Goal: Task Accomplishment & Management: Manage account settings

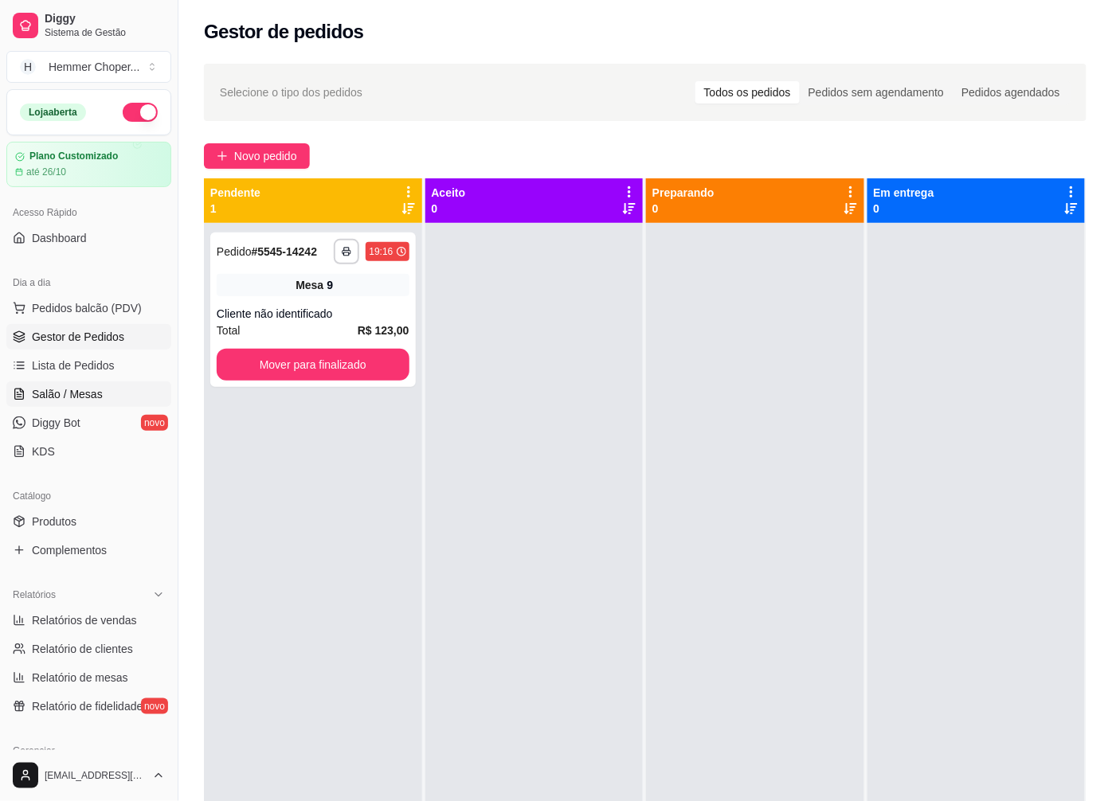
click at [64, 398] on span "Salão / Mesas" at bounding box center [67, 394] width 71 height 16
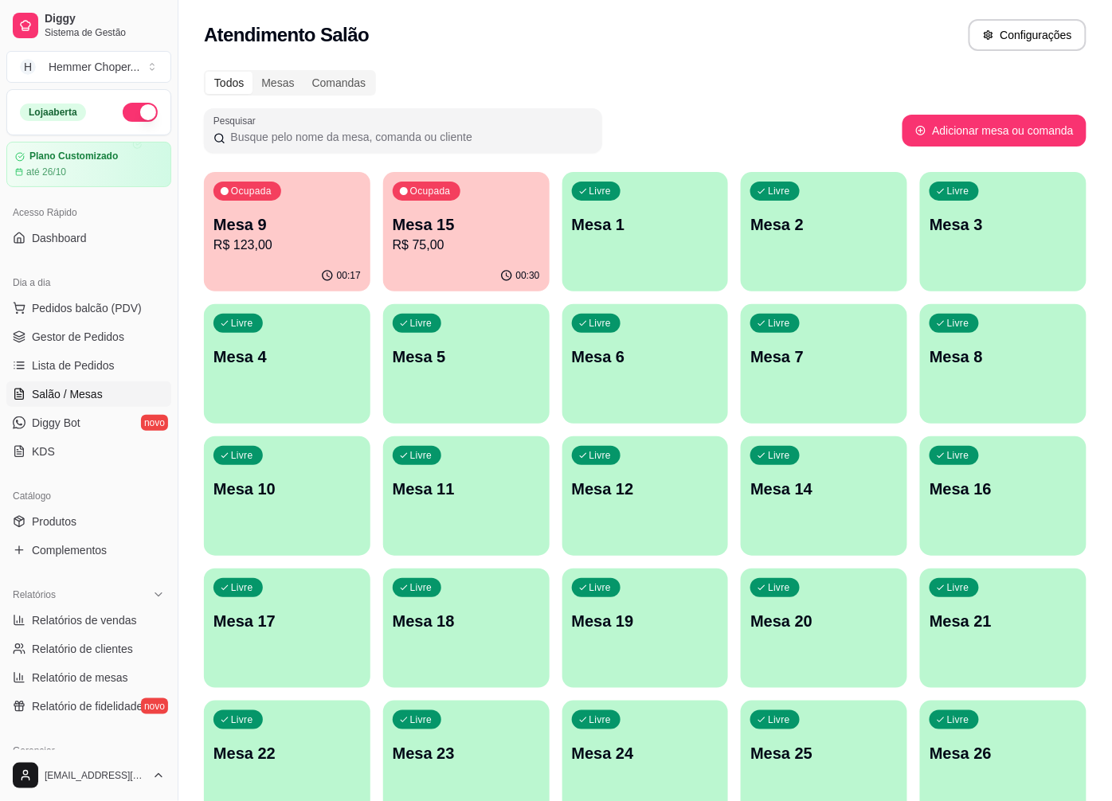
click at [315, 255] on div "Ocupada Mesa 9 R$ 123,00" at bounding box center [287, 216] width 166 height 88
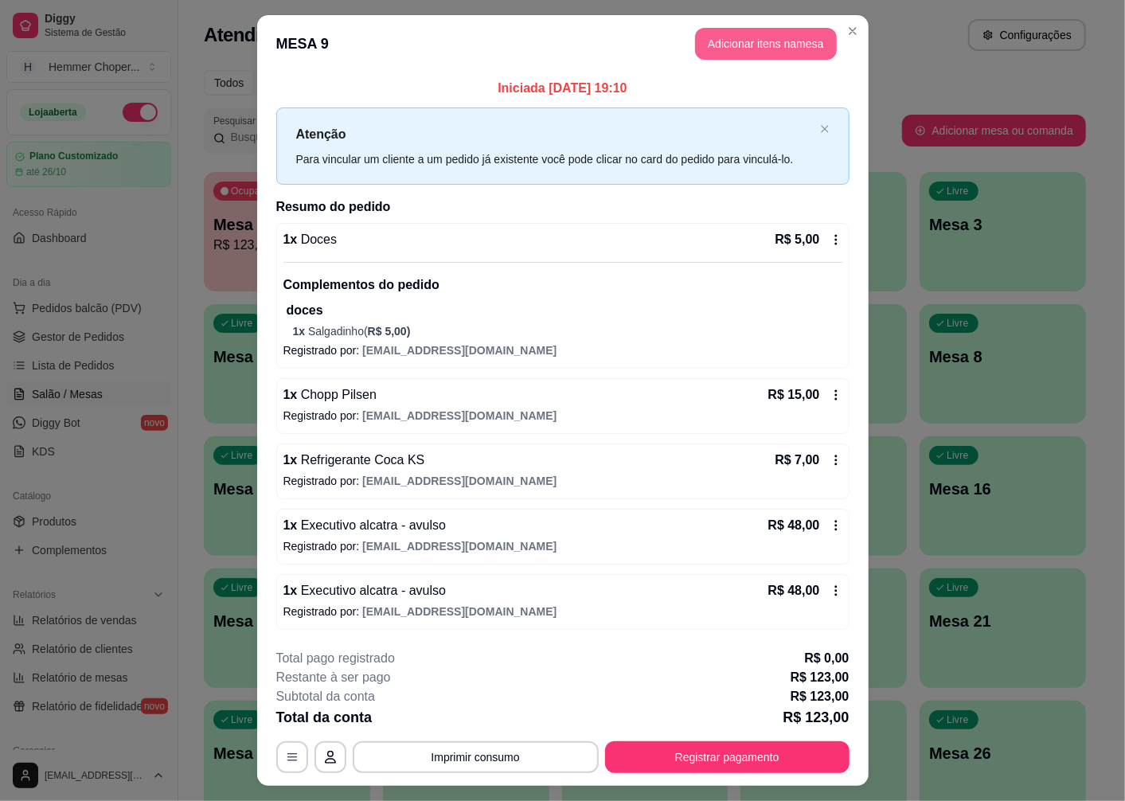
click at [729, 34] on button "Adicionar itens na mesa" at bounding box center [766, 44] width 142 height 32
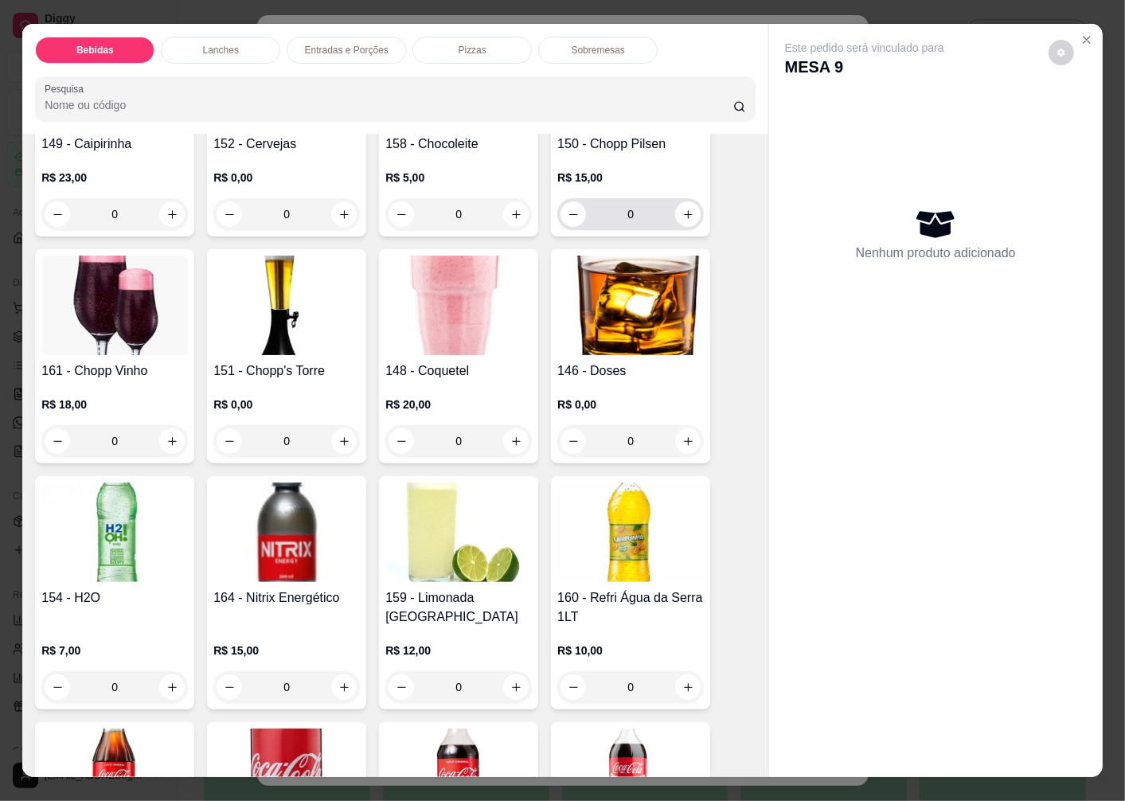
scroll to position [354, 0]
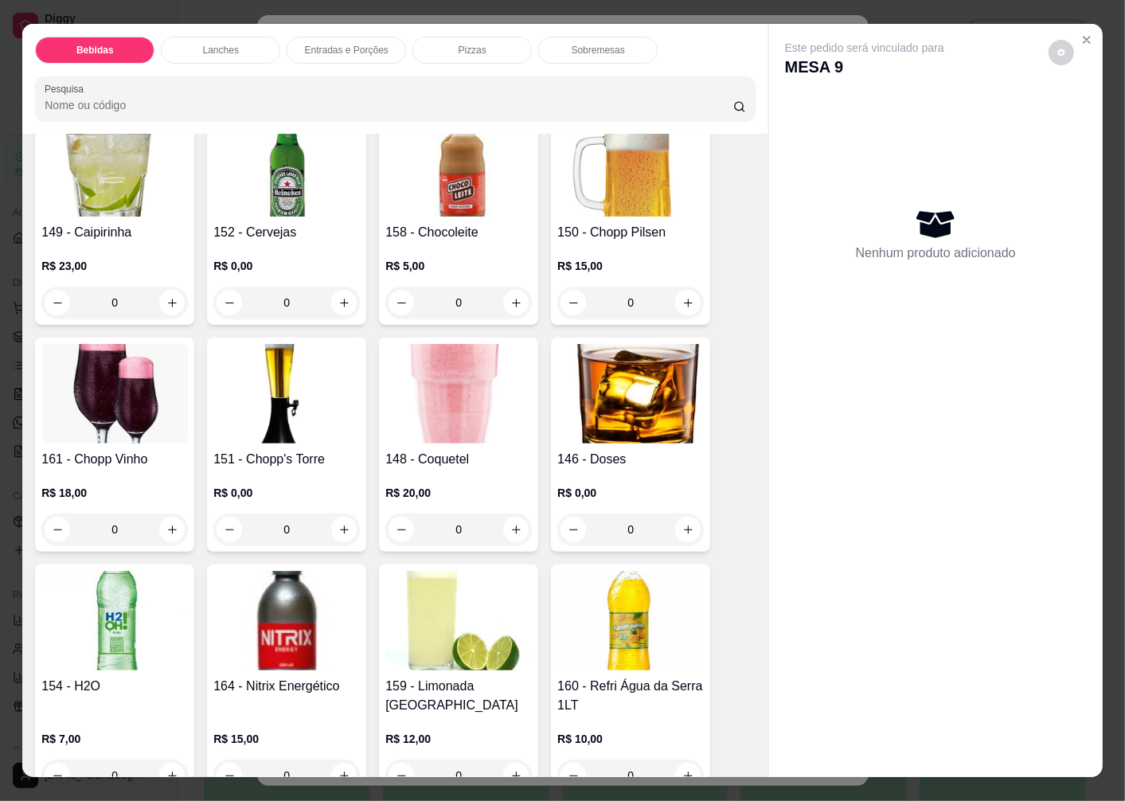
click at [631, 211] on div "150 - Chopp Pilsen R$ 15,00 0" at bounding box center [630, 218] width 159 height 214
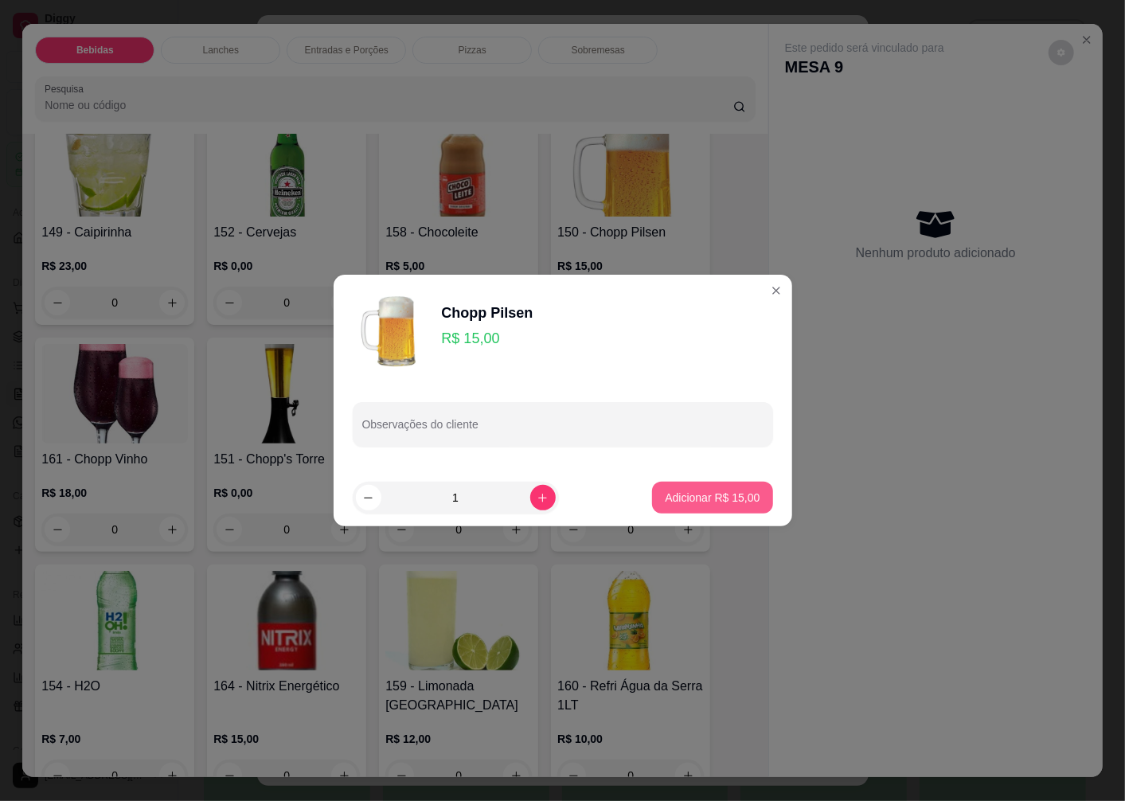
click at [695, 494] on p "Adicionar R$ 15,00" at bounding box center [712, 498] width 95 height 16
type input "1"
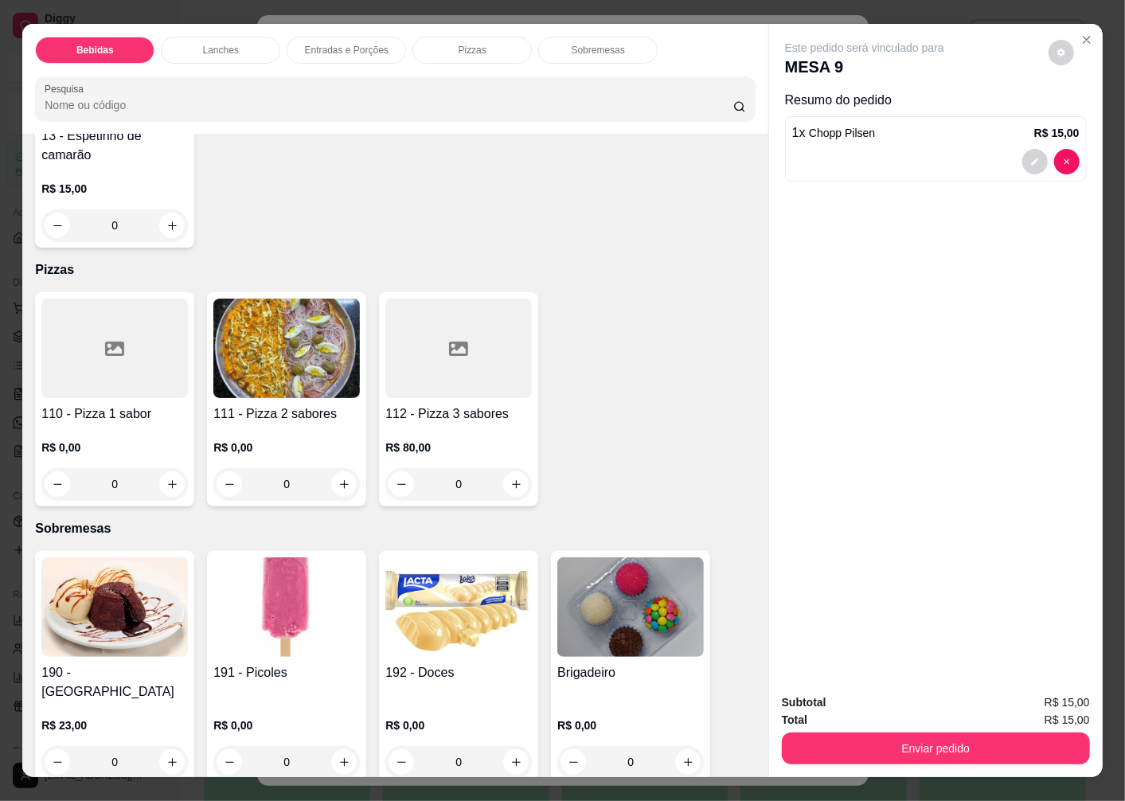
scroll to position [33, 0]
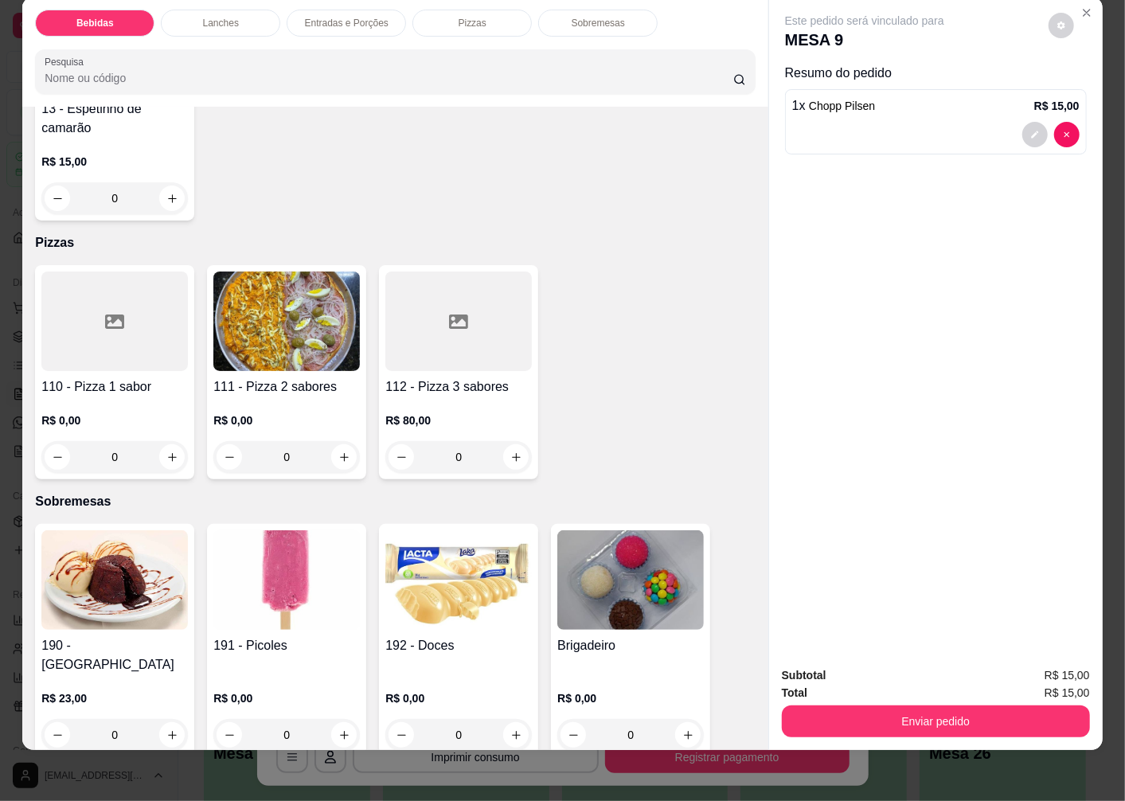
click at [455, 636] on h4 "192 - Doces" at bounding box center [458, 645] width 147 height 19
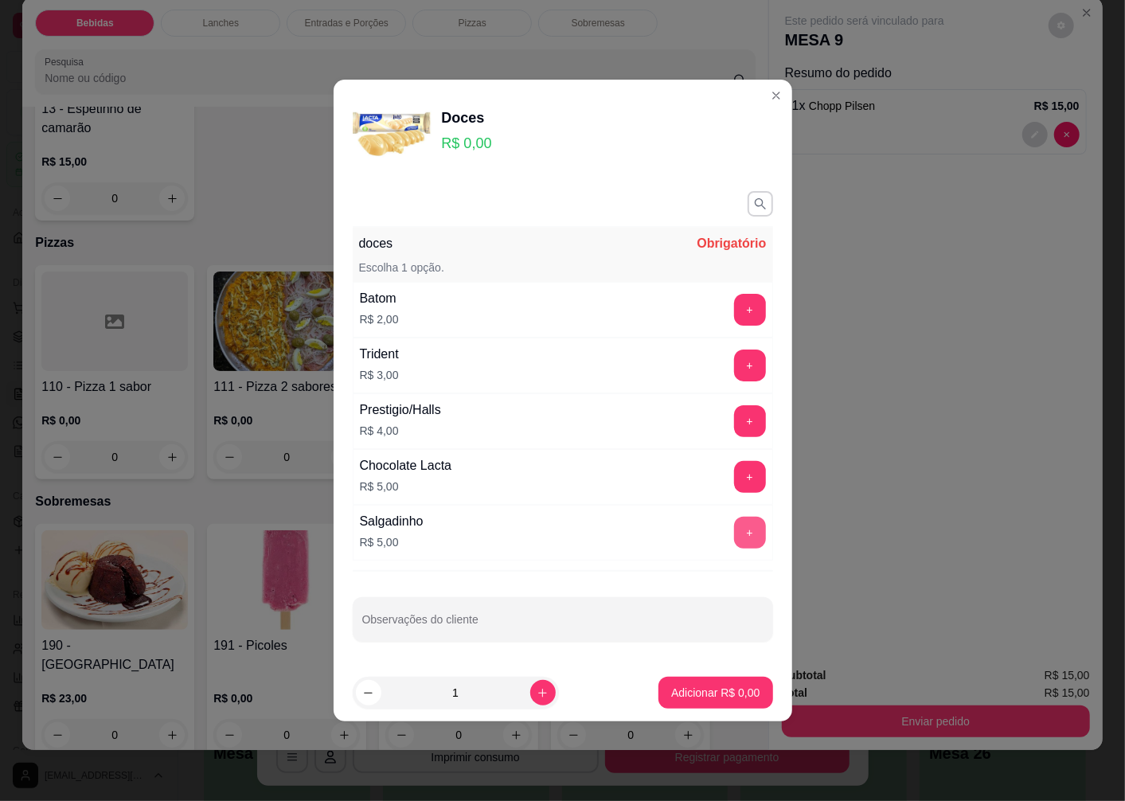
click at [734, 532] on button "+" at bounding box center [750, 533] width 32 height 32
click at [690, 694] on p "Adicionar R$ 5,00" at bounding box center [715, 693] width 88 height 16
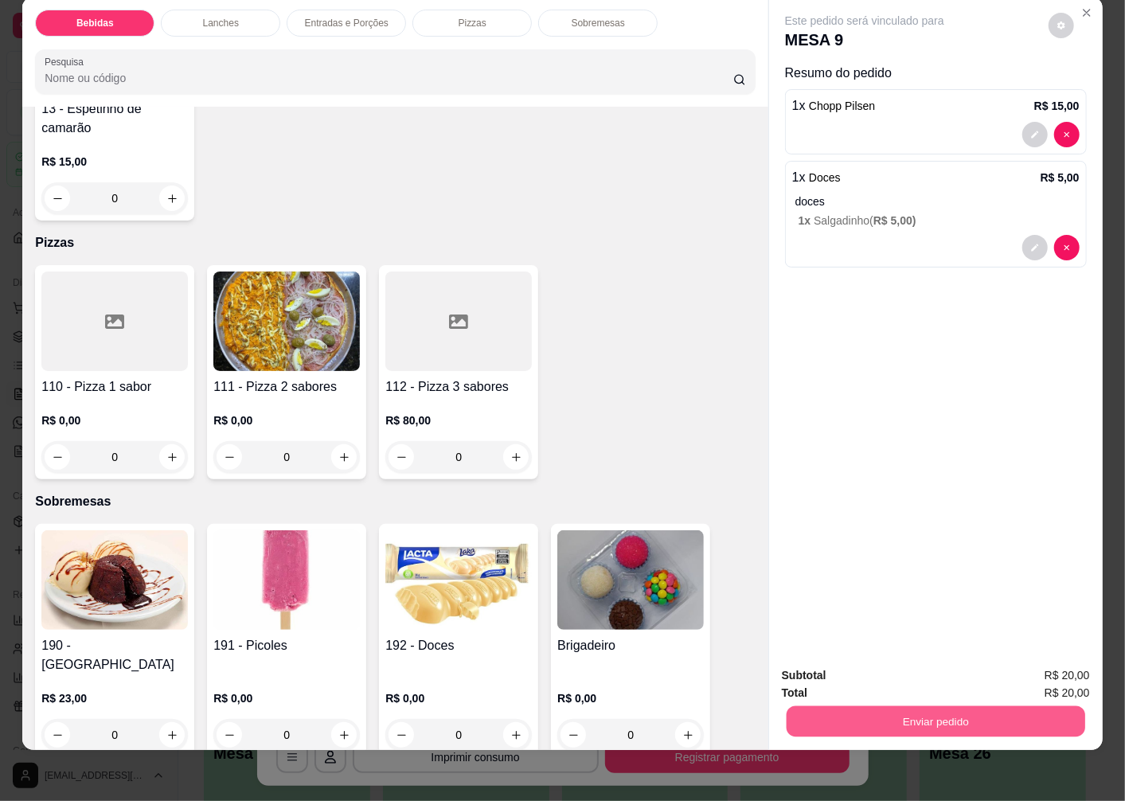
click at [882, 706] on button "Enviar pedido" at bounding box center [936, 721] width 299 height 31
click at [1029, 665] on button "Enviar pedido" at bounding box center [1048, 670] width 90 height 30
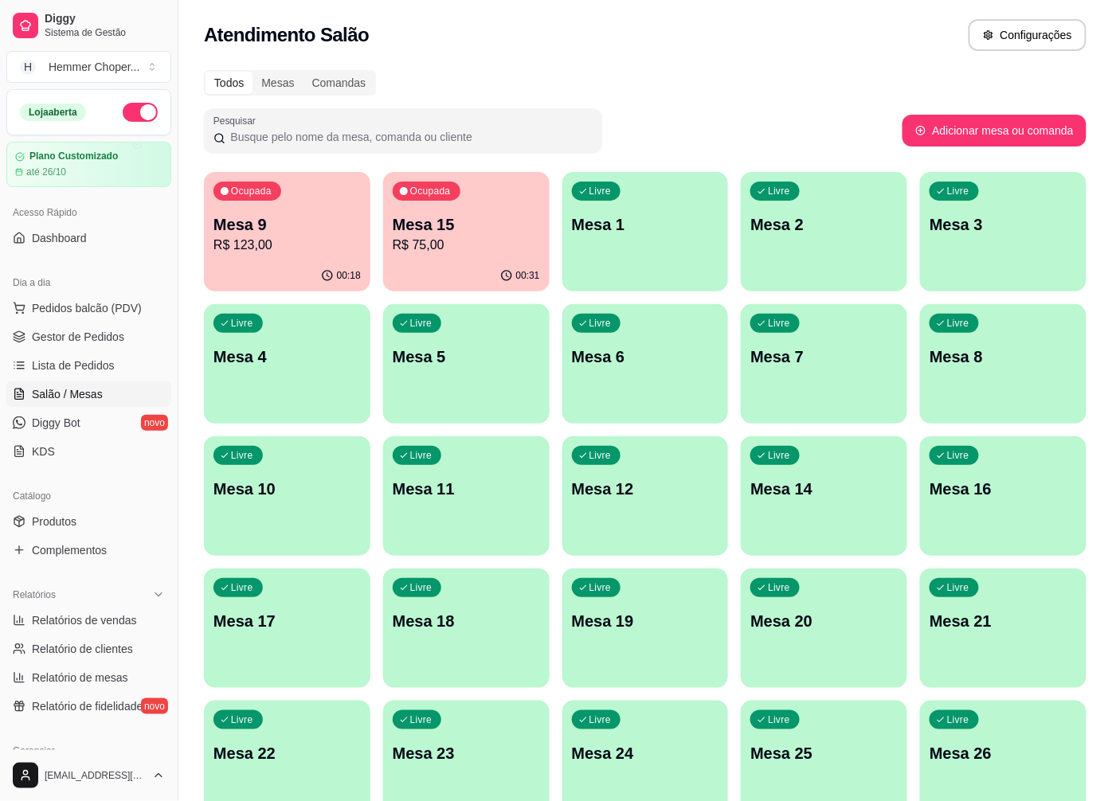
click at [459, 221] on p "Mesa 15" at bounding box center [466, 224] width 147 height 22
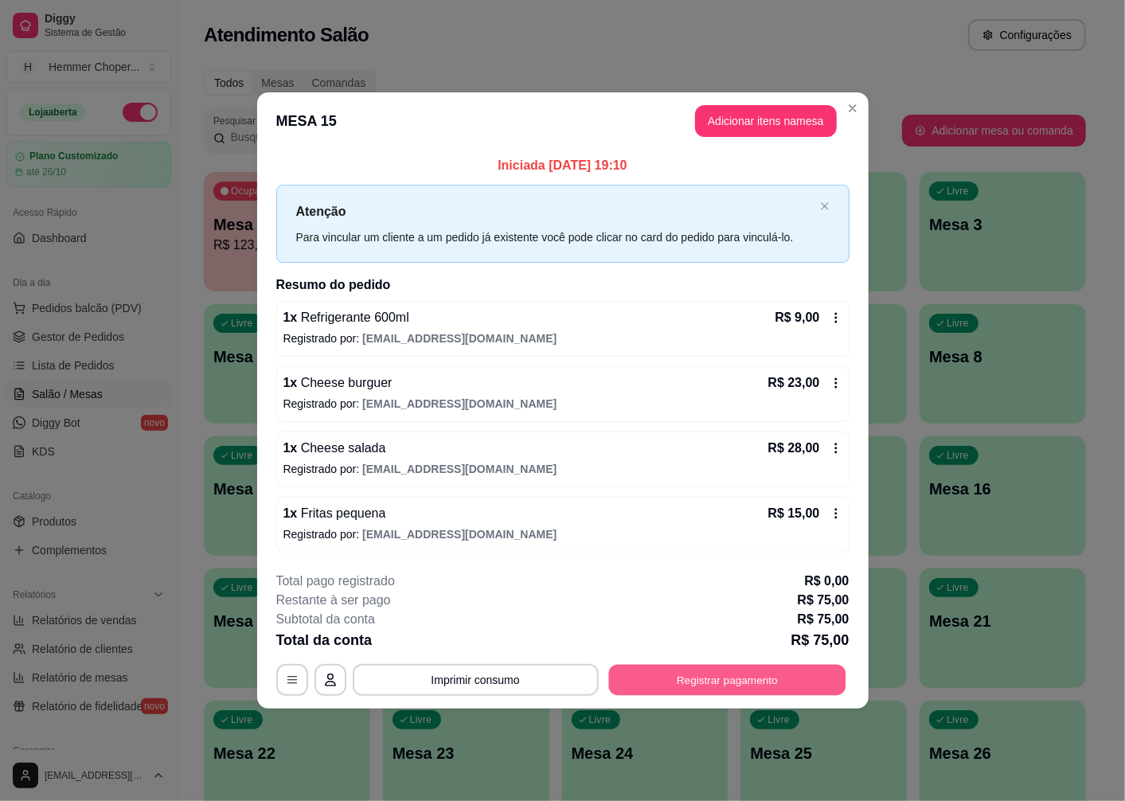
click at [760, 677] on button "Registrar pagamento" at bounding box center [726, 679] width 237 height 31
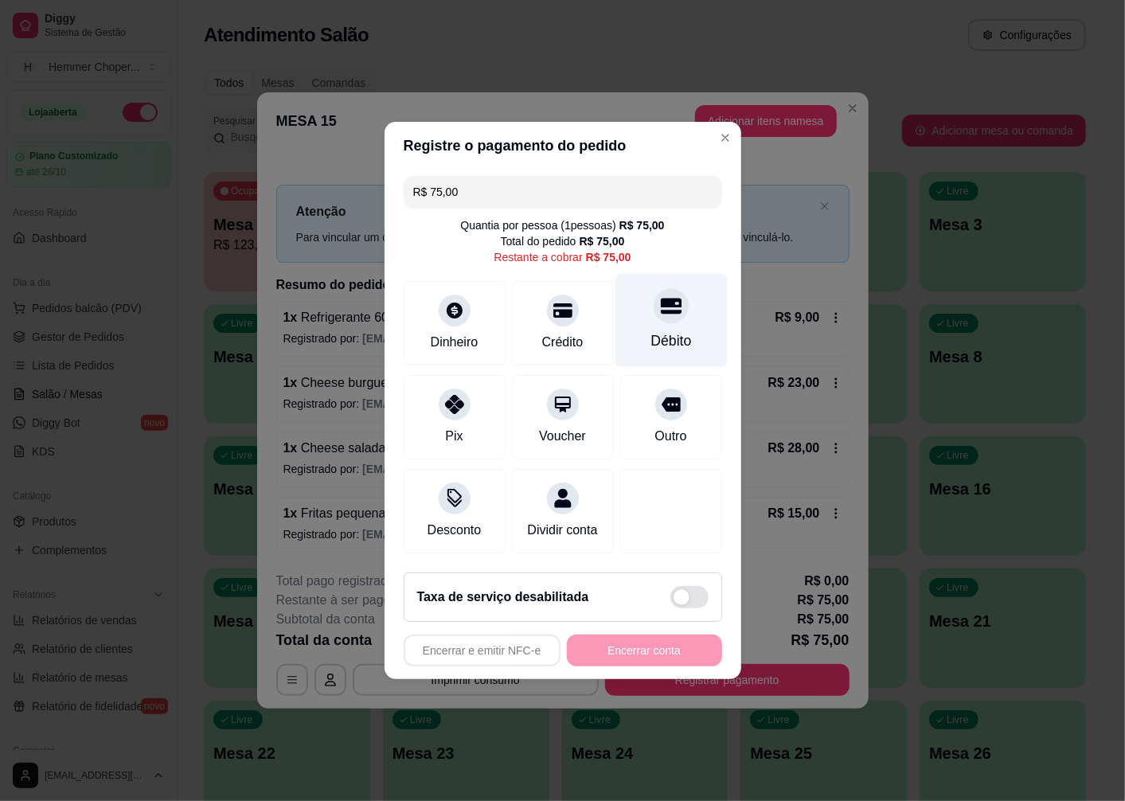
click at [651, 315] on div "Débito" at bounding box center [671, 320] width 112 height 93
type input "R$ 0,00"
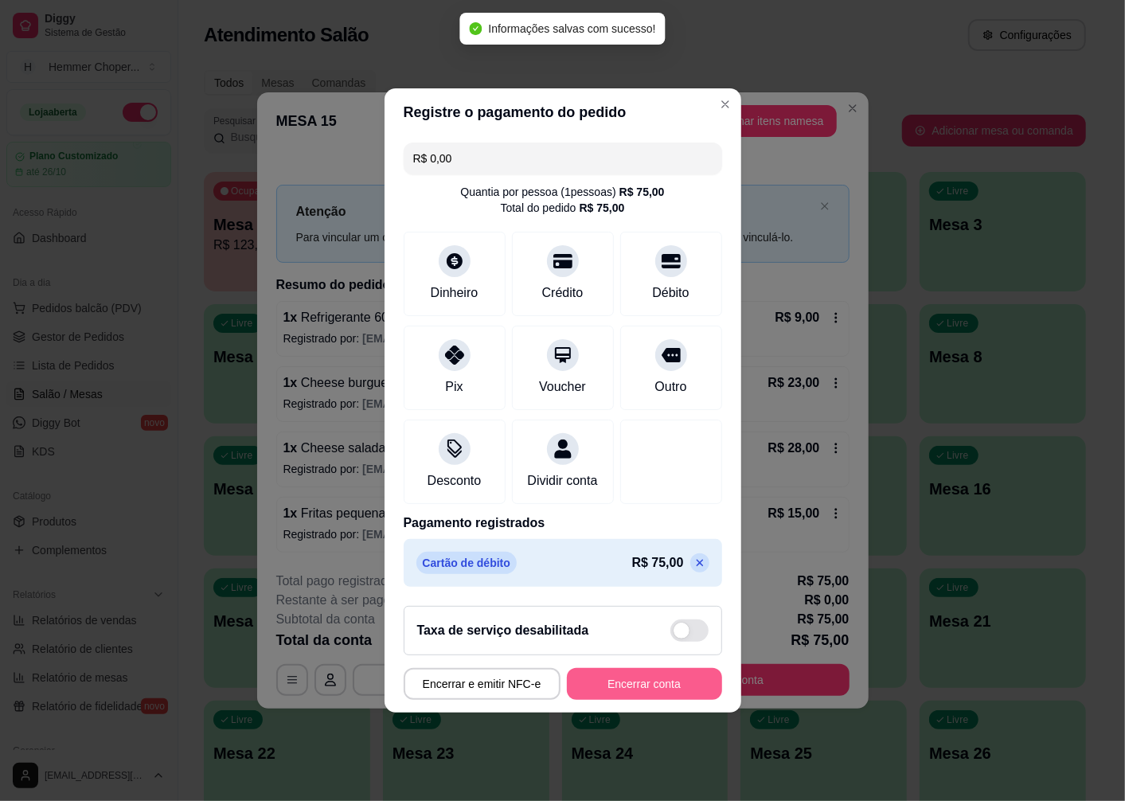
click at [627, 700] on button "Encerrar conta" at bounding box center [644, 684] width 155 height 32
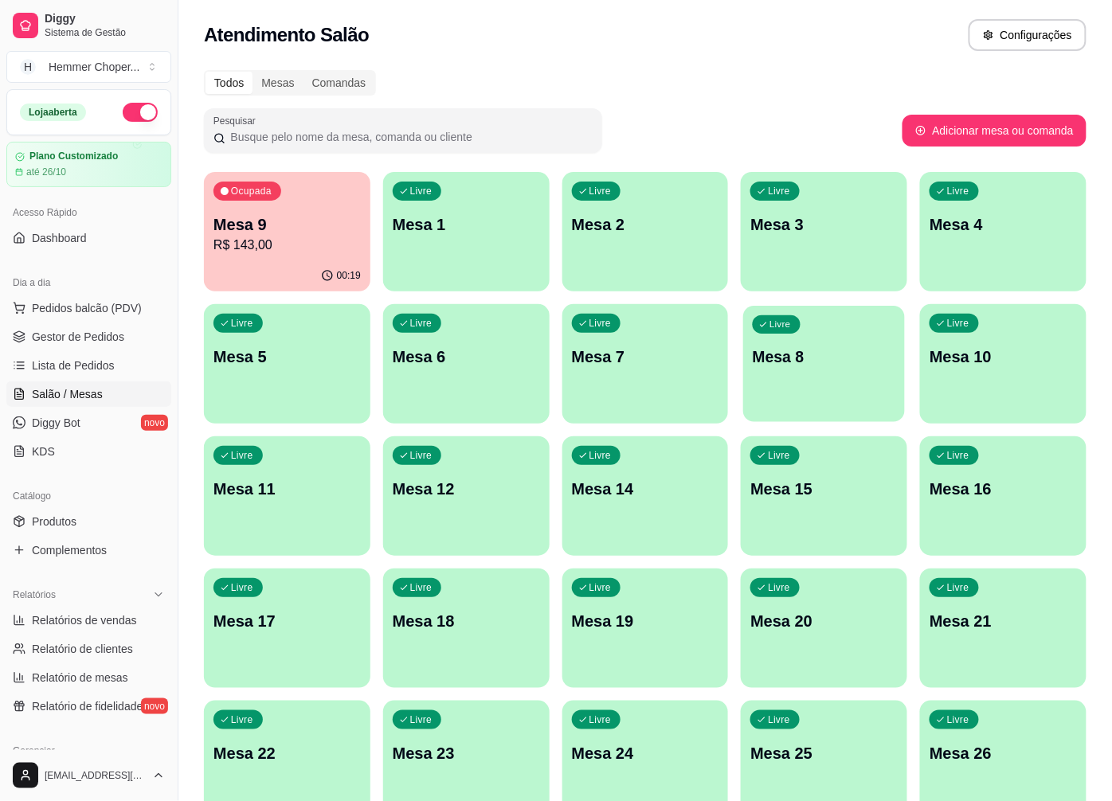
click at [790, 372] on div "Livre Mesa 8" at bounding box center [825, 354] width 162 height 97
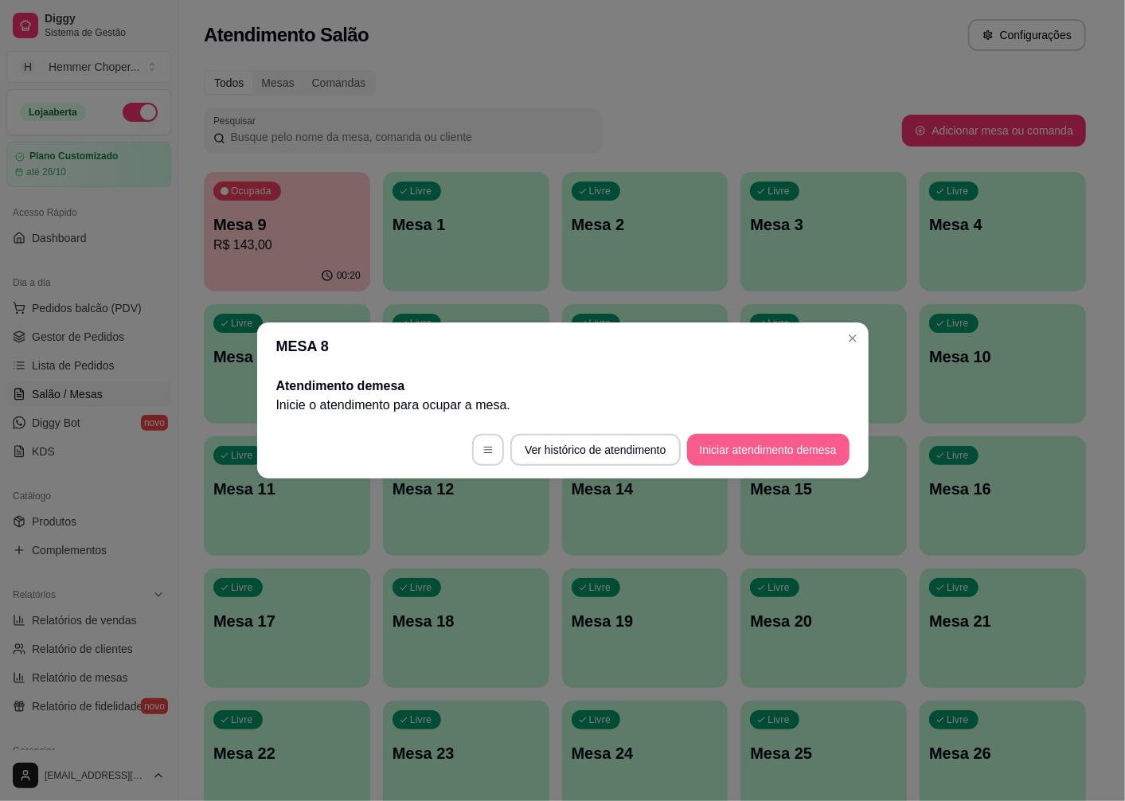
click at [749, 444] on button "Iniciar atendimento de mesa" at bounding box center [768, 450] width 162 height 32
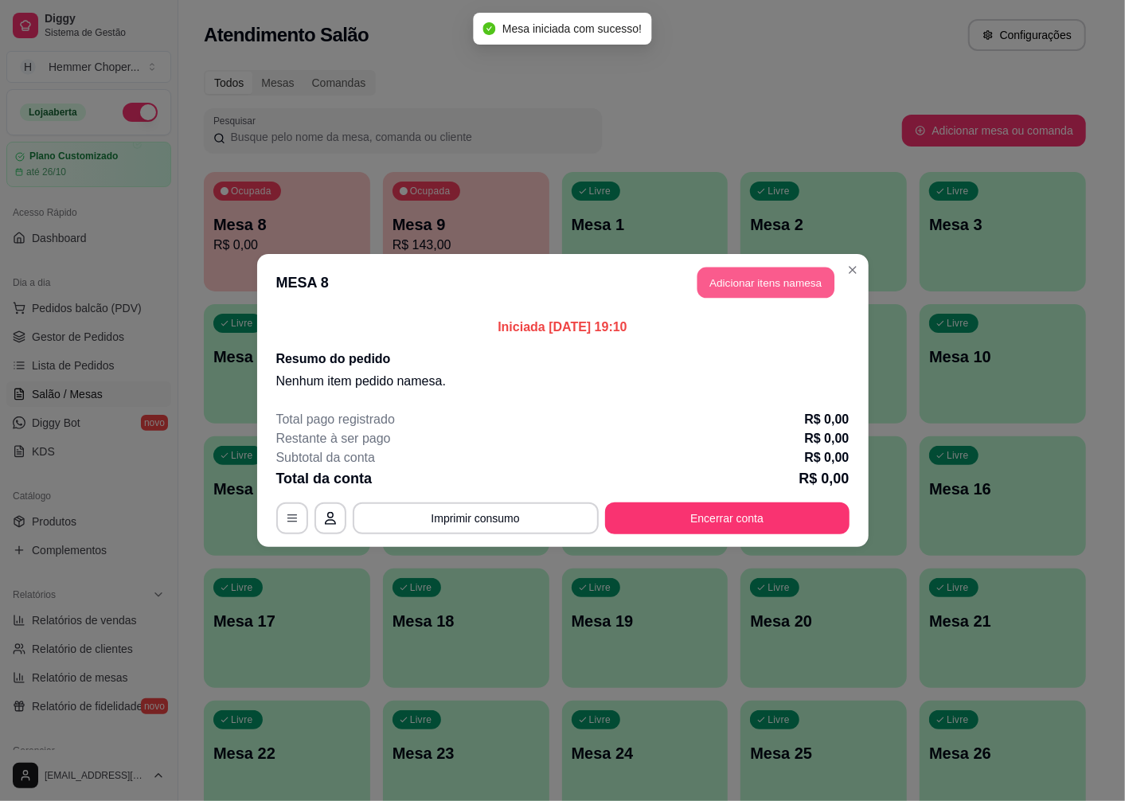
click at [782, 285] on button "Adicionar itens na mesa" at bounding box center [766, 283] width 137 height 31
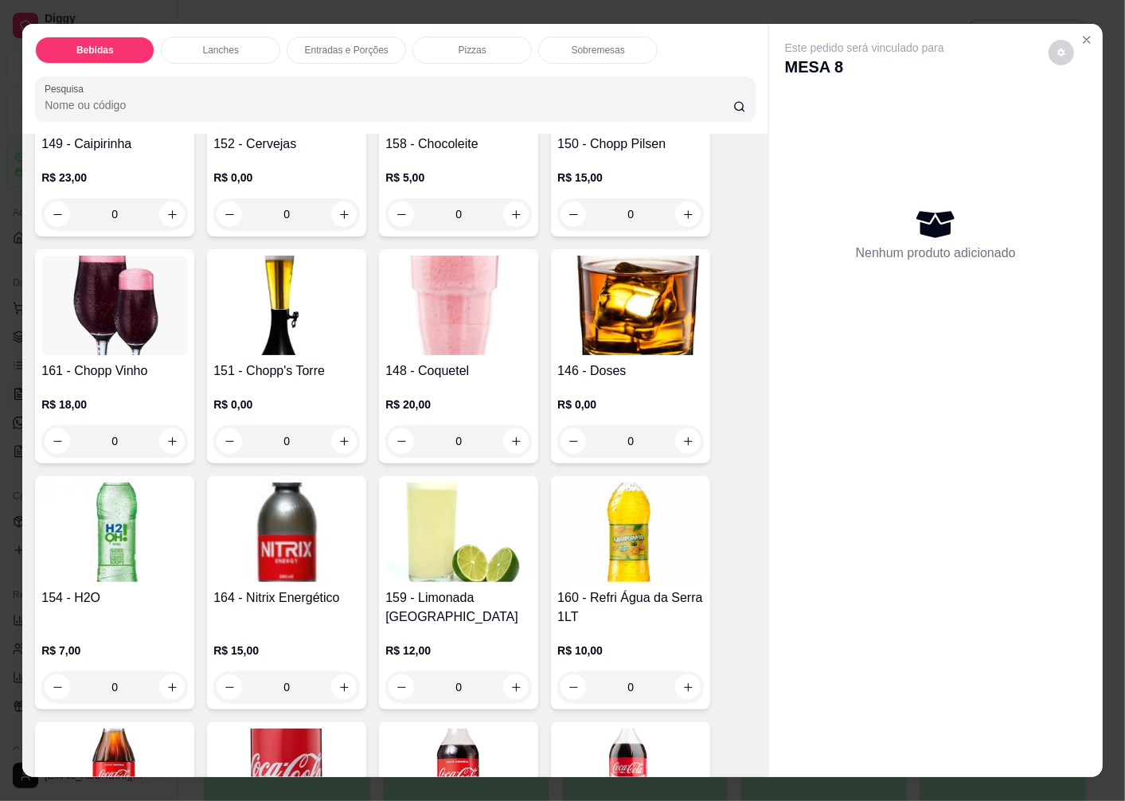
scroll to position [265, 0]
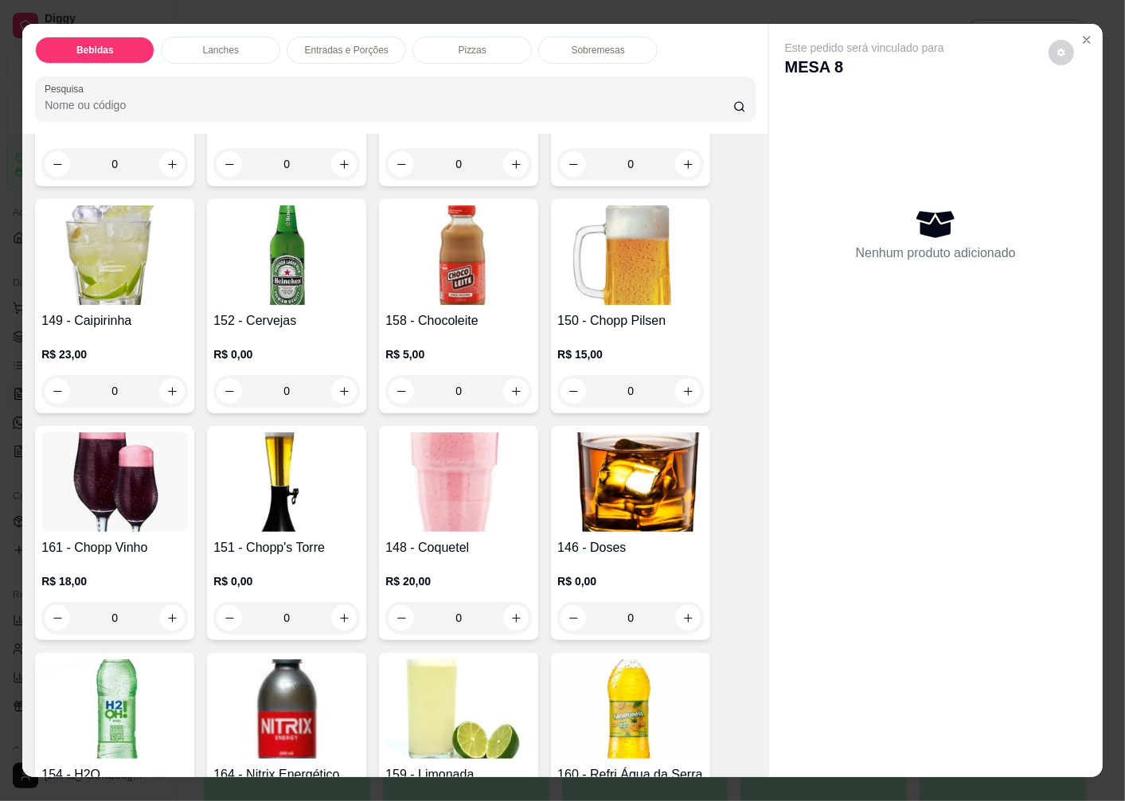
click at [304, 292] on img at bounding box center [286, 255] width 147 height 100
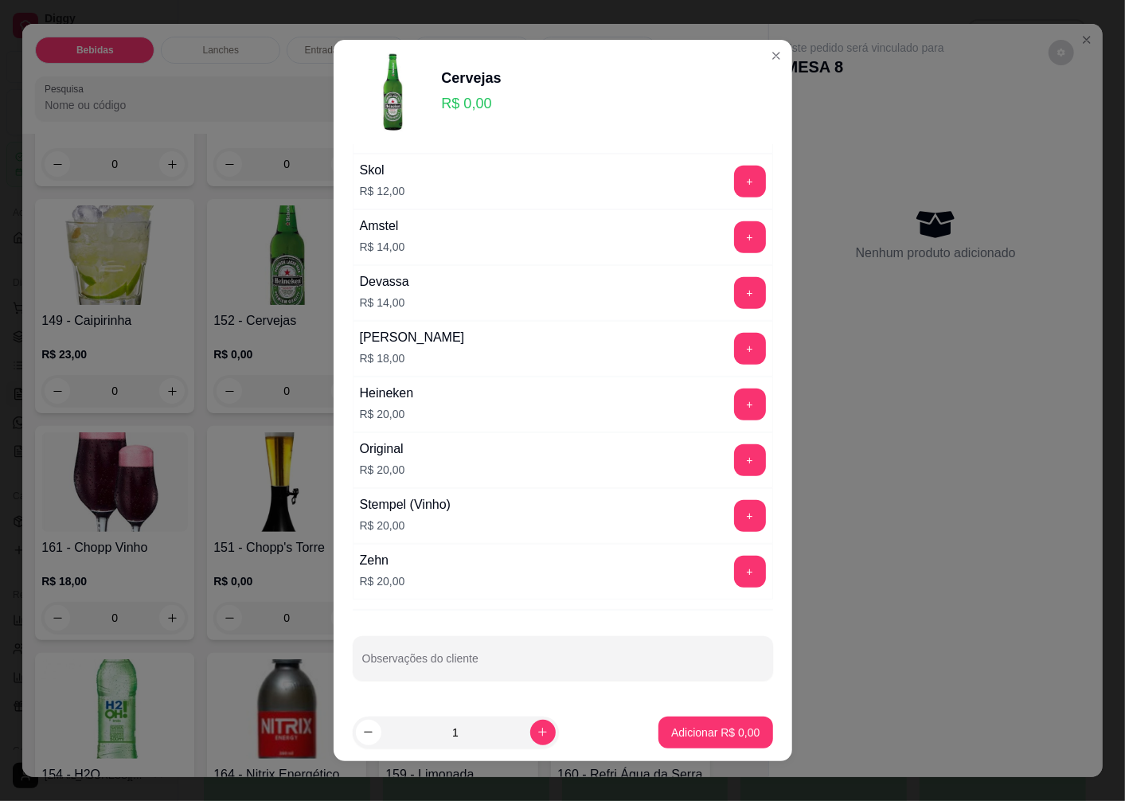
scroll to position [10, 0]
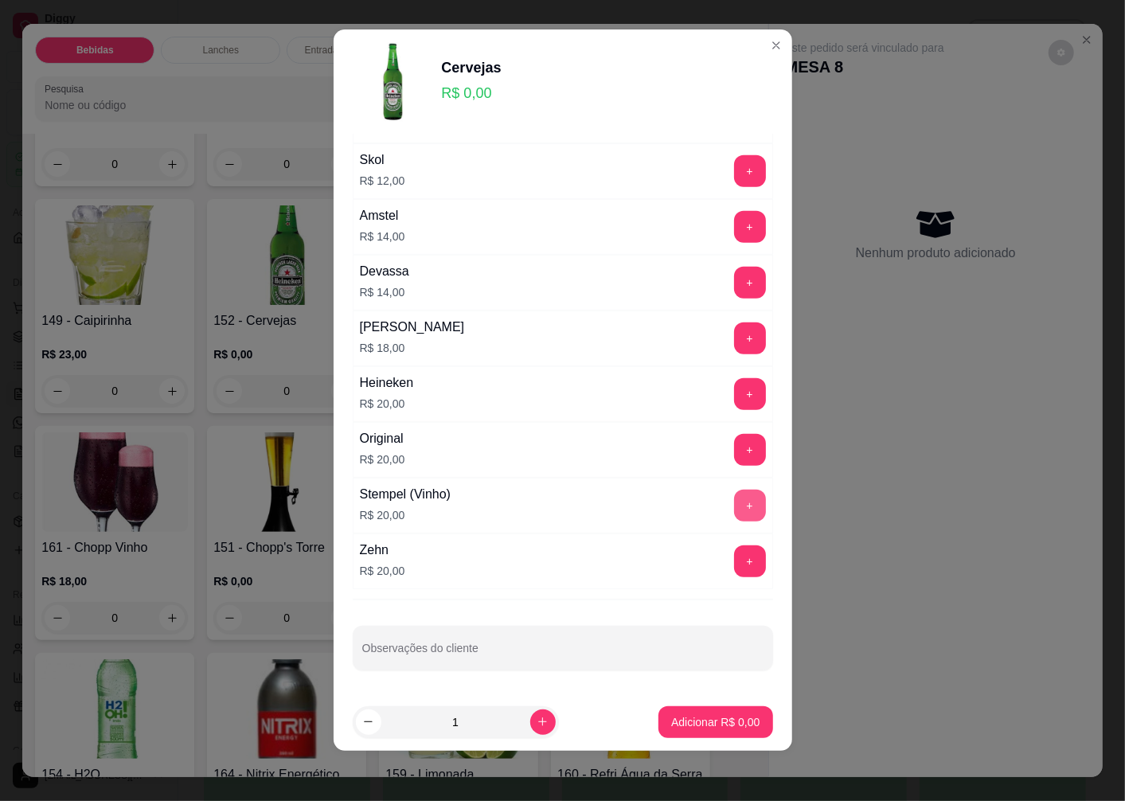
click at [734, 497] on button "+" at bounding box center [750, 506] width 32 height 32
click at [678, 727] on p "Adicionar R$ 20,00" at bounding box center [712, 721] width 92 height 15
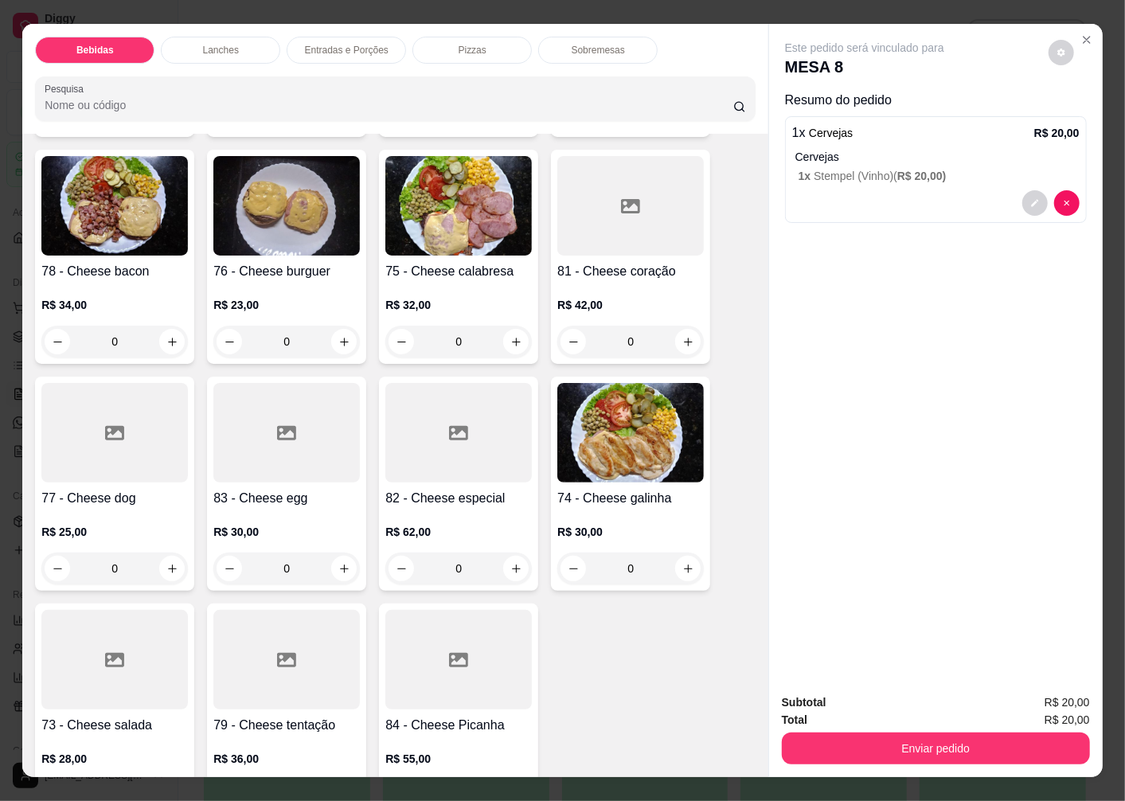
scroll to position [1946, 0]
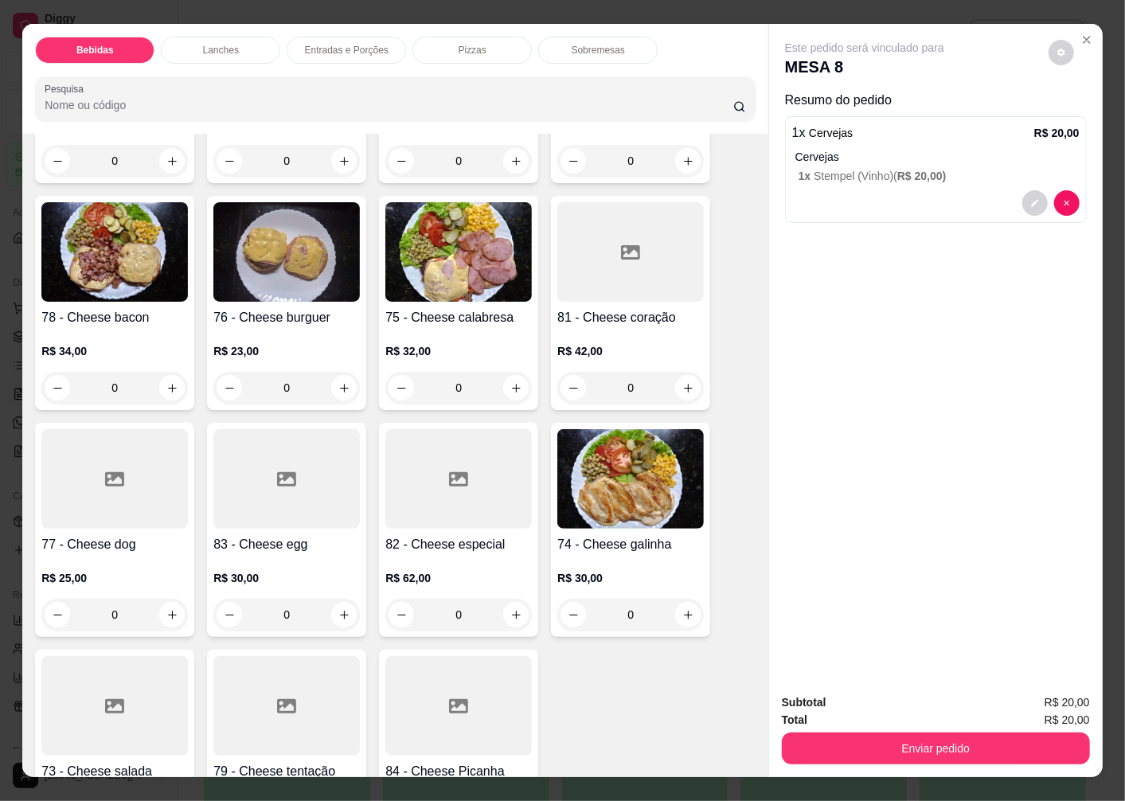
click at [468, 266] on img at bounding box center [458, 252] width 147 height 100
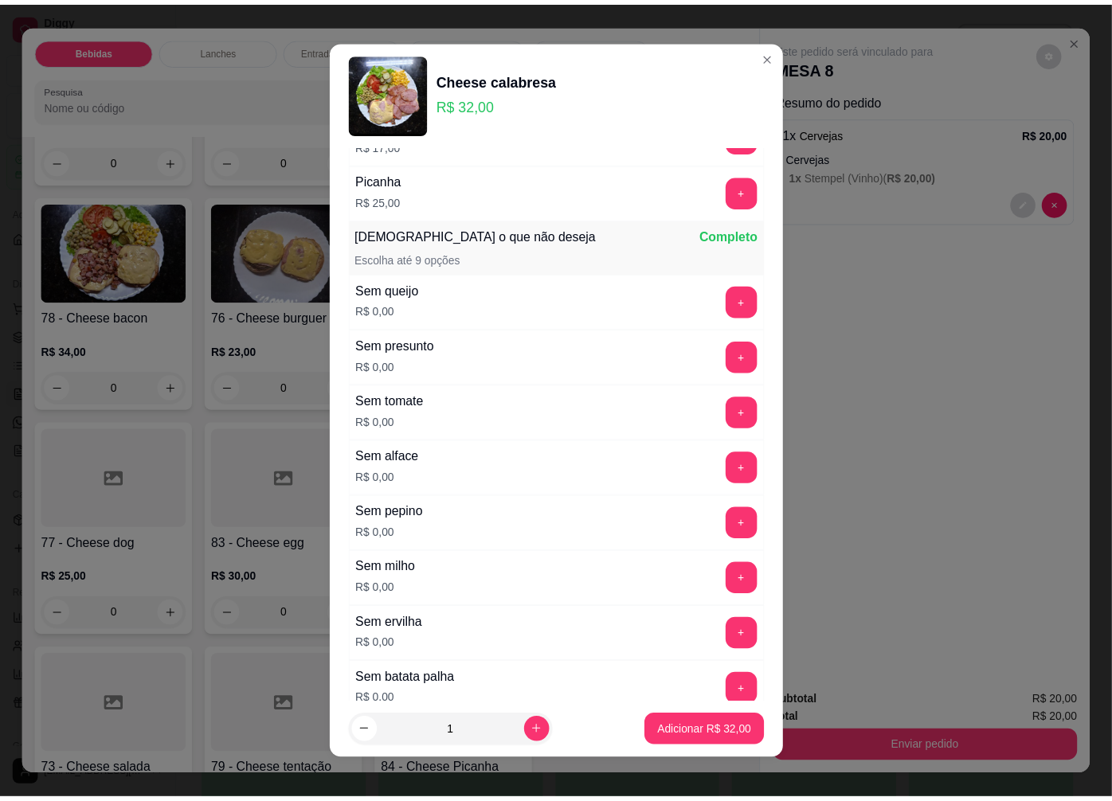
scroll to position [1095, 0]
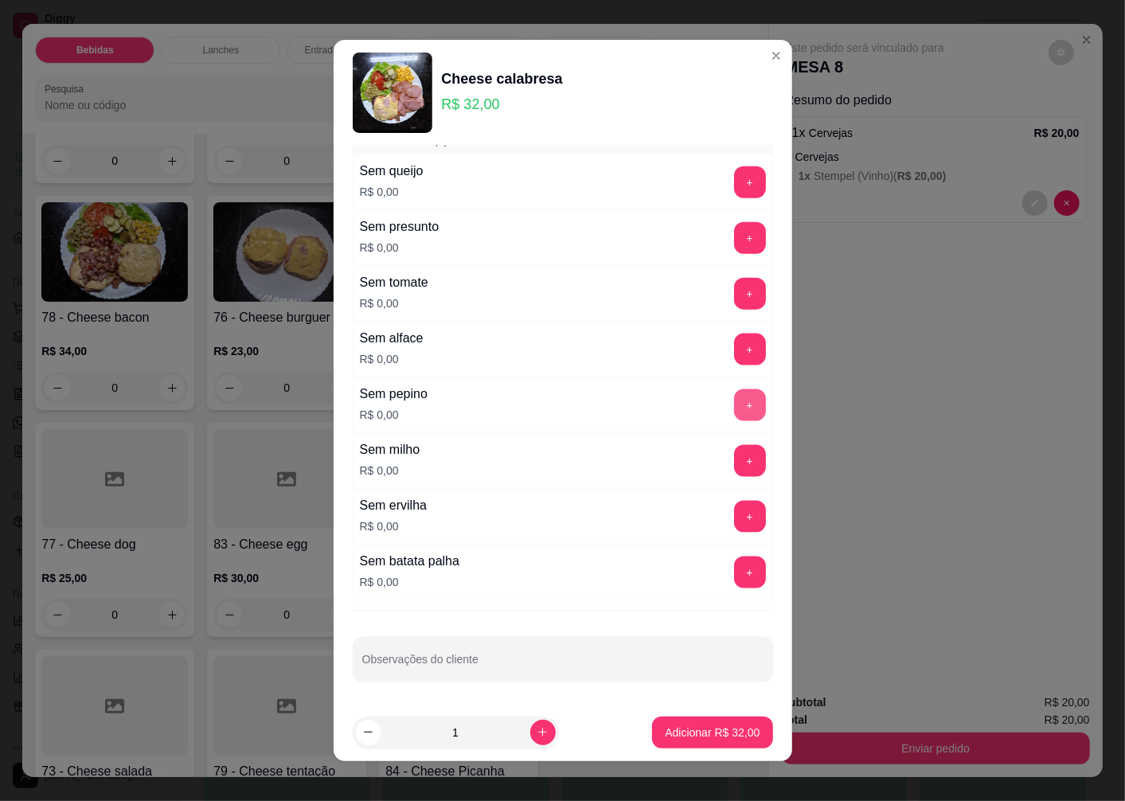
click at [734, 401] on button "+" at bounding box center [750, 405] width 32 height 32
click at [734, 521] on button "+" at bounding box center [750, 517] width 32 height 32
click at [680, 738] on p "Adicionar R$ 32,00" at bounding box center [712, 732] width 92 height 15
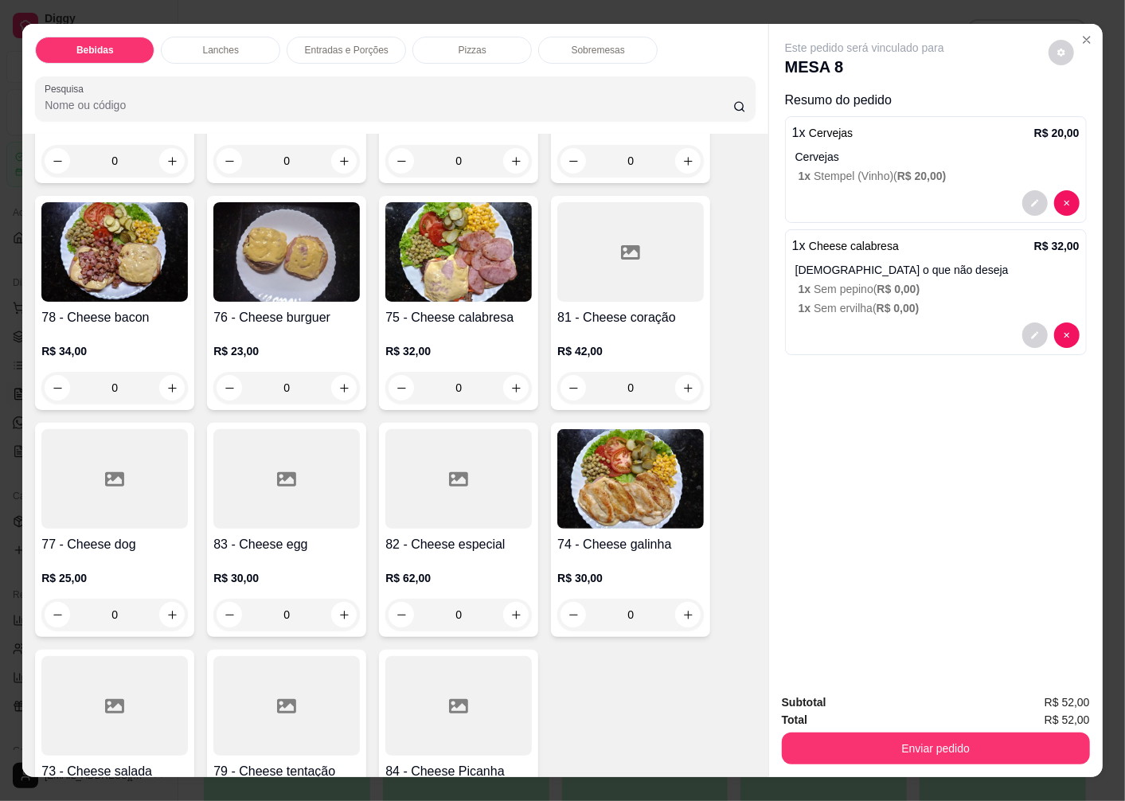
click at [819, 739] on button "Enviar pedido" at bounding box center [936, 749] width 308 height 32
click at [1042, 699] on button "Enviar pedido" at bounding box center [1048, 703] width 90 height 30
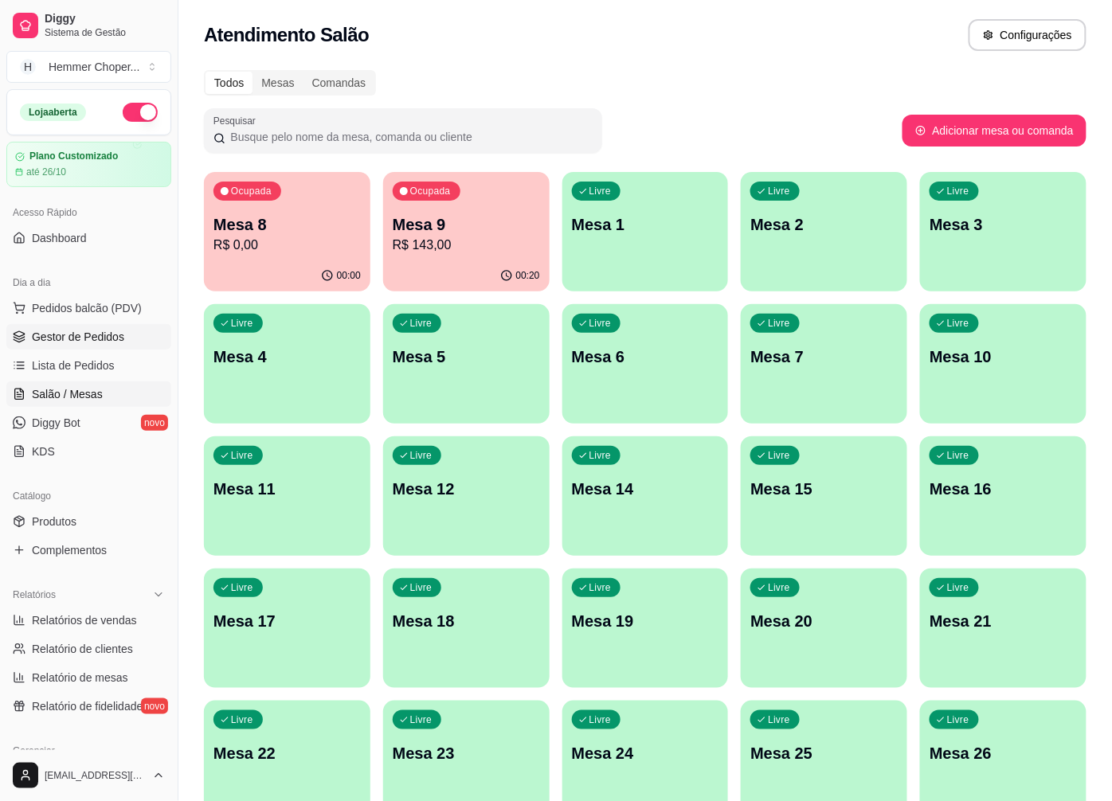
click at [100, 338] on span "Gestor de Pedidos" at bounding box center [78, 337] width 92 height 16
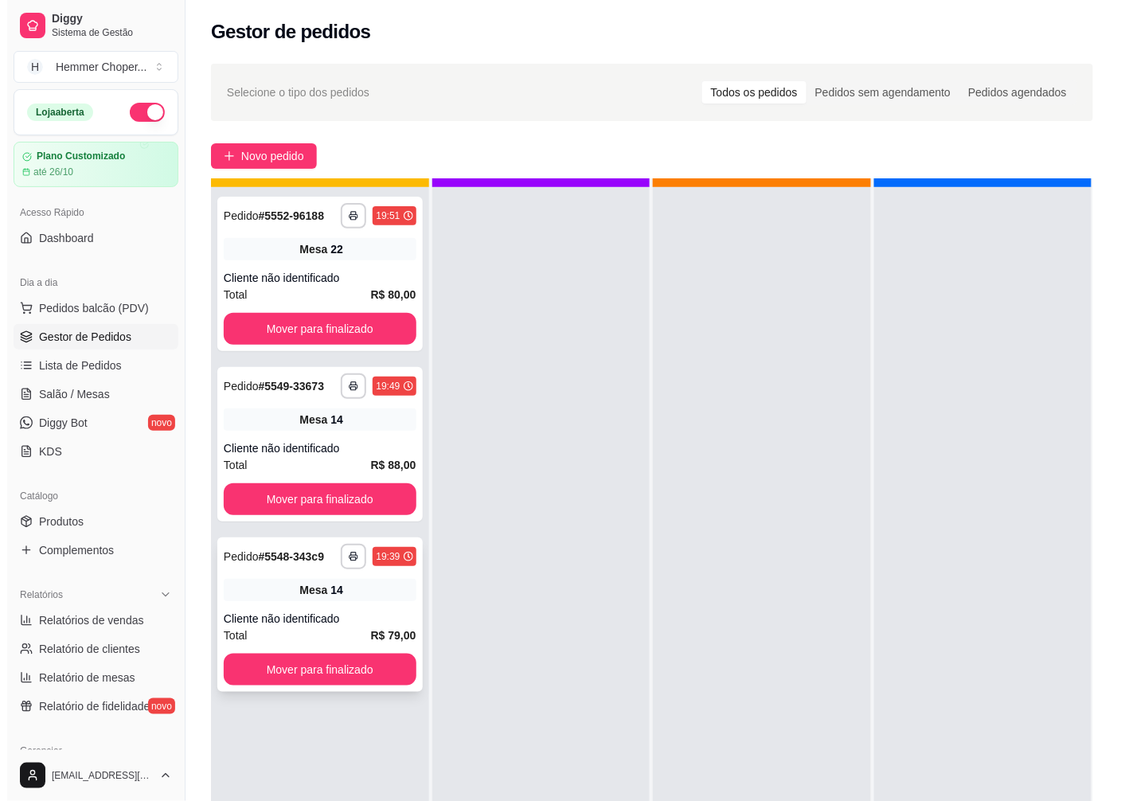
scroll to position [44, 0]
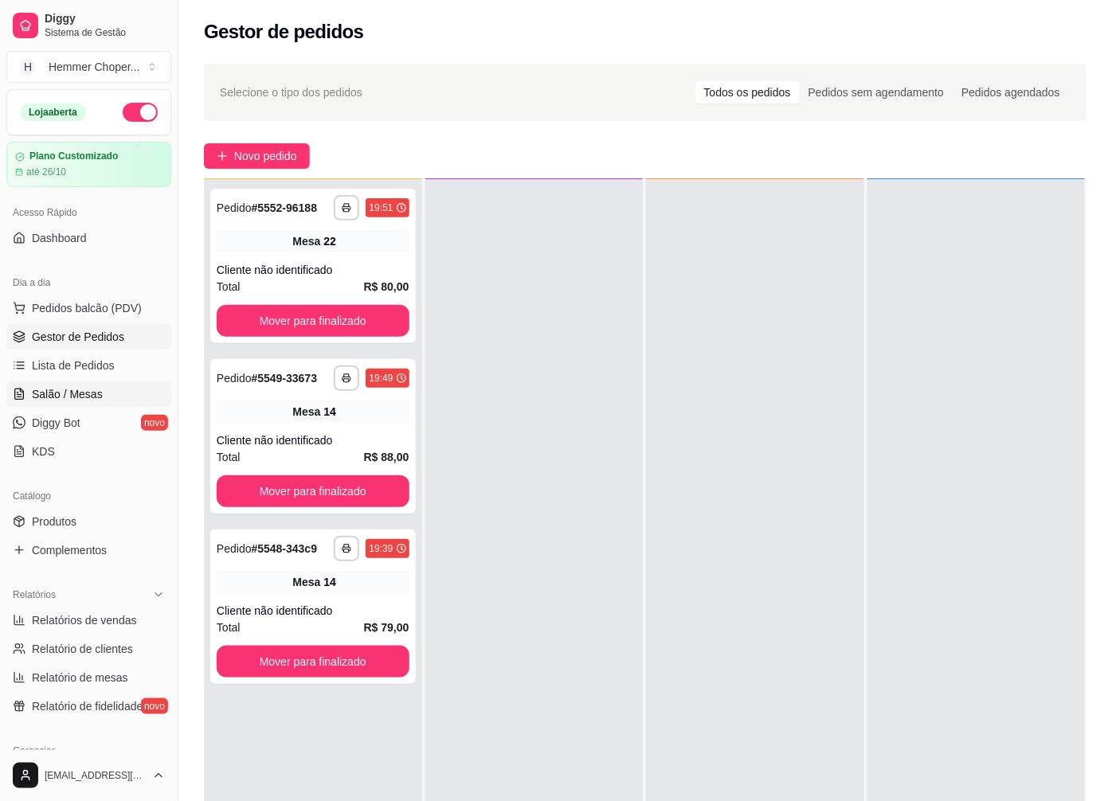
click at [89, 400] on span "Salão / Mesas" at bounding box center [67, 394] width 71 height 16
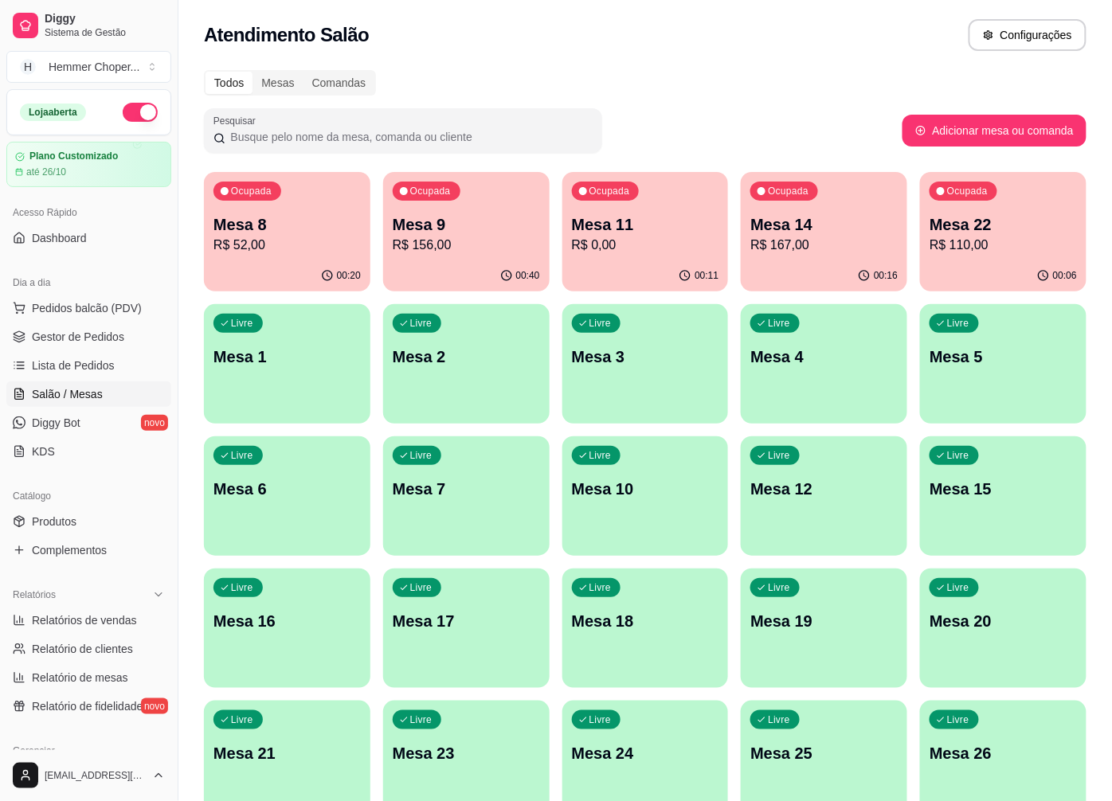
click at [479, 255] on div "Ocupada Mesa 9 R$ 156,00" at bounding box center [466, 216] width 166 height 88
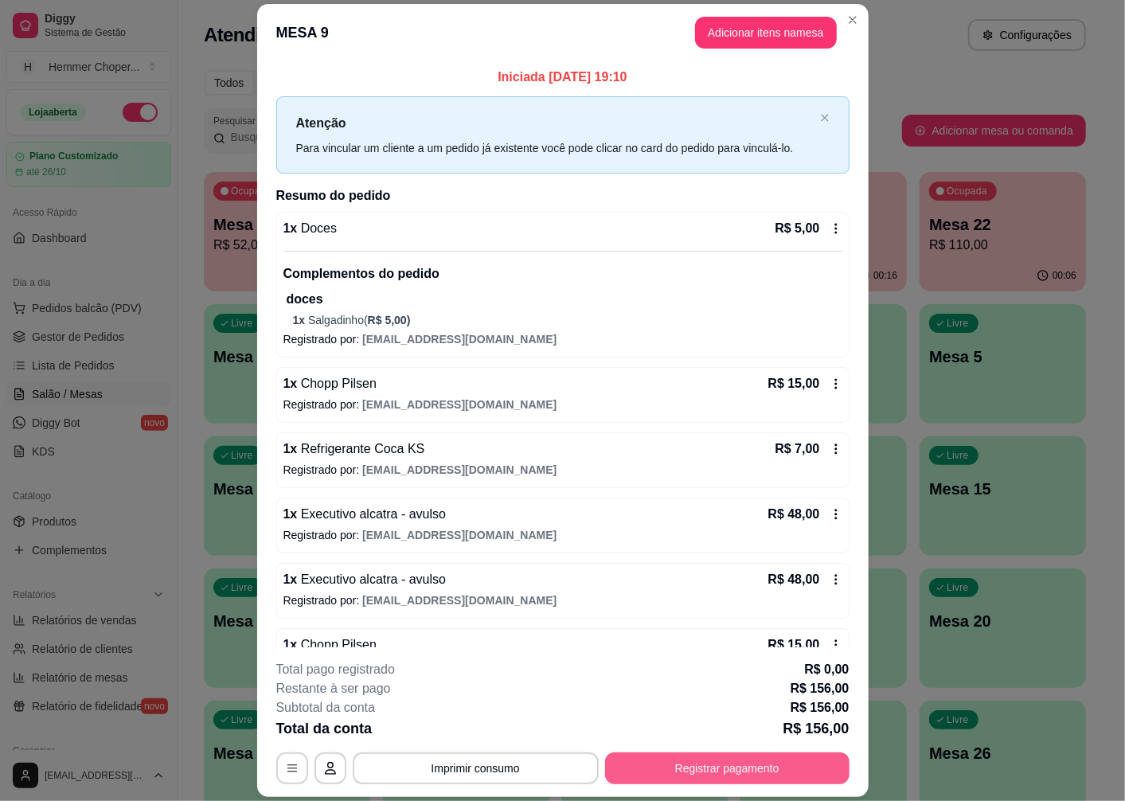
click at [730, 778] on button "Registrar pagamento" at bounding box center [727, 768] width 244 height 32
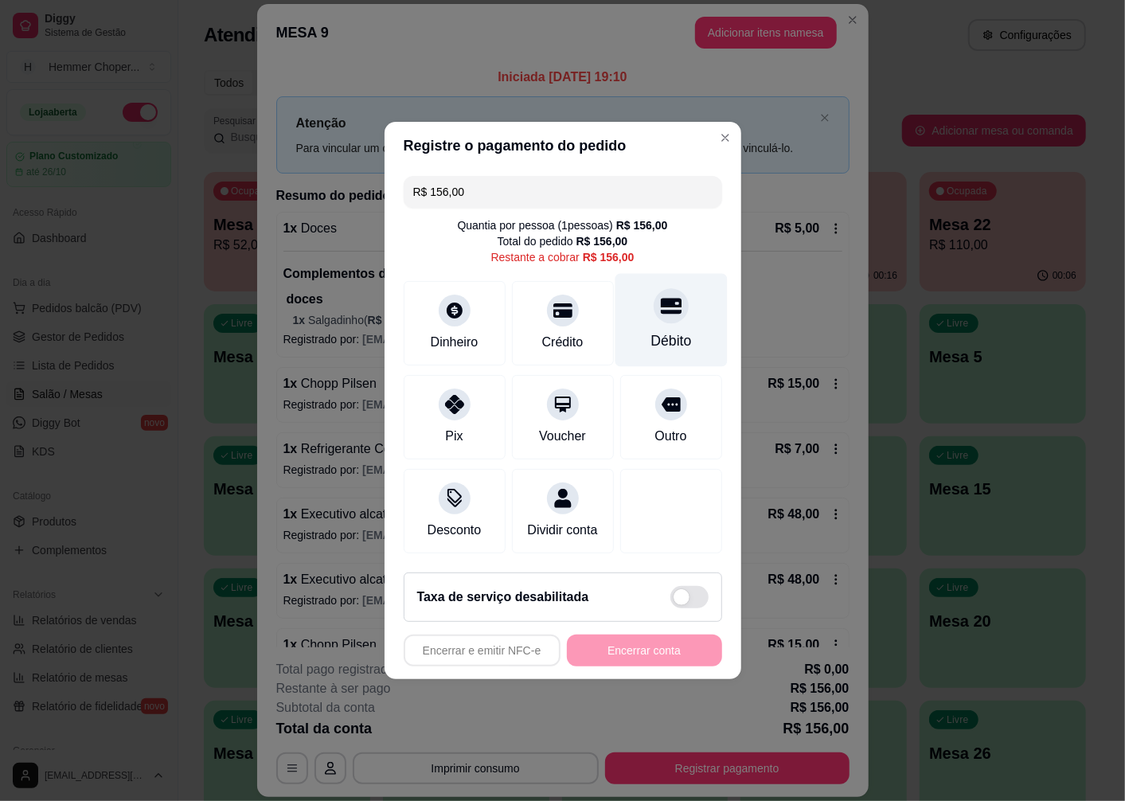
click at [664, 311] on div at bounding box center [671, 305] width 35 height 35
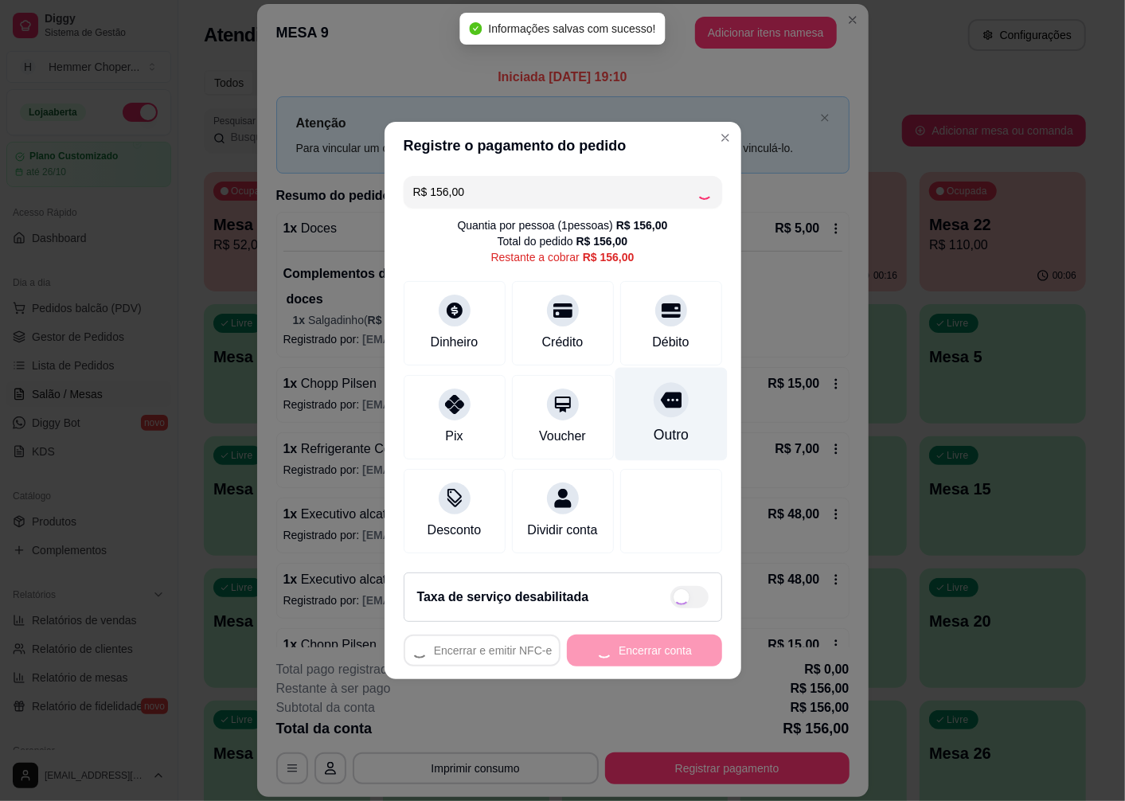
type input "R$ 0,00"
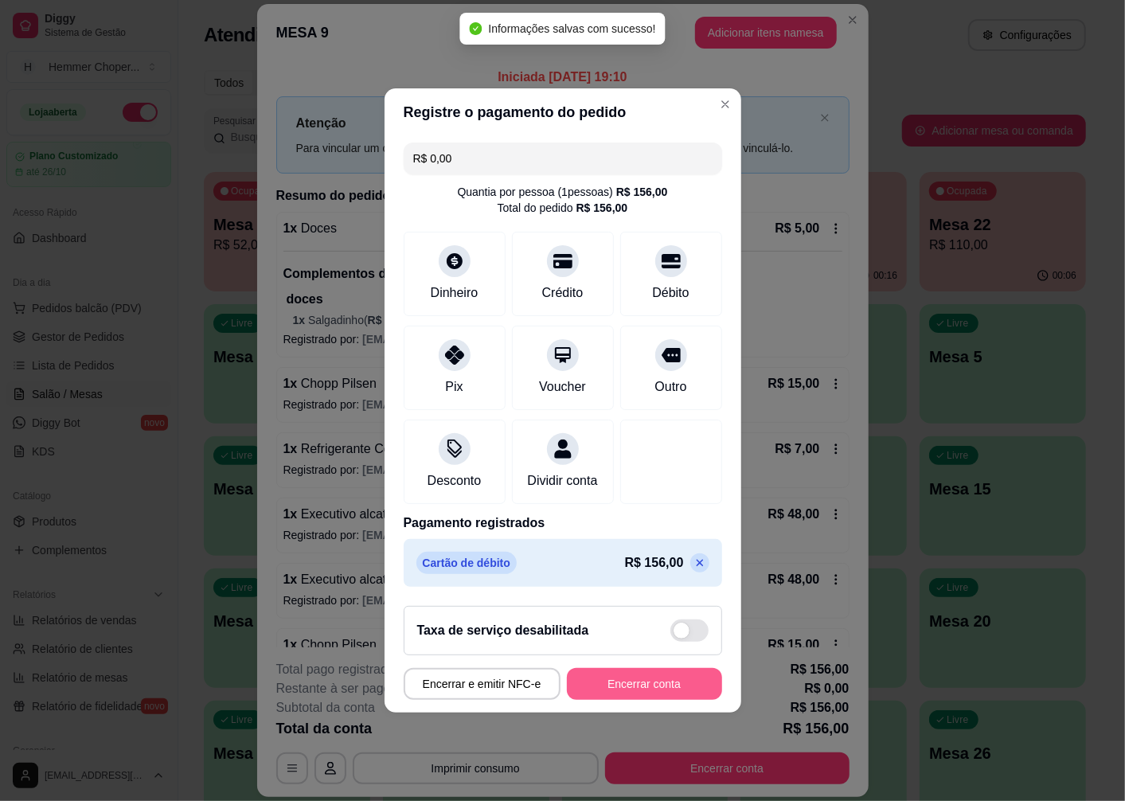
click at [643, 693] on button "Encerrar conta" at bounding box center [644, 684] width 155 height 32
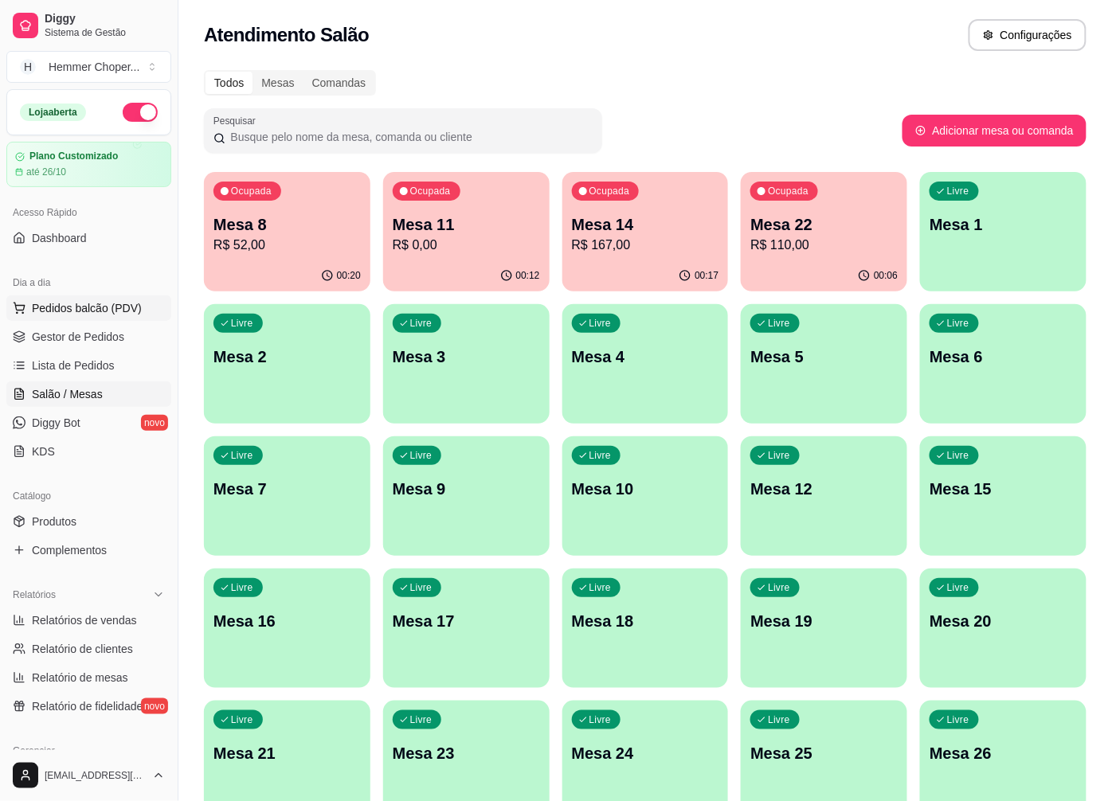
click at [84, 312] on span "Pedidos balcão (PDV)" at bounding box center [87, 308] width 110 height 16
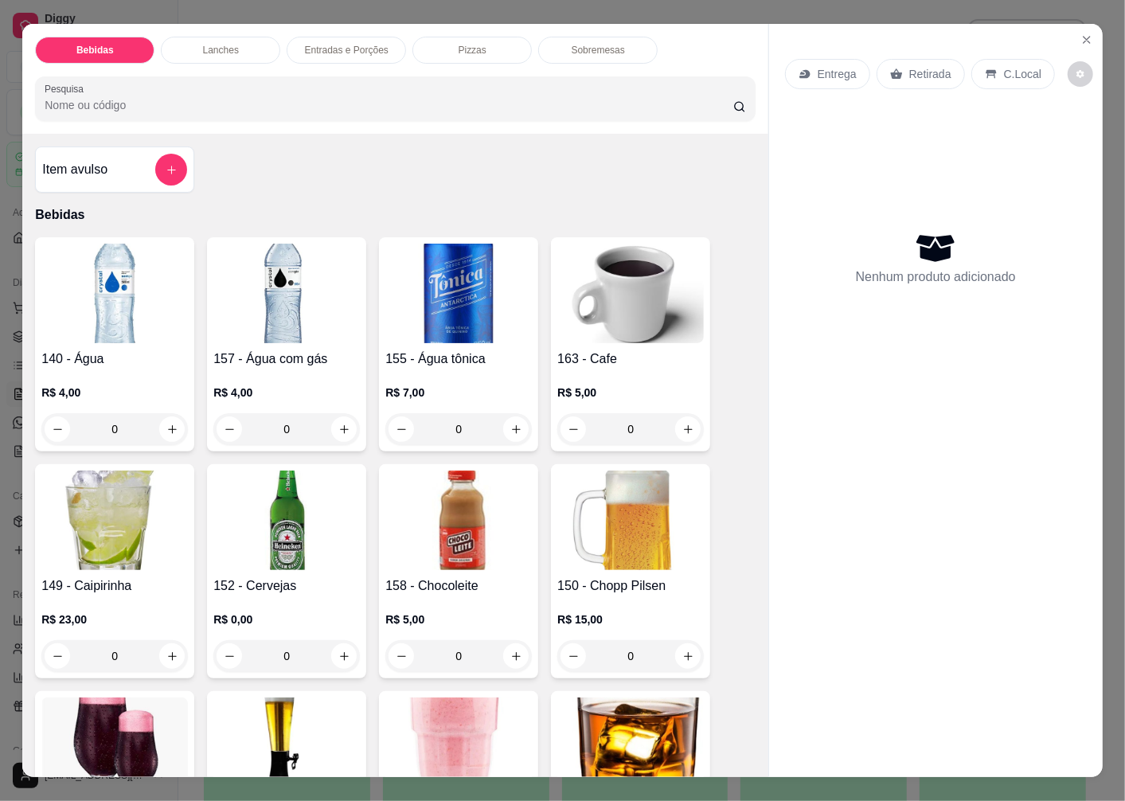
click at [927, 59] on div "Retirada" at bounding box center [921, 74] width 88 height 30
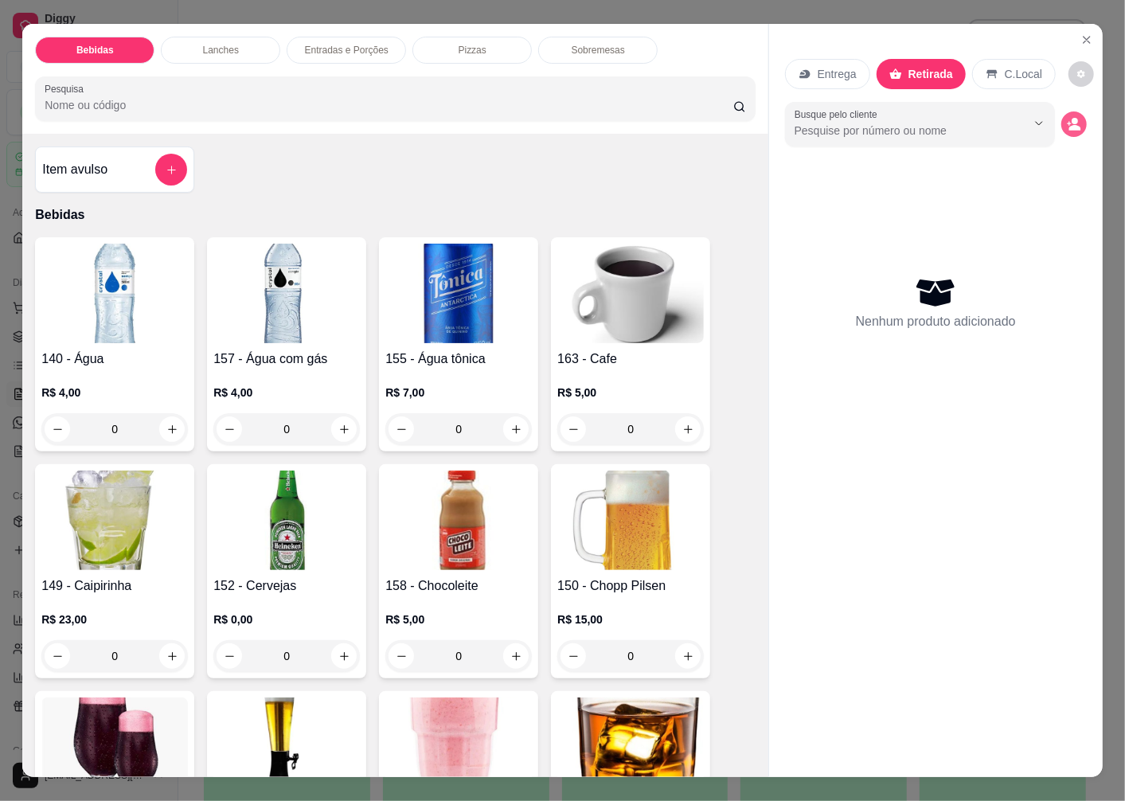
click at [1067, 117] on icon "decrease-product-quantity" at bounding box center [1074, 124] width 14 height 14
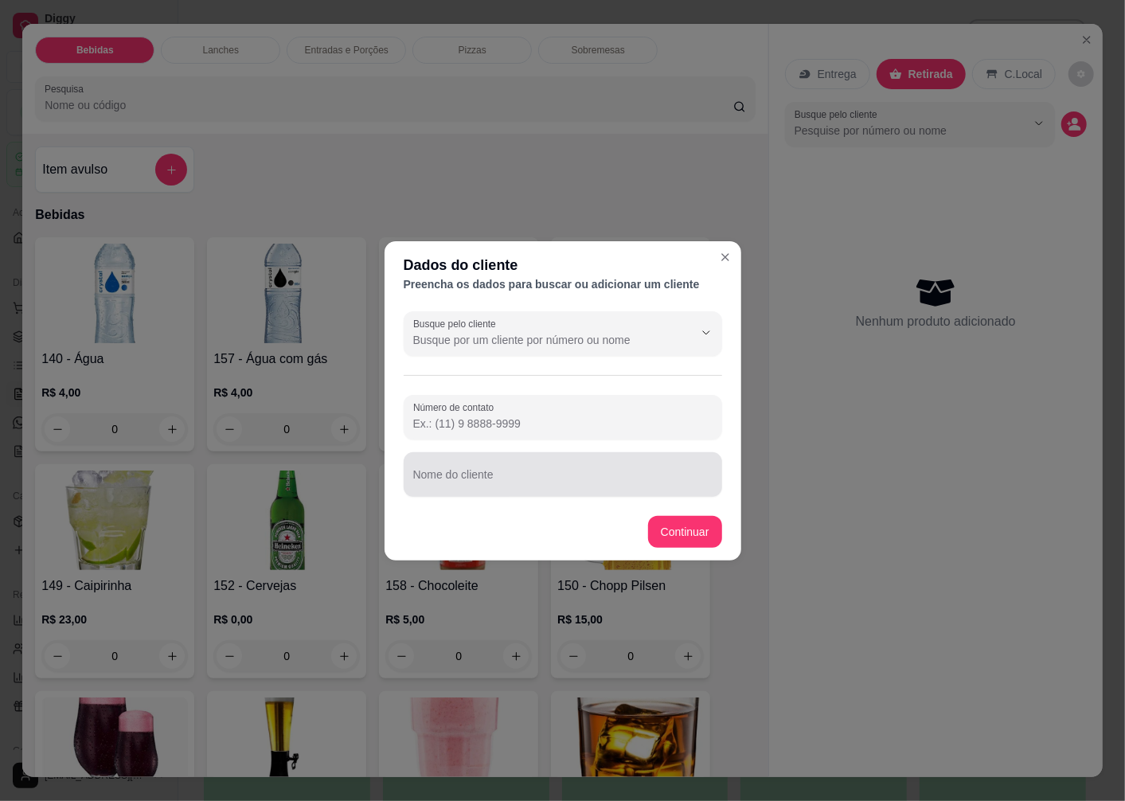
click at [483, 463] on div at bounding box center [562, 475] width 299 height 32
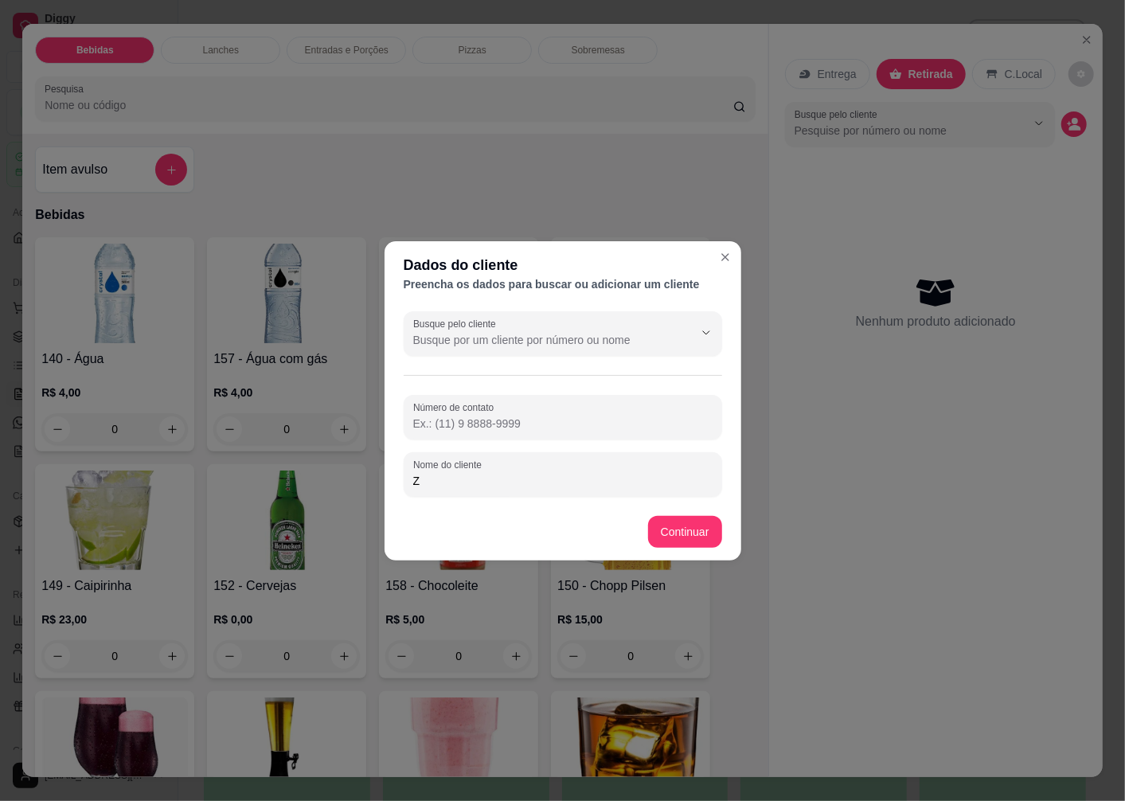
type input "ZE"
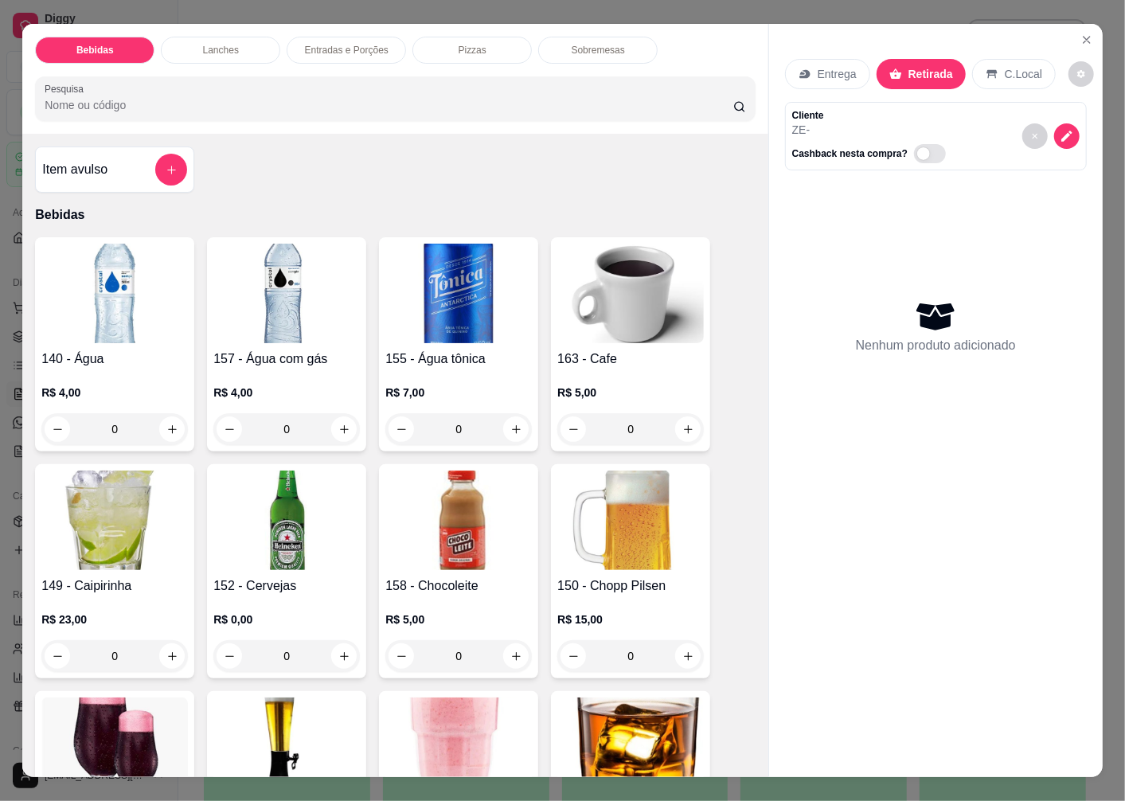
click at [315, 519] on img at bounding box center [286, 521] width 147 height 100
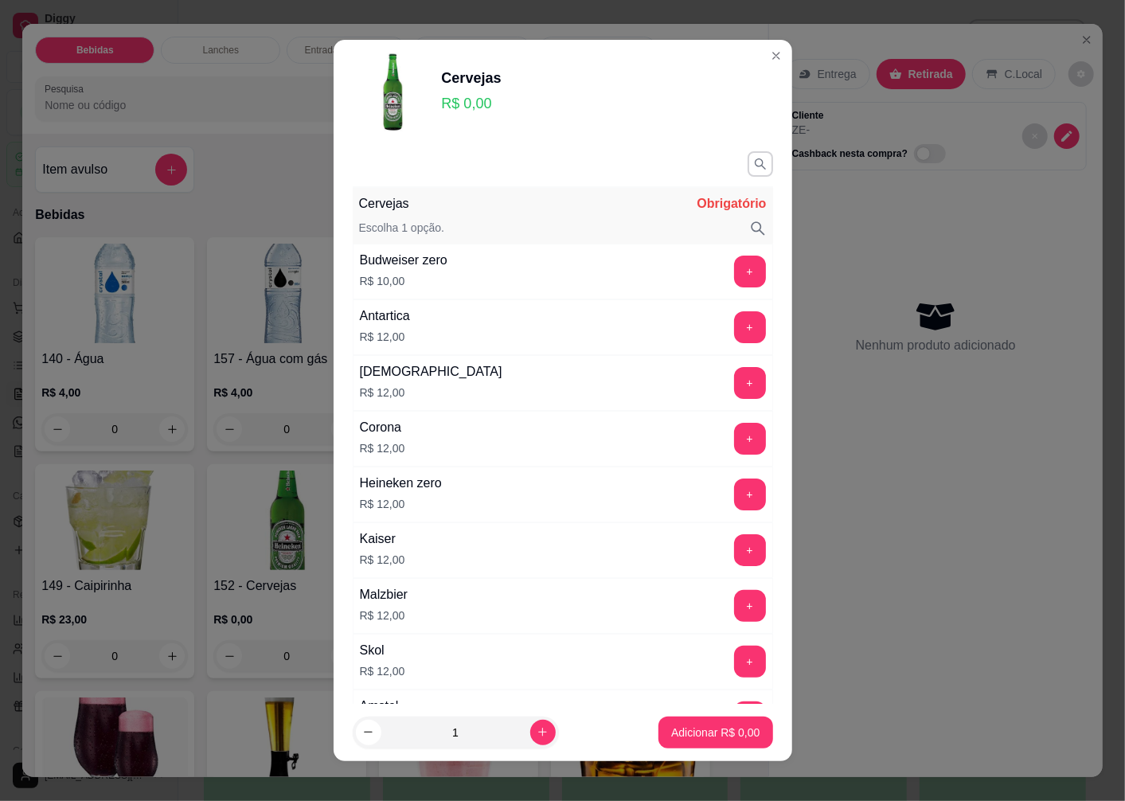
scroll to position [177, 0]
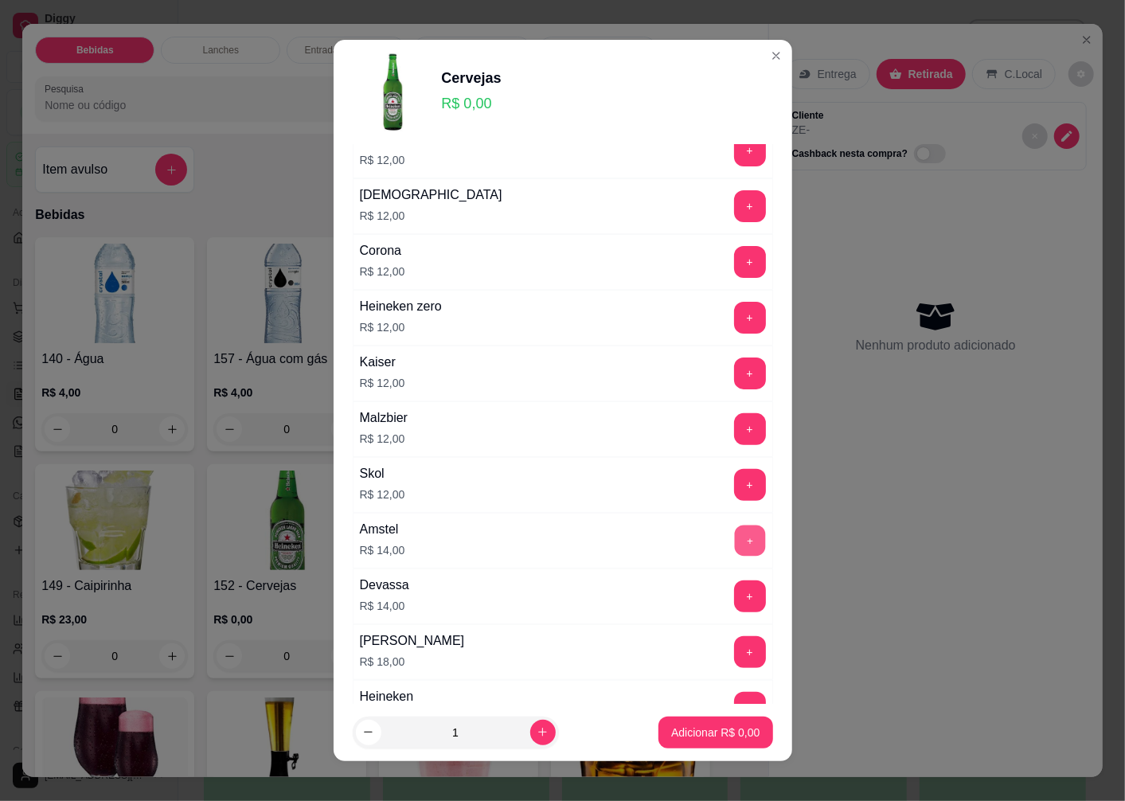
click at [734, 535] on button "+" at bounding box center [749, 541] width 31 height 31
click at [677, 734] on p "Adicionar R$ 14,00" at bounding box center [712, 733] width 95 height 16
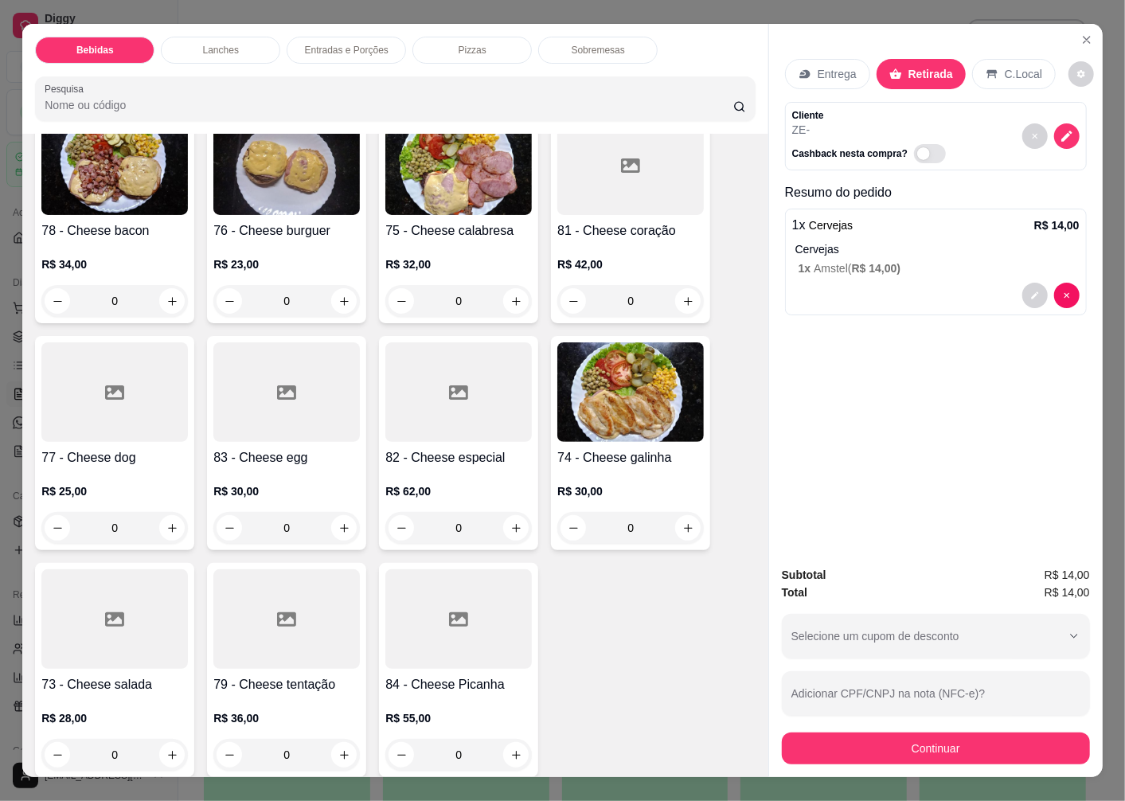
scroll to position [2034, 0]
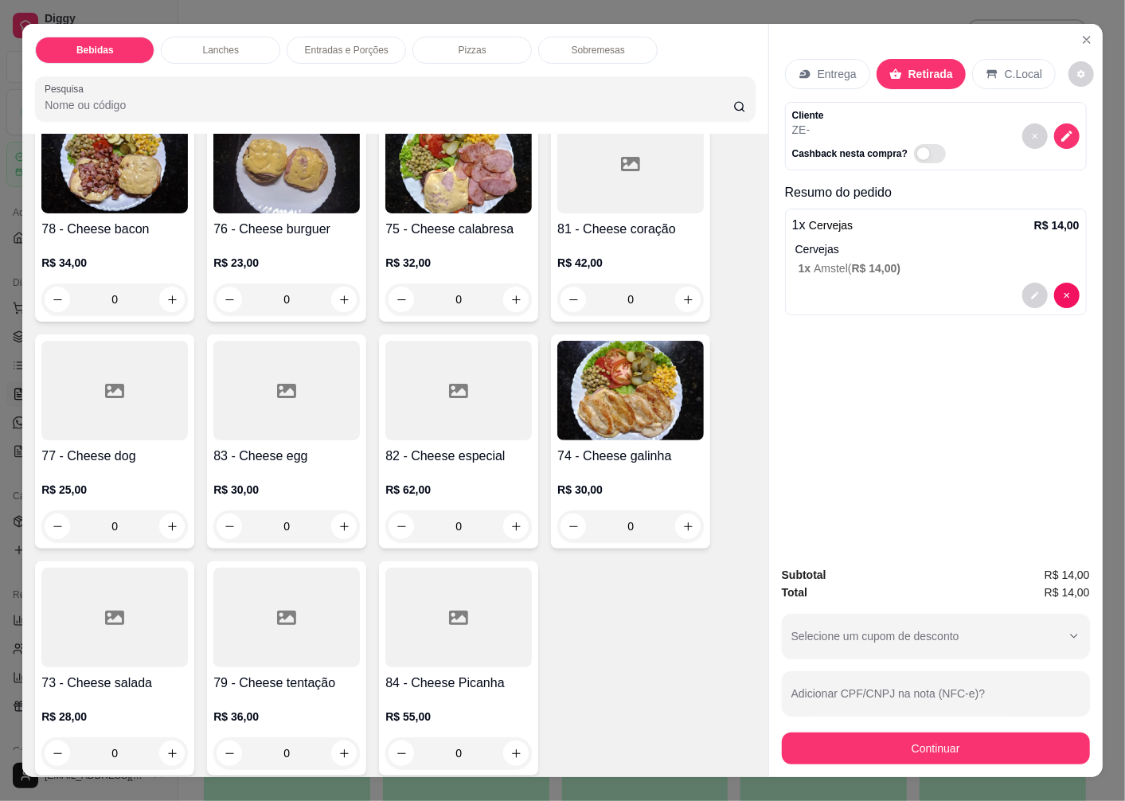
click at [105, 618] on icon at bounding box center [114, 617] width 19 height 19
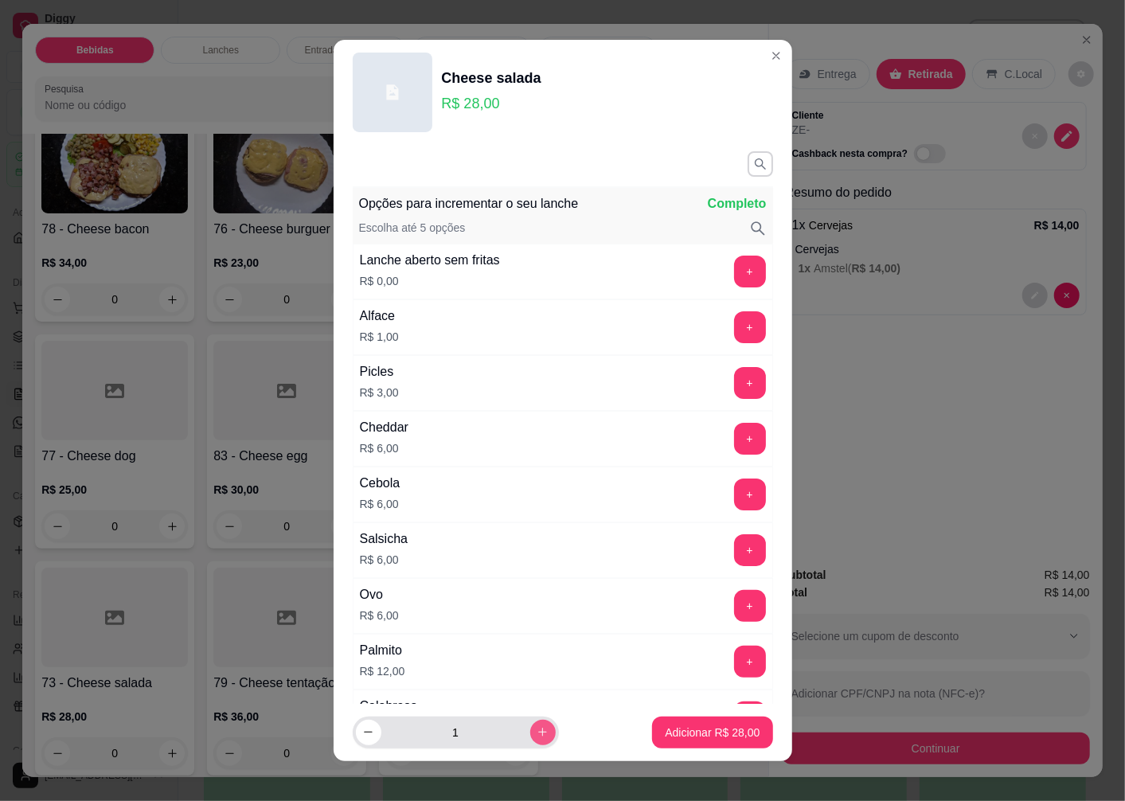
click at [537, 734] on icon "increase-product-quantity" at bounding box center [543, 732] width 12 height 12
type input "2"
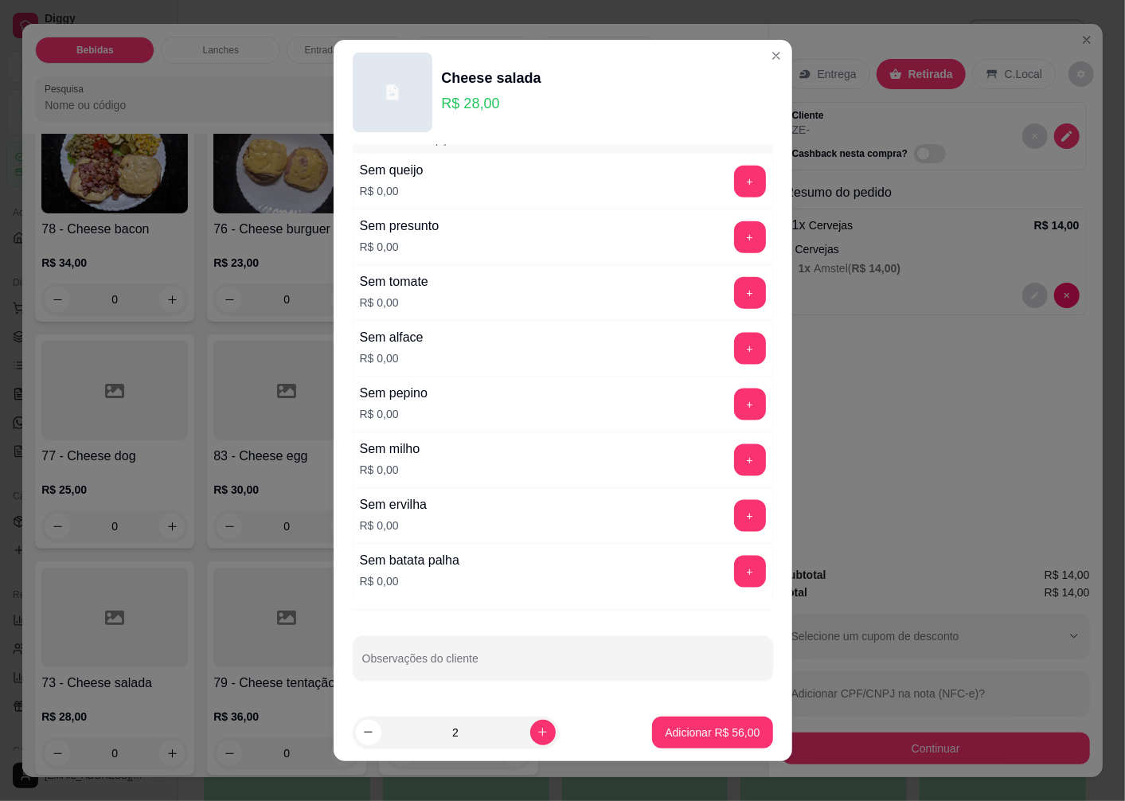
scroll to position [10, 0]
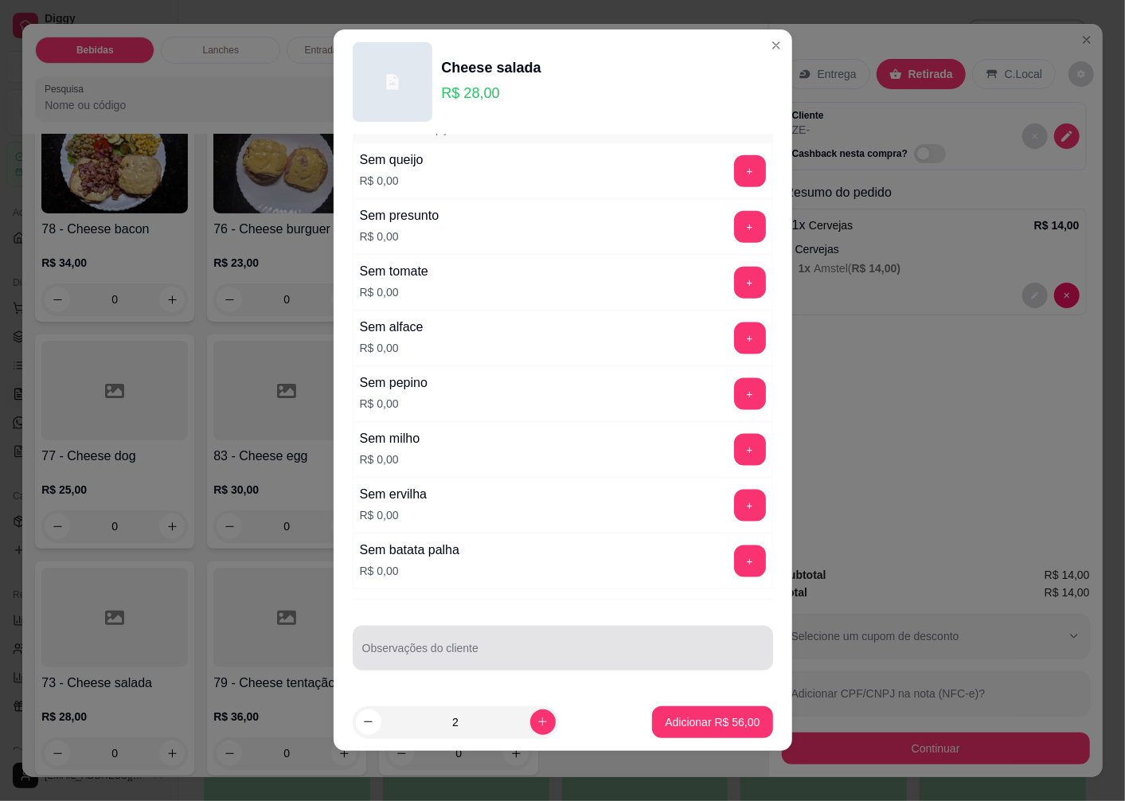
click at [407, 651] on div "Observações do cliente" at bounding box center [563, 648] width 420 height 45
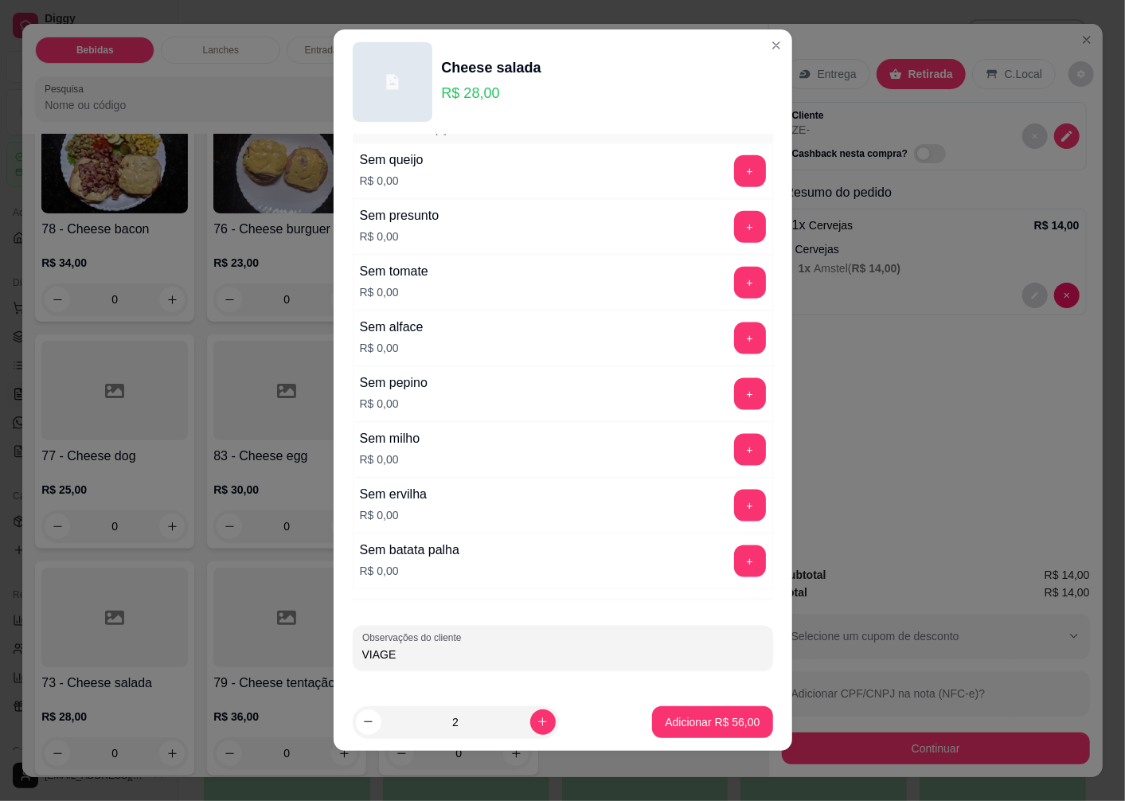
type input "VIAGEM"
click at [729, 729] on button "Adicionar R$ 56,00" at bounding box center [712, 722] width 120 height 32
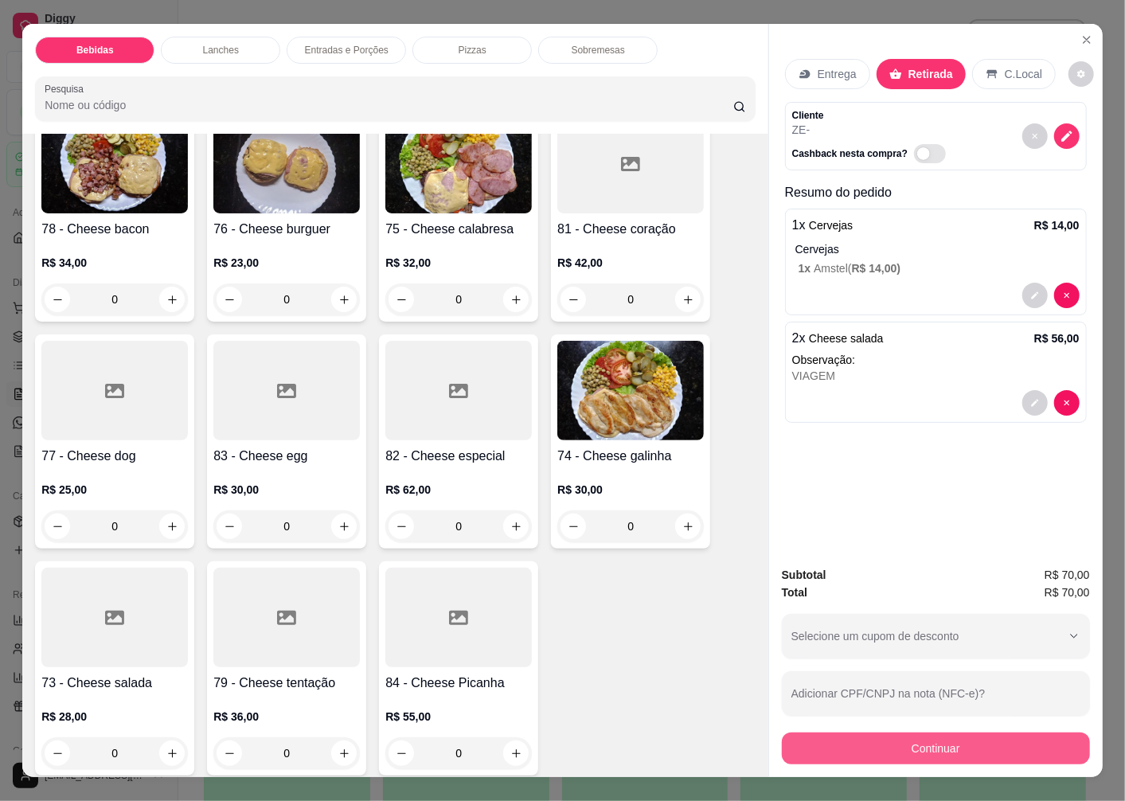
click at [885, 758] on div "Subtotal R$ 70,00 Total R$ 70,00 Selecione um cupom de desconto 5OFF Selecione …" at bounding box center [936, 665] width 334 height 224
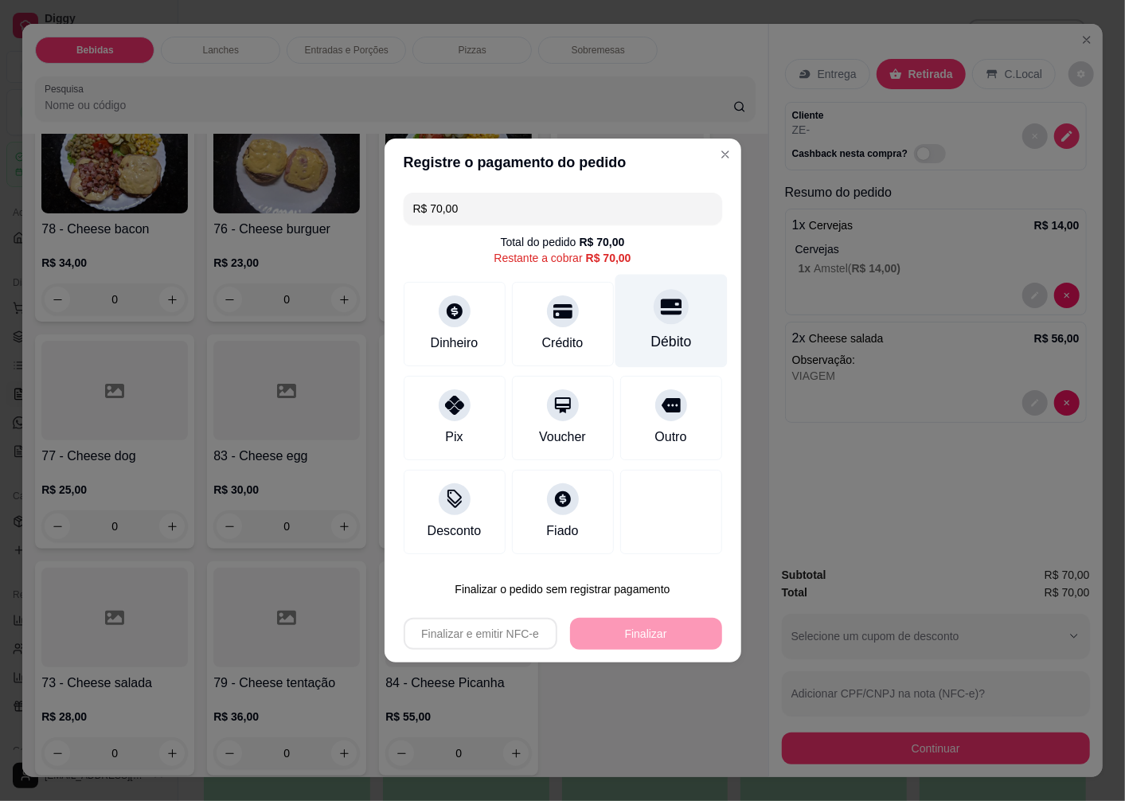
click at [659, 338] on div "Débito" at bounding box center [671, 341] width 41 height 21
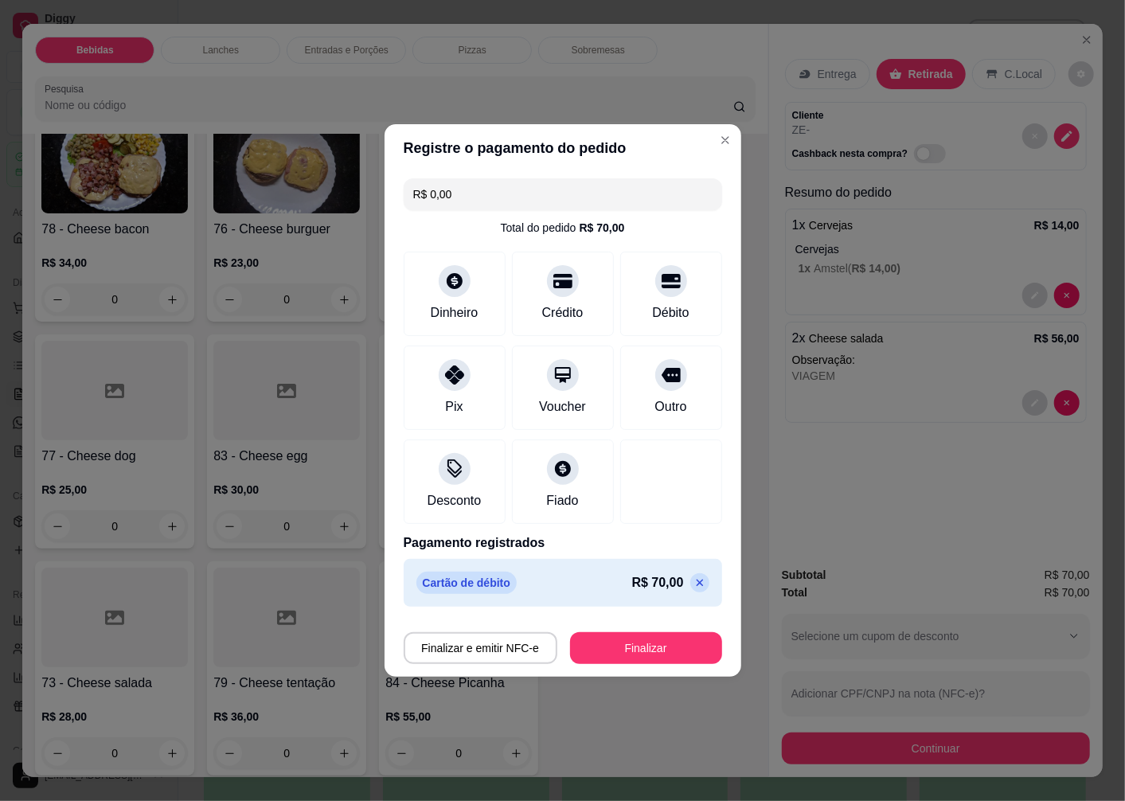
click at [614, 655] on button "Finalizar" at bounding box center [646, 648] width 152 height 32
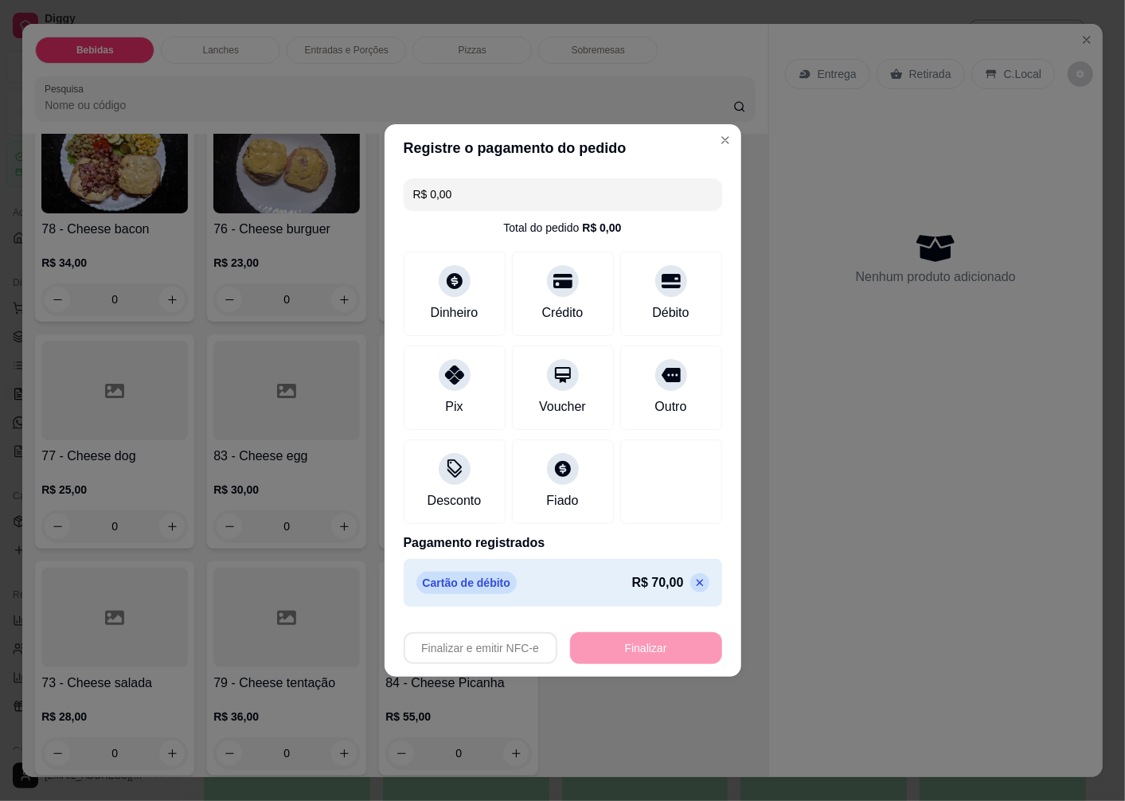
type input "-R$ 70,00"
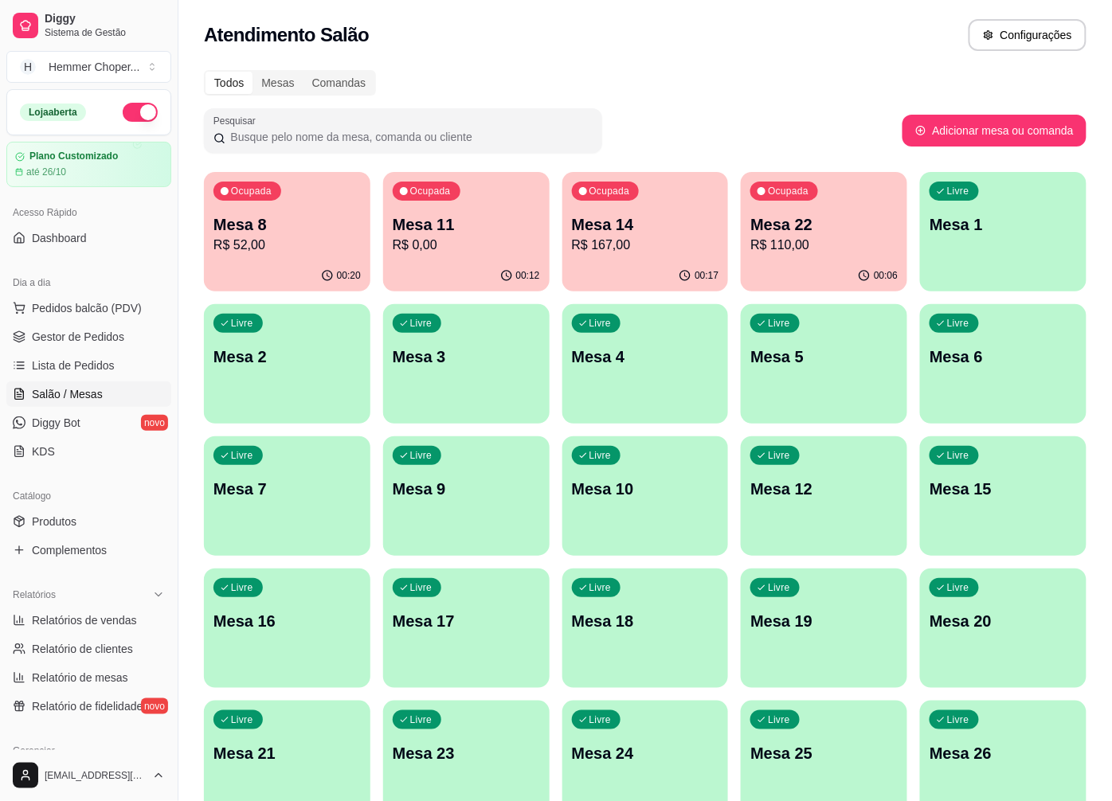
click at [90, 388] on span "Salão / Mesas" at bounding box center [67, 394] width 71 height 16
click at [96, 338] on span "Gestor de Pedidos" at bounding box center [78, 337] width 92 height 16
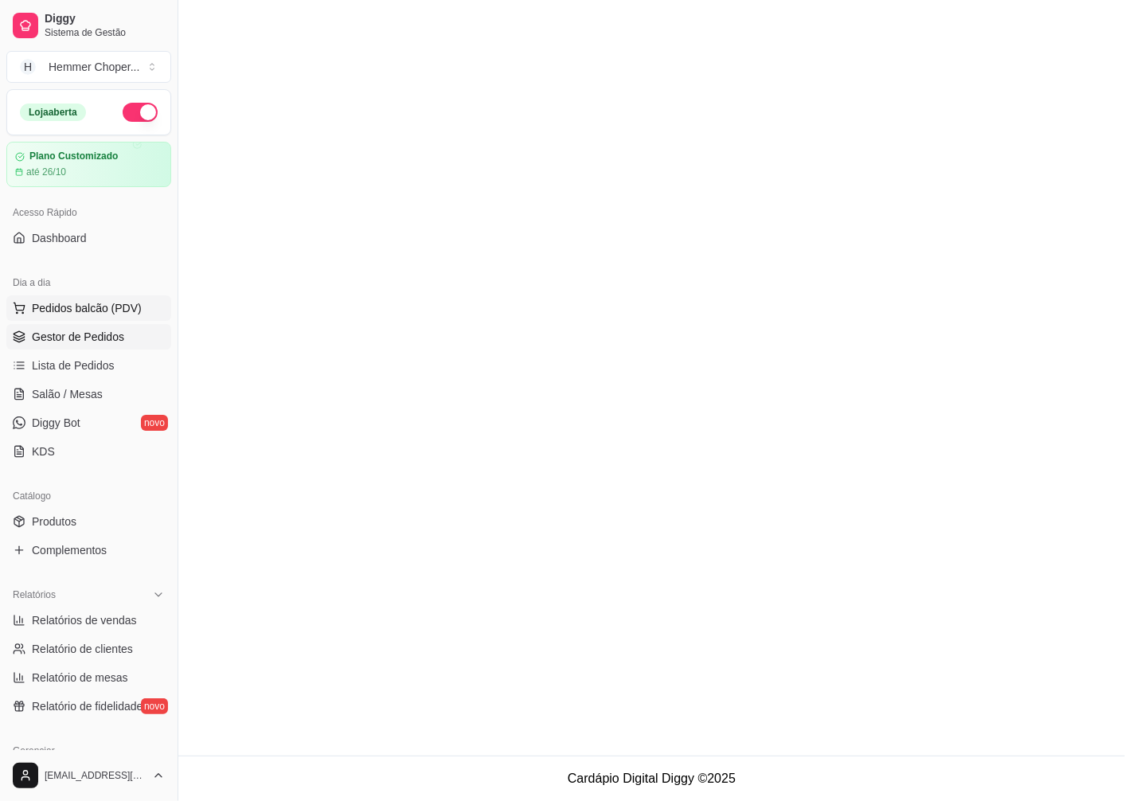
click at [96, 306] on span "Pedidos balcão (PDV)" at bounding box center [87, 308] width 110 height 16
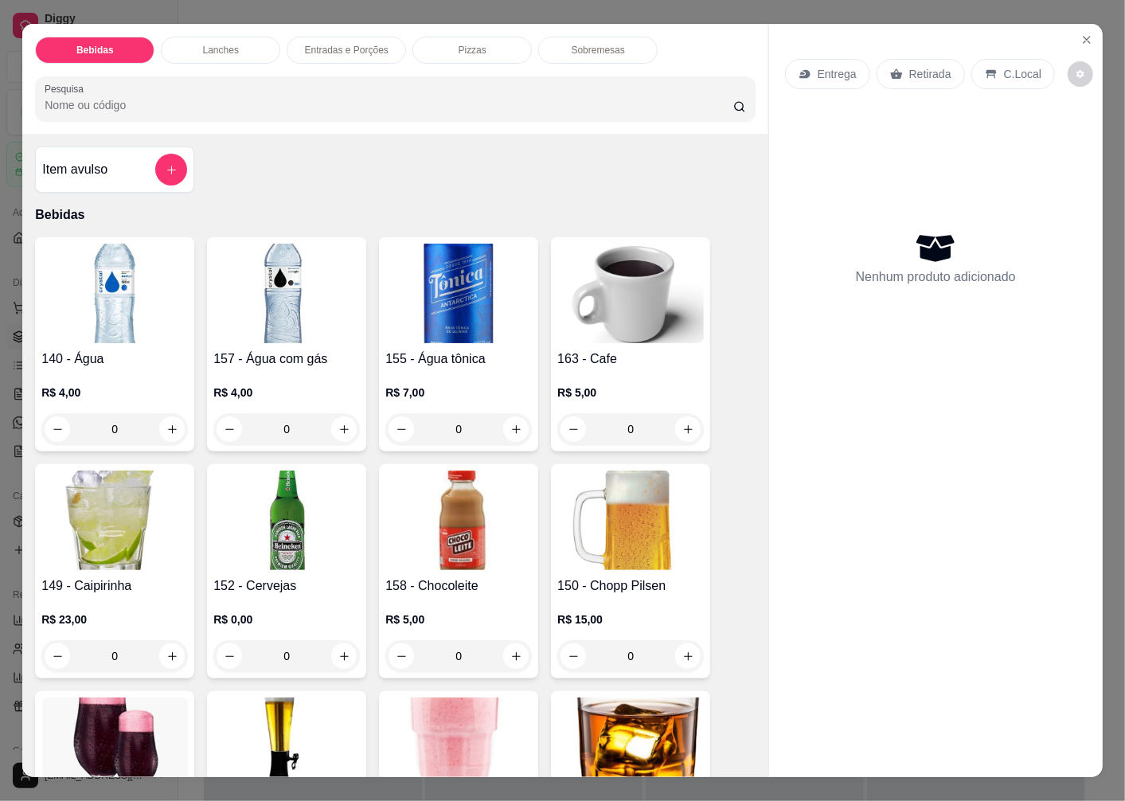
click at [1081, 33] on icon "Close" at bounding box center [1087, 39] width 13 height 13
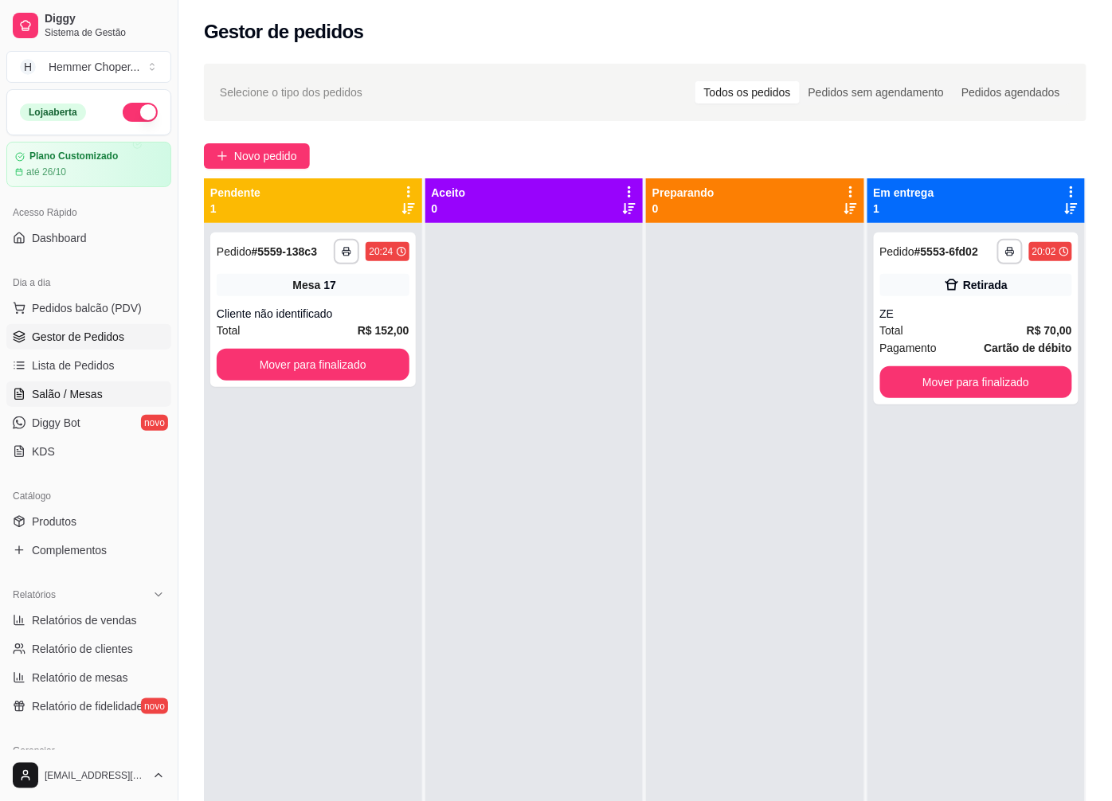
click at [80, 399] on span "Salão / Mesas" at bounding box center [67, 394] width 71 height 16
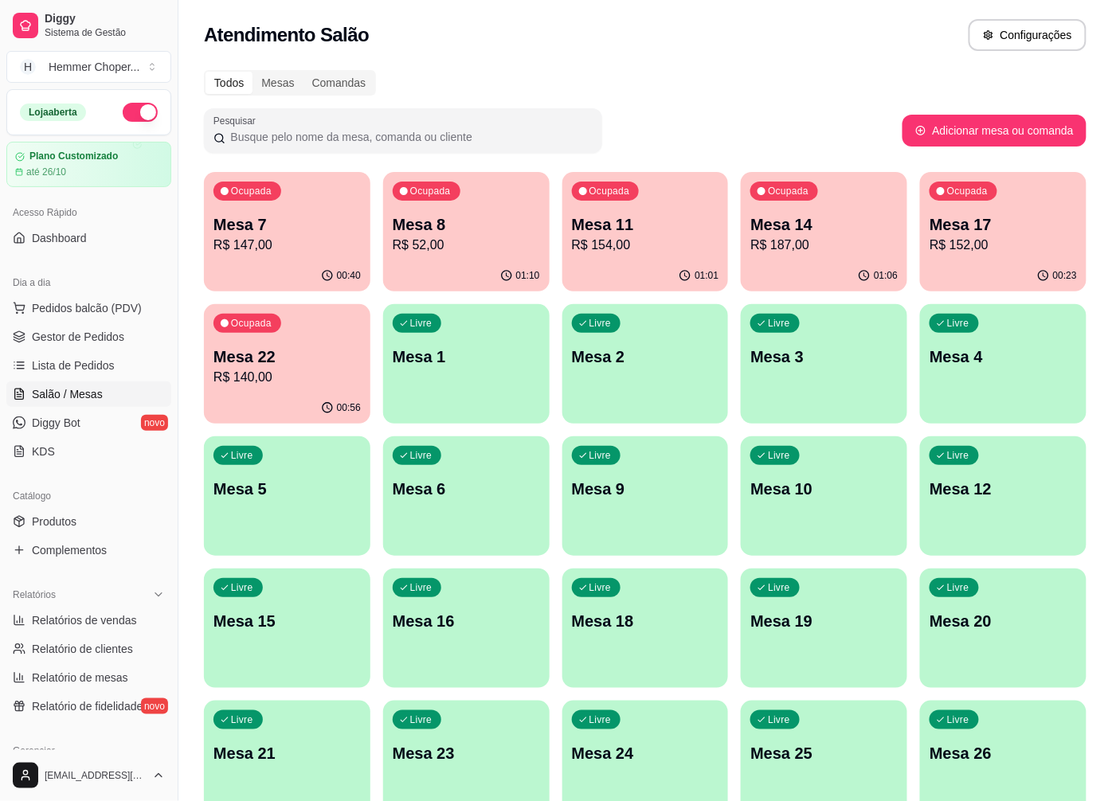
click at [655, 224] on p "Mesa 11" at bounding box center [645, 224] width 147 height 22
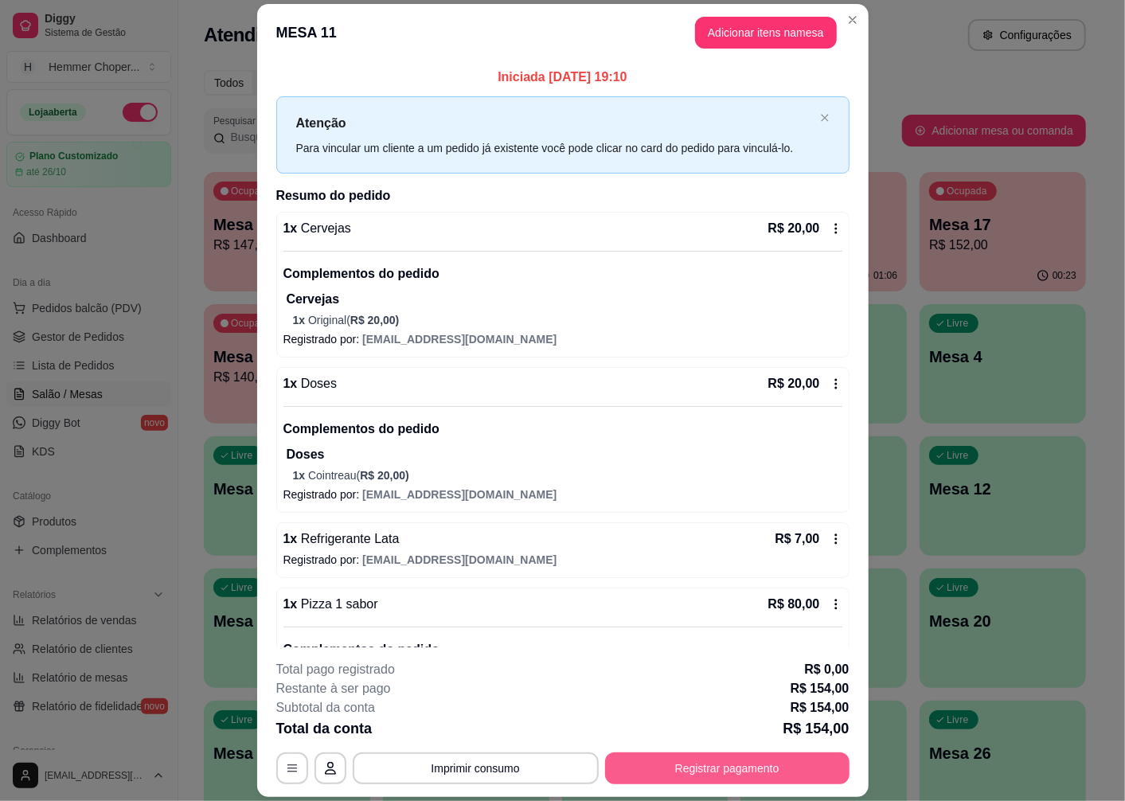
click at [721, 767] on button "Registrar pagamento" at bounding box center [727, 768] width 244 height 32
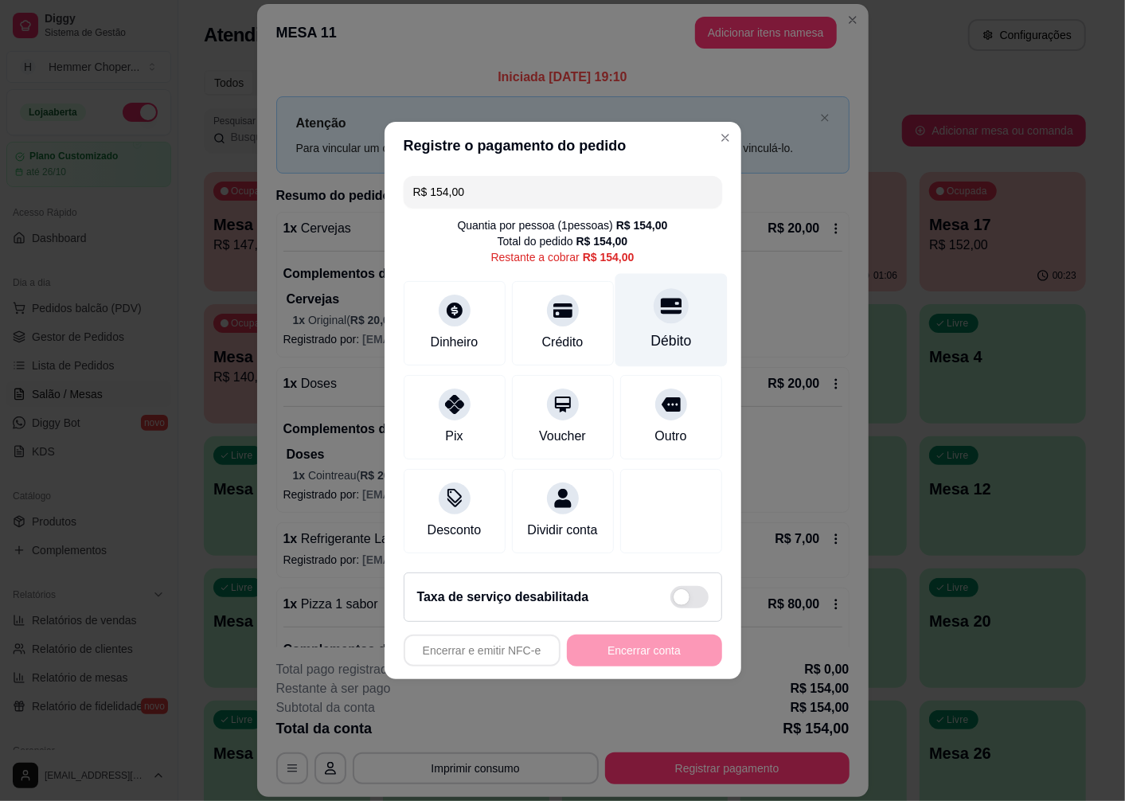
click at [666, 306] on icon at bounding box center [670, 307] width 21 height 16
type input "R$ 0,00"
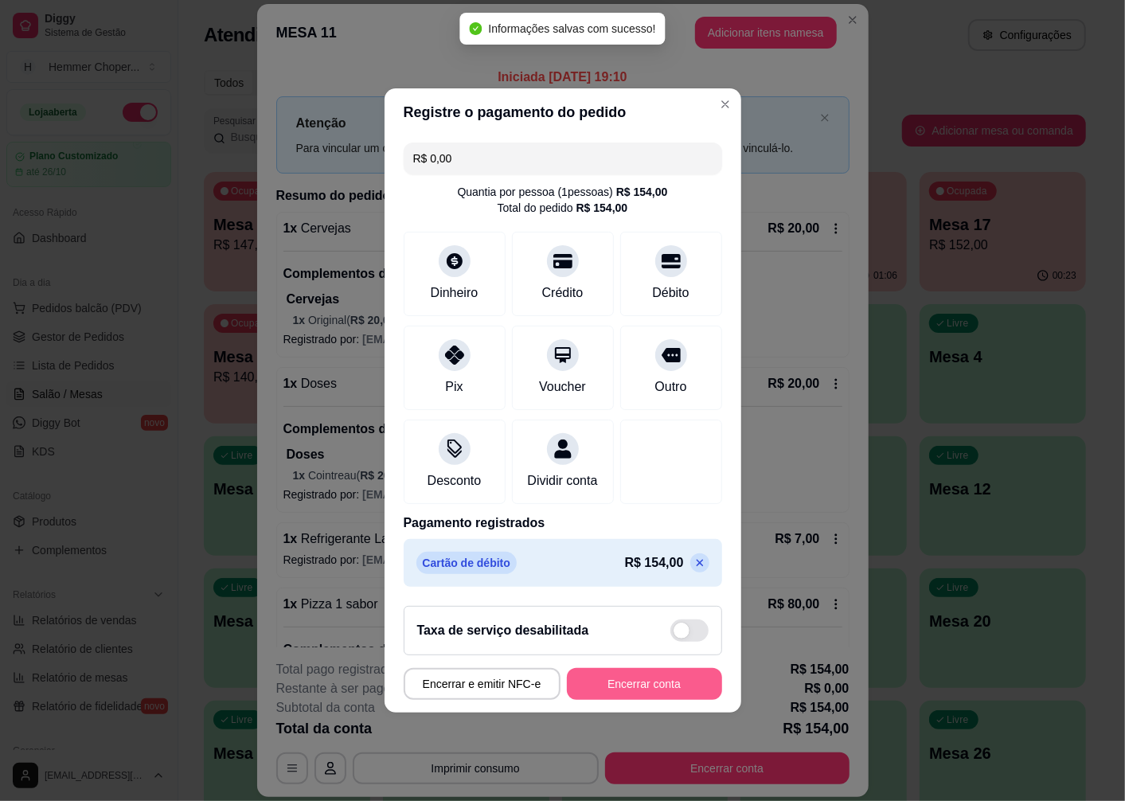
click at [631, 697] on button "Encerrar conta" at bounding box center [644, 684] width 155 height 32
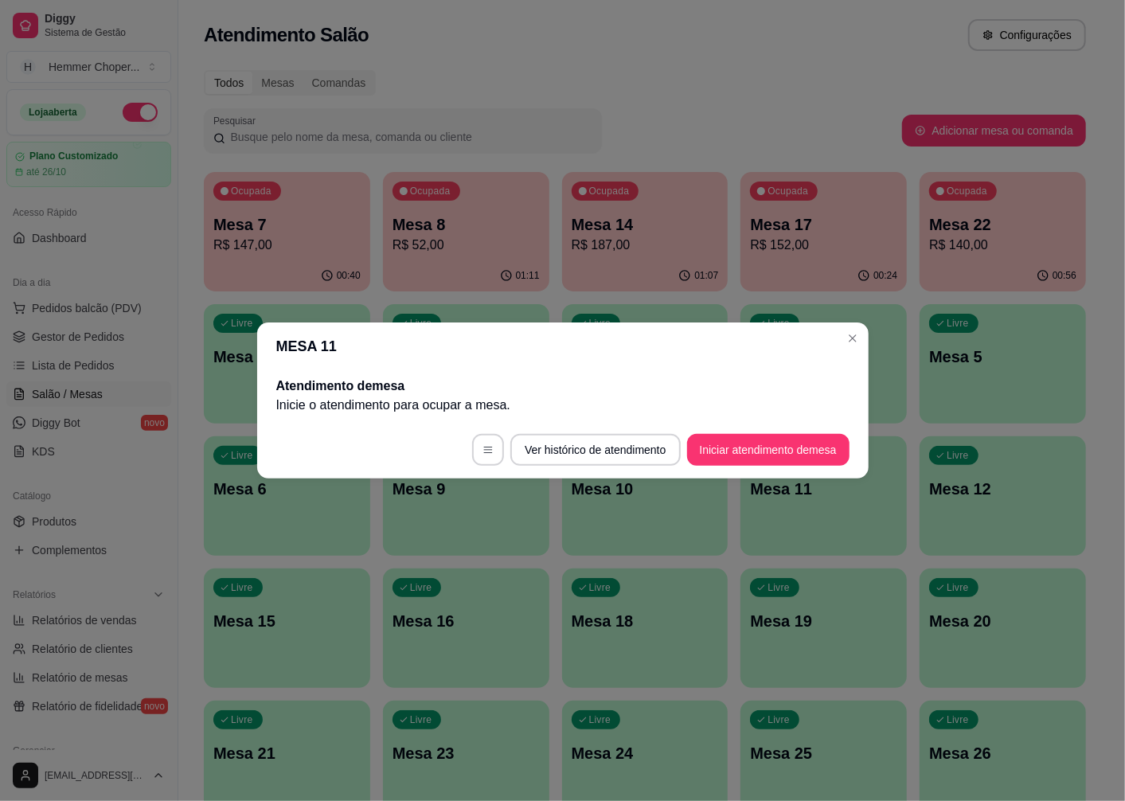
click at [492, 512] on div "MESA 11 Atendimento de mesa Inicie o atendimento para ocupar a mesa . Ver histó…" at bounding box center [562, 400] width 1125 height 801
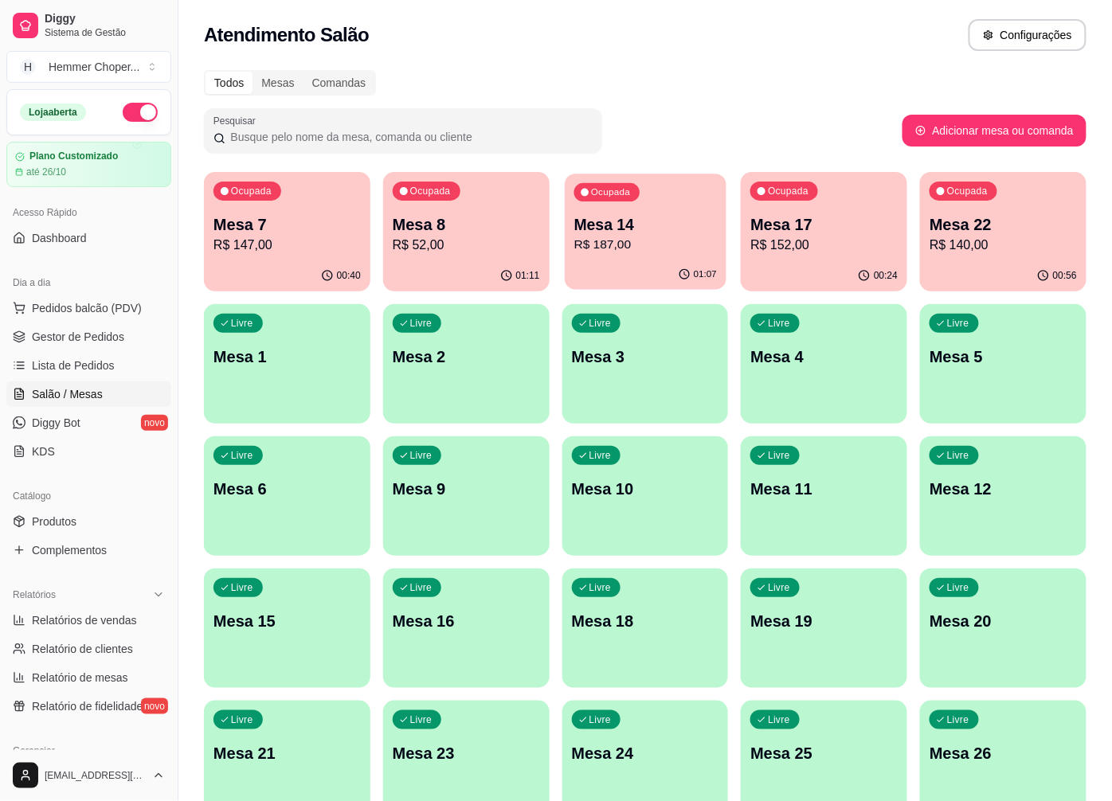
click at [629, 233] on p "Mesa 14" at bounding box center [644, 224] width 143 height 21
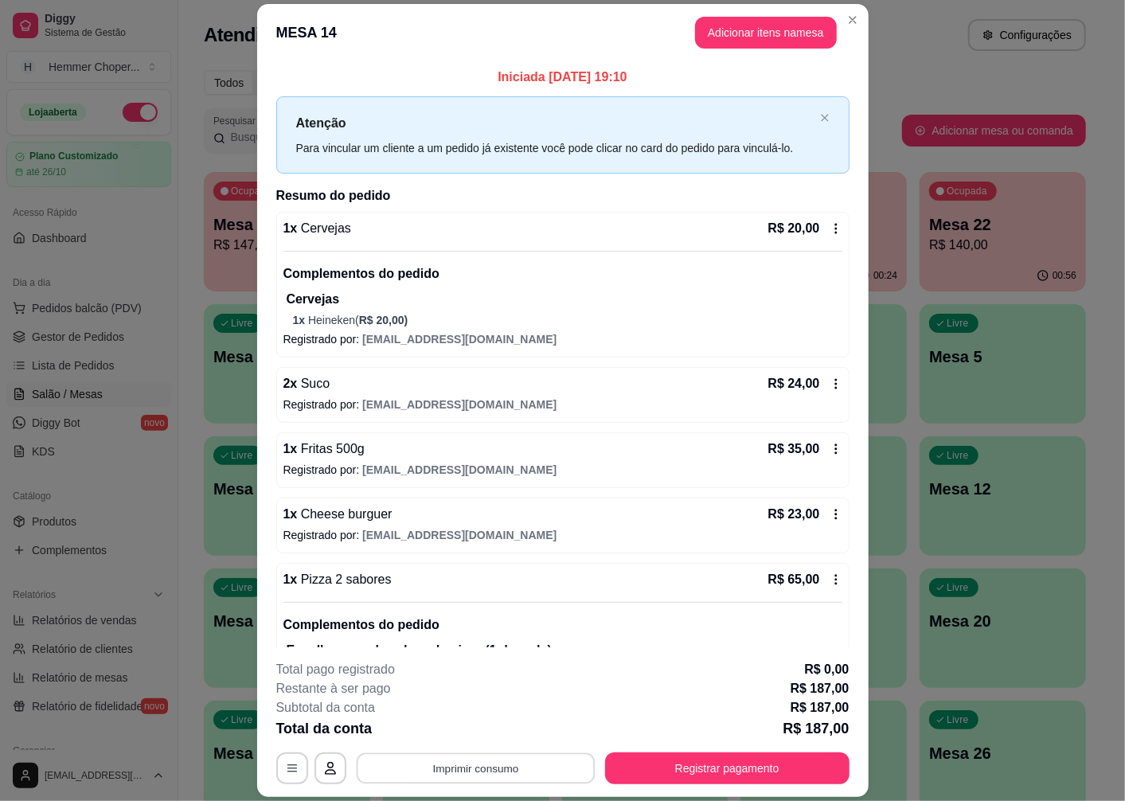
click at [482, 763] on button "Imprimir consumo" at bounding box center [475, 768] width 239 height 31
click at [473, 731] on button "Cozinha" at bounding box center [473, 732] width 115 height 25
click at [717, 764] on button "Registrar pagamento" at bounding box center [727, 768] width 244 height 32
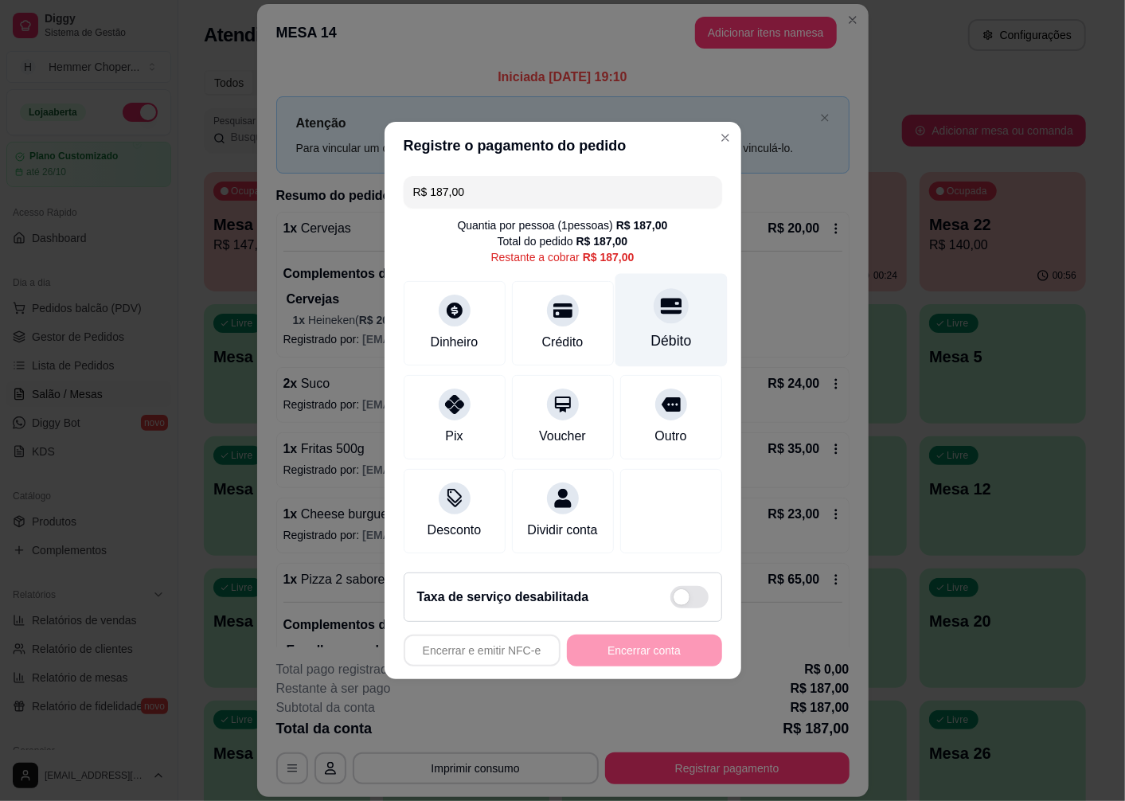
click at [659, 311] on div at bounding box center [671, 305] width 35 height 35
type input "R$ 0,00"
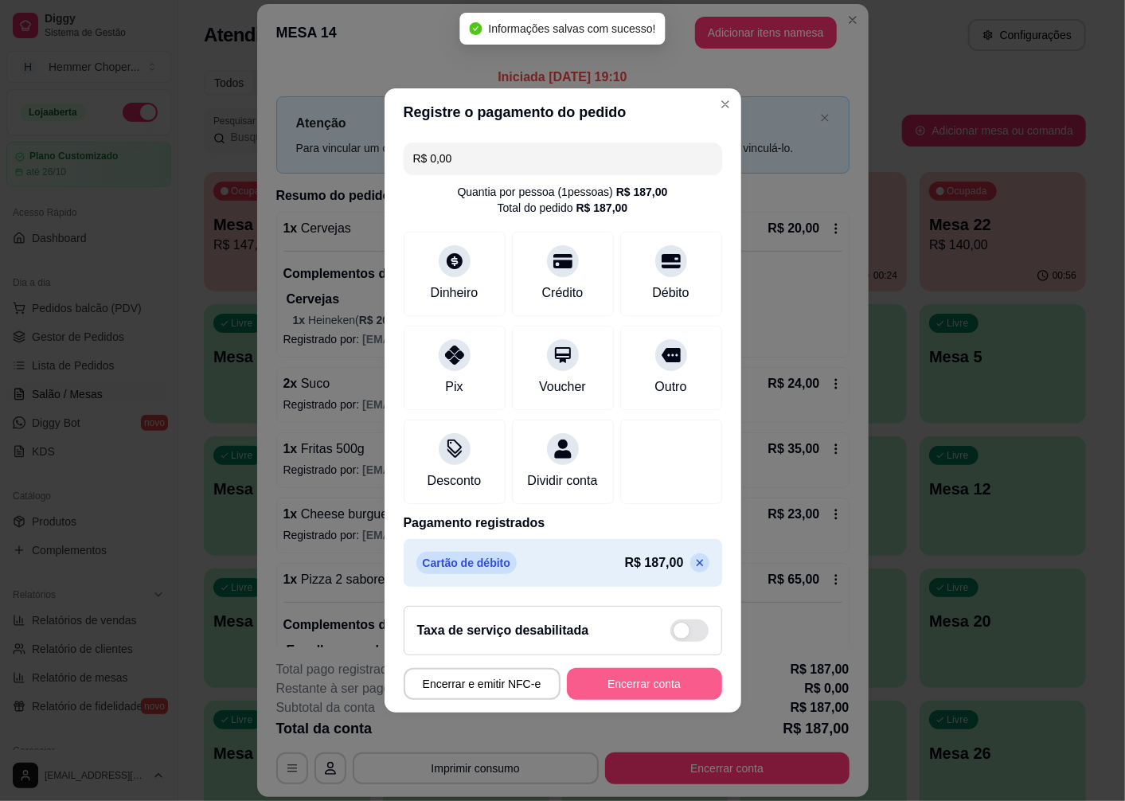
click at [619, 690] on button "Encerrar conta" at bounding box center [644, 684] width 155 height 32
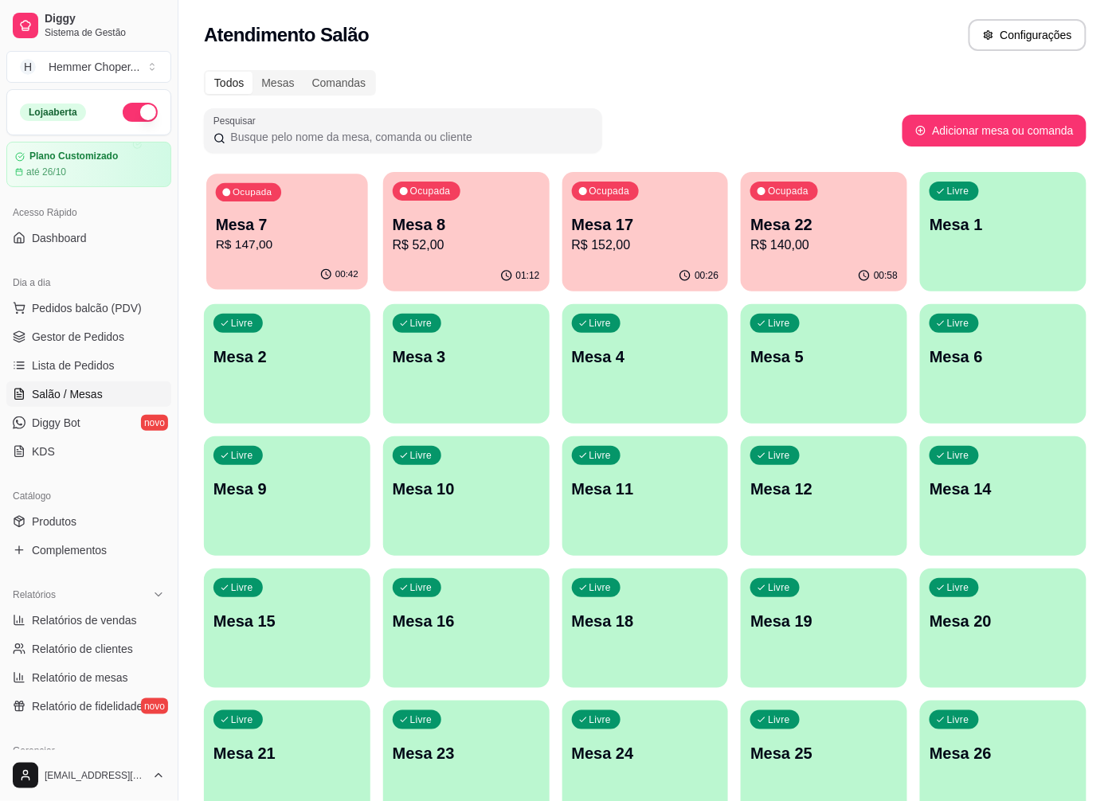
click at [299, 258] on div "Ocupada Mesa 7 R$ 147,00" at bounding box center [287, 217] width 162 height 86
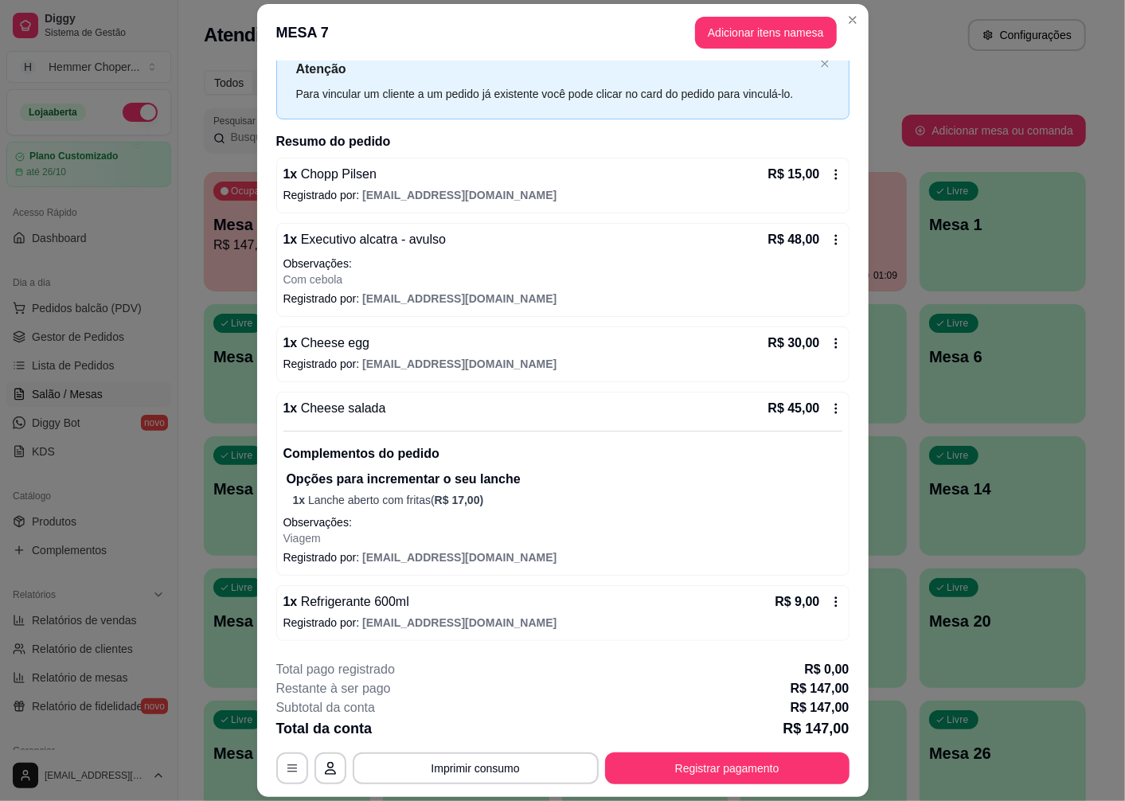
scroll to position [46, 0]
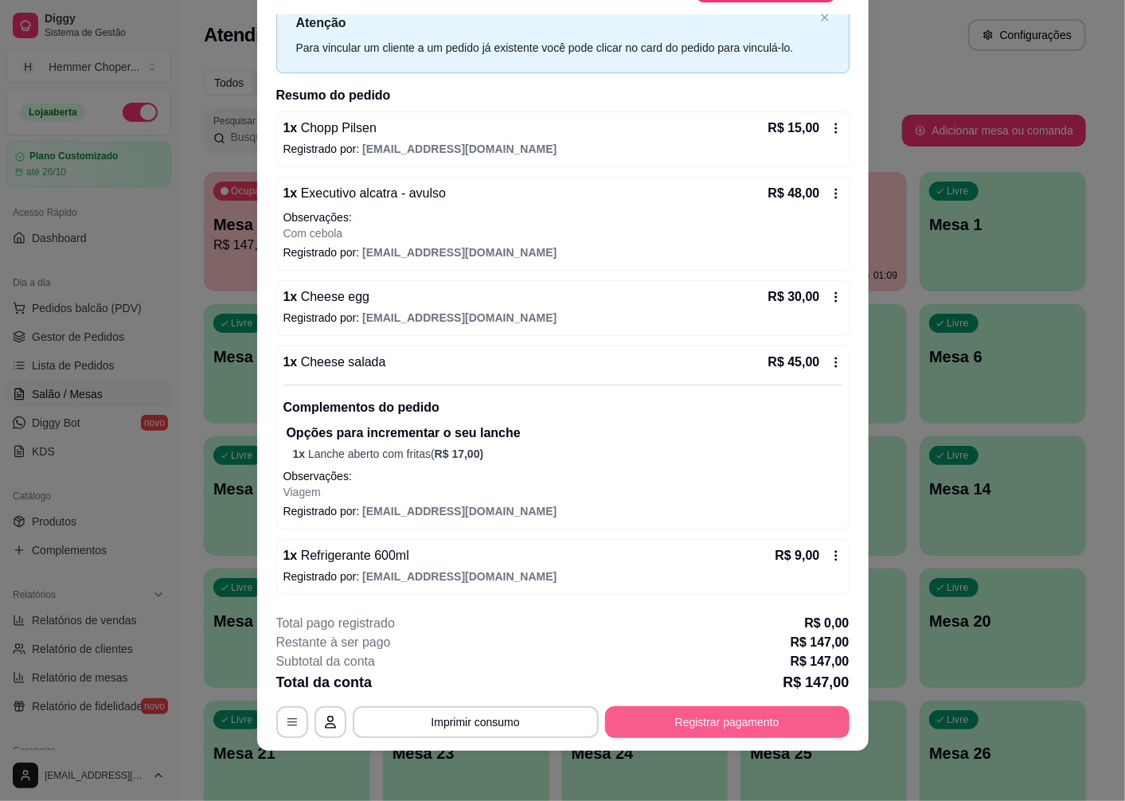
click at [745, 733] on button "Registrar pagamento" at bounding box center [727, 722] width 244 height 32
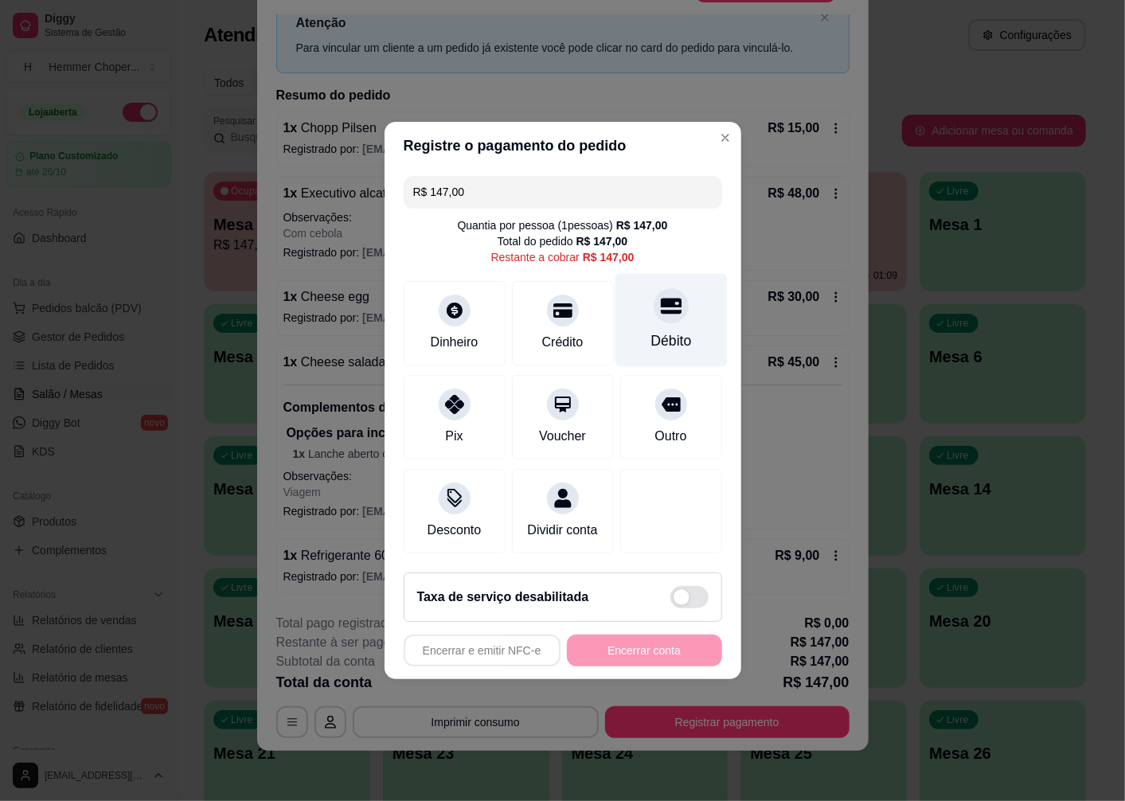
click at [662, 299] on icon at bounding box center [670, 305] width 21 height 21
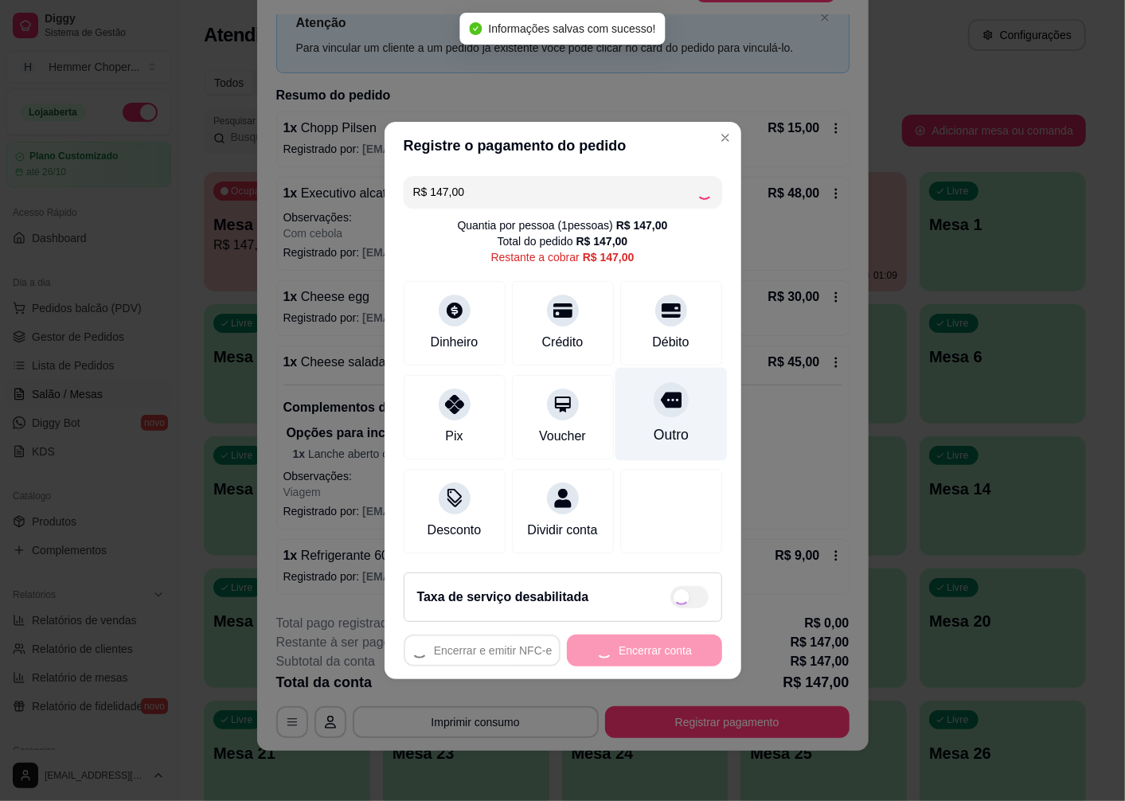
type input "R$ 0,00"
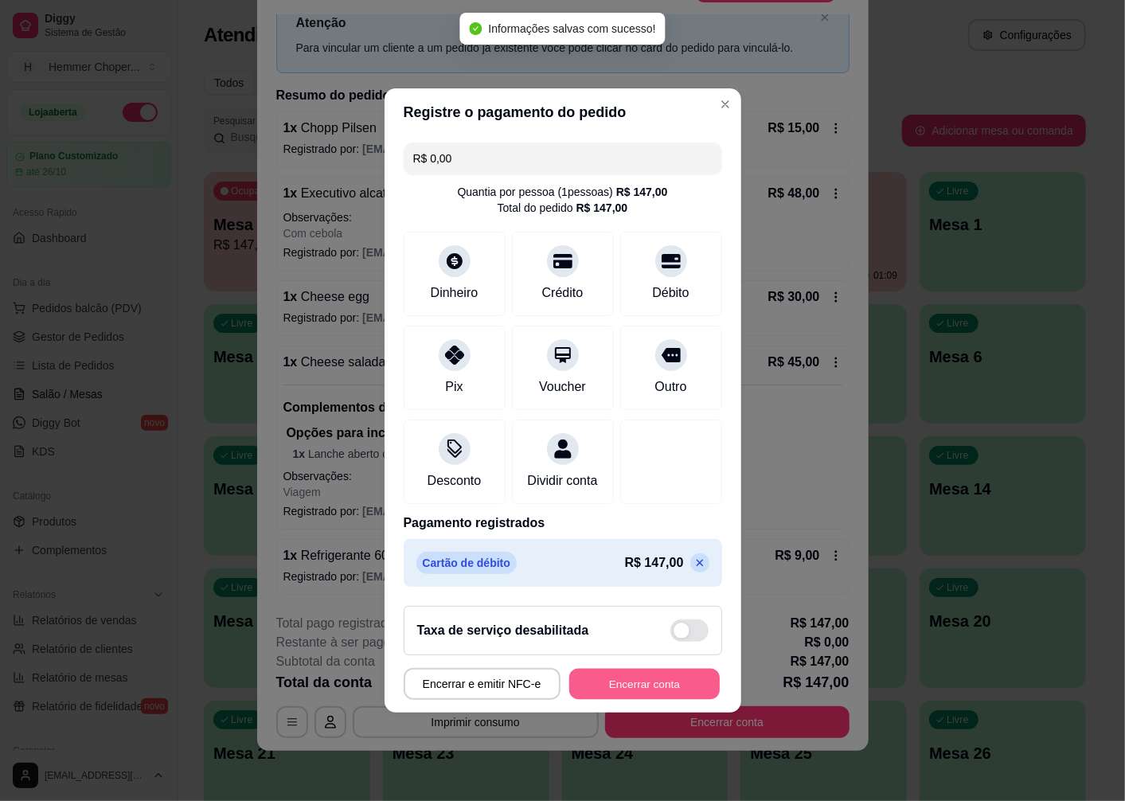
click at [639, 693] on button "Encerrar conta" at bounding box center [644, 684] width 150 height 31
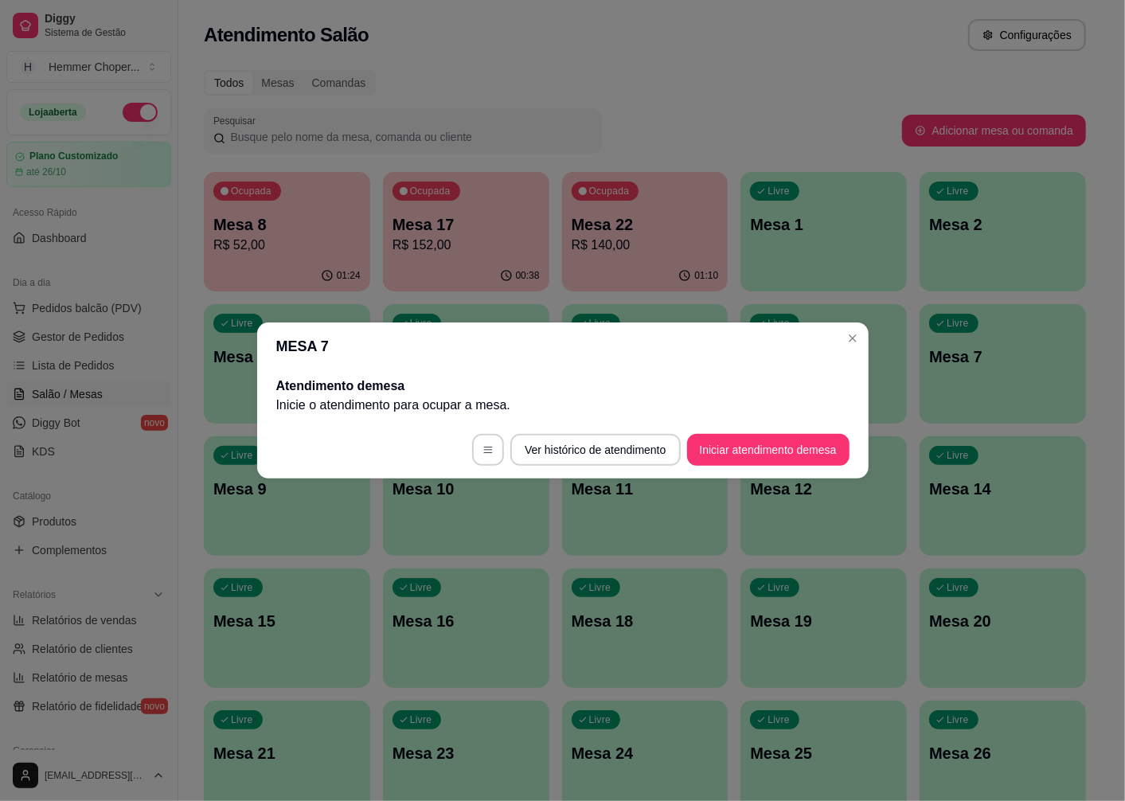
scroll to position [0, 0]
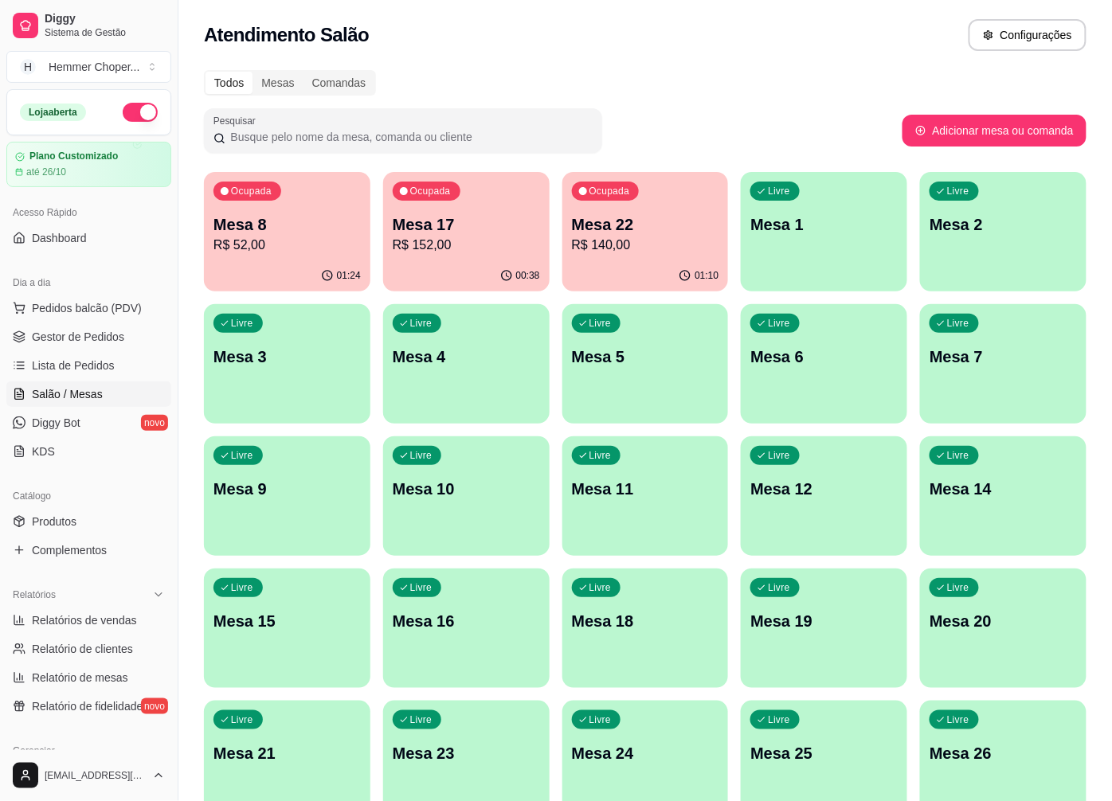
click at [271, 241] on p "R$ 52,00" at bounding box center [286, 245] width 147 height 19
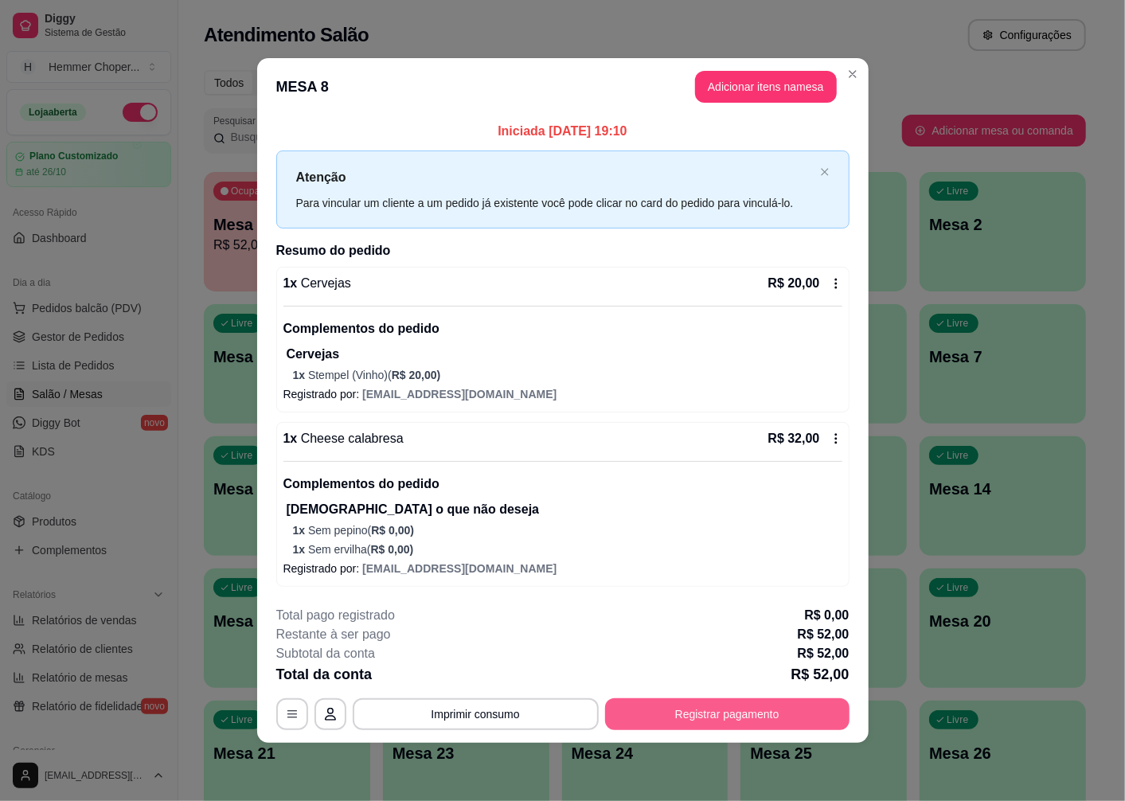
click at [702, 707] on button "Registrar pagamento" at bounding box center [727, 714] width 244 height 32
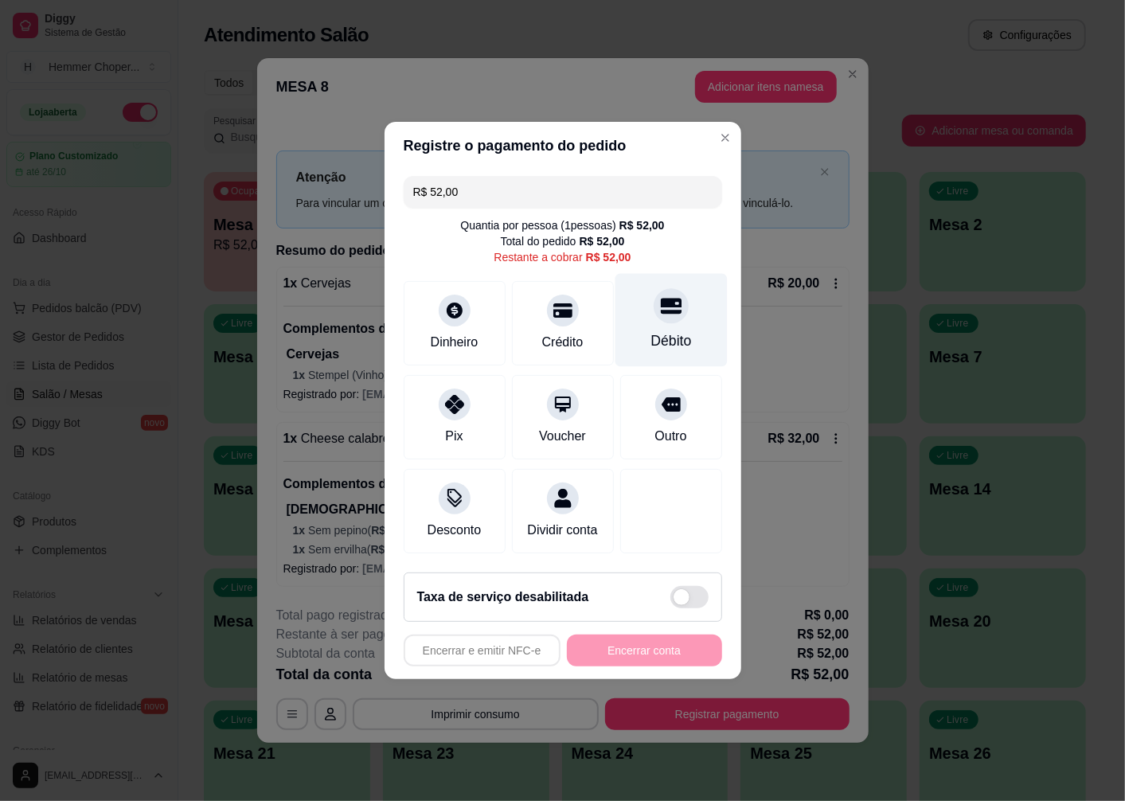
click at [666, 306] on icon at bounding box center [670, 305] width 21 height 21
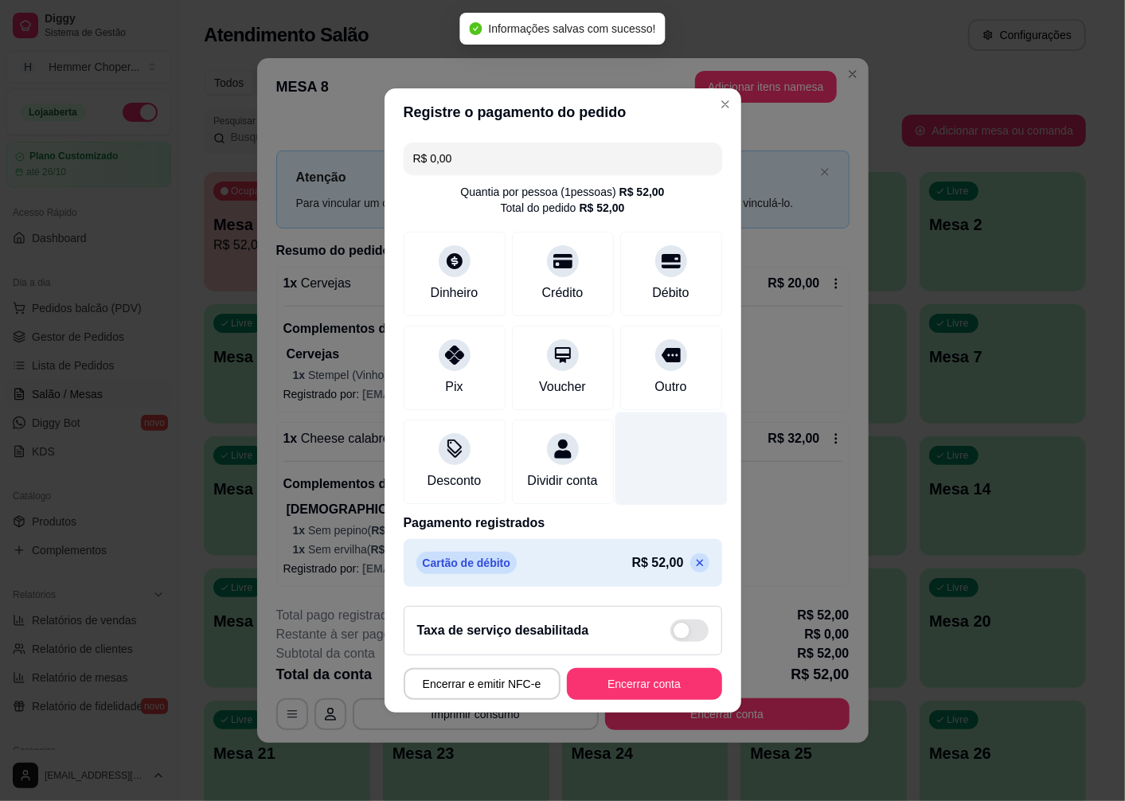
type input "R$ 0,00"
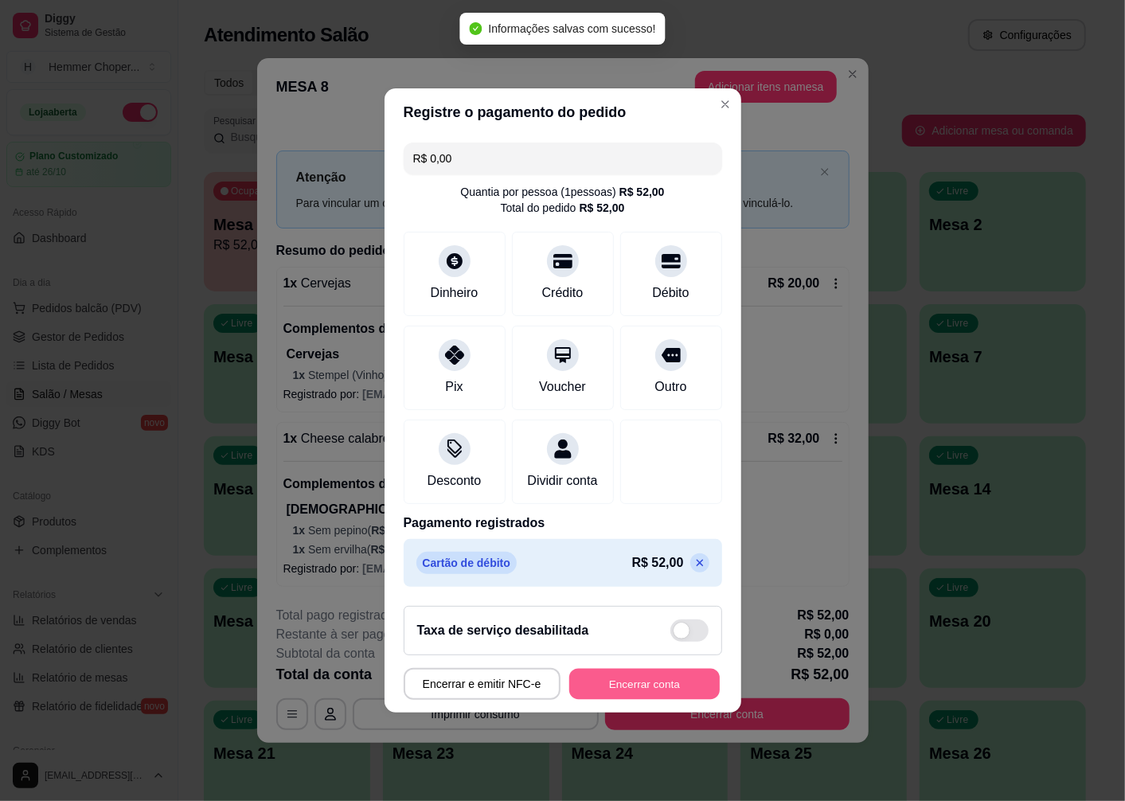
click at [616, 700] on button "Encerrar conta" at bounding box center [644, 684] width 150 height 31
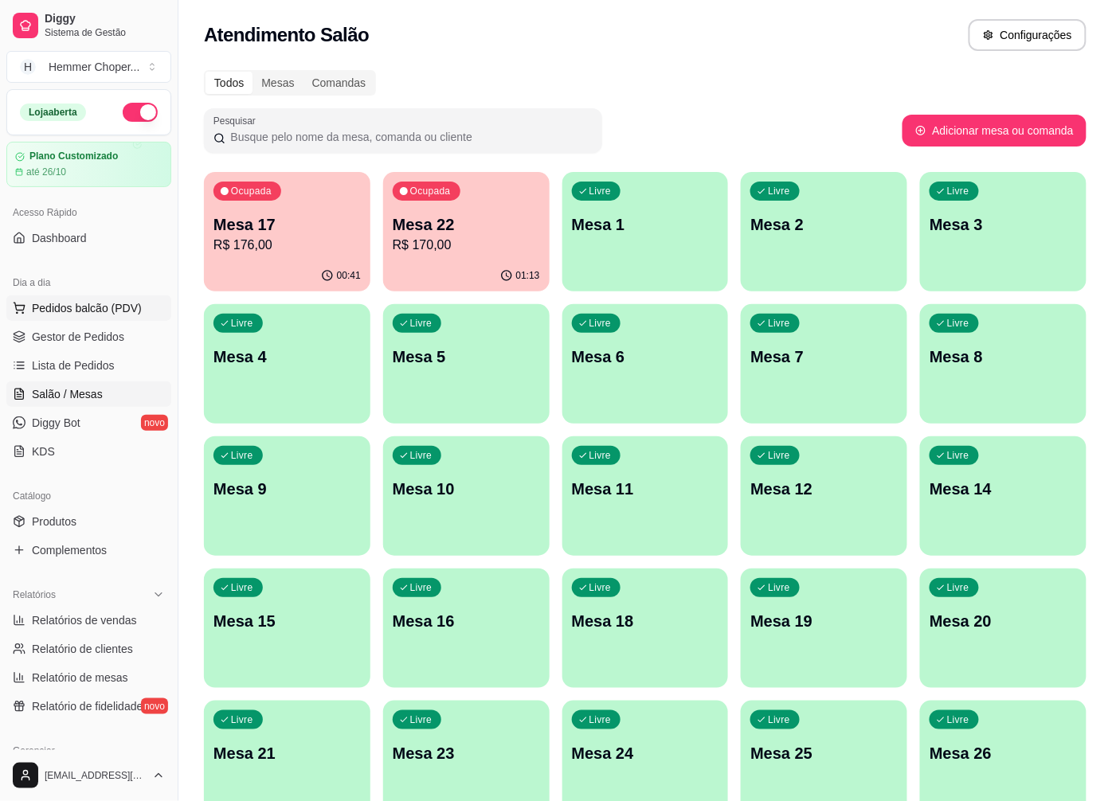
click at [61, 312] on span "Pedidos balcão (PDV)" at bounding box center [87, 308] width 110 height 16
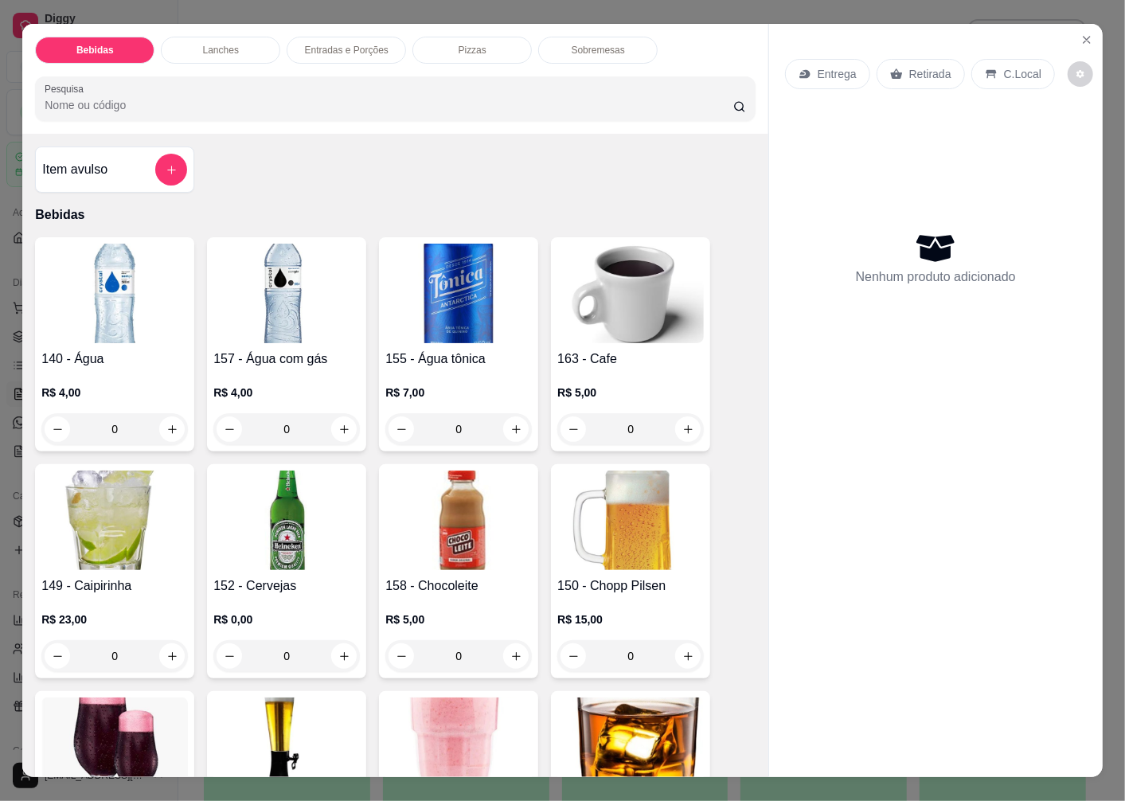
click at [913, 66] on p "Retirada" at bounding box center [930, 74] width 42 height 16
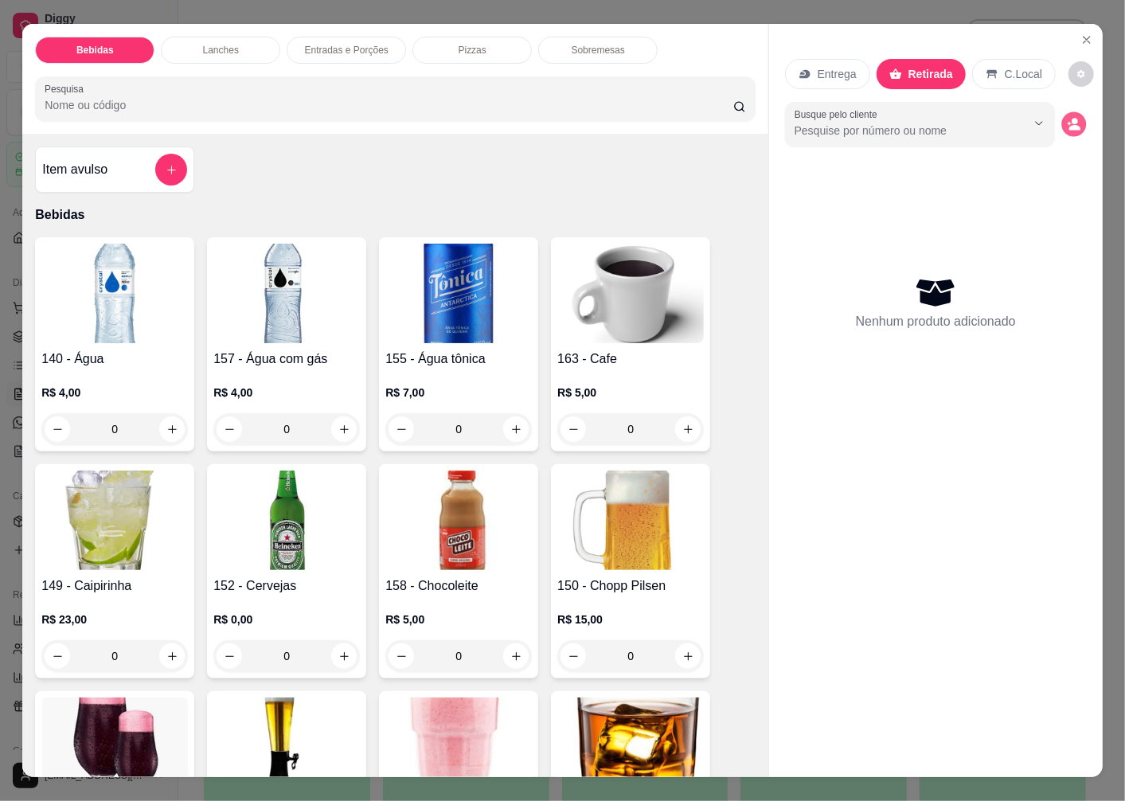
click at [1070, 125] on icon "decrease-product-quantity" at bounding box center [1074, 128] width 11 height 6
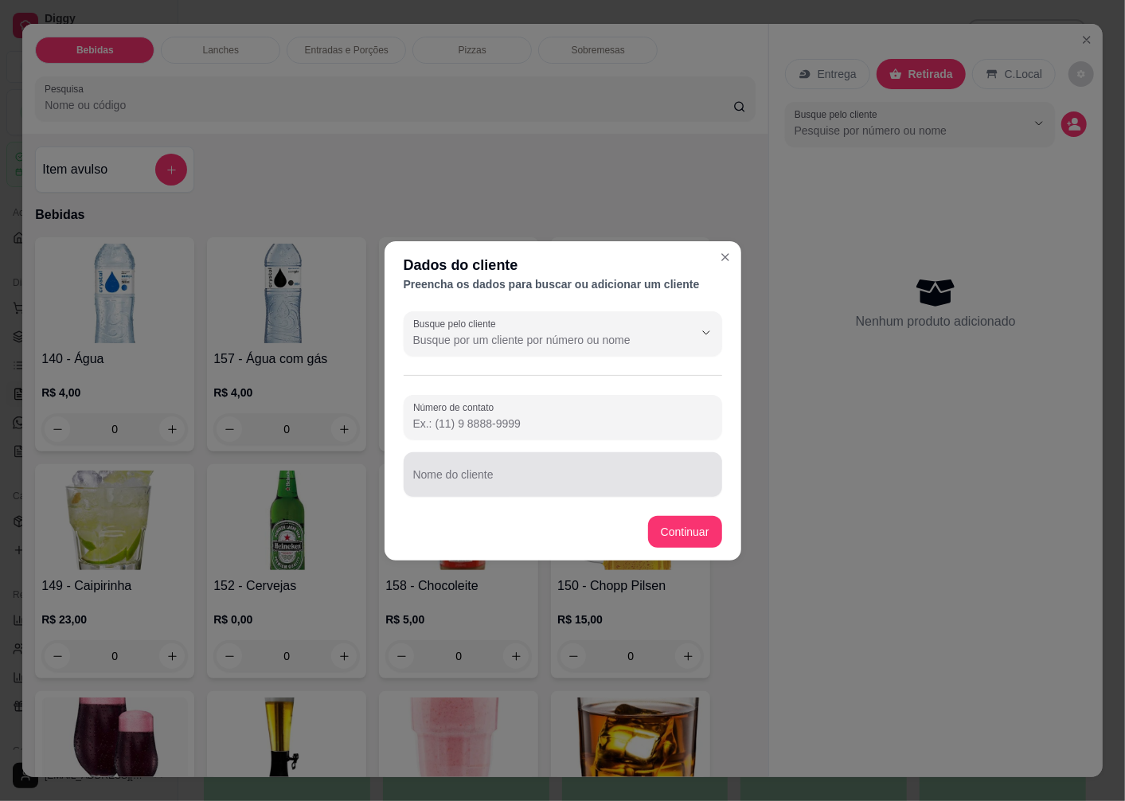
click at [474, 484] on input "Nome do cliente" at bounding box center [562, 481] width 299 height 16
type input "MARCIO"
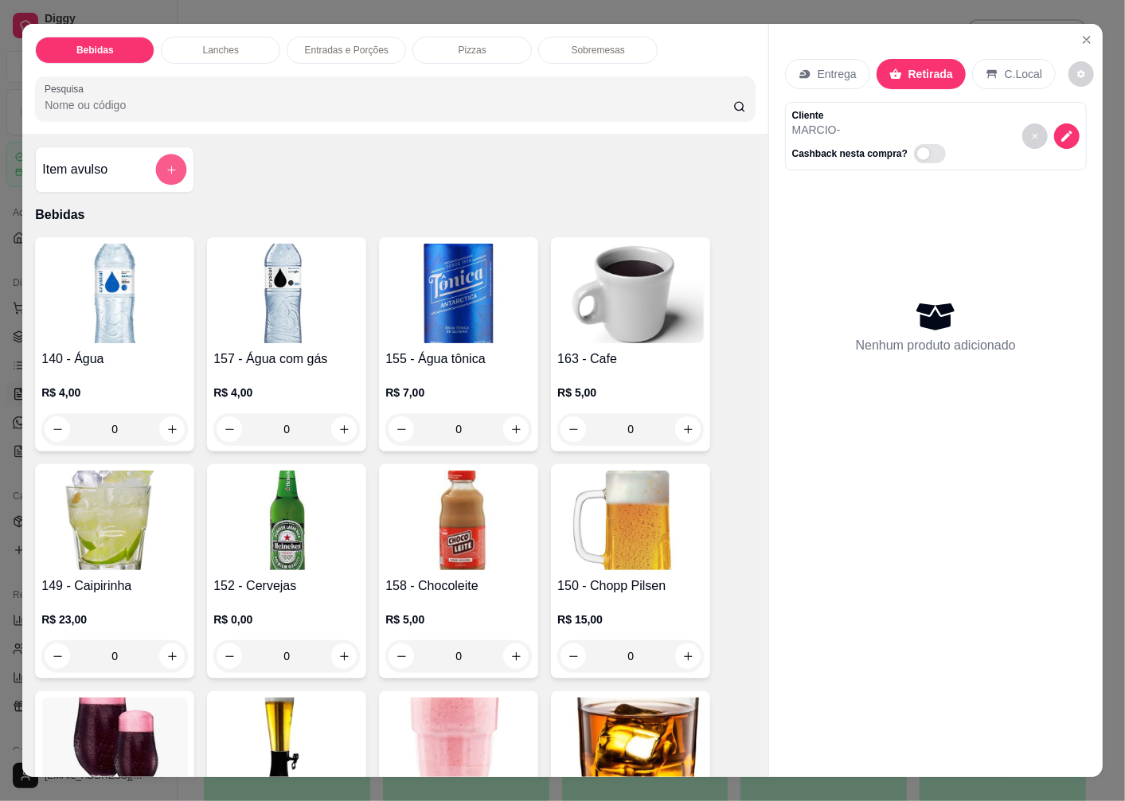
click at [156, 160] on button "add-separate-item" at bounding box center [171, 169] width 31 height 31
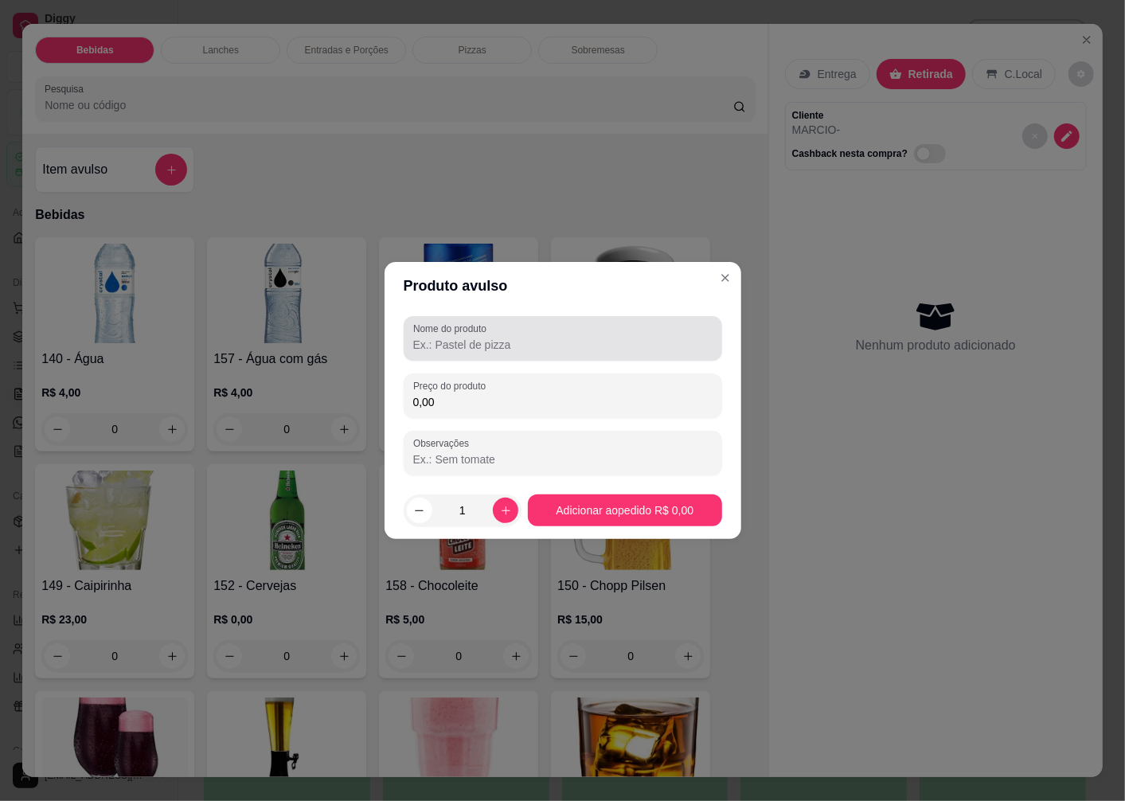
click at [466, 342] on input "Nome do produto" at bounding box center [562, 345] width 299 height 16
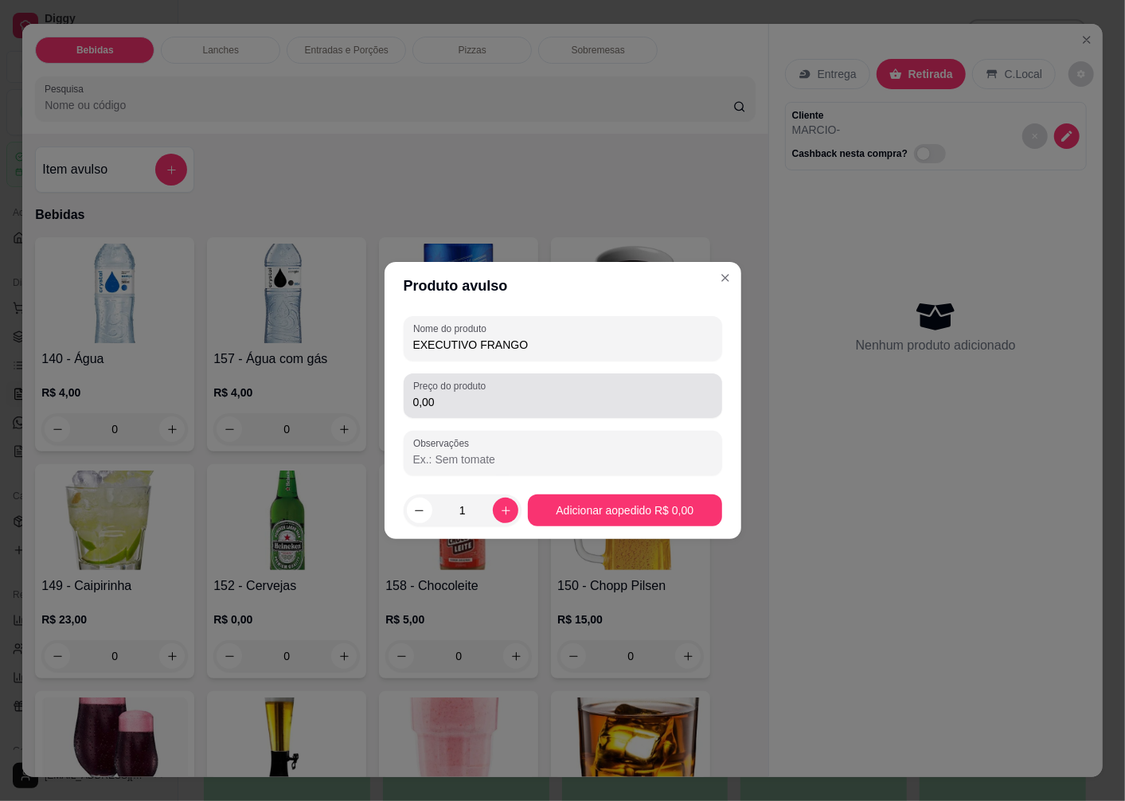
type input "EXECUTIVO FRANGO"
click at [476, 408] on input "0,00" at bounding box center [562, 402] width 299 height 16
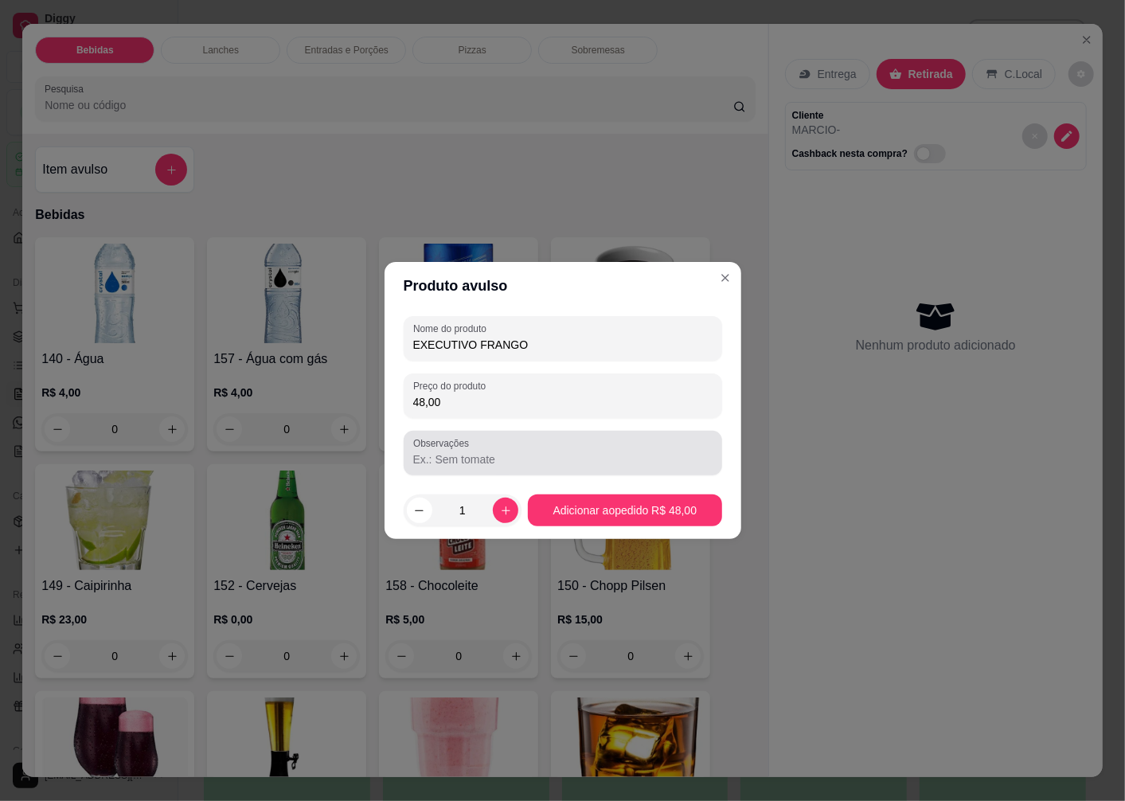
type input "48,00"
click at [491, 459] on input "Observações" at bounding box center [562, 459] width 299 height 16
type input "ADICIONAL DE HAMBURGUER"
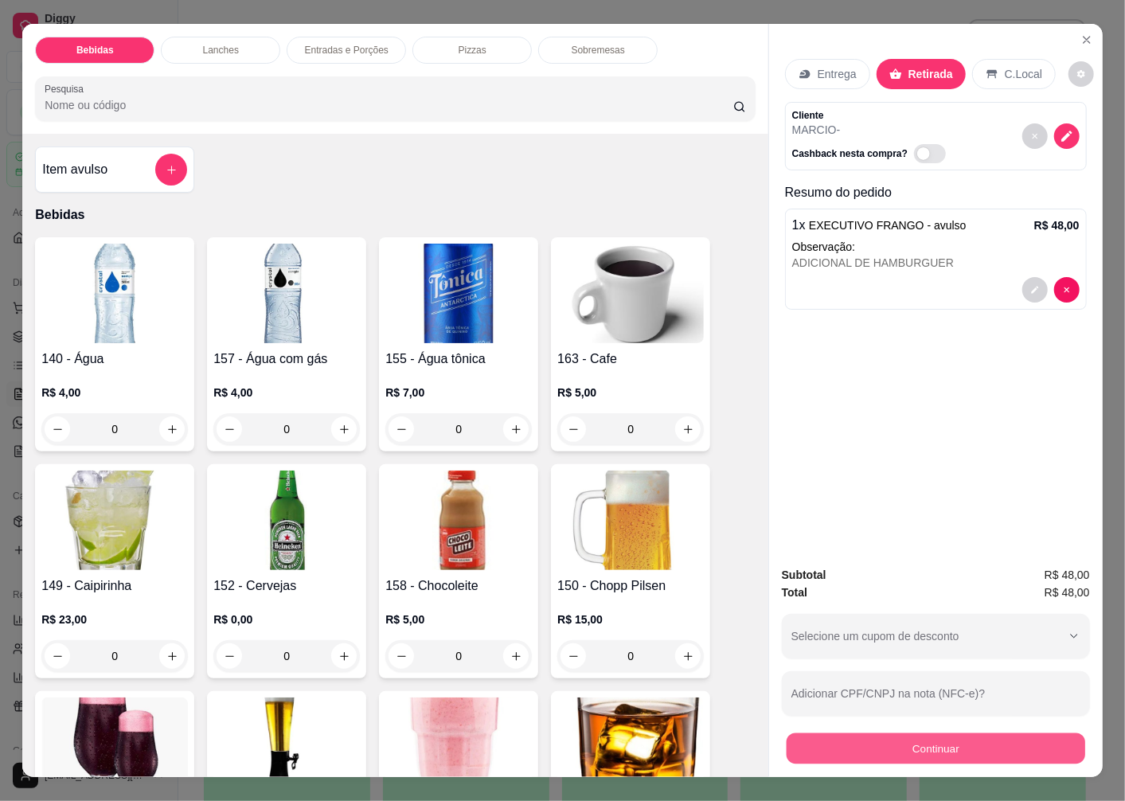
click at [876, 750] on button "Continuar" at bounding box center [936, 748] width 299 height 31
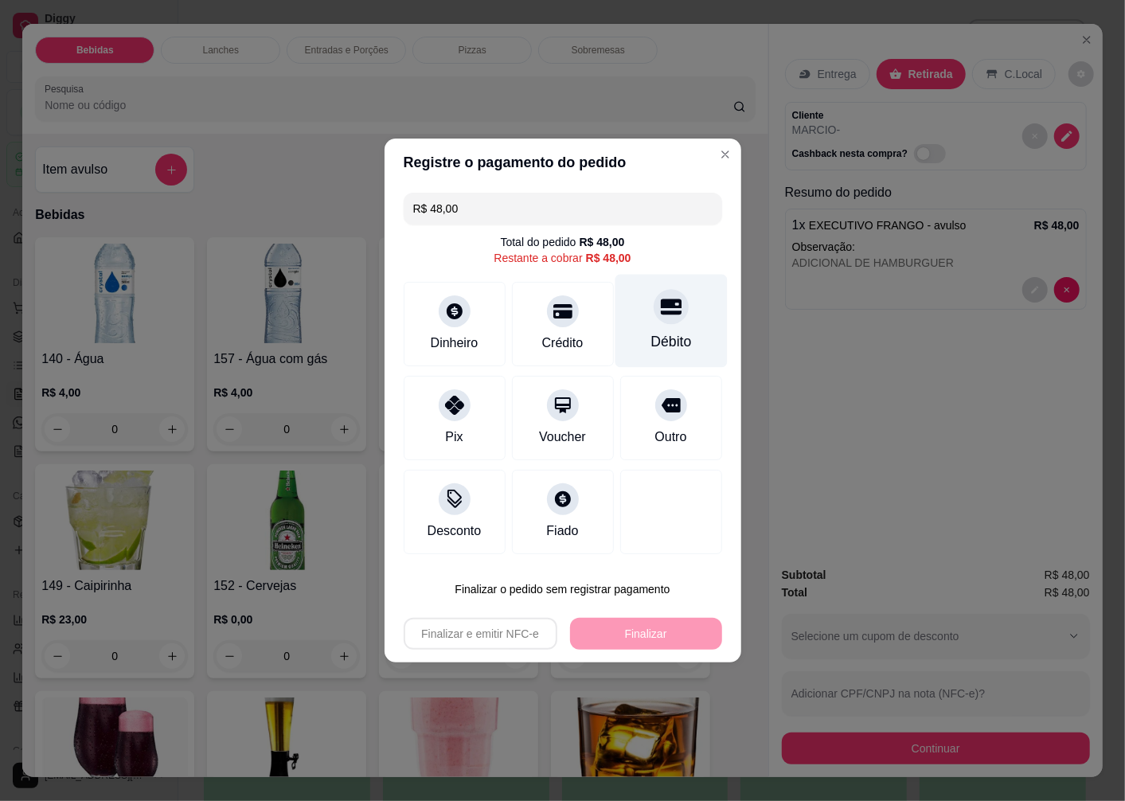
click at [658, 330] on div "Débito" at bounding box center [671, 321] width 112 height 93
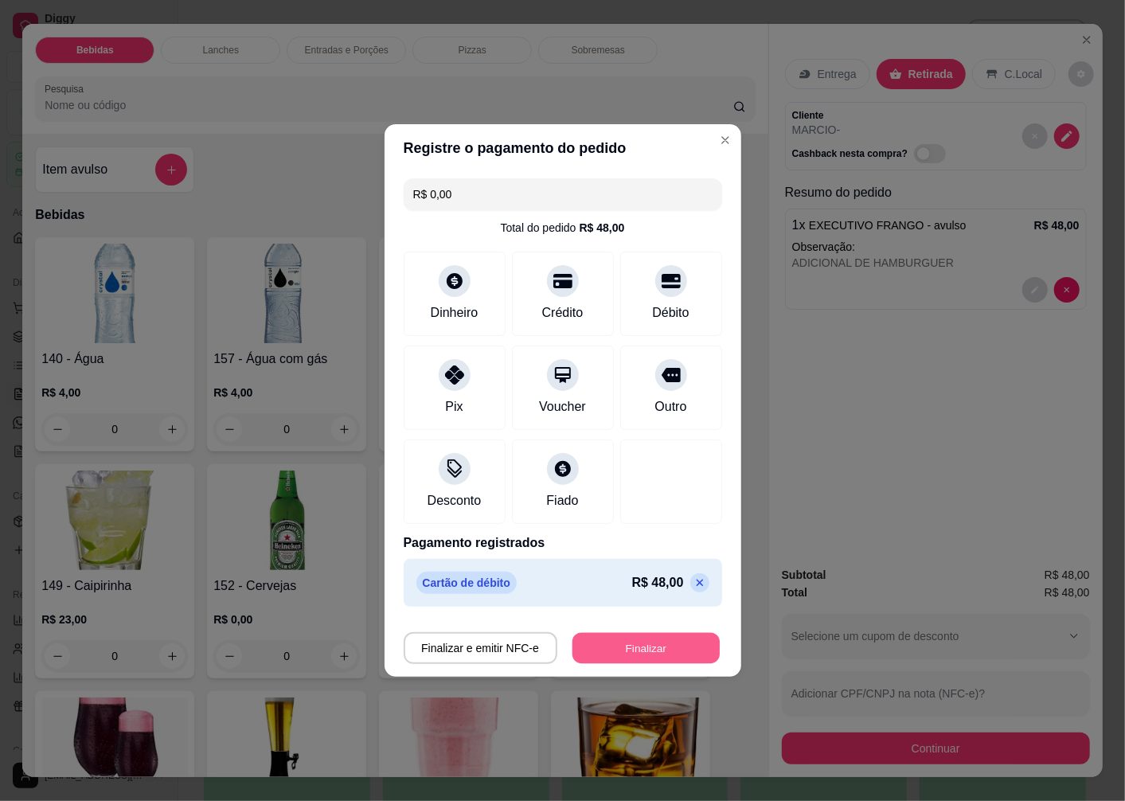
click at [635, 650] on button "Finalizar" at bounding box center [646, 648] width 147 height 31
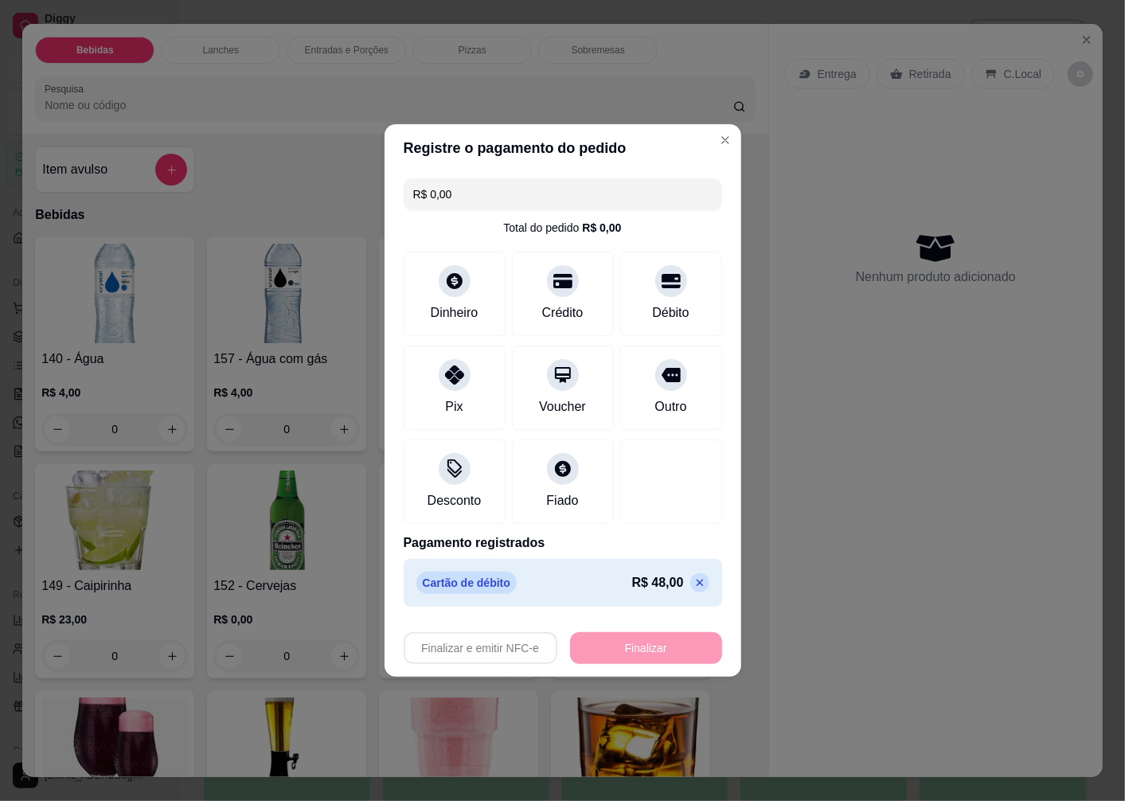
type input "-R$ 48,00"
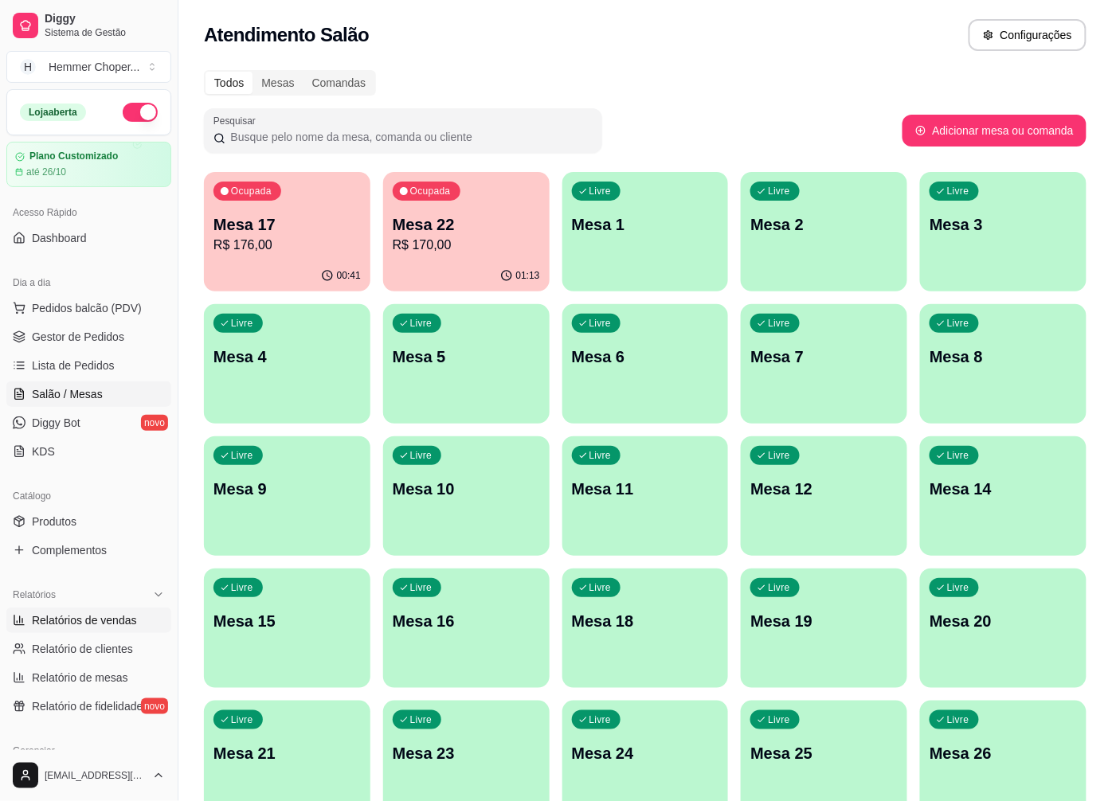
click at [100, 616] on span "Relatórios de vendas" at bounding box center [84, 620] width 105 height 16
select select "ALL"
select select "0"
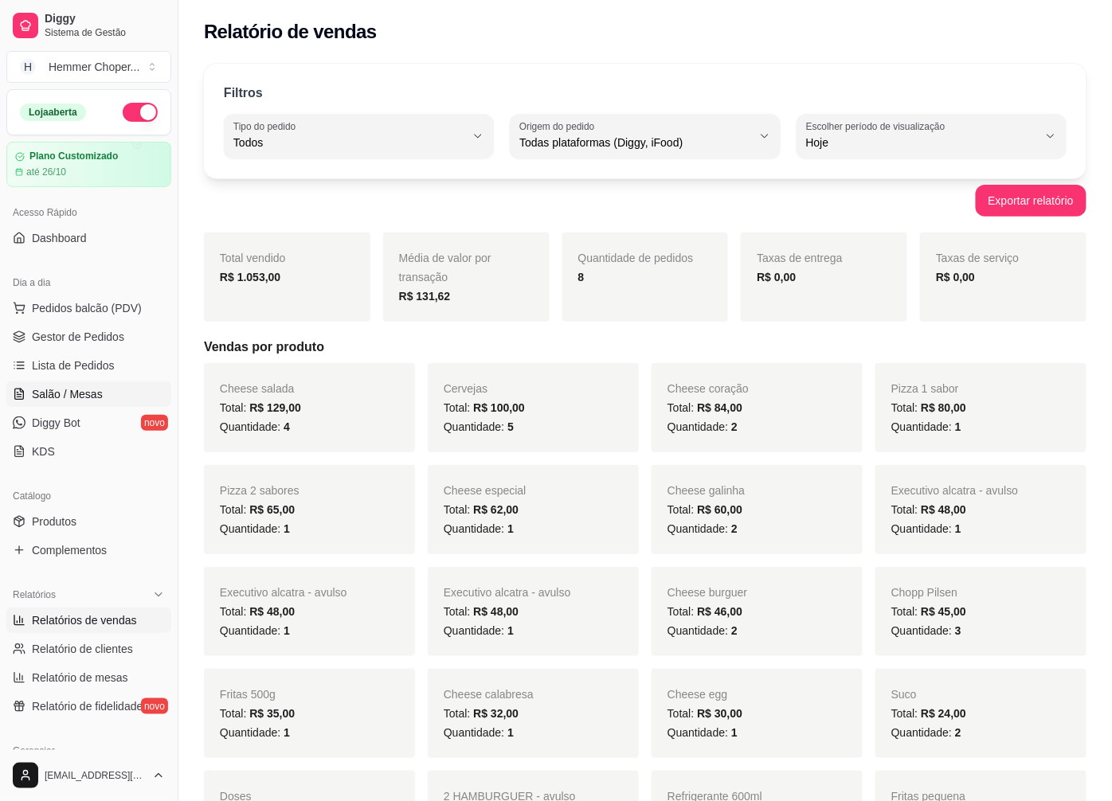
click at [92, 388] on span "Salão / Mesas" at bounding box center [67, 394] width 71 height 16
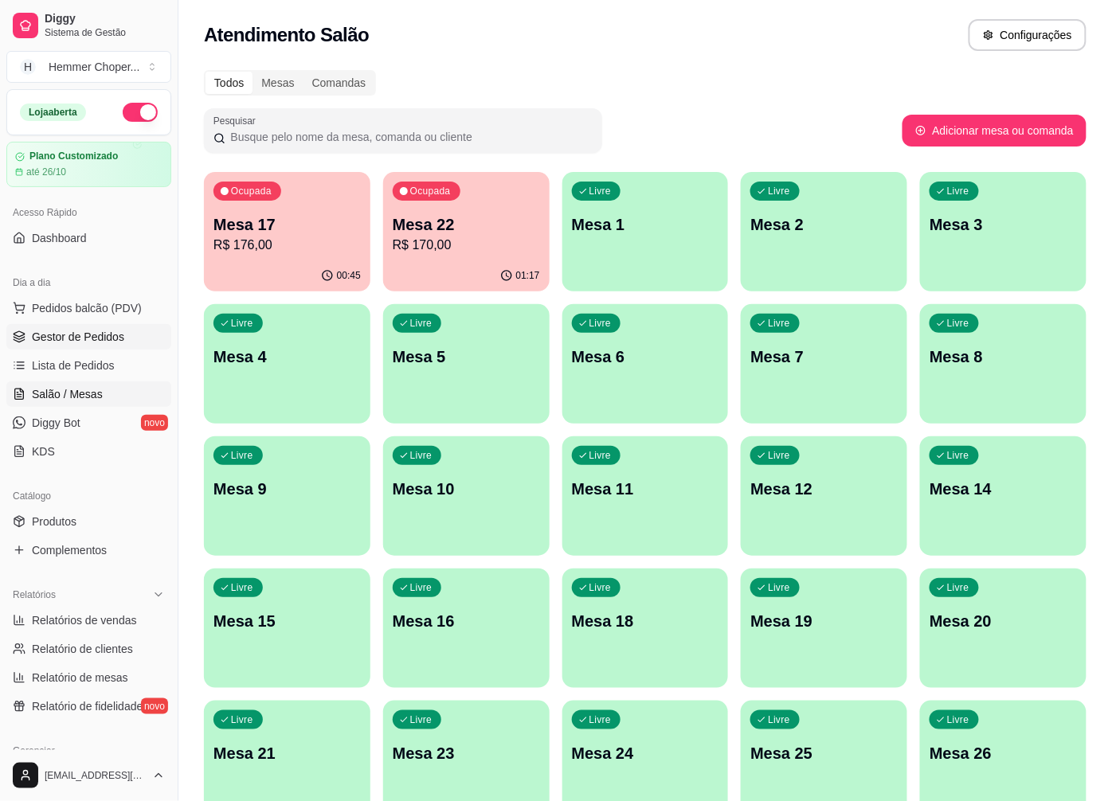
click at [108, 330] on span "Gestor de Pedidos" at bounding box center [78, 337] width 92 height 16
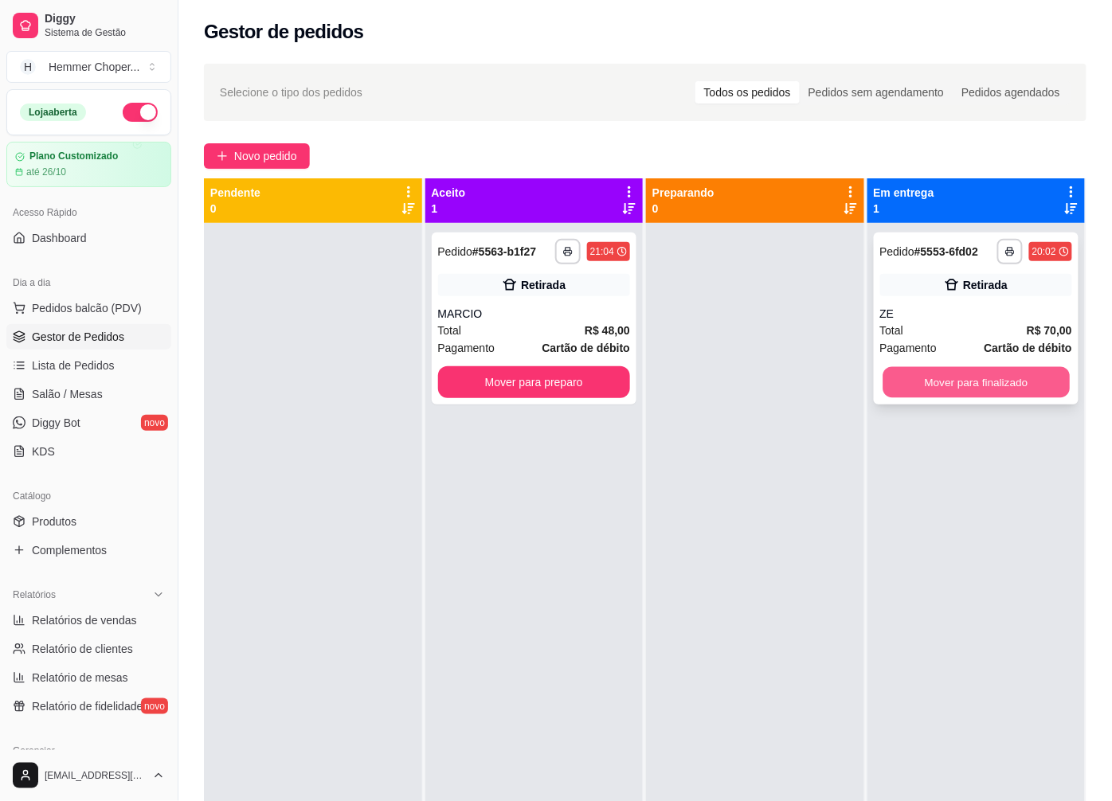
click at [978, 384] on button "Mover para finalizado" at bounding box center [975, 382] width 186 height 31
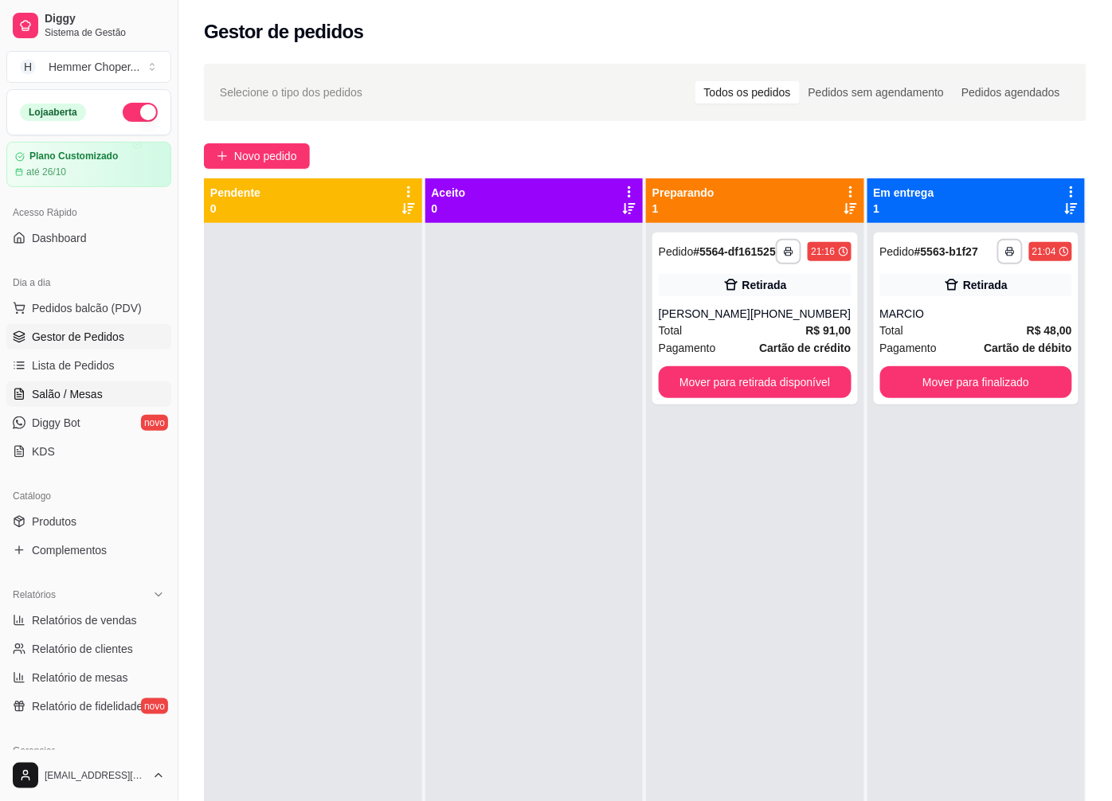
click at [94, 400] on span "Salão / Mesas" at bounding box center [67, 394] width 71 height 16
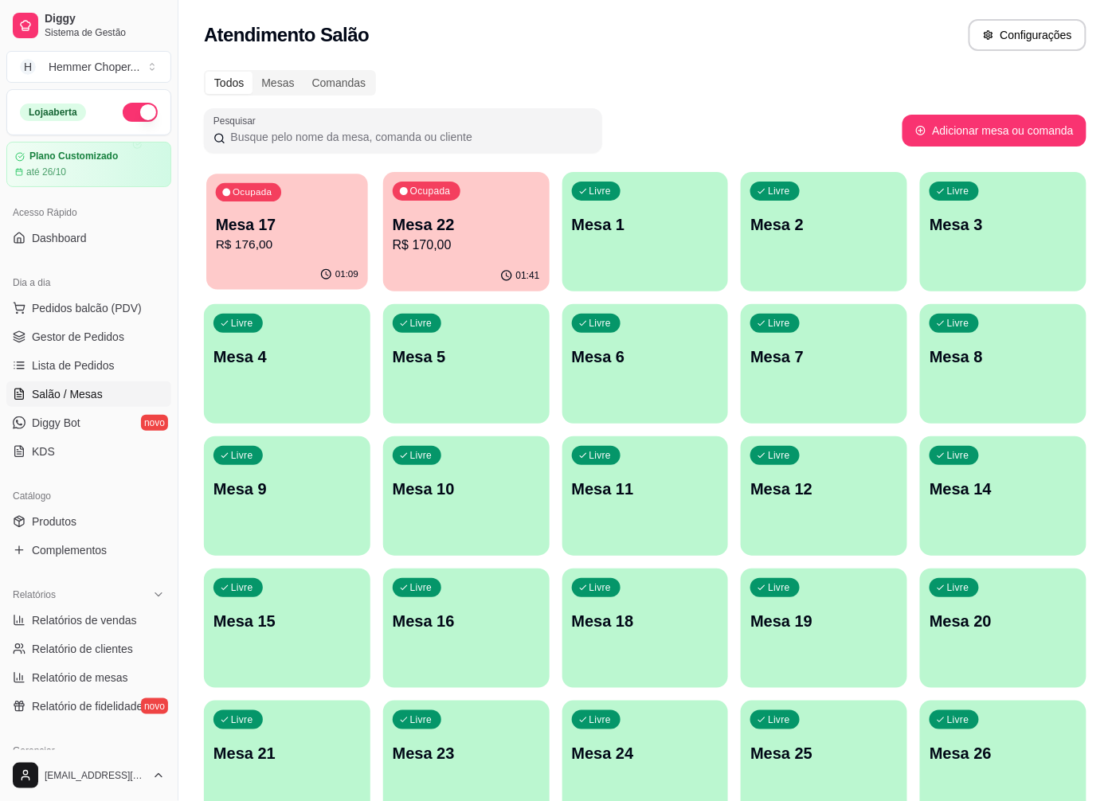
click at [296, 240] on p "R$ 176,00" at bounding box center [287, 245] width 143 height 18
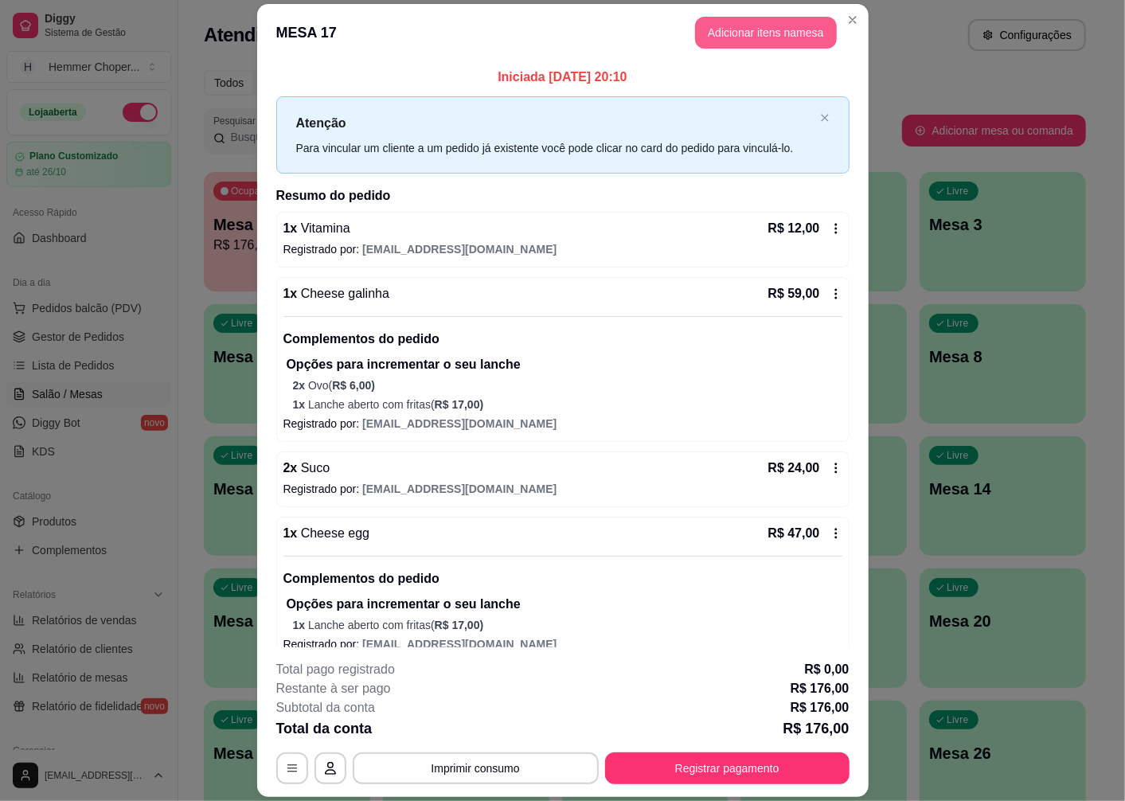
click at [738, 35] on button "Adicionar itens na mesa" at bounding box center [766, 33] width 142 height 32
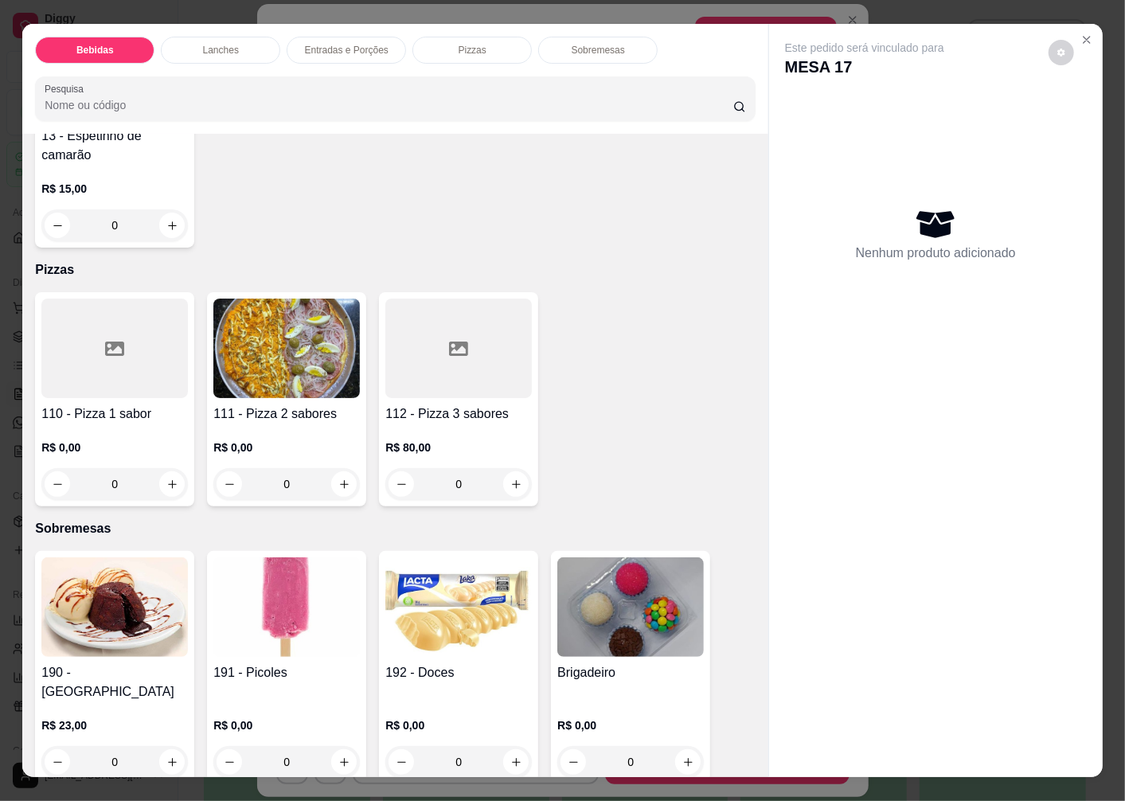
scroll to position [33, 0]
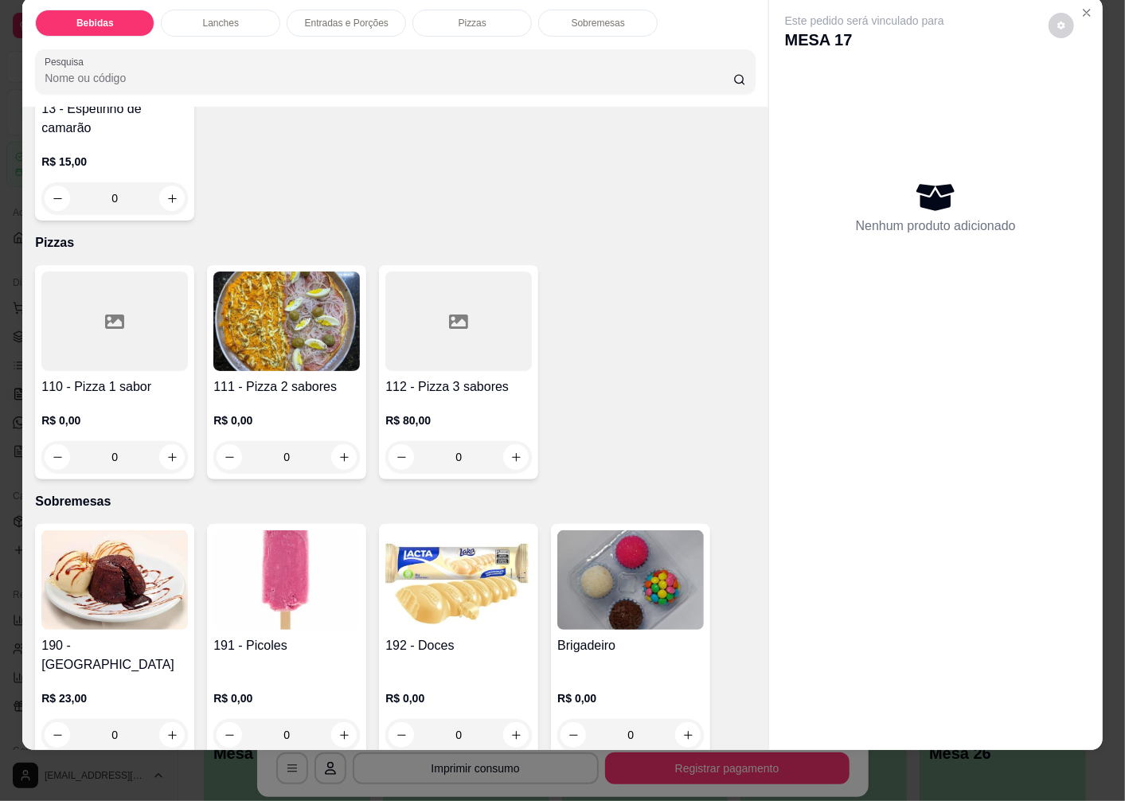
click at [281, 602] on img at bounding box center [286, 580] width 147 height 100
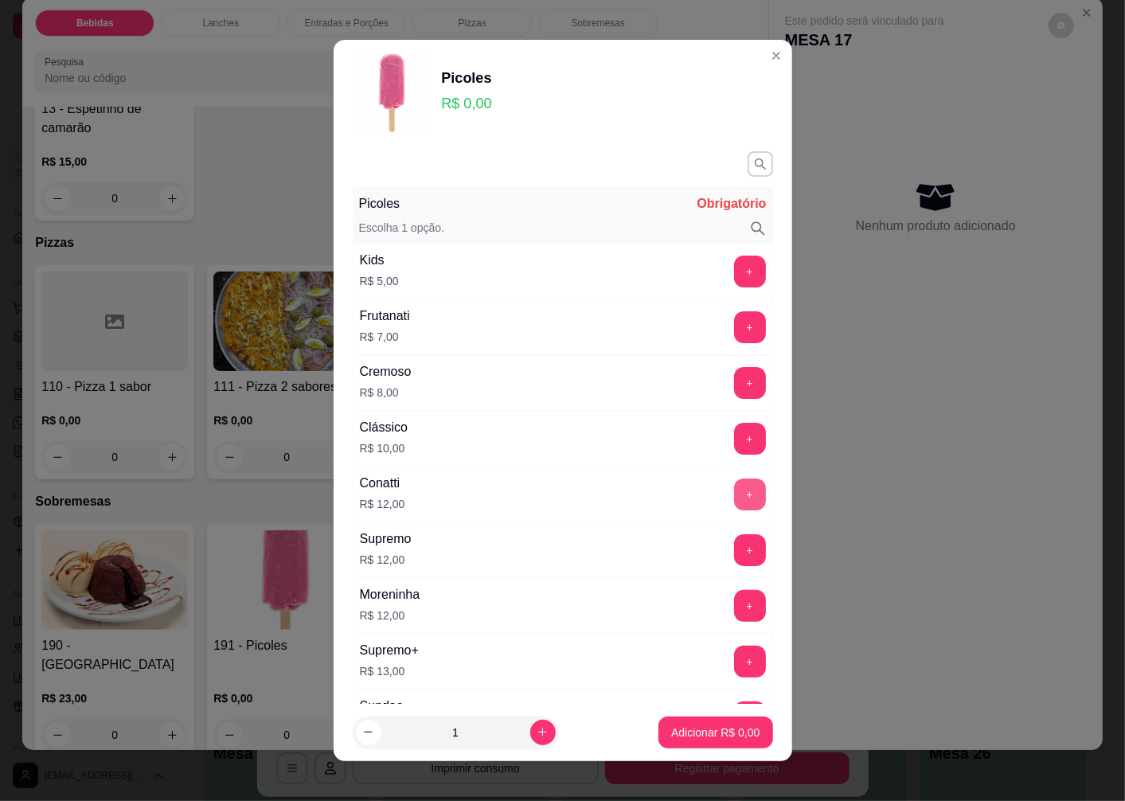
click at [734, 491] on button "+" at bounding box center [750, 495] width 32 height 32
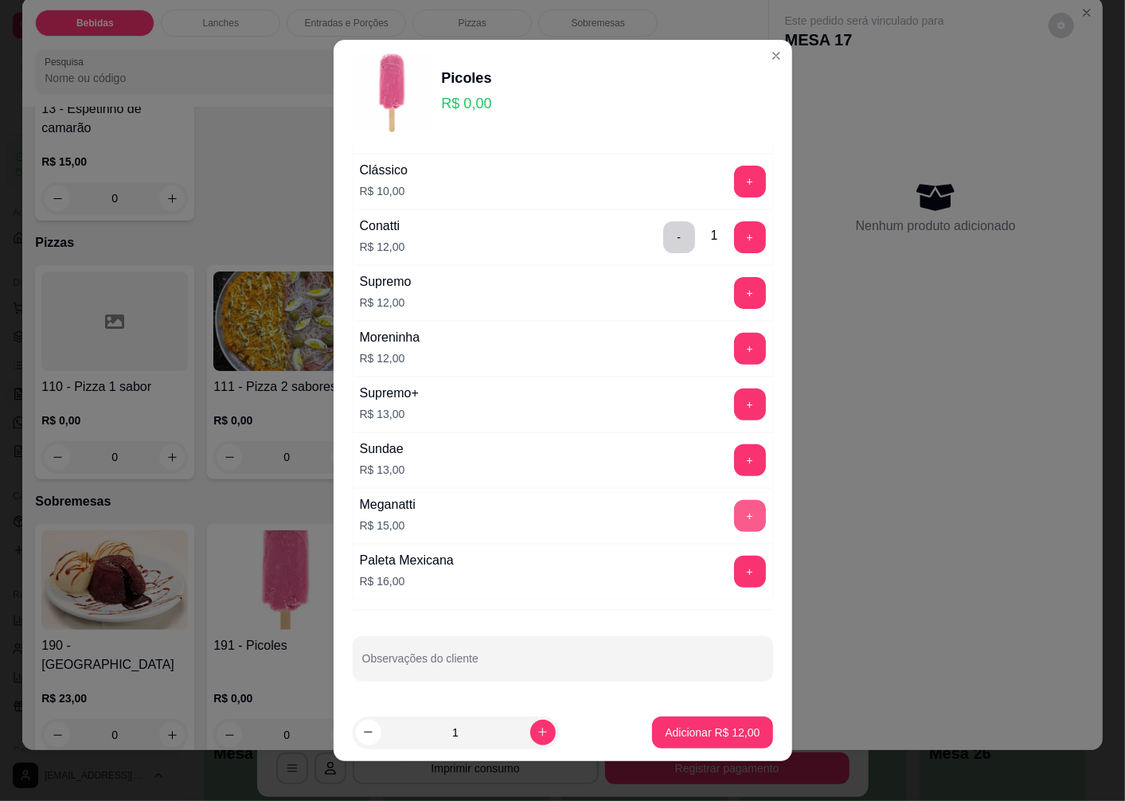
click at [734, 518] on button "+" at bounding box center [750, 516] width 32 height 32
click at [673, 737] on p "Adicionar R$ 27,00" at bounding box center [712, 732] width 92 height 15
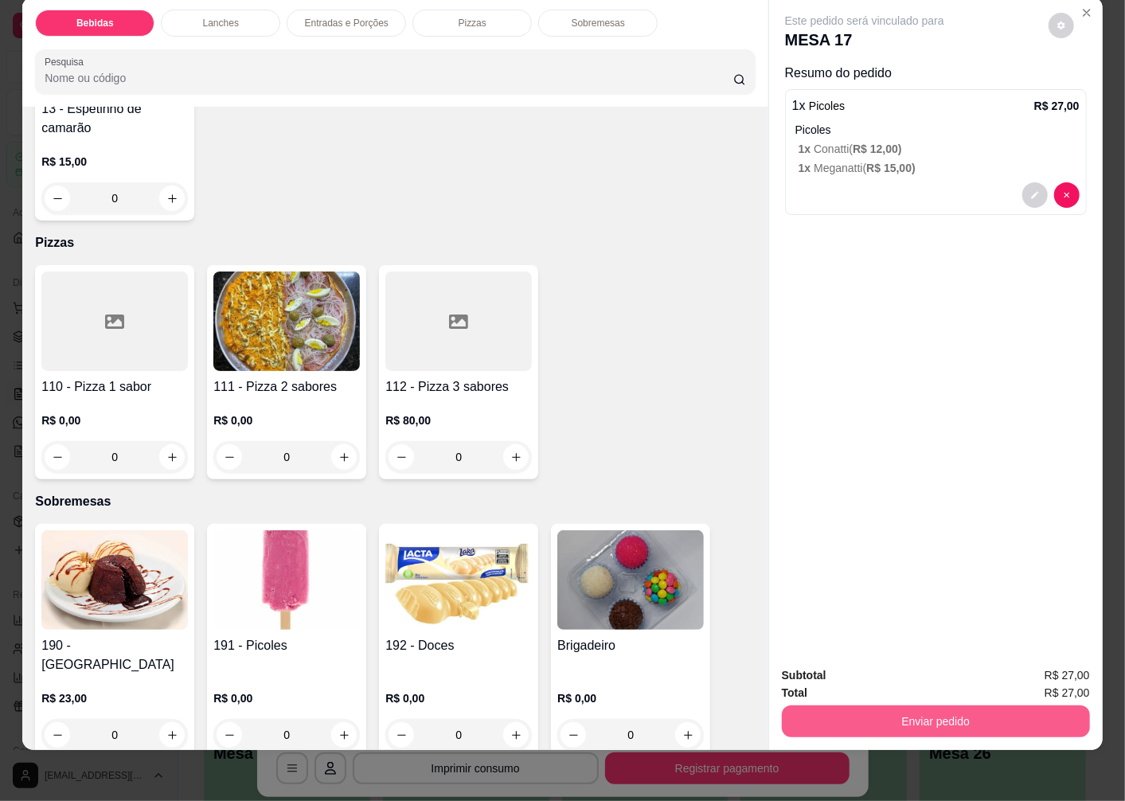
click at [846, 711] on button "Enviar pedido" at bounding box center [936, 722] width 308 height 32
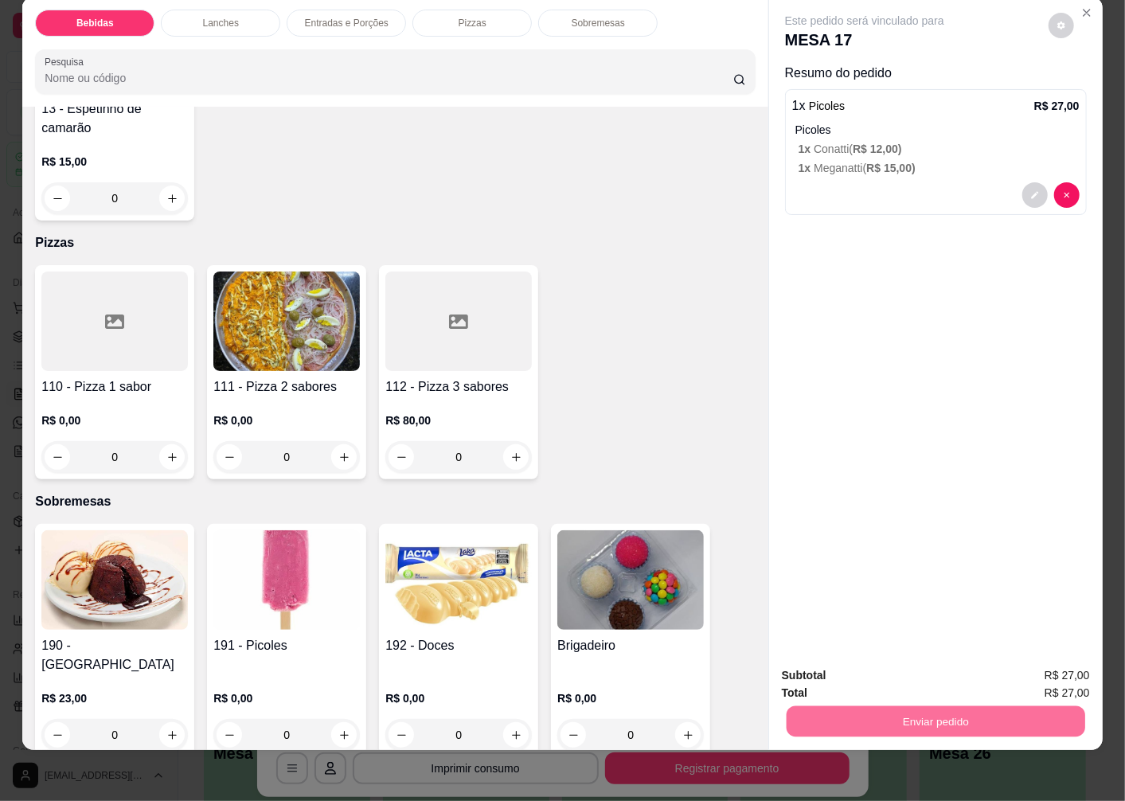
click at [1035, 666] on button "Enviar pedido" at bounding box center [1048, 670] width 90 height 30
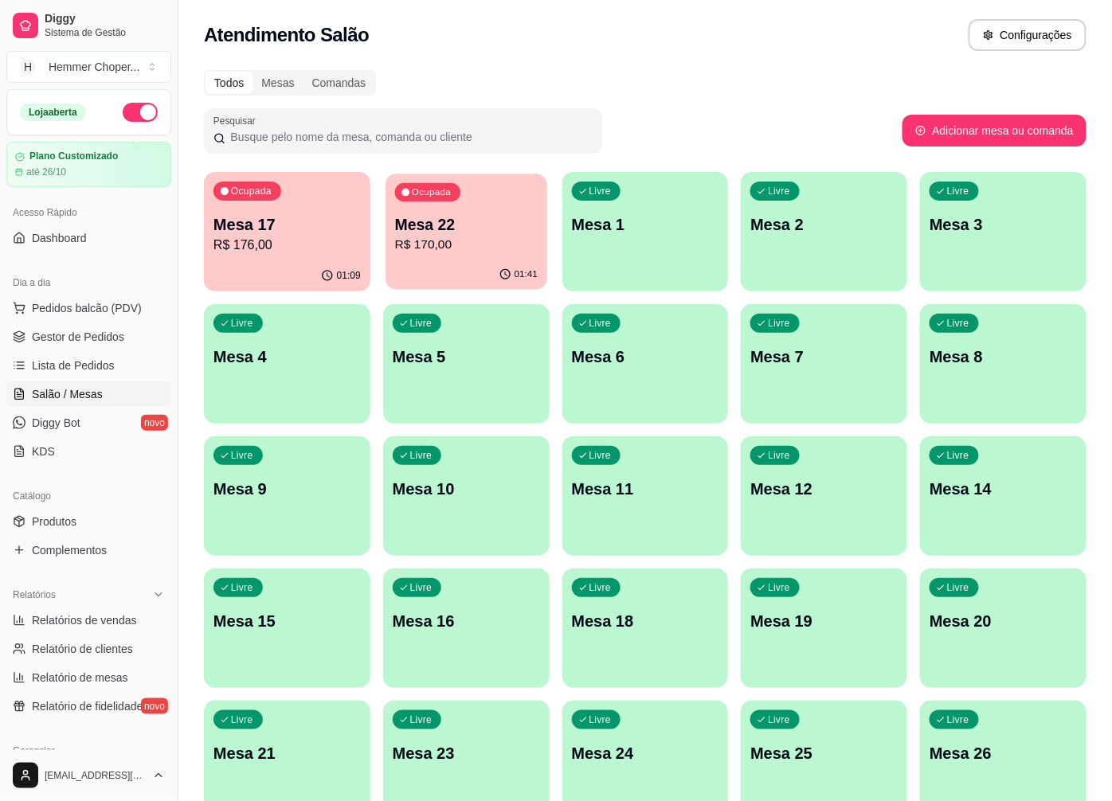
click at [450, 233] on p "Mesa 22" at bounding box center [466, 224] width 143 height 21
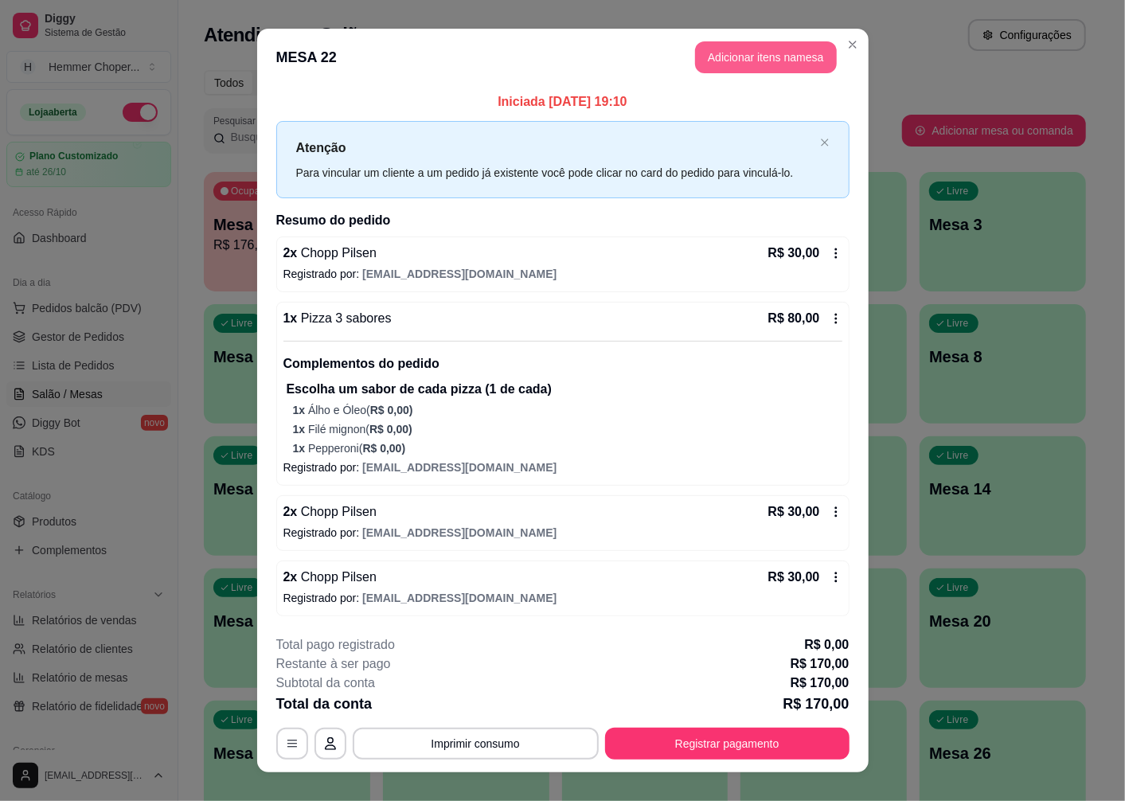
click at [776, 48] on button "Adicionar itens na mesa" at bounding box center [766, 57] width 142 height 32
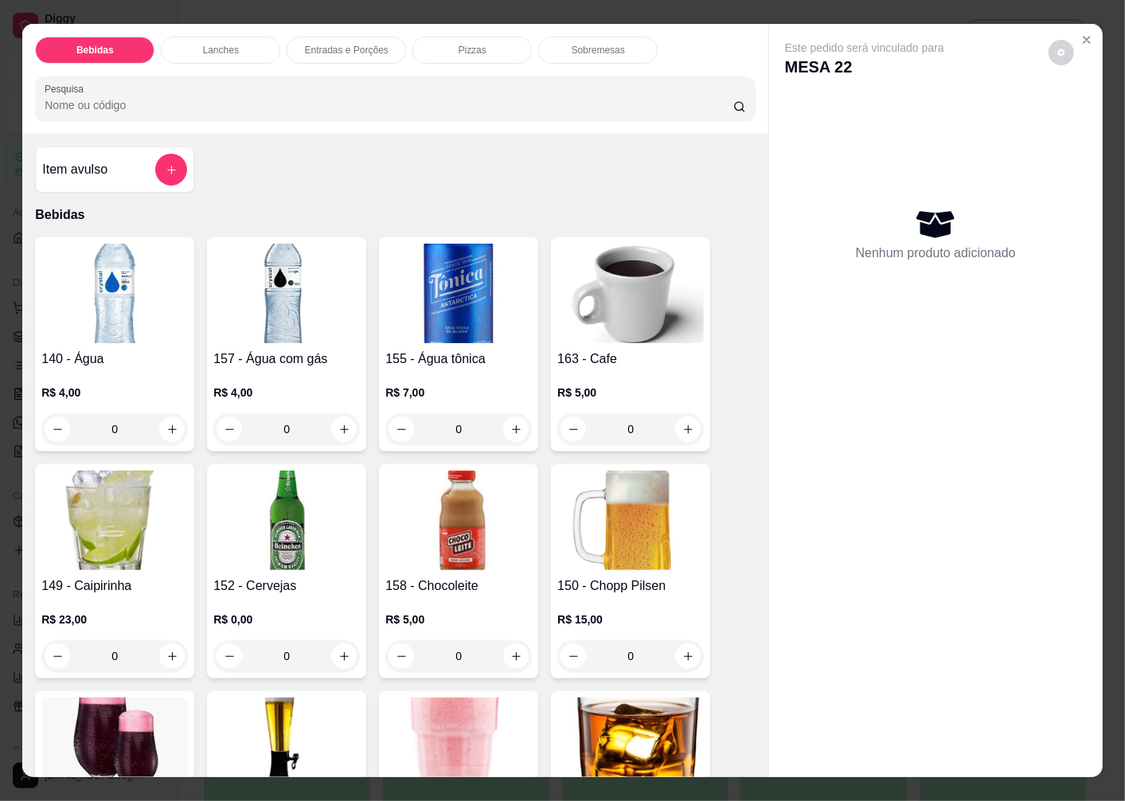
scroll to position [442, 0]
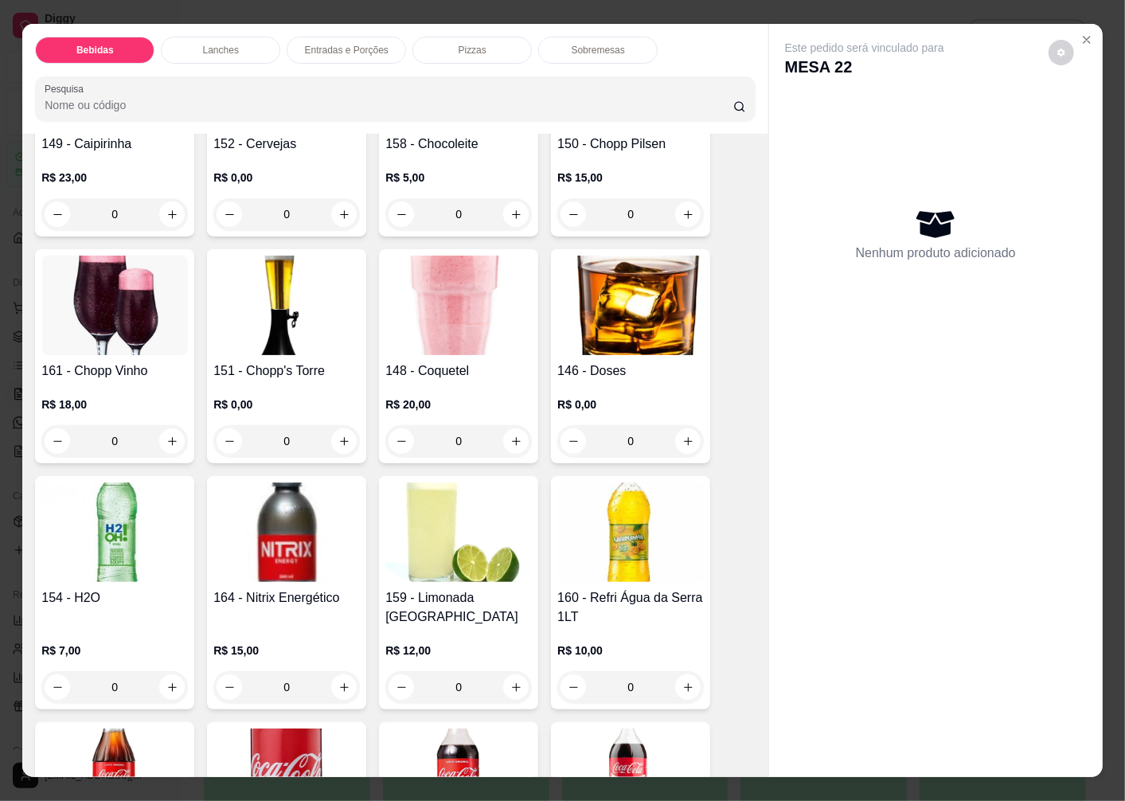
click at [596, 135] on h4 "150 - Chopp Pilsen" at bounding box center [630, 144] width 147 height 19
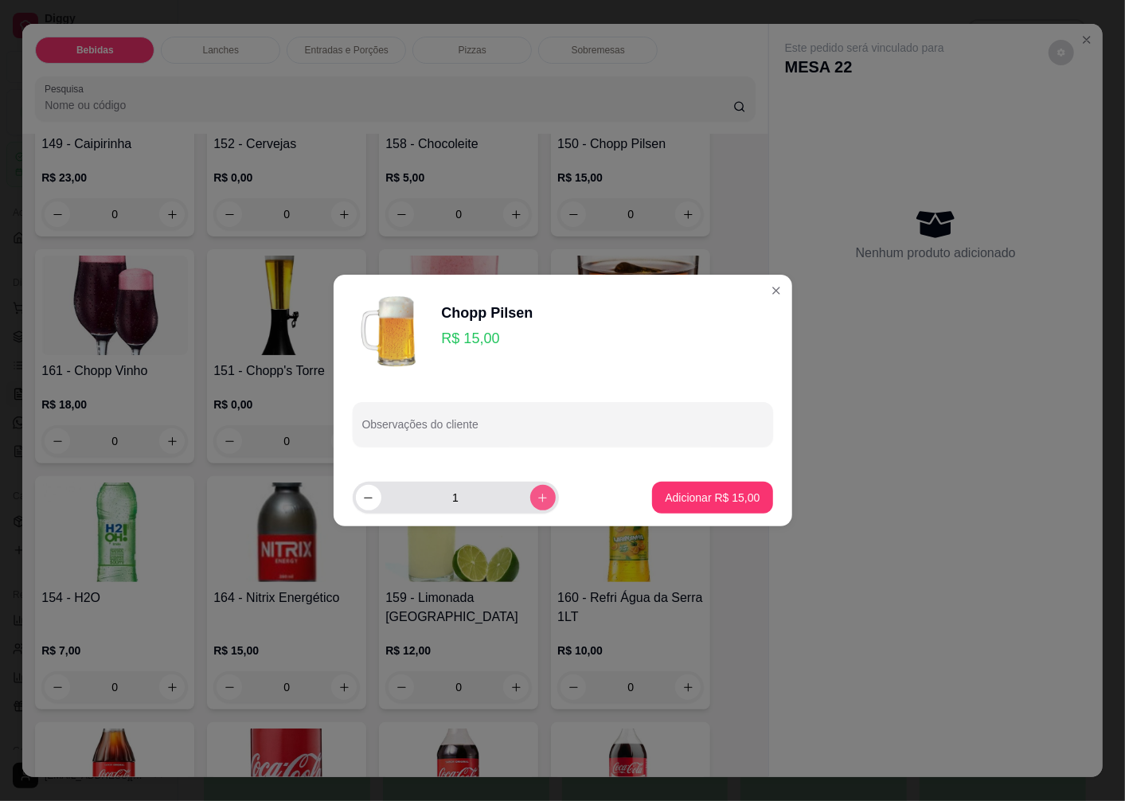
click at [539, 494] on button "increase-product-quantity" at bounding box center [542, 497] width 25 height 25
type input "2"
click at [683, 502] on p "Adicionar R$ 30,00" at bounding box center [712, 498] width 95 height 16
type input "2"
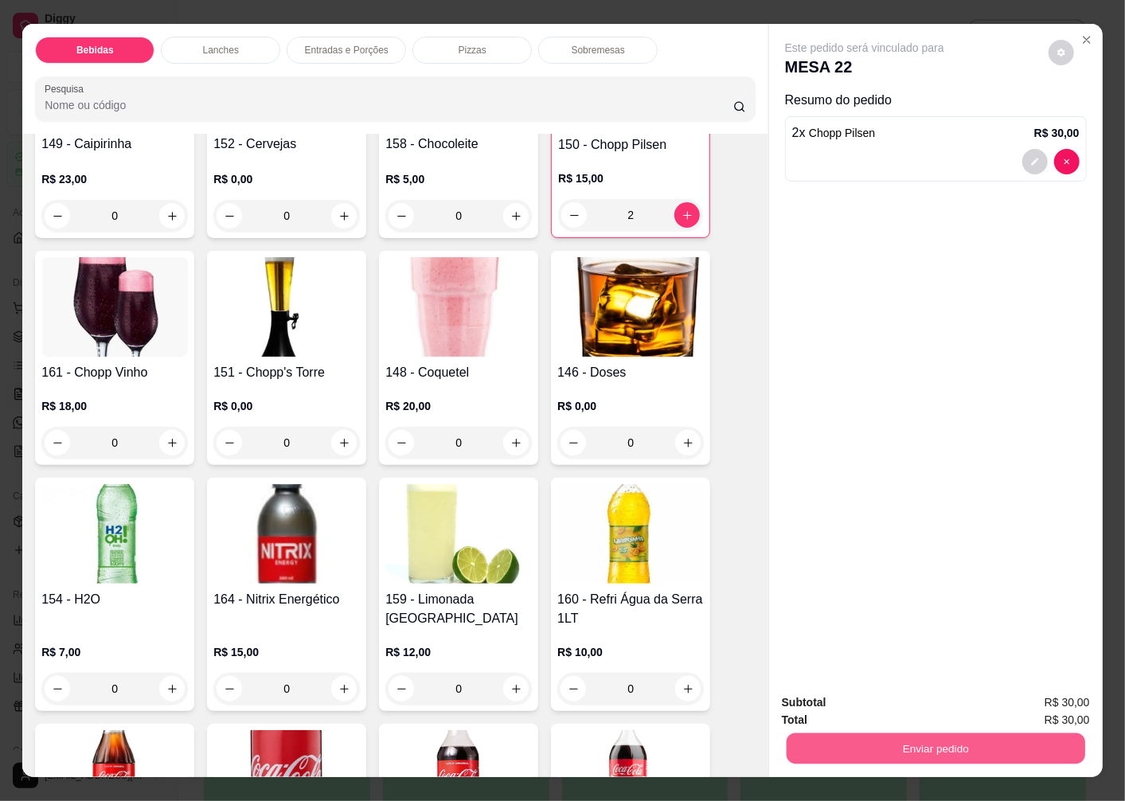
click at [901, 749] on button "Enviar pedido" at bounding box center [936, 748] width 299 height 31
click at [1046, 694] on button "Enviar pedido" at bounding box center [1049, 702] width 88 height 29
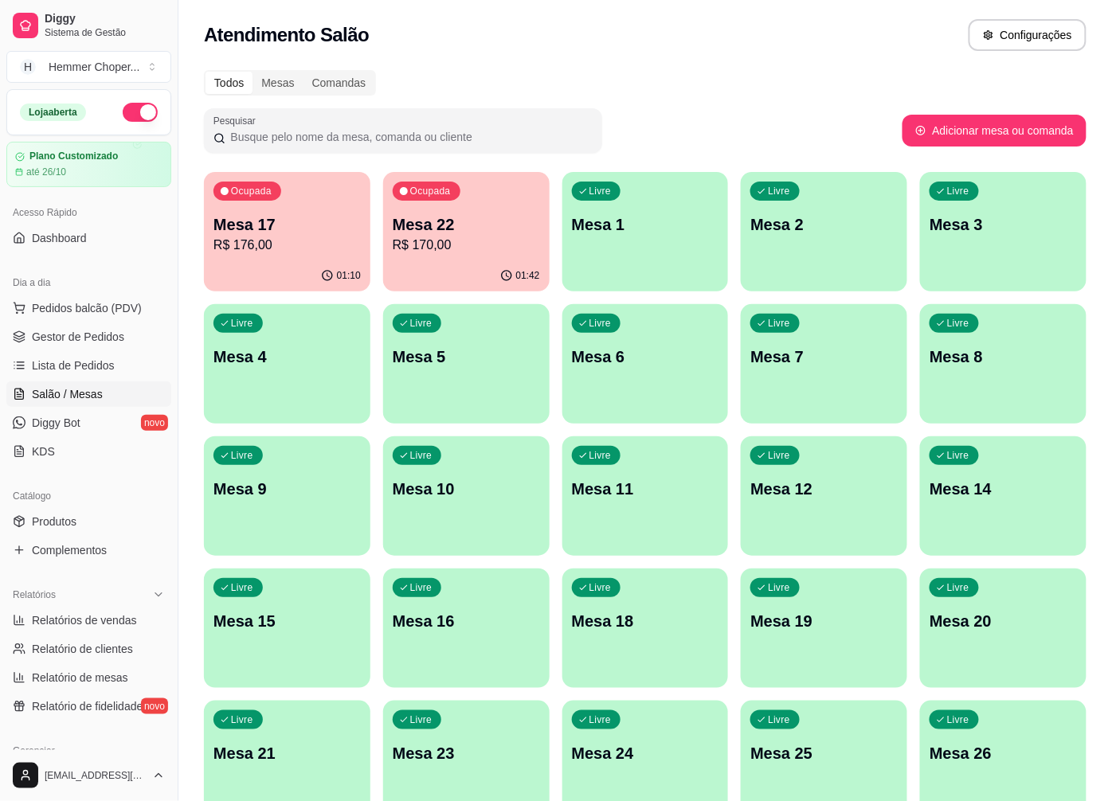
click at [306, 239] on p "R$ 176,00" at bounding box center [286, 245] width 147 height 19
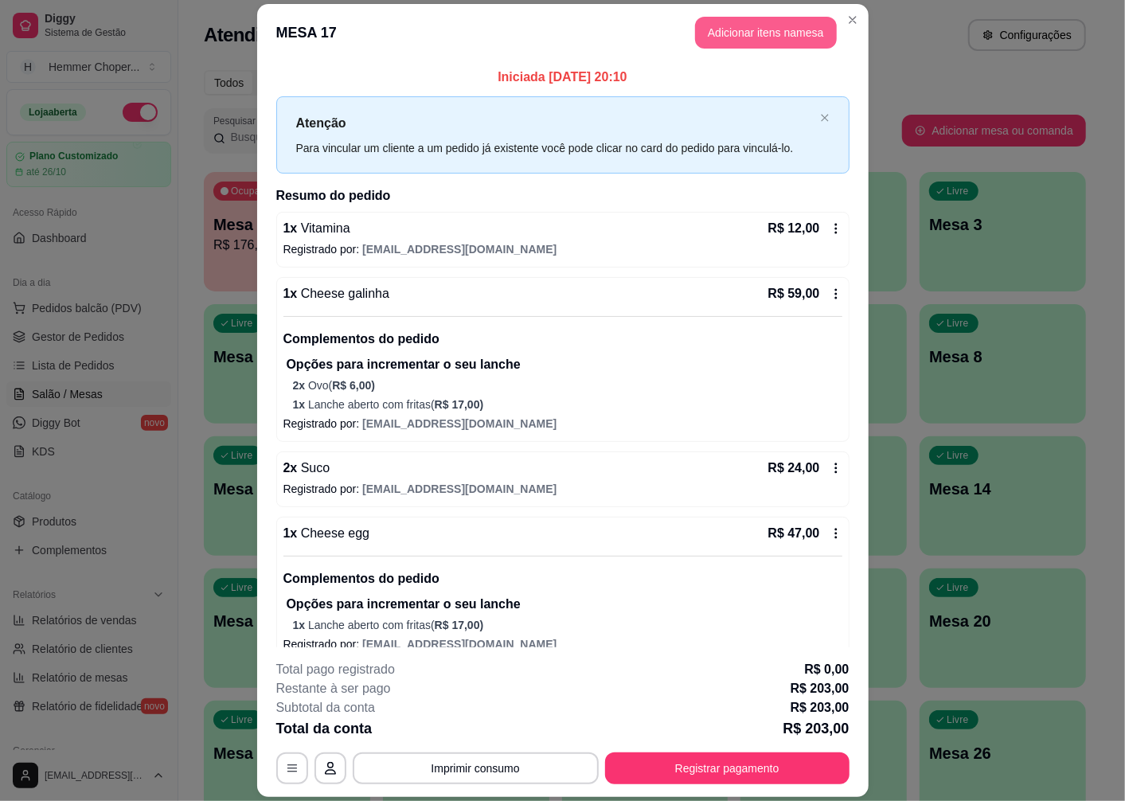
click at [758, 33] on button "Adicionar itens na mesa" at bounding box center [766, 33] width 142 height 32
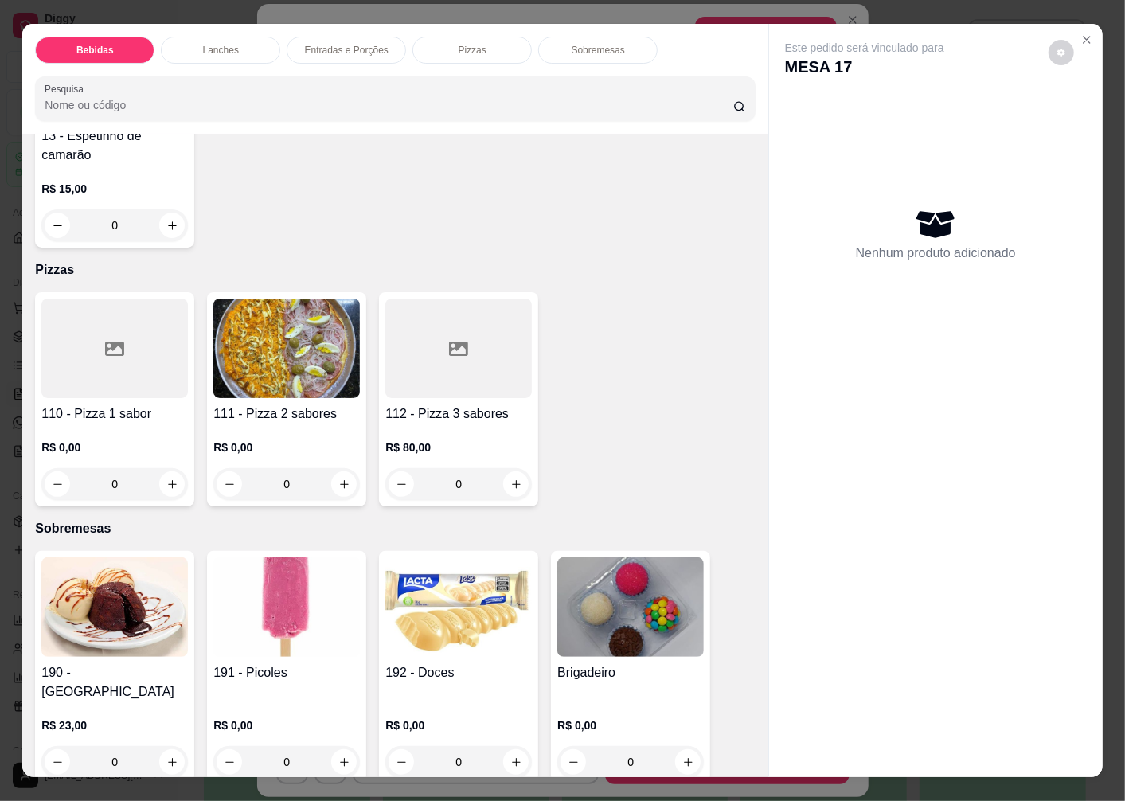
scroll to position [33, 0]
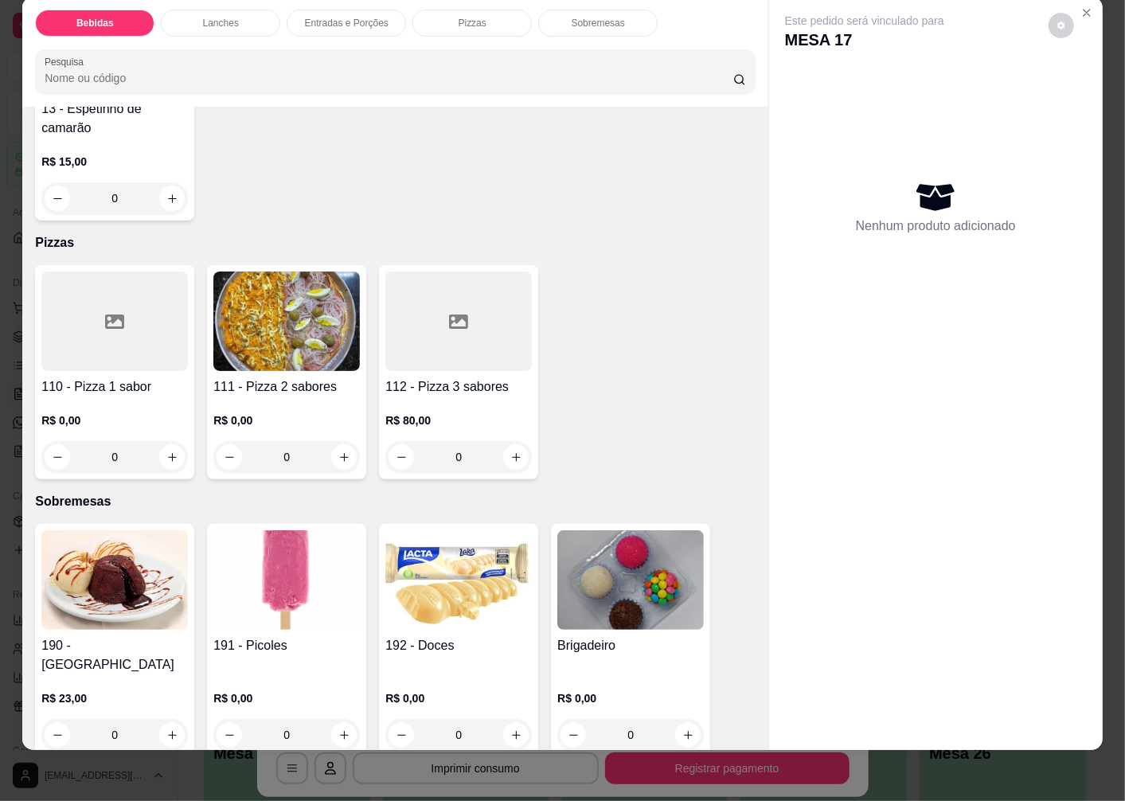
click at [290, 547] on img at bounding box center [286, 580] width 147 height 100
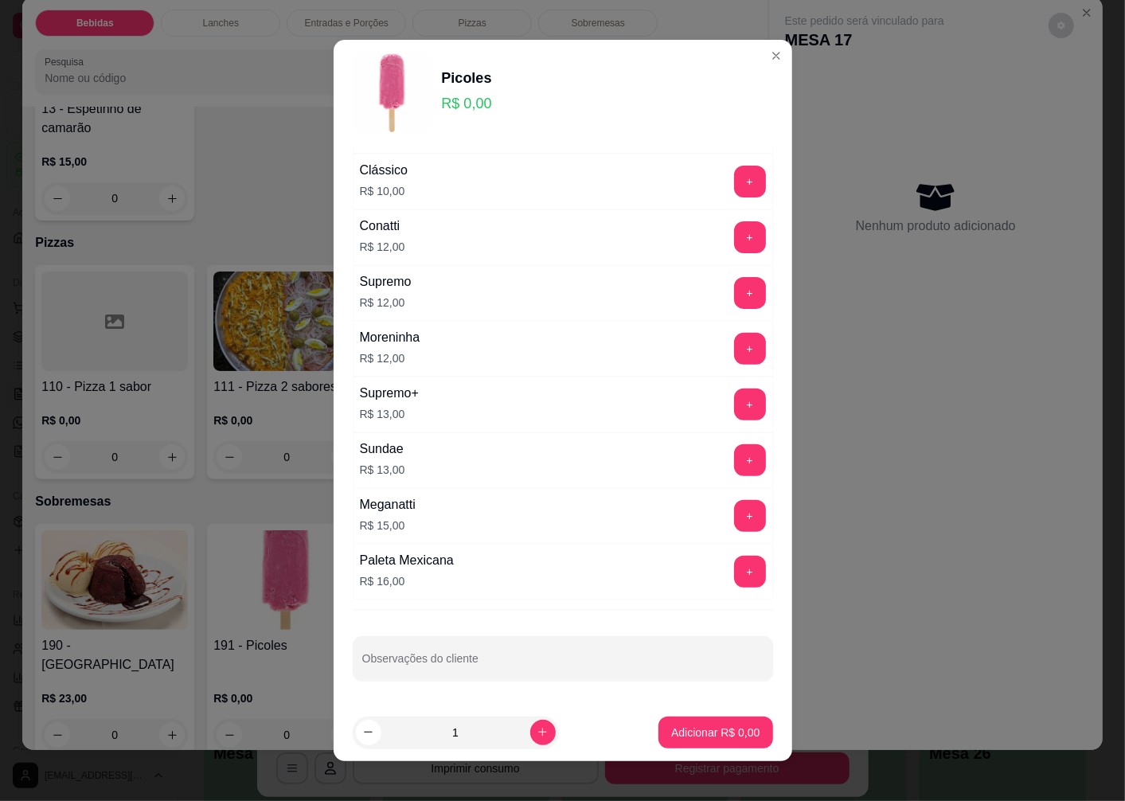
scroll to position [10, 0]
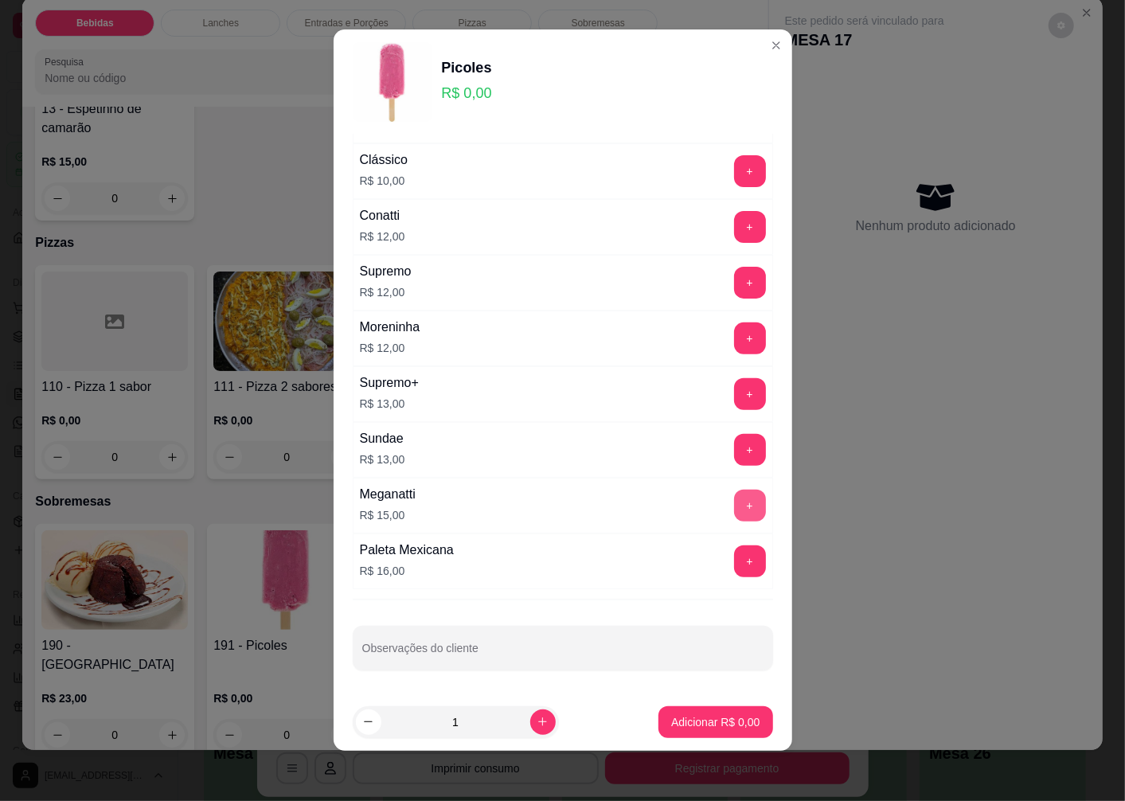
click at [734, 503] on button "+" at bounding box center [750, 506] width 32 height 32
click at [680, 723] on p "Adicionar R$ 15,00" at bounding box center [712, 722] width 95 height 16
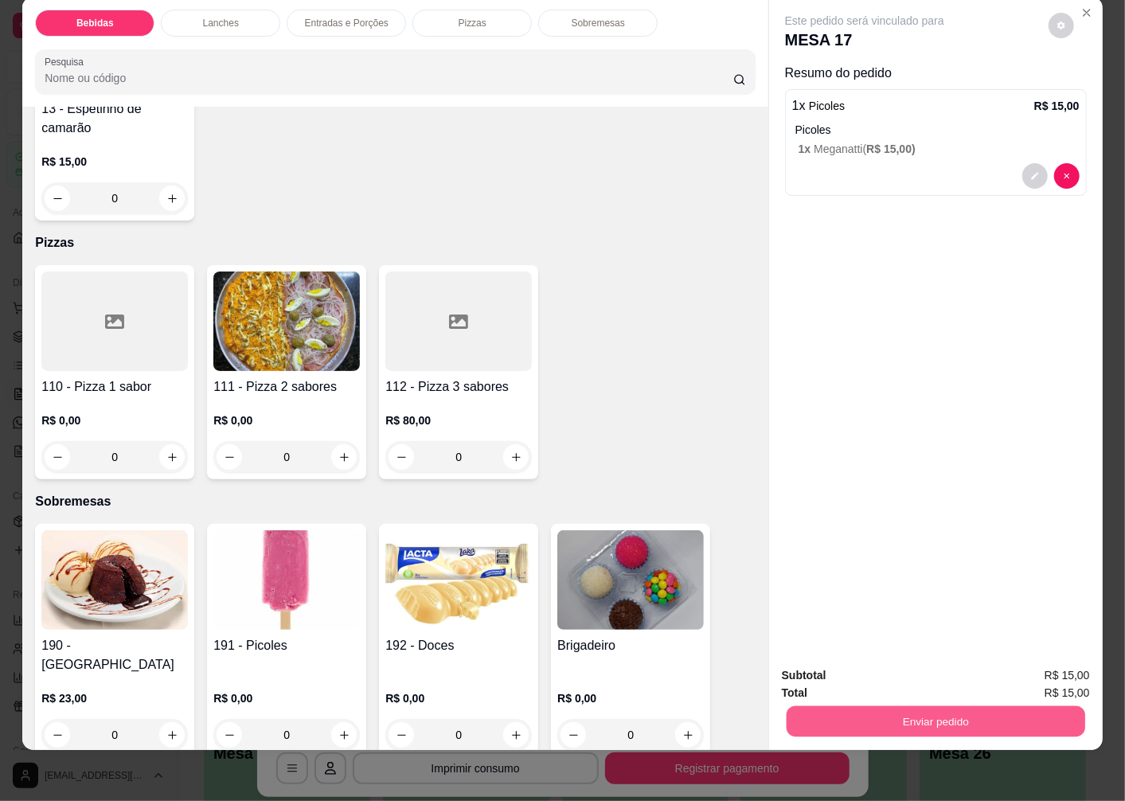
click at [863, 721] on button "Enviar pedido" at bounding box center [936, 721] width 299 height 31
click at [1047, 666] on button "Enviar pedido" at bounding box center [1048, 670] width 90 height 30
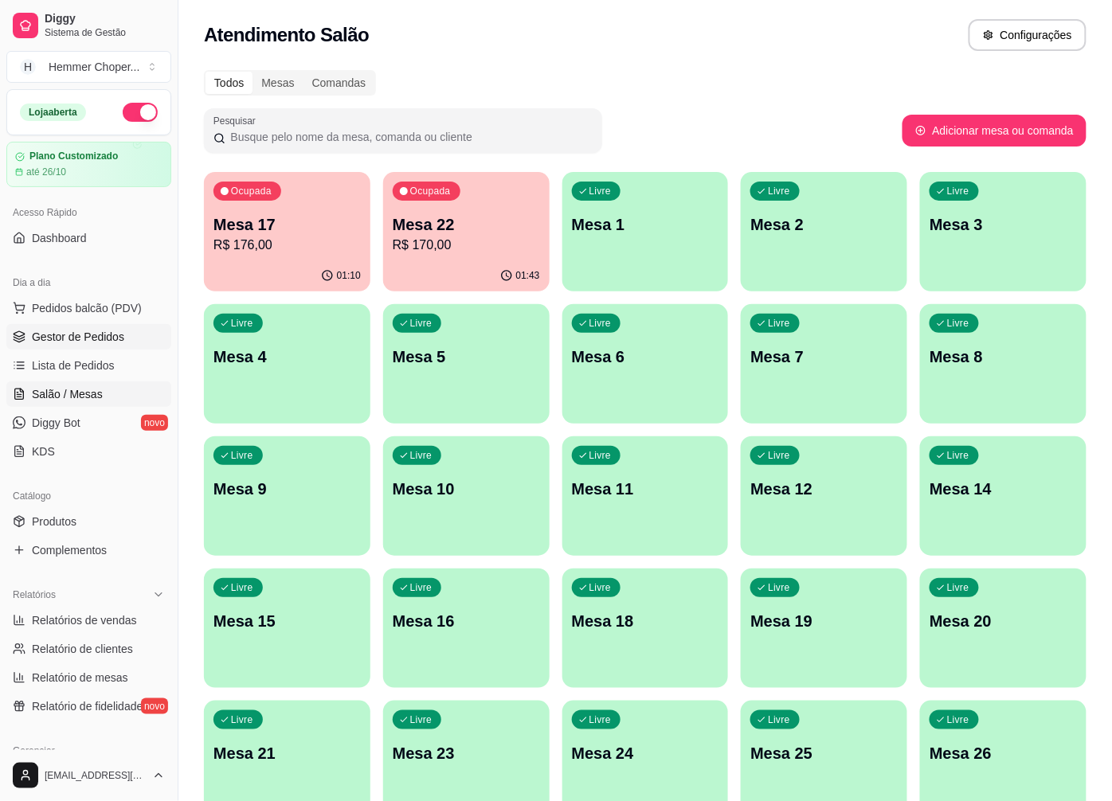
click at [94, 338] on span "Gestor de Pedidos" at bounding box center [78, 337] width 92 height 16
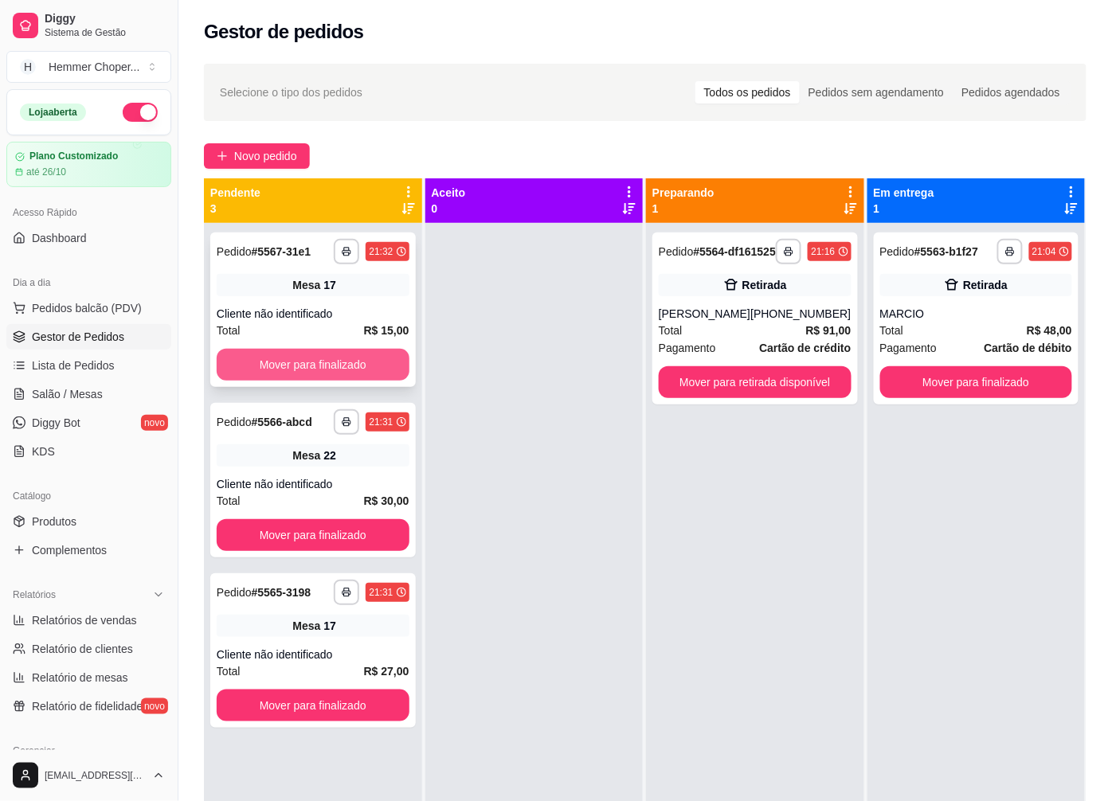
click at [333, 360] on button "Mover para finalizado" at bounding box center [313, 365] width 193 height 32
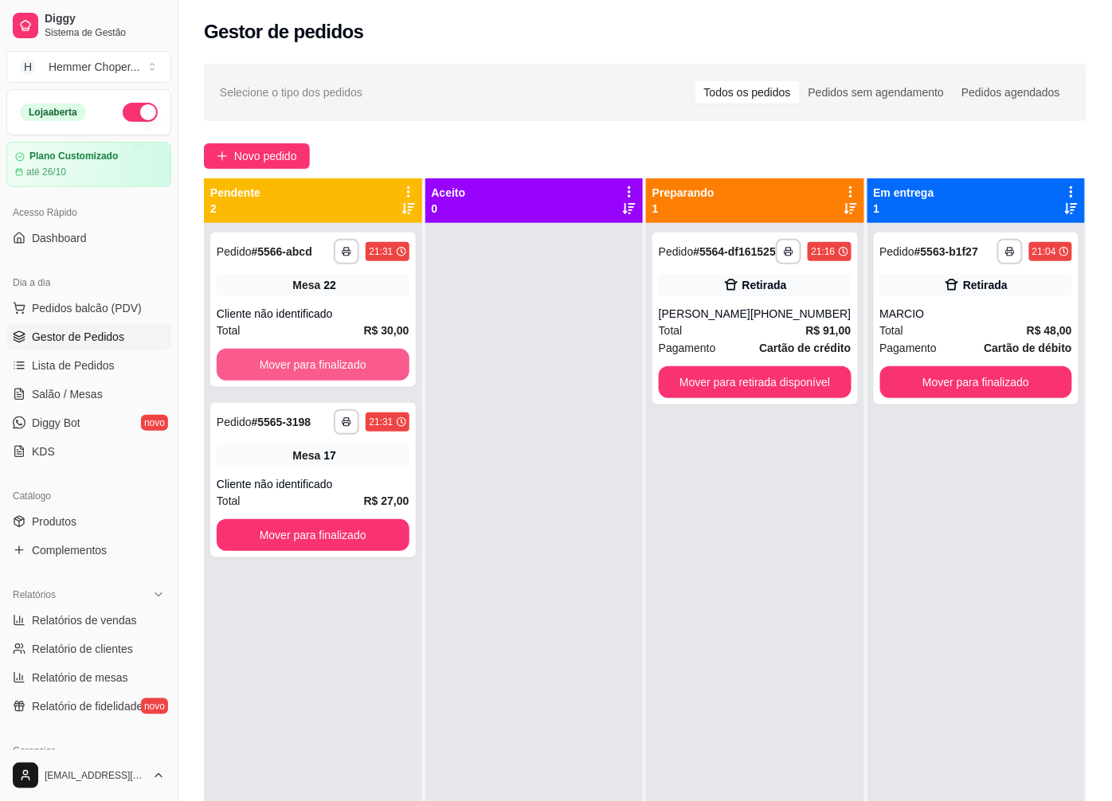
click at [333, 360] on button "Mover para finalizado" at bounding box center [313, 365] width 193 height 32
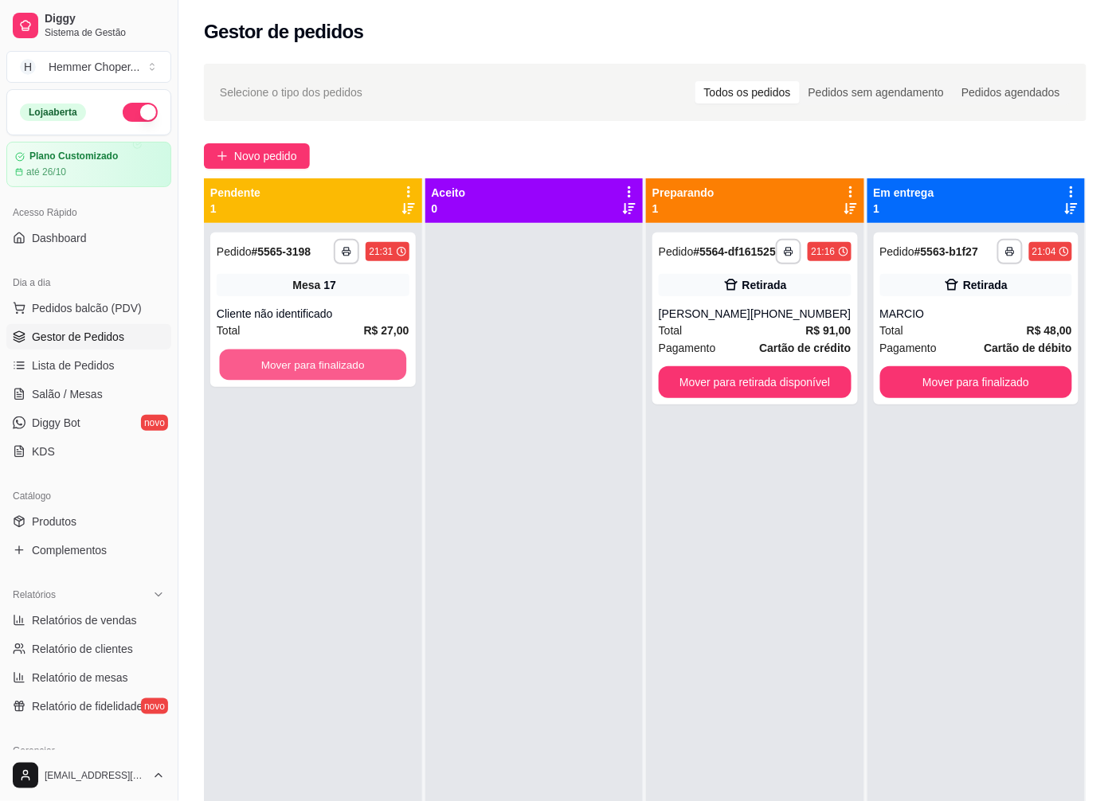
click at [333, 360] on button "Mover para finalizado" at bounding box center [313, 365] width 186 height 31
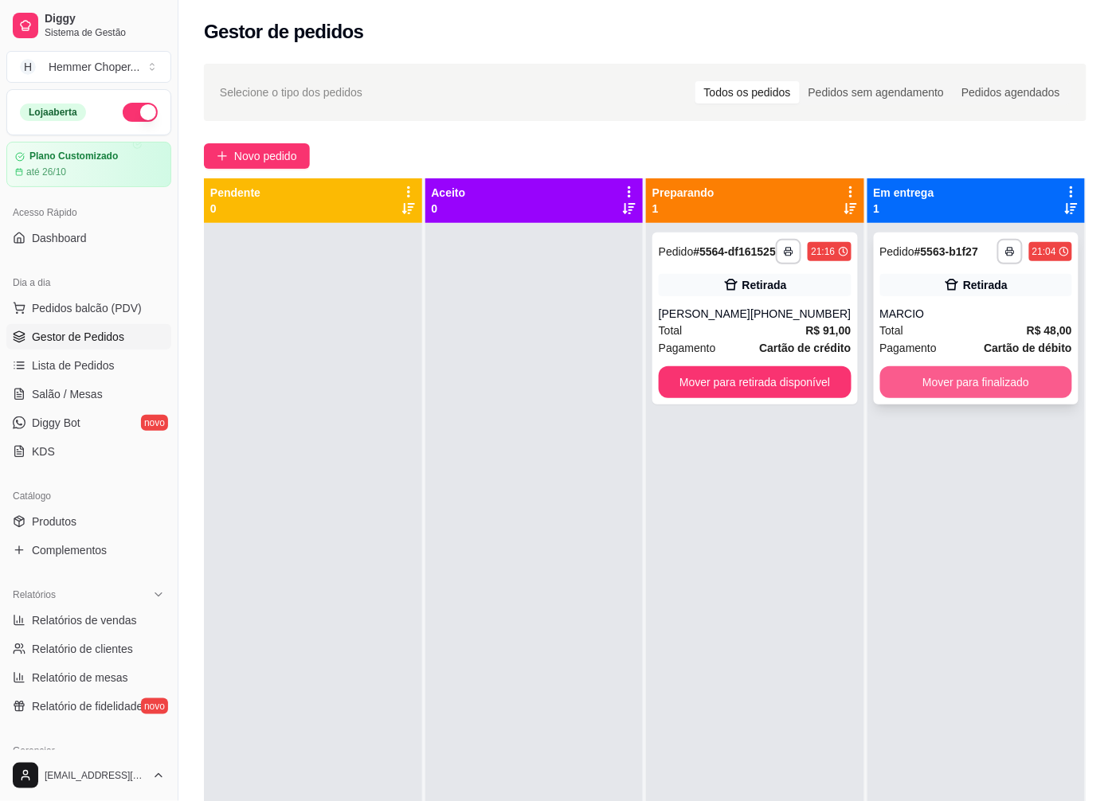
click at [981, 385] on button "Mover para finalizado" at bounding box center [976, 382] width 193 height 32
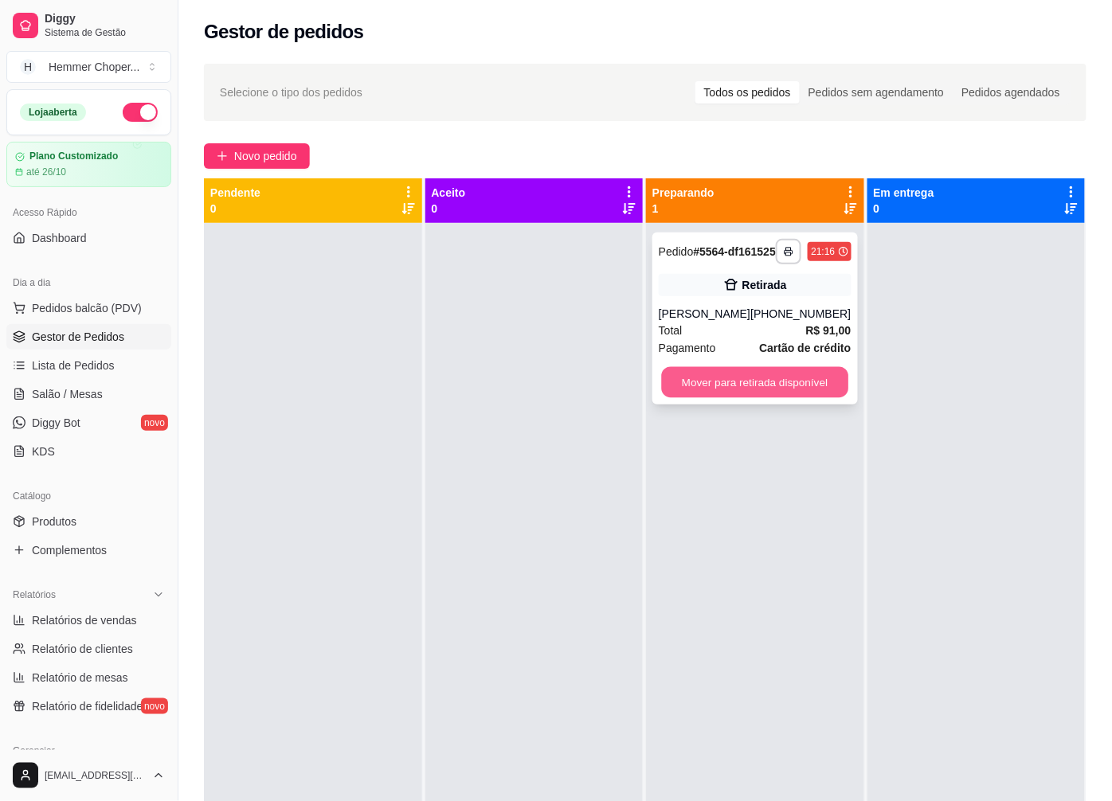
click at [710, 398] on button "Mover para retirada disponível" at bounding box center [755, 382] width 186 height 31
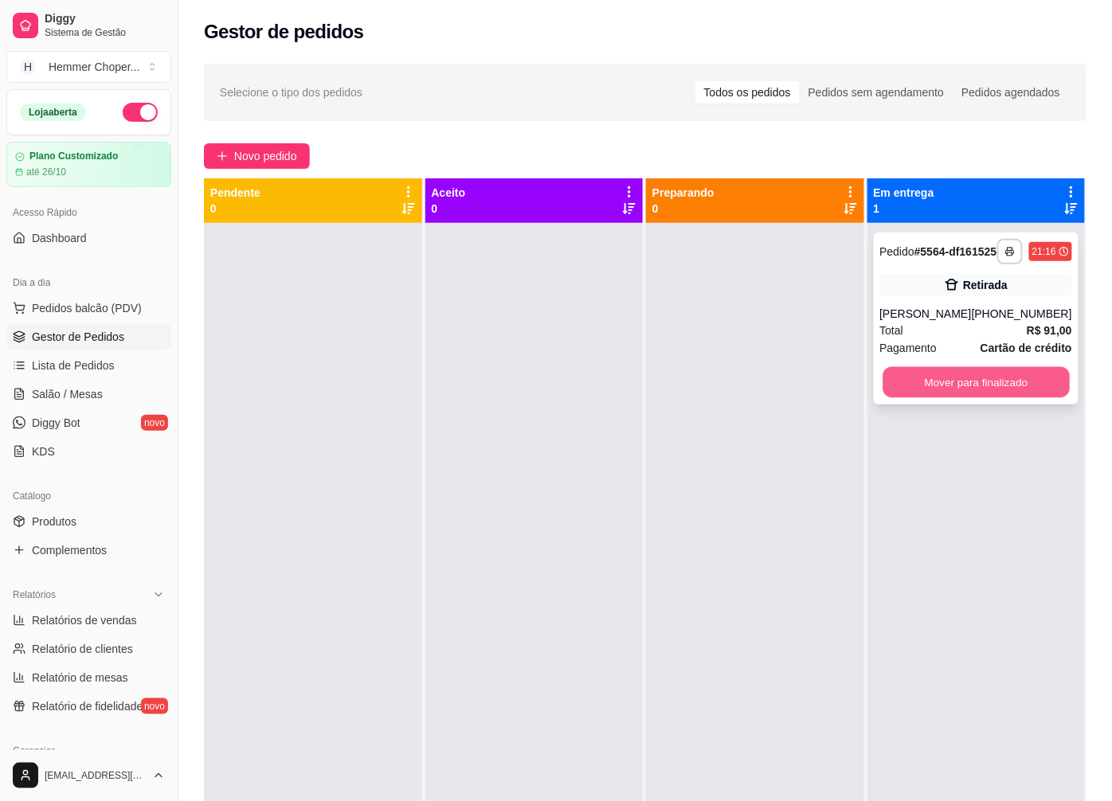
click at [958, 398] on button "Mover para finalizado" at bounding box center [975, 382] width 186 height 31
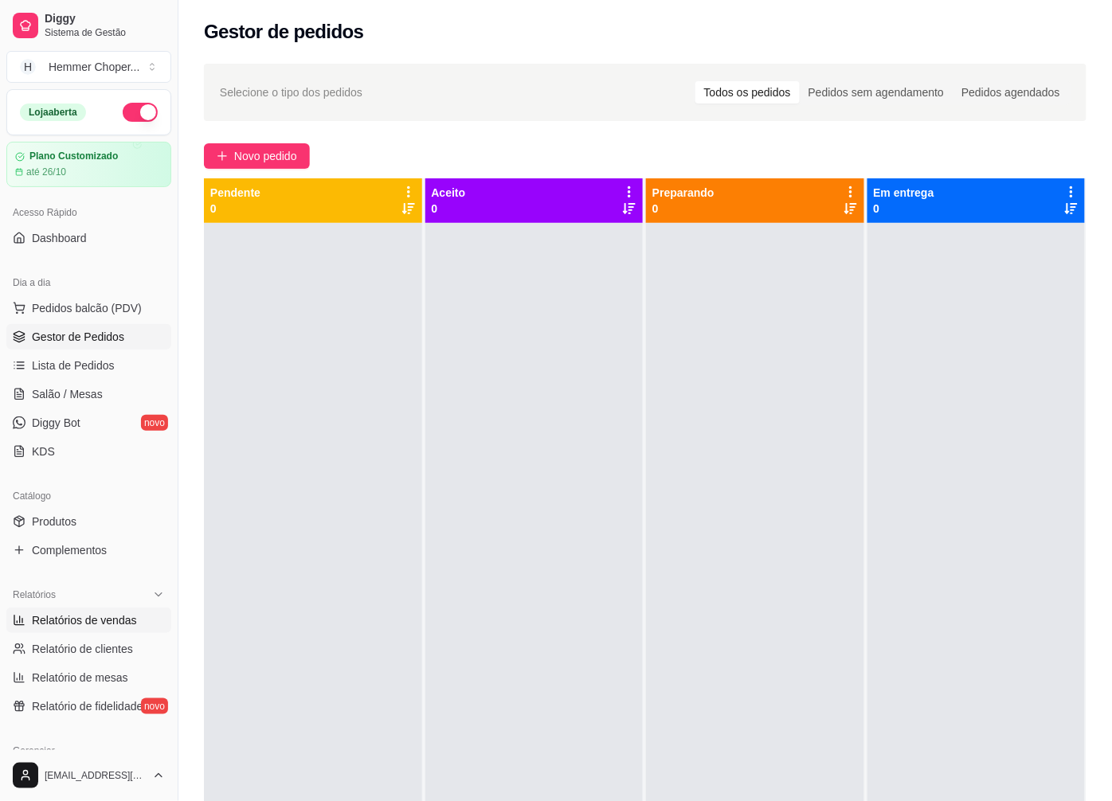
click at [100, 614] on span "Relatórios de vendas" at bounding box center [84, 620] width 105 height 16
select select "ALL"
select select "0"
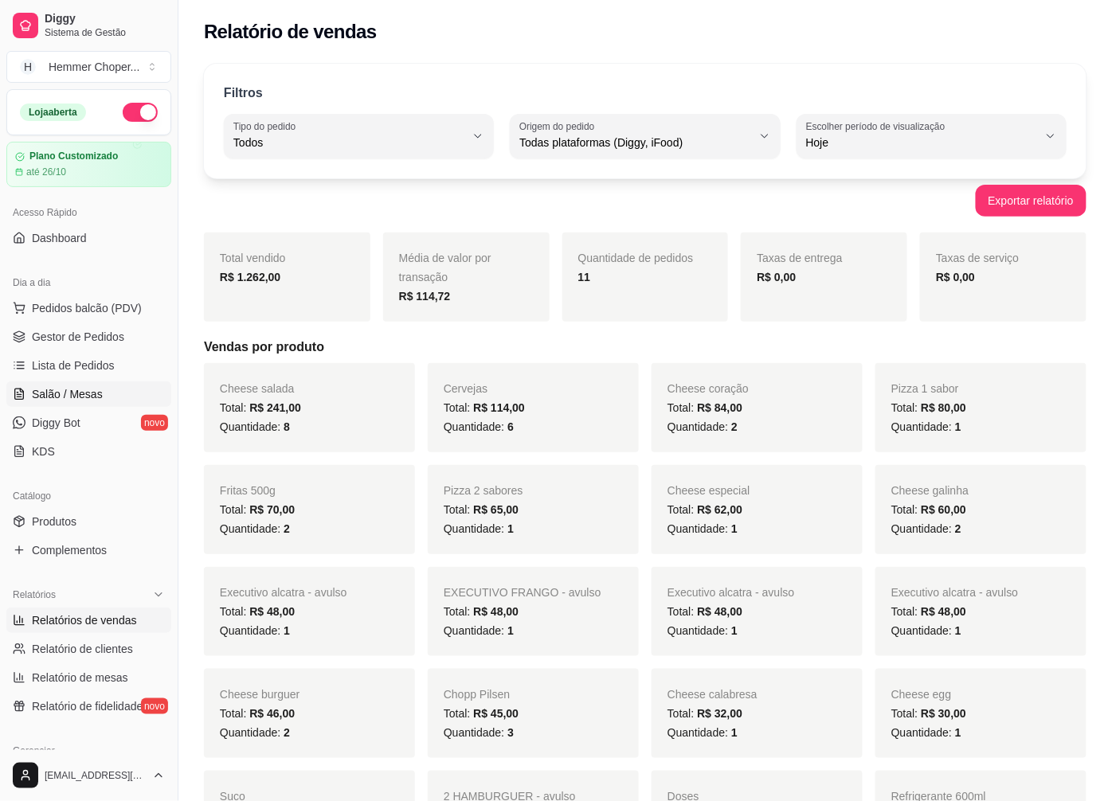
click at [85, 388] on span "Salão / Mesas" at bounding box center [67, 394] width 71 height 16
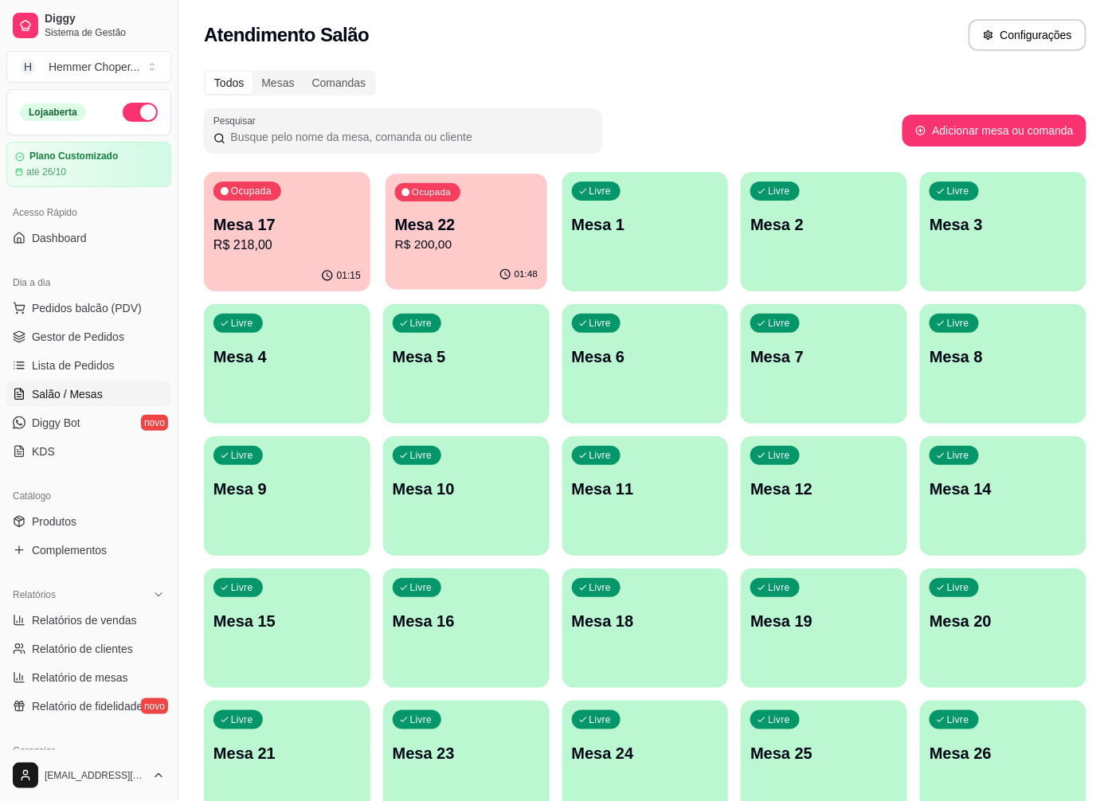
click at [467, 252] on p "R$ 200,00" at bounding box center [466, 245] width 143 height 18
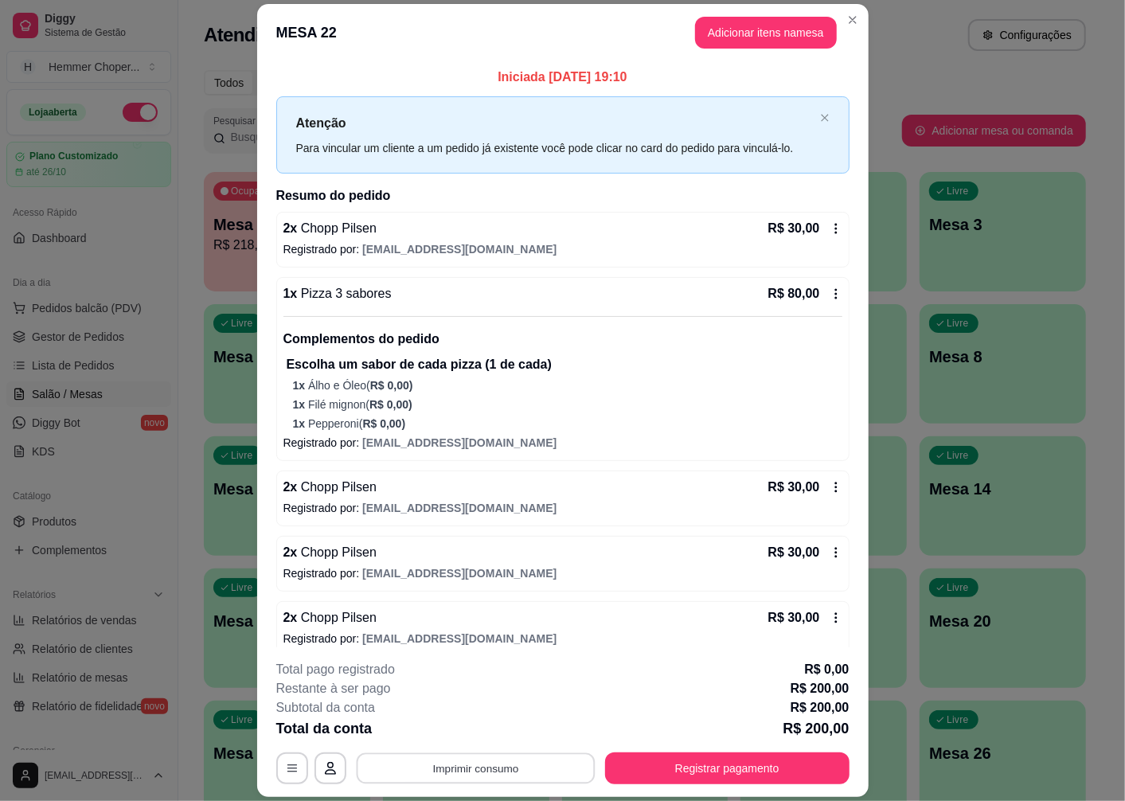
click at [457, 772] on button "Imprimir consumo" at bounding box center [475, 768] width 239 height 31
click at [473, 728] on button "Cozinha" at bounding box center [473, 732] width 115 height 25
click at [694, 767] on button "Registrar pagamento" at bounding box center [727, 768] width 244 height 32
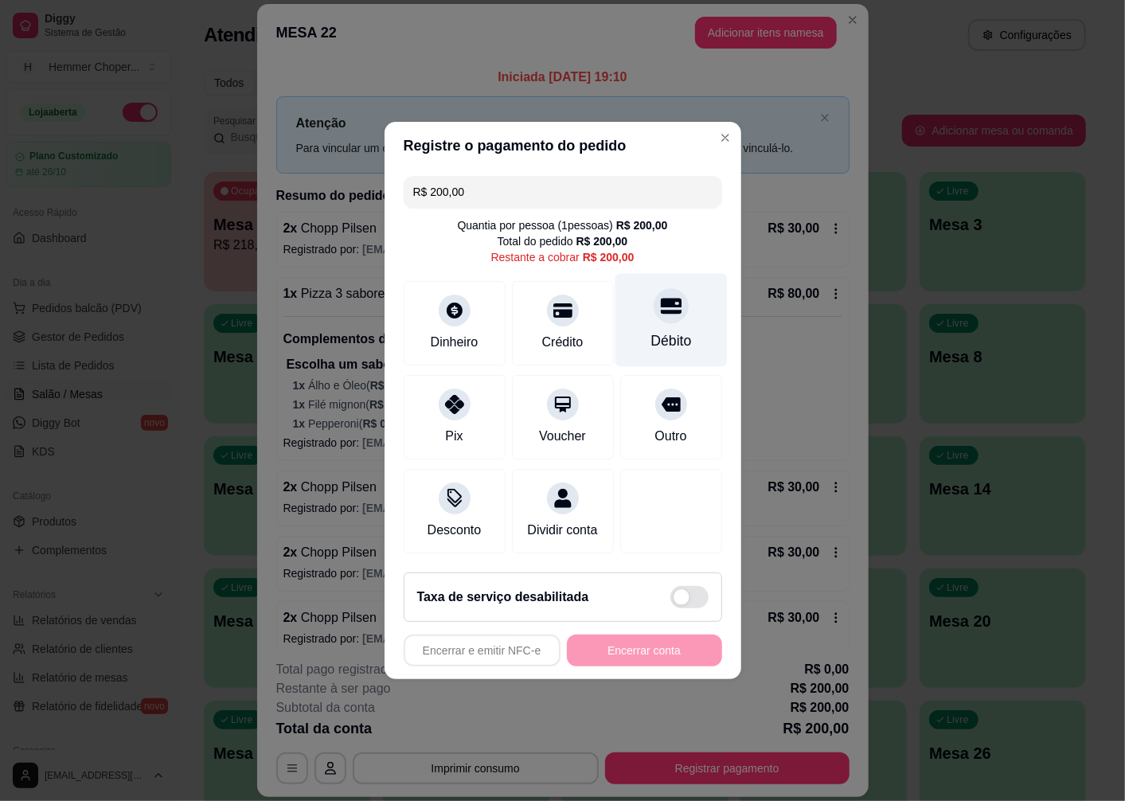
click at [654, 305] on div at bounding box center [671, 305] width 35 height 35
type input "R$ 0,00"
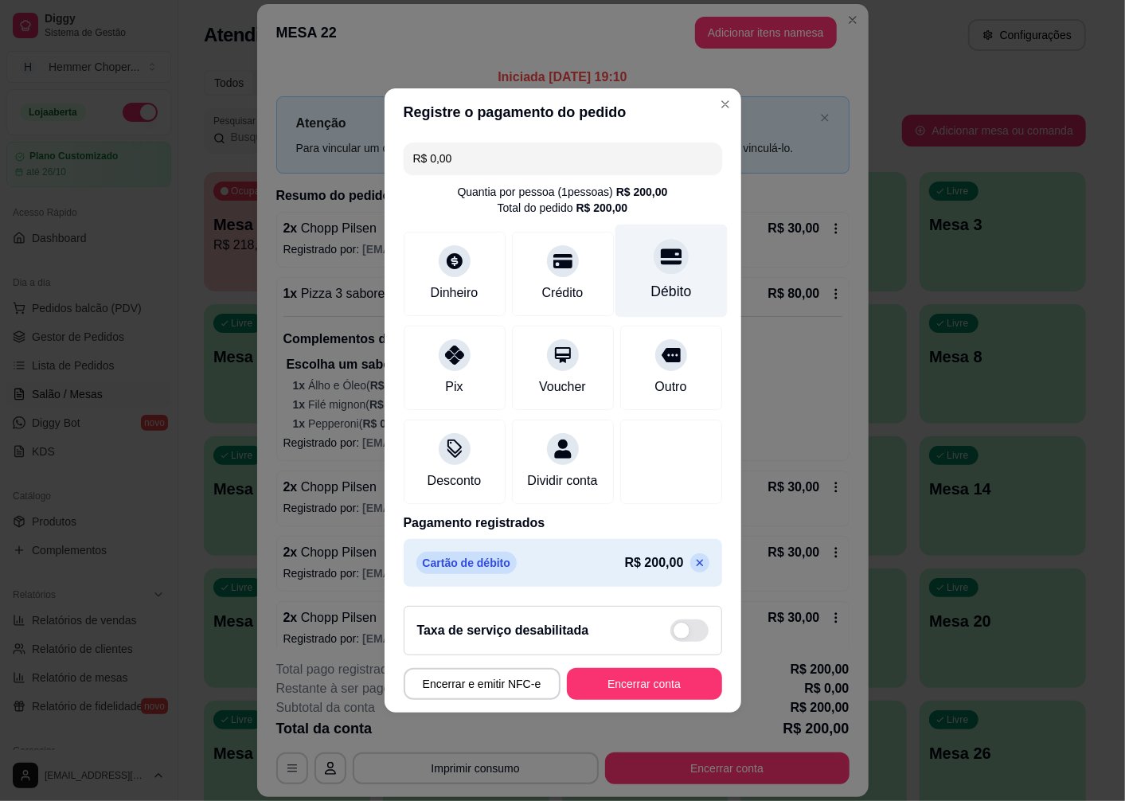
click at [666, 260] on div at bounding box center [671, 256] width 35 height 35
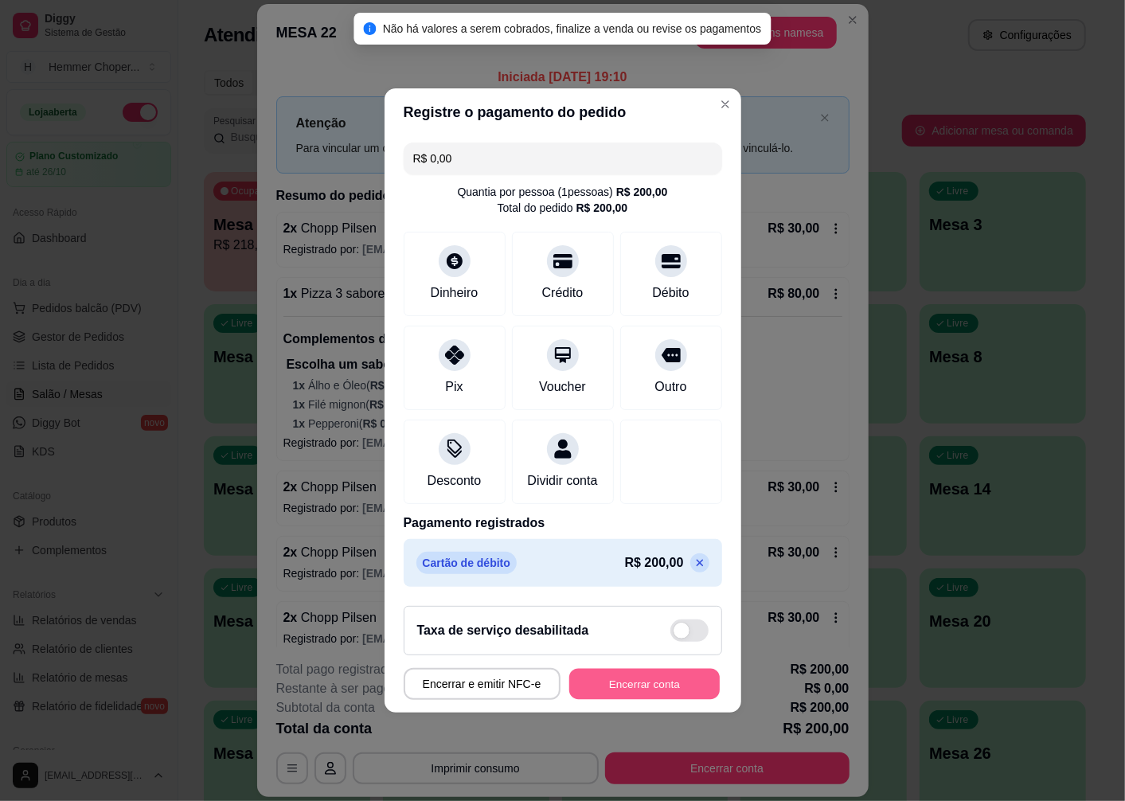
click at [623, 698] on button "Encerrar conta" at bounding box center [644, 684] width 150 height 31
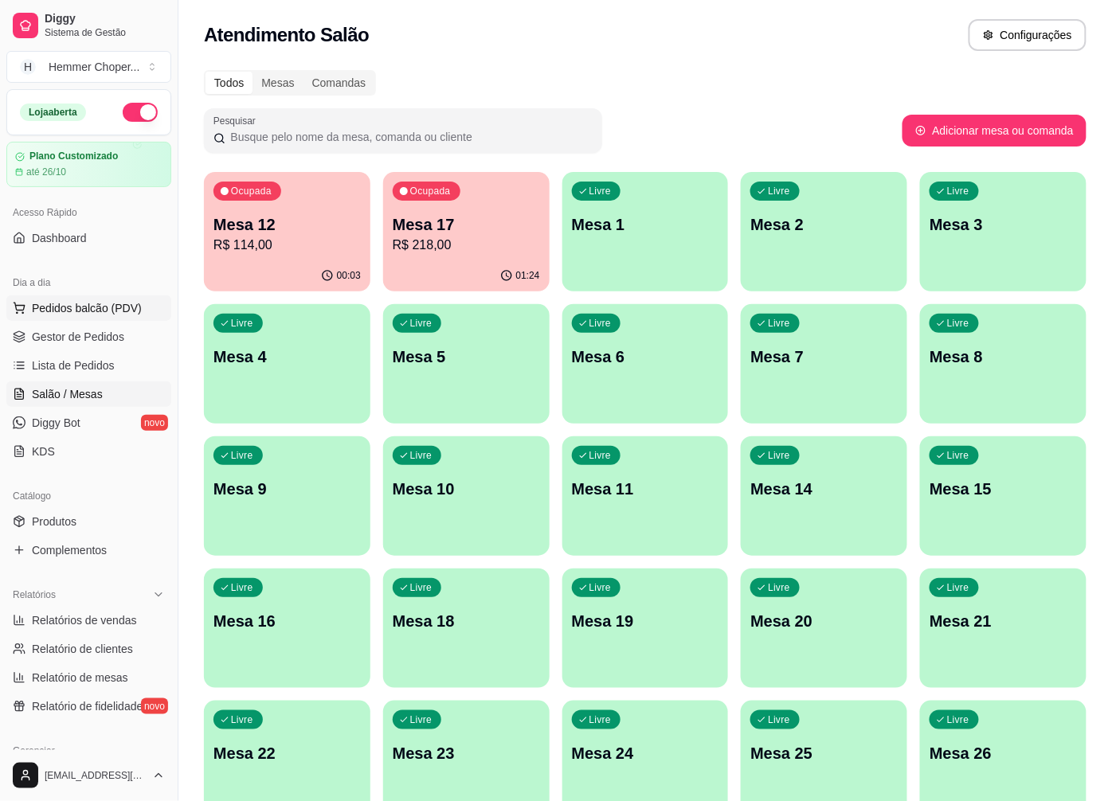
click at [100, 311] on span "Pedidos balcão (PDV)" at bounding box center [87, 308] width 110 height 16
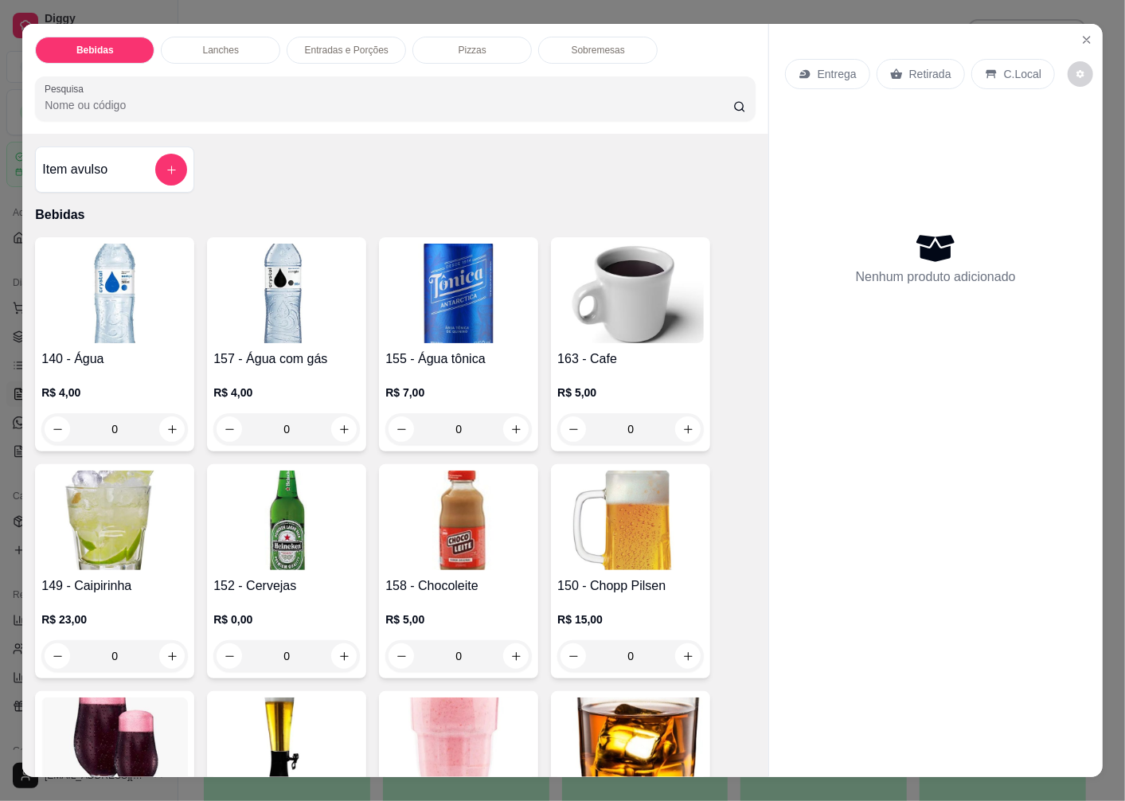
click at [913, 66] on p "Retirada" at bounding box center [930, 74] width 42 height 16
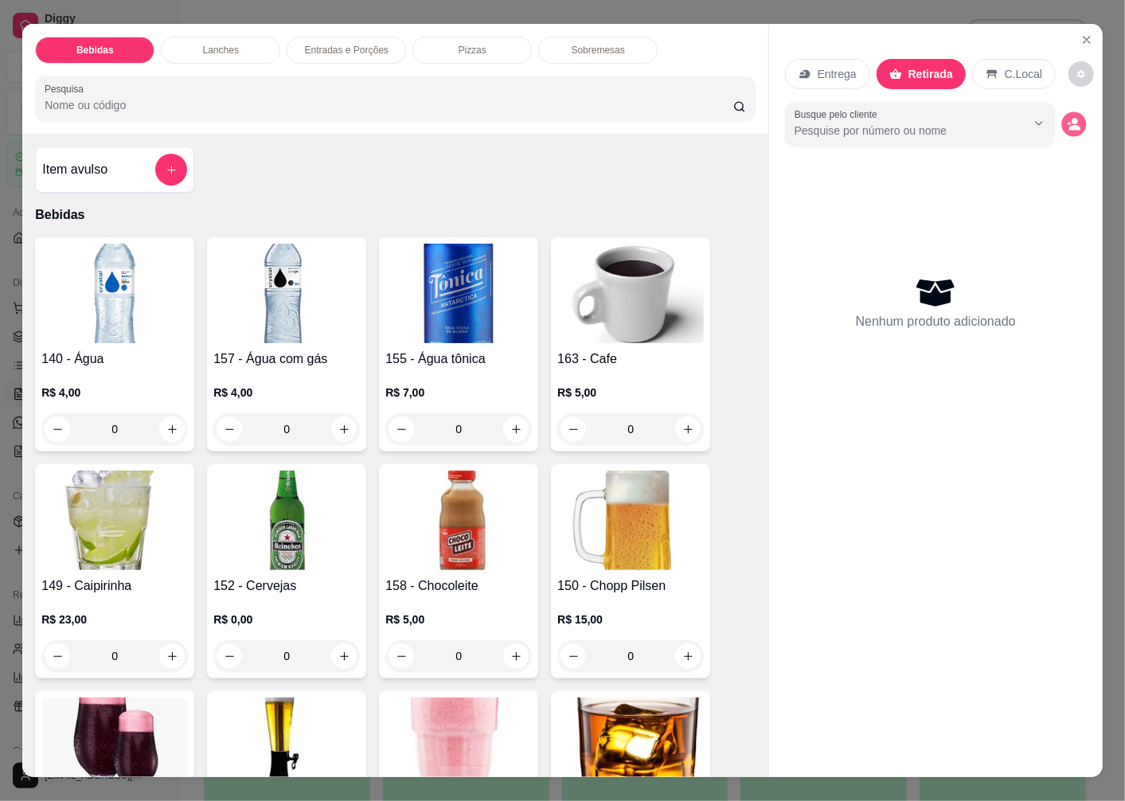
click at [1067, 117] on icon "decrease-product-quantity" at bounding box center [1074, 124] width 14 height 14
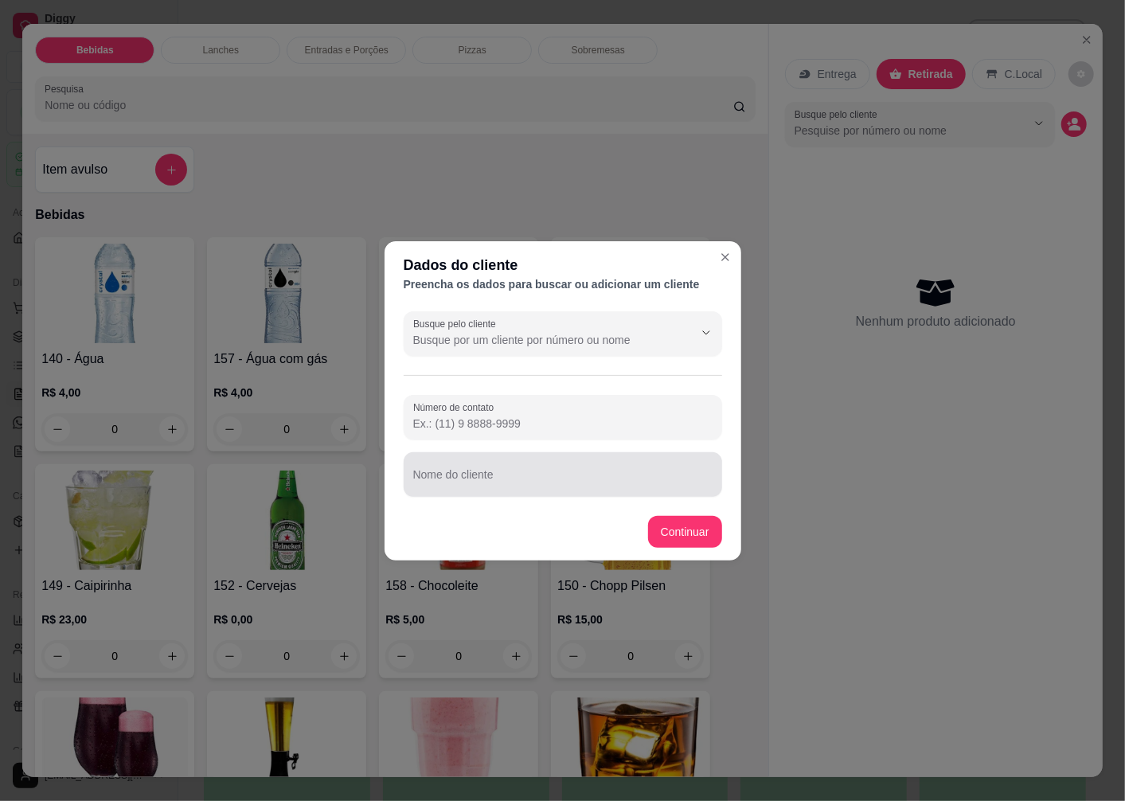
click at [455, 471] on div at bounding box center [562, 475] width 299 height 32
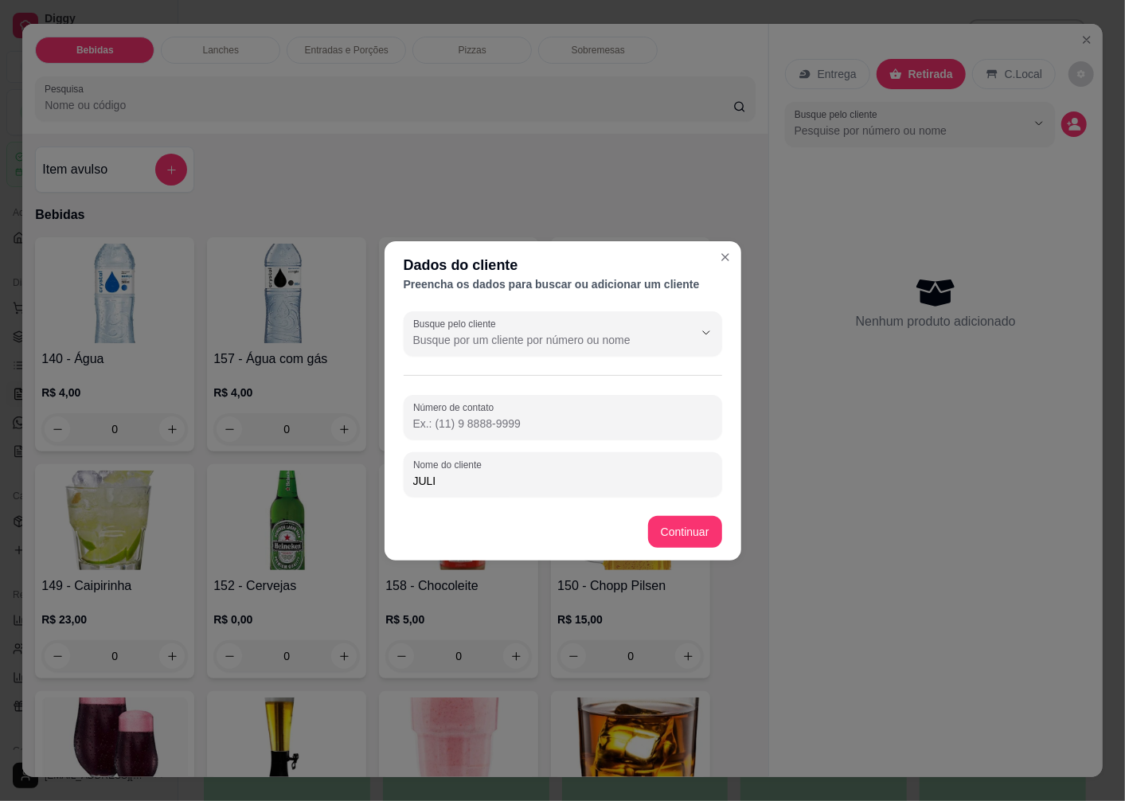
type input "JULIO"
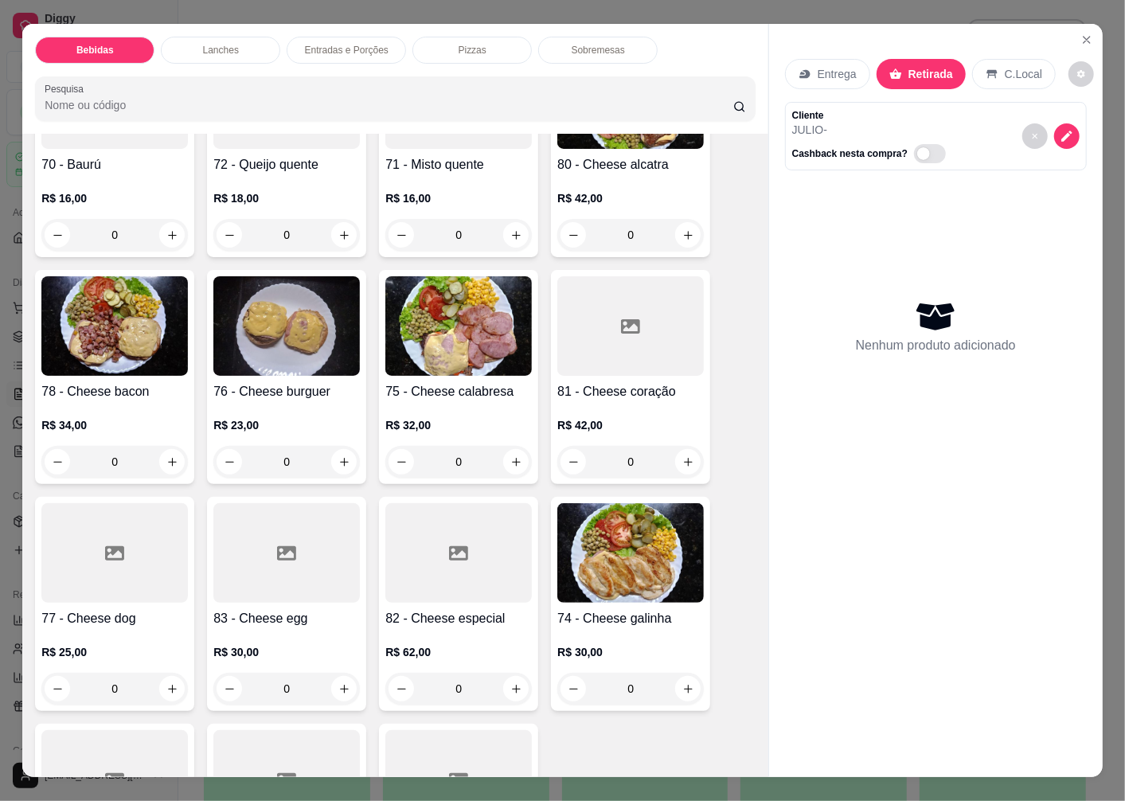
scroll to position [2034, 0]
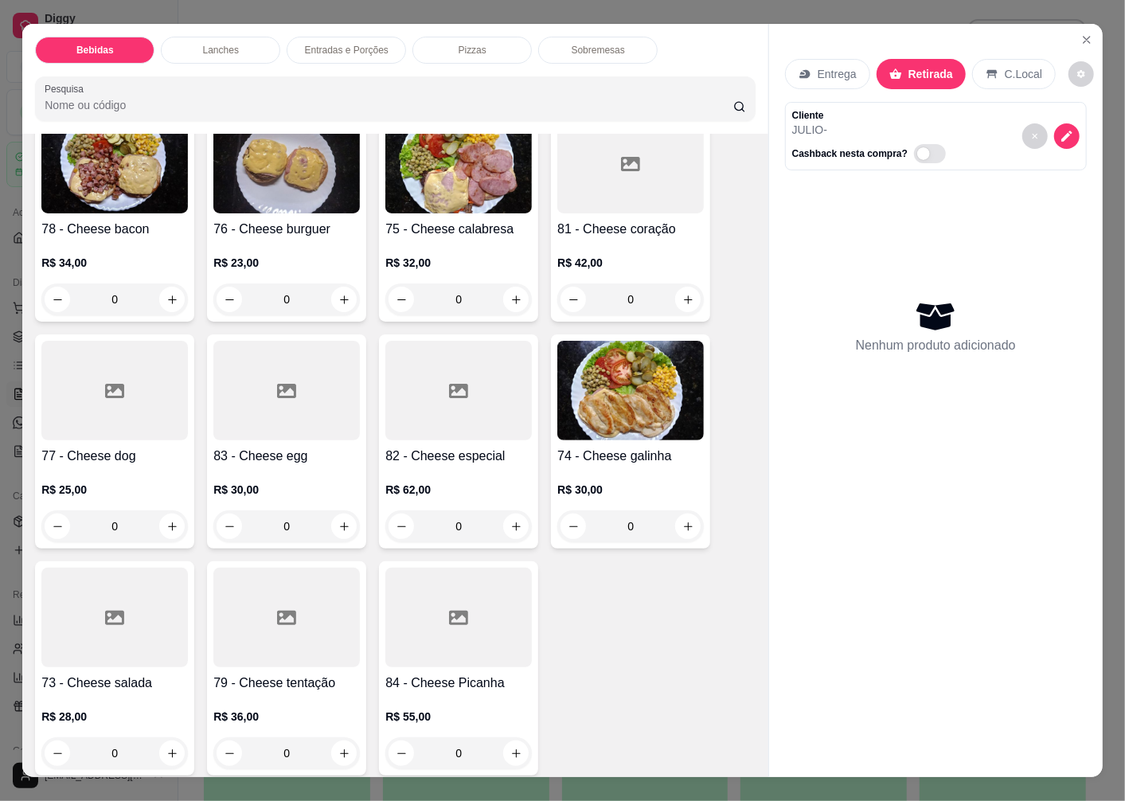
click at [143, 203] on img at bounding box center [114, 164] width 147 height 100
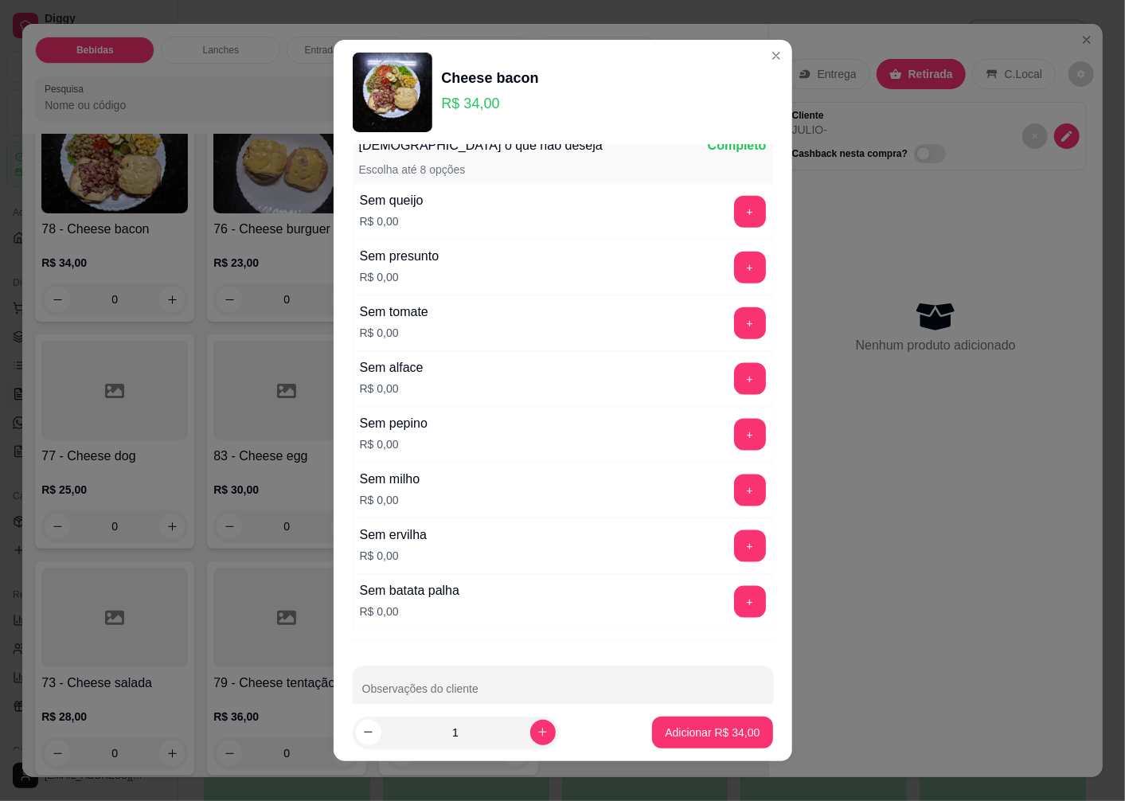
scroll to position [885, 0]
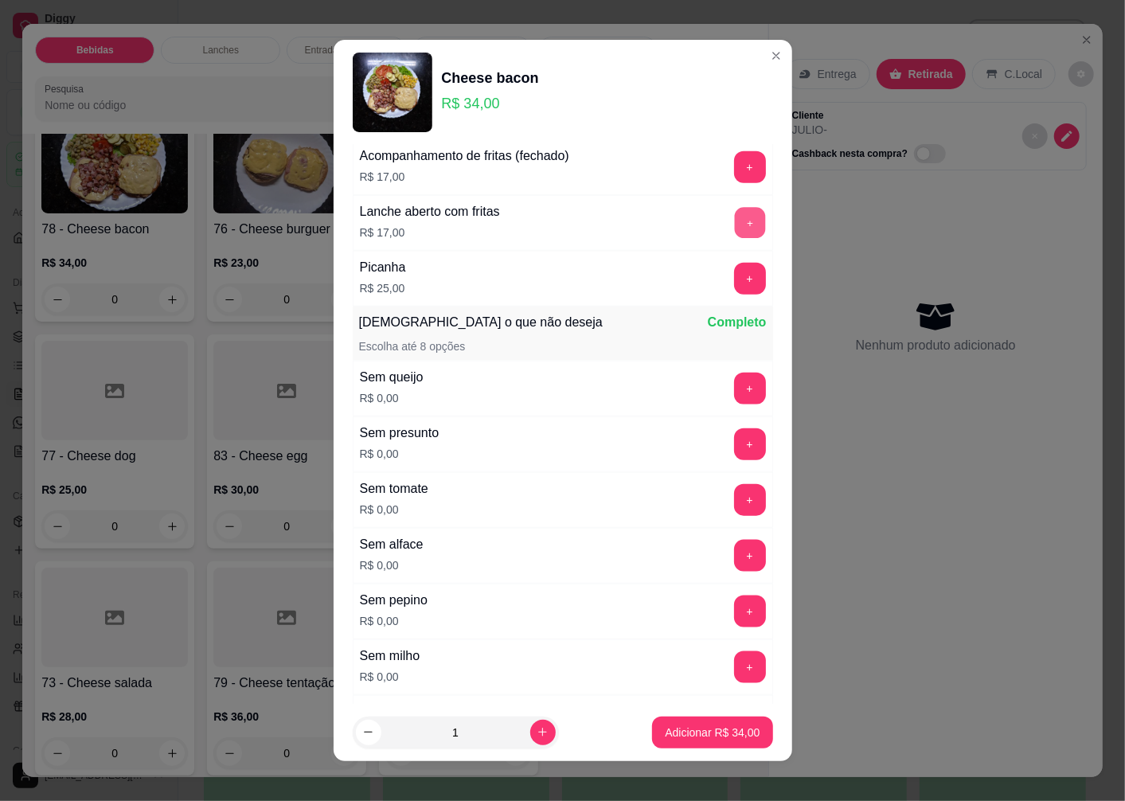
click at [734, 229] on button "+" at bounding box center [749, 223] width 31 height 31
click at [683, 733] on p "Adicionar R$ 51,00" at bounding box center [712, 733] width 95 height 16
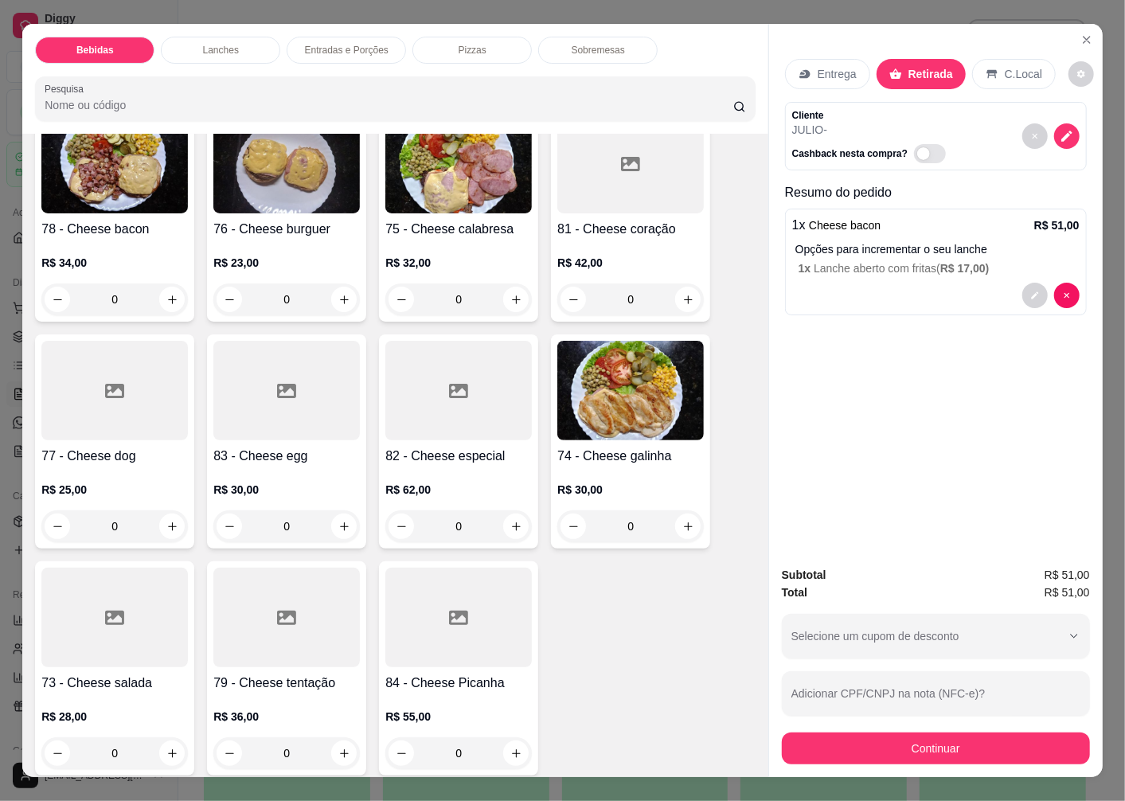
click at [105, 608] on icon at bounding box center [114, 617] width 19 height 19
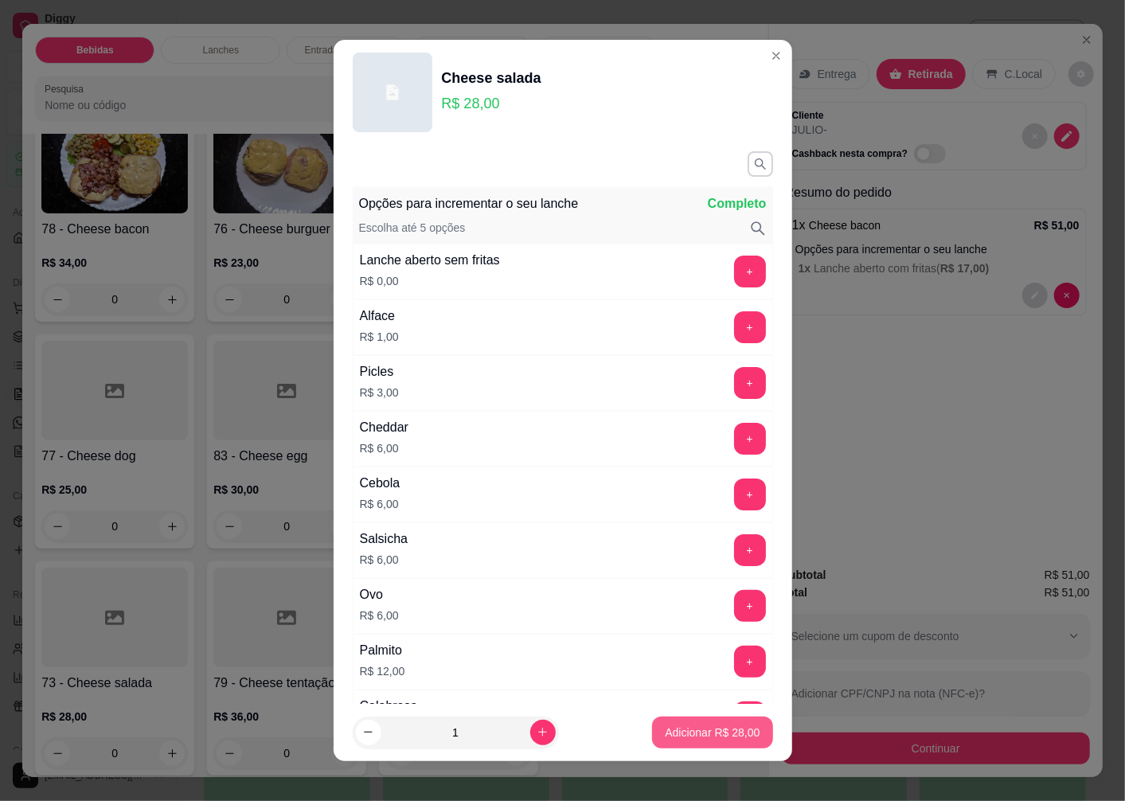
click at [674, 739] on p "Adicionar R$ 28,00" at bounding box center [712, 733] width 95 height 16
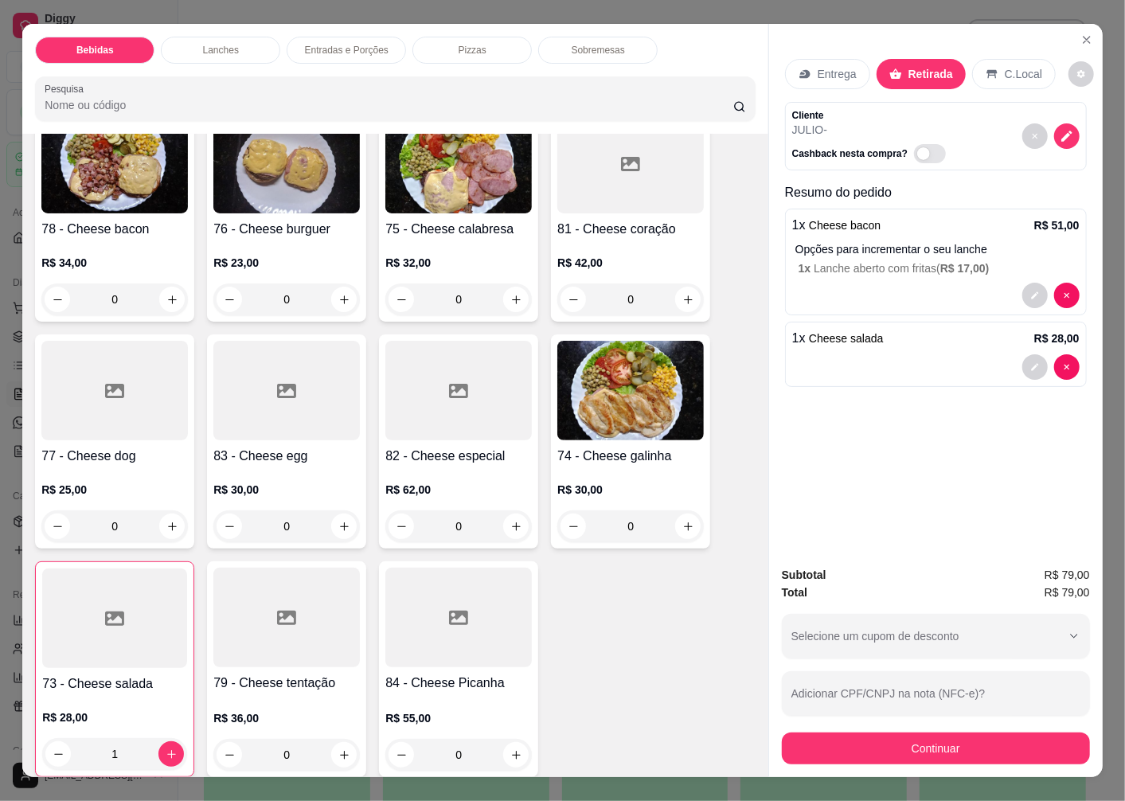
type input "1"
click at [846, 758] on div "Subtotal R$ 79,00 Total R$ 79,00 Selecione um cupom de desconto 5OFF Selecione …" at bounding box center [936, 665] width 334 height 224
click at [850, 741] on button "Continuar" at bounding box center [936, 749] width 308 height 32
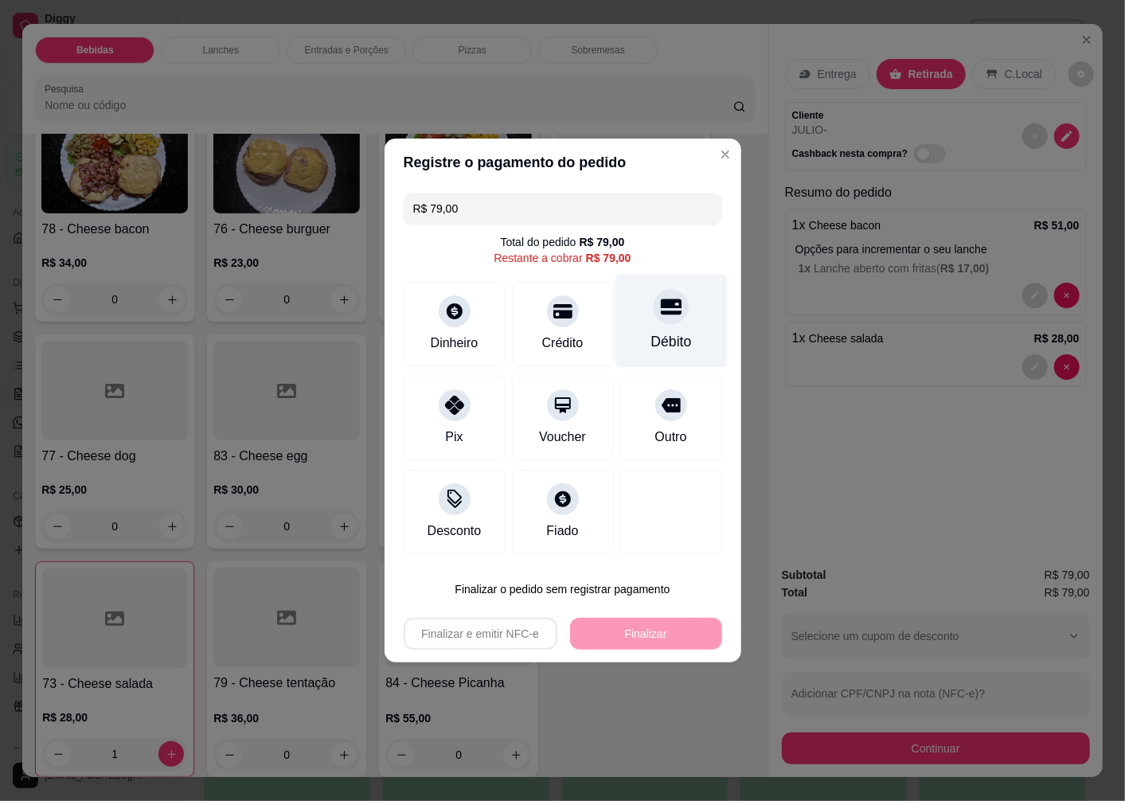
click at [666, 315] on icon at bounding box center [670, 307] width 21 height 16
type input "R$ 0,00"
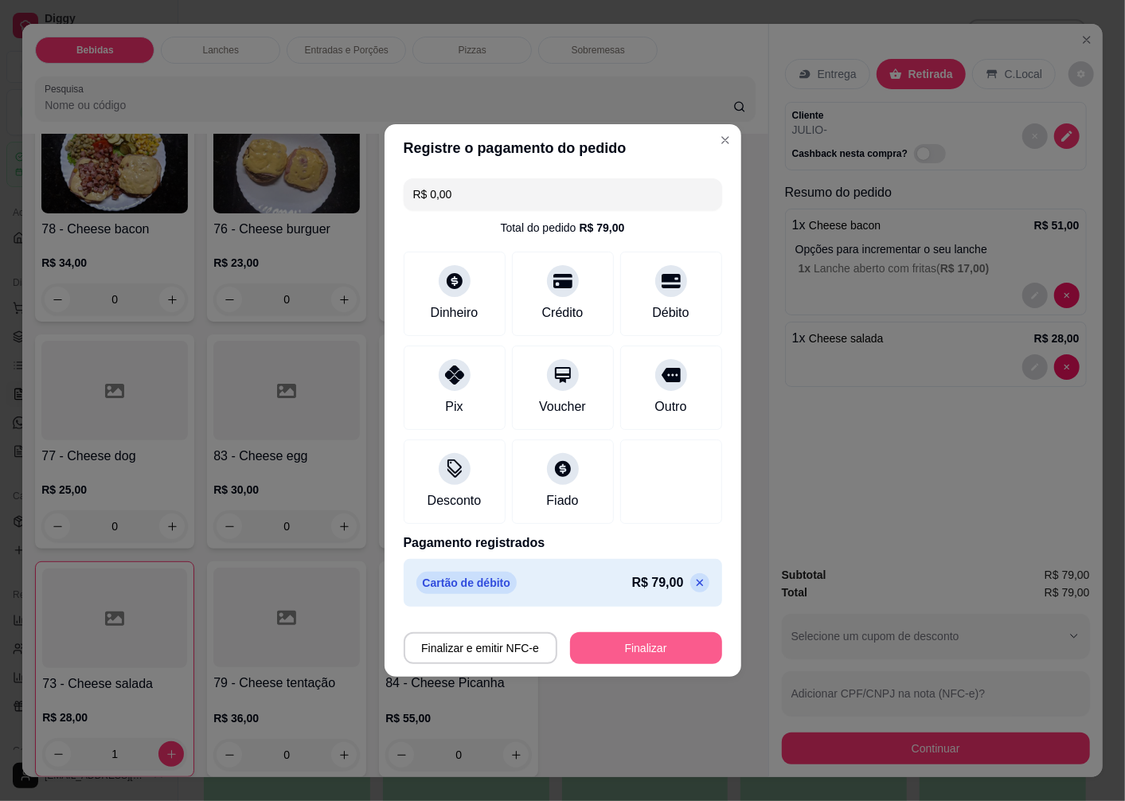
click at [627, 651] on button "Finalizar" at bounding box center [646, 648] width 152 height 32
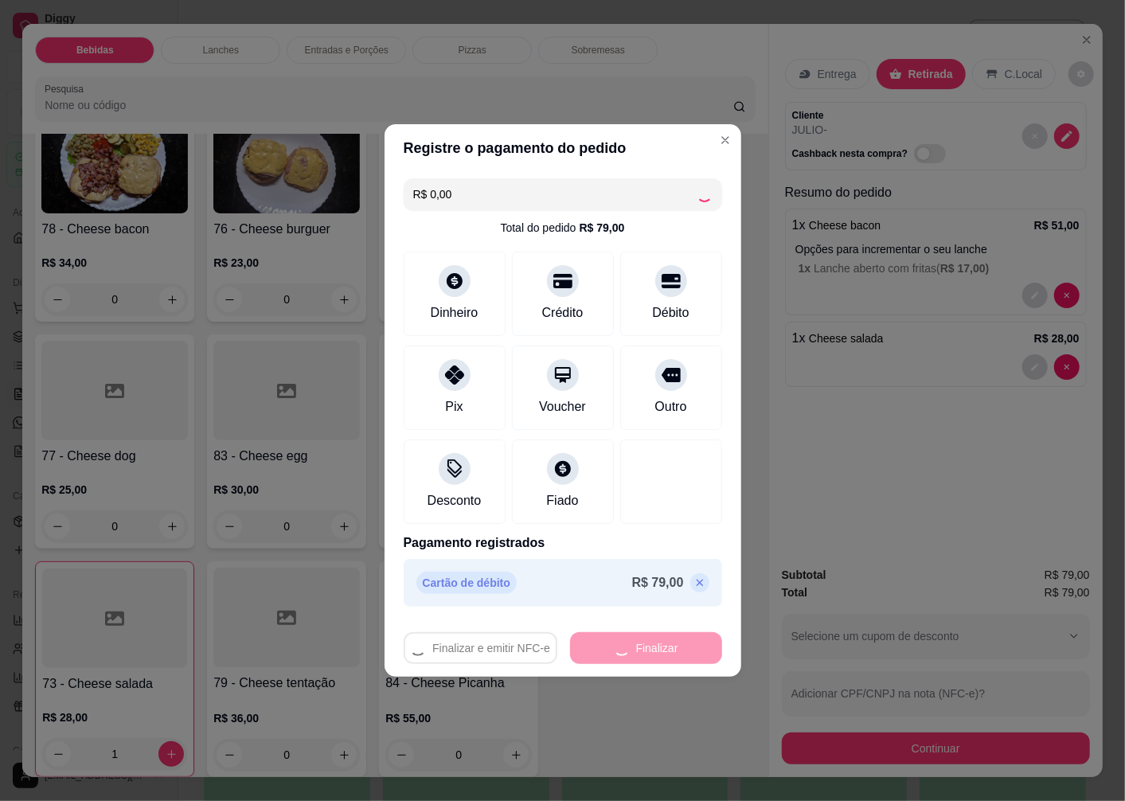
type input "0"
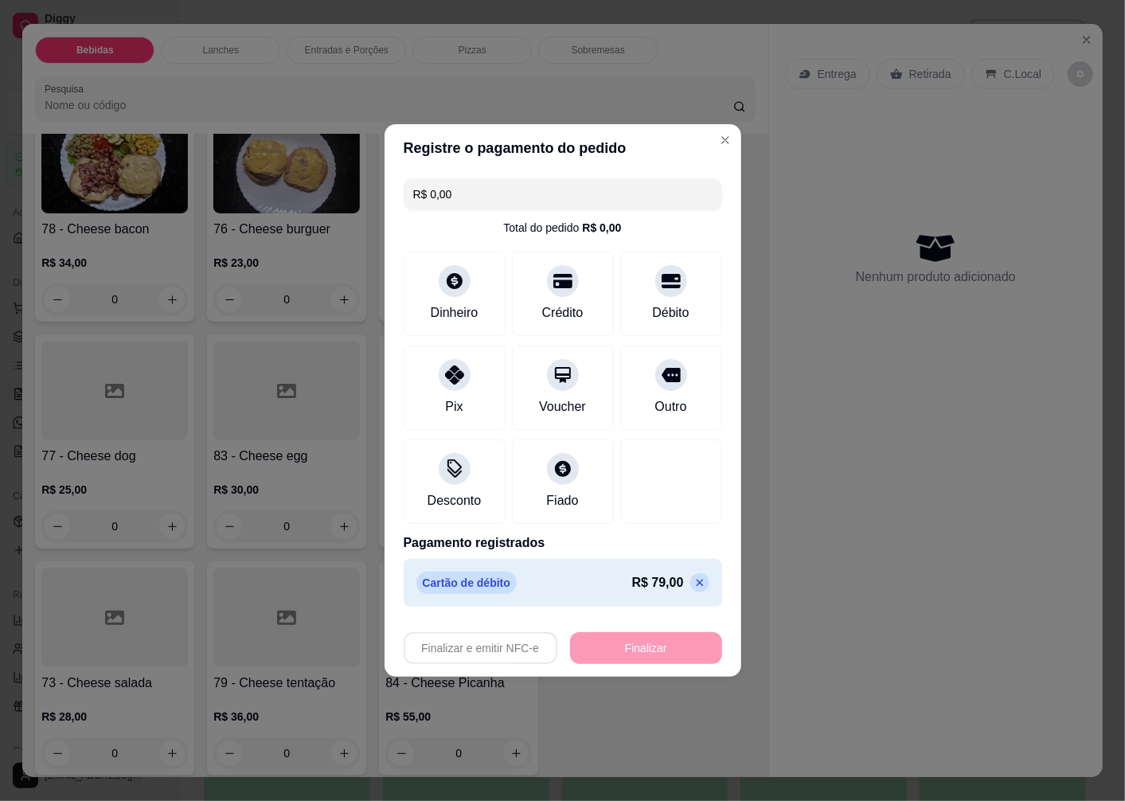
type input "-R$ 79,00"
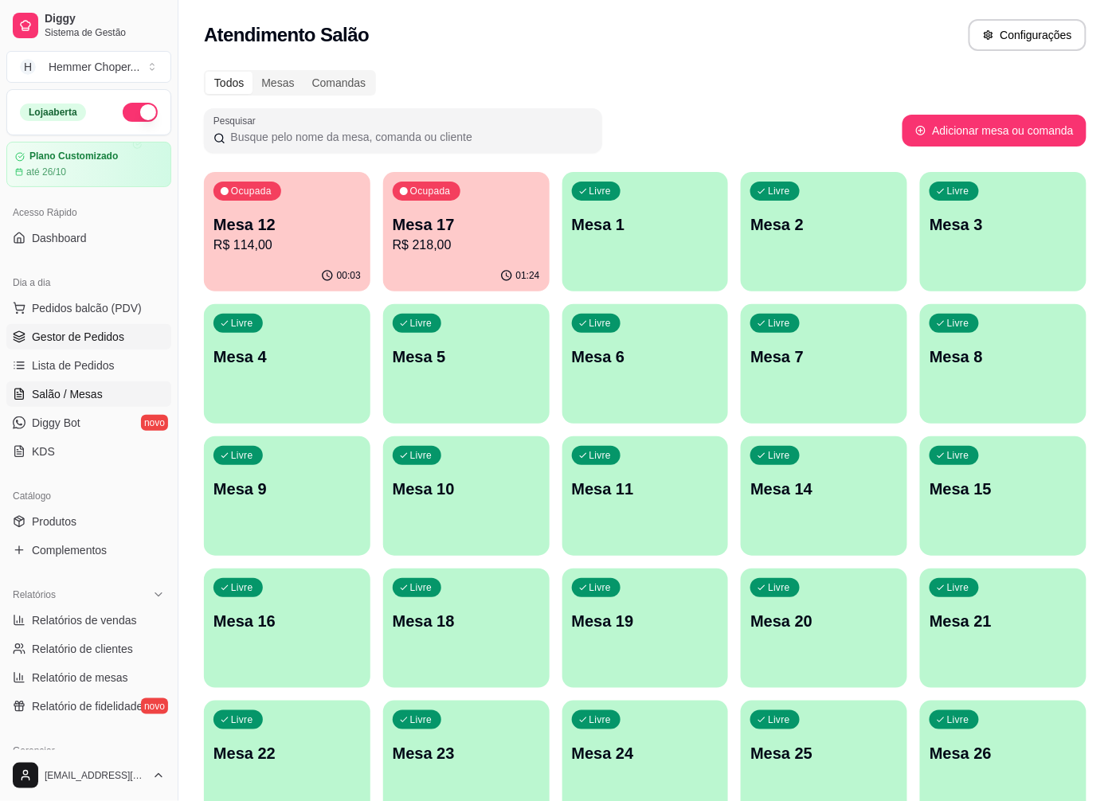
click at [54, 331] on span "Gestor de Pedidos" at bounding box center [78, 337] width 92 height 16
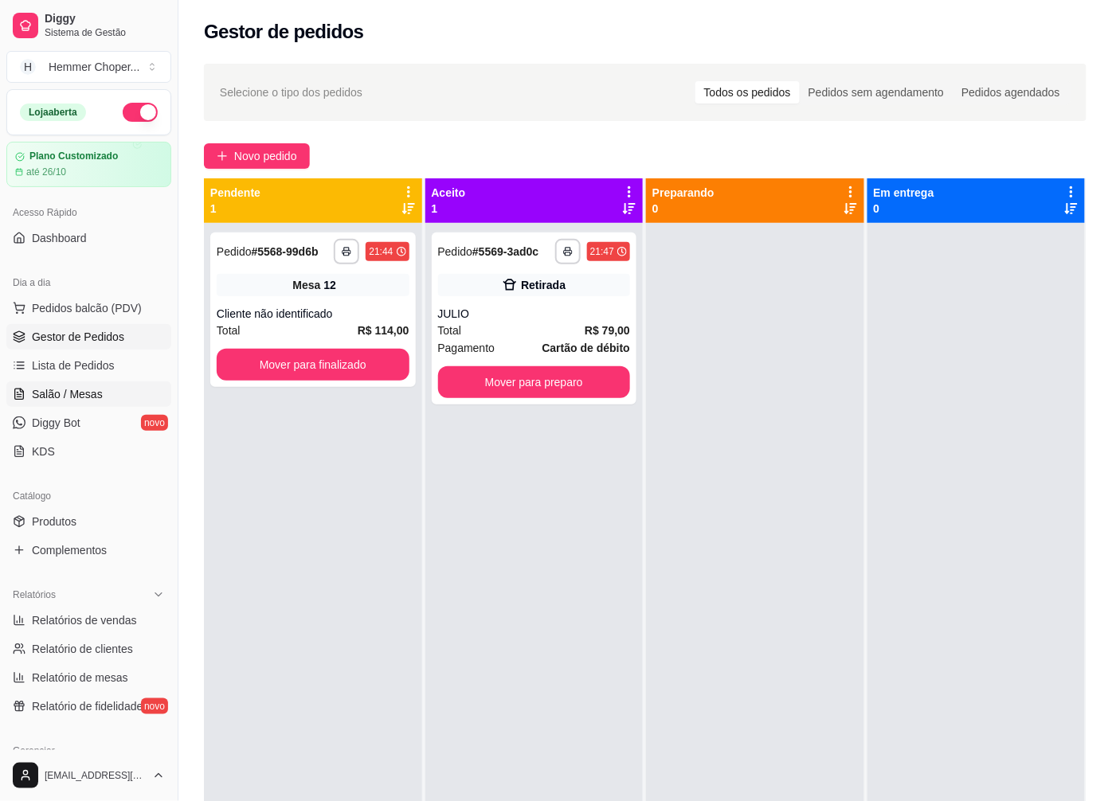
click at [80, 393] on span "Salão / Mesas" at bounding box center [67, 394] width 71 height 16
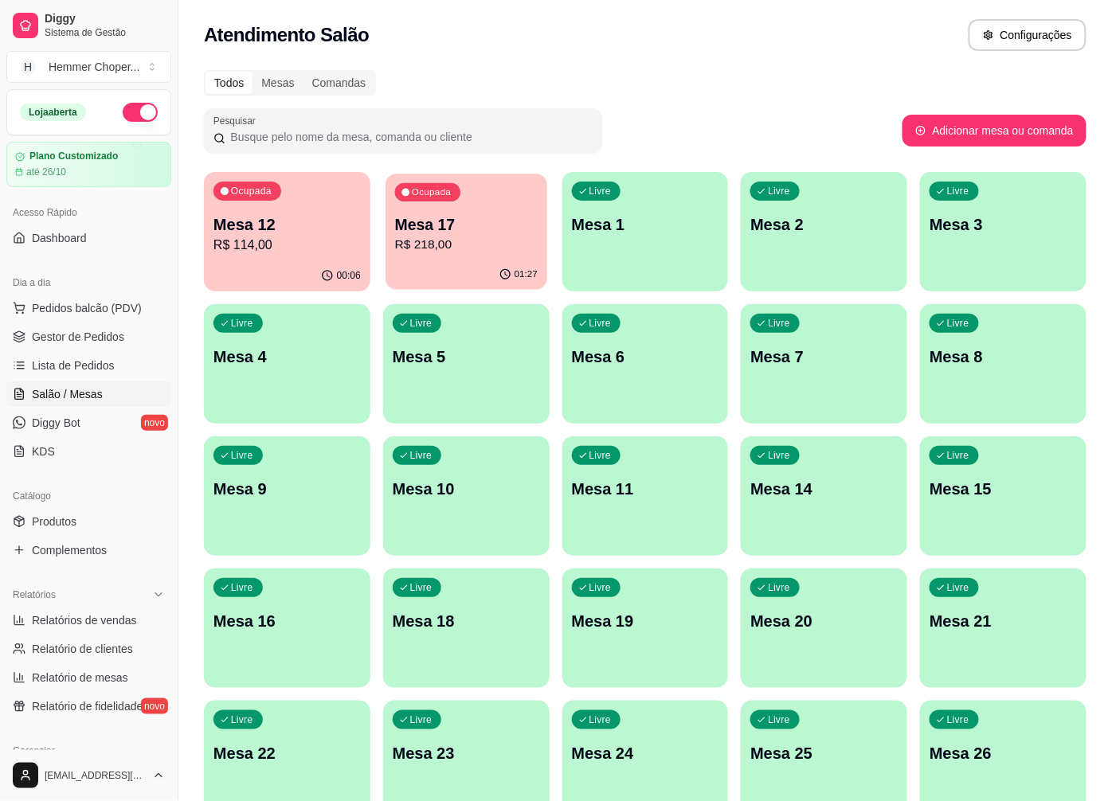
click at [440, 236] on p "R$ 218,00" at bounding box center [466, 245] width 143 height 18
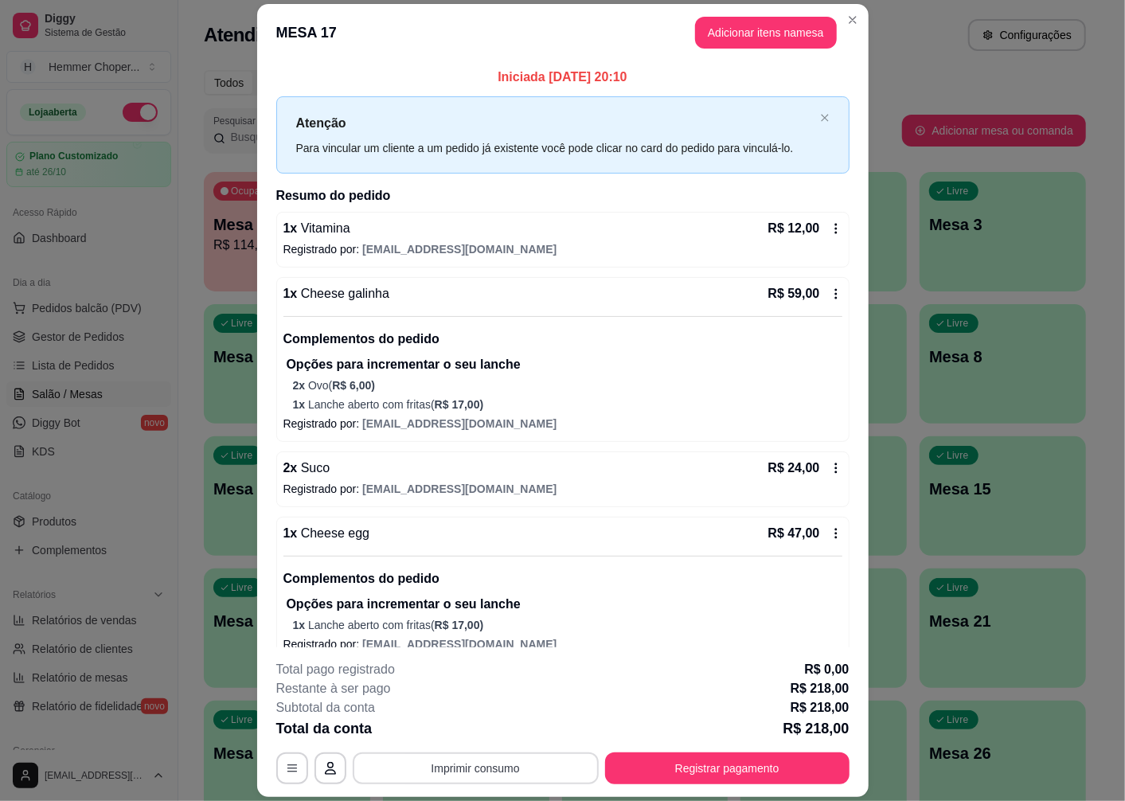
click at [471, 769] on button "Imprimir consumo" at bounding box center [476, 768] width 246 height 32
click at [471, 733] on button "Cozinha" at bounding box center [473, 732] width 115 height 25
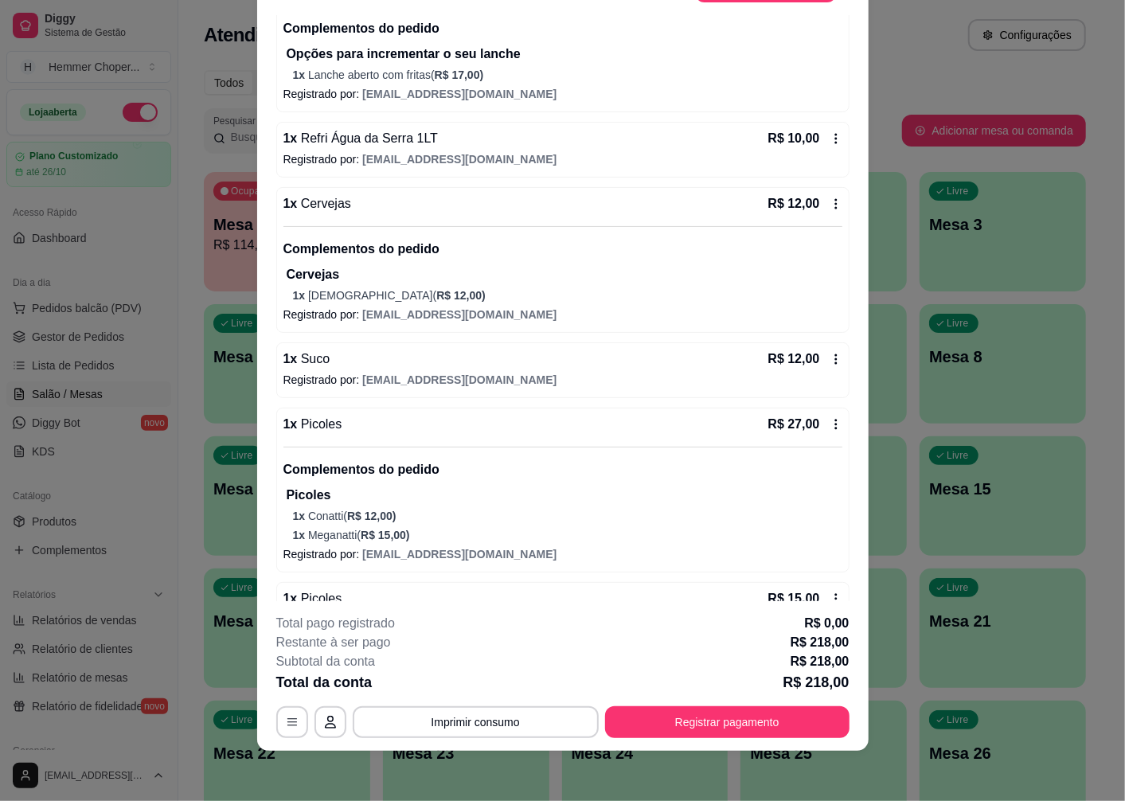
scroll to position [549, 0]
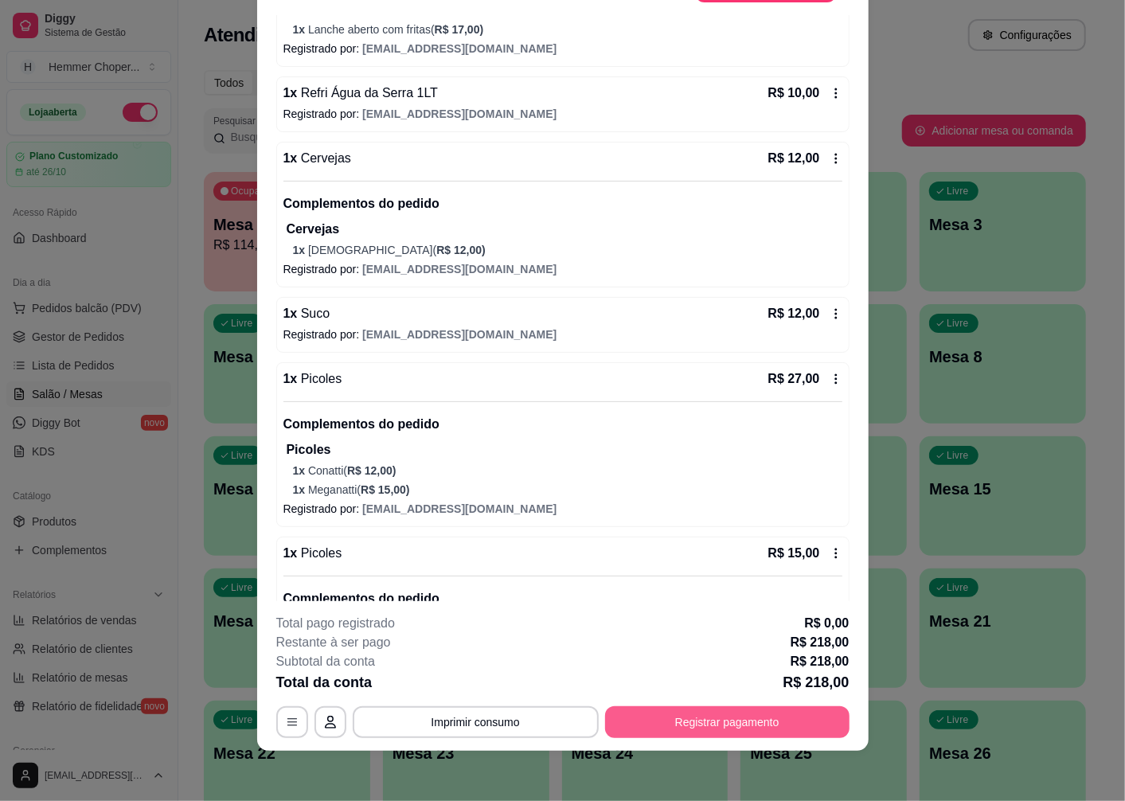
click at [679, 728] on button "Registrar pagamento" at bounding box center [727, 722] width 244 height 32
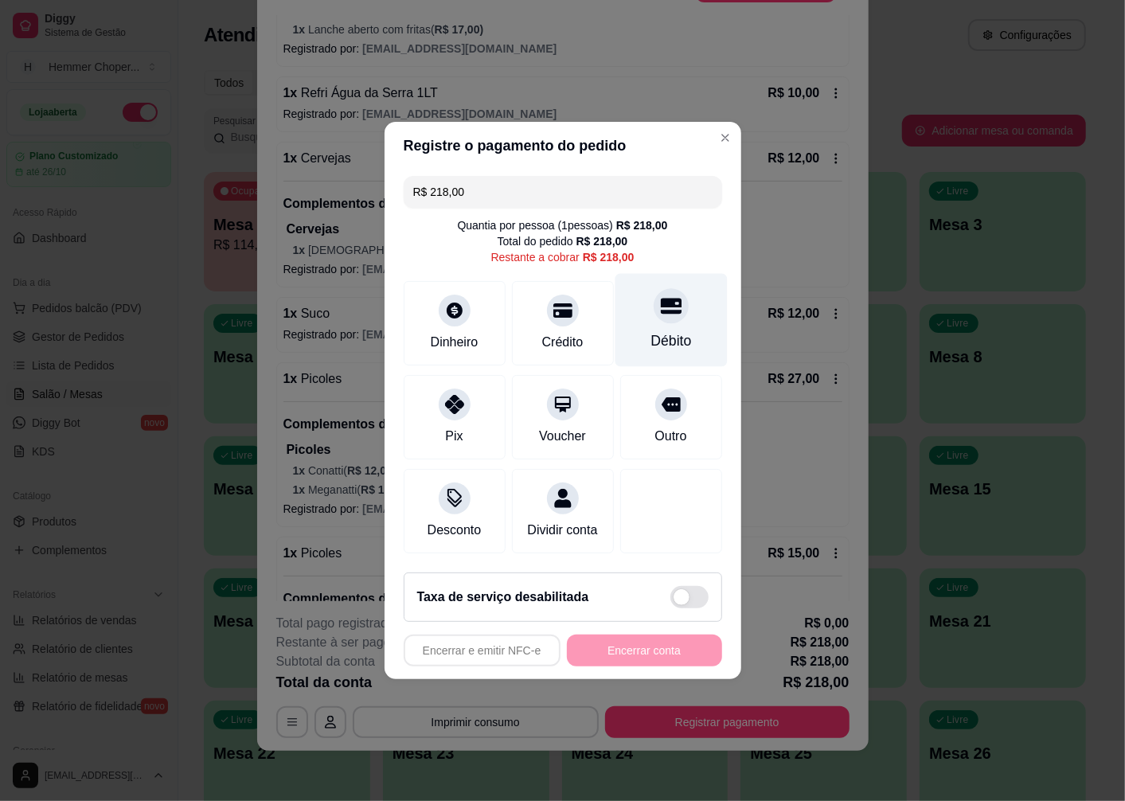
click at [660, 303] on icon at bounding box center [670, 307] width 21 height 16
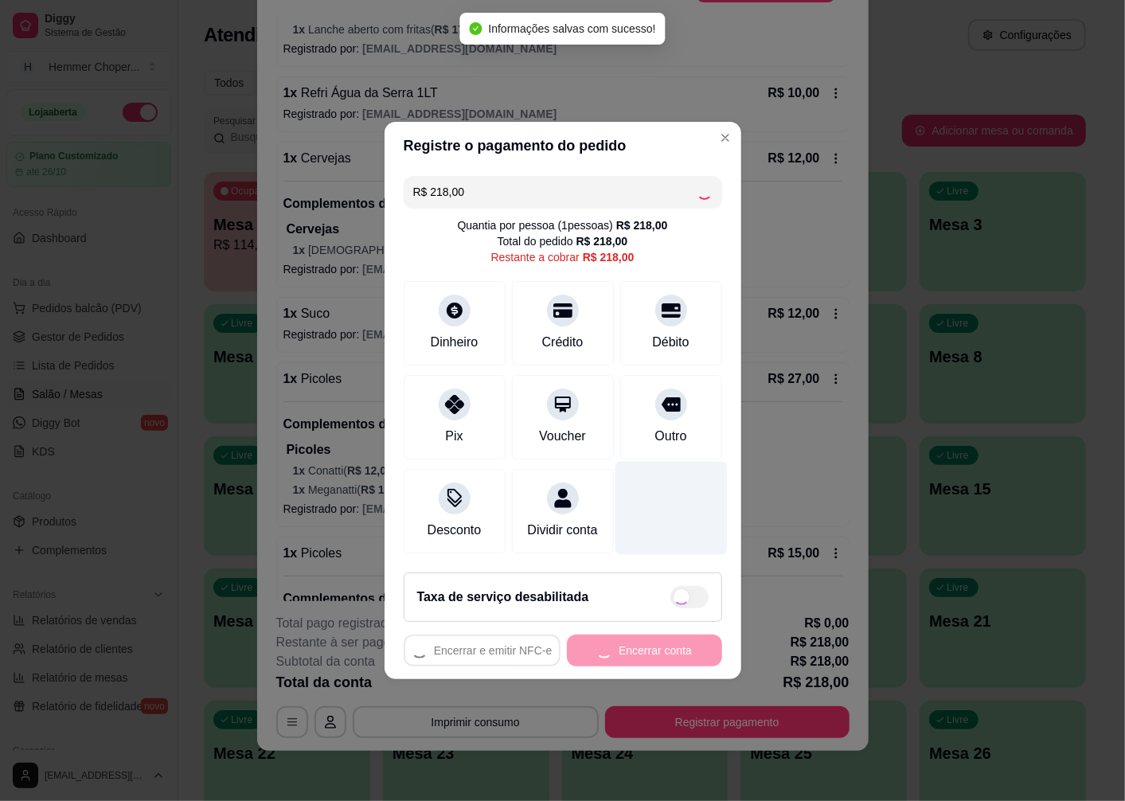
type input "R$ 0,00"
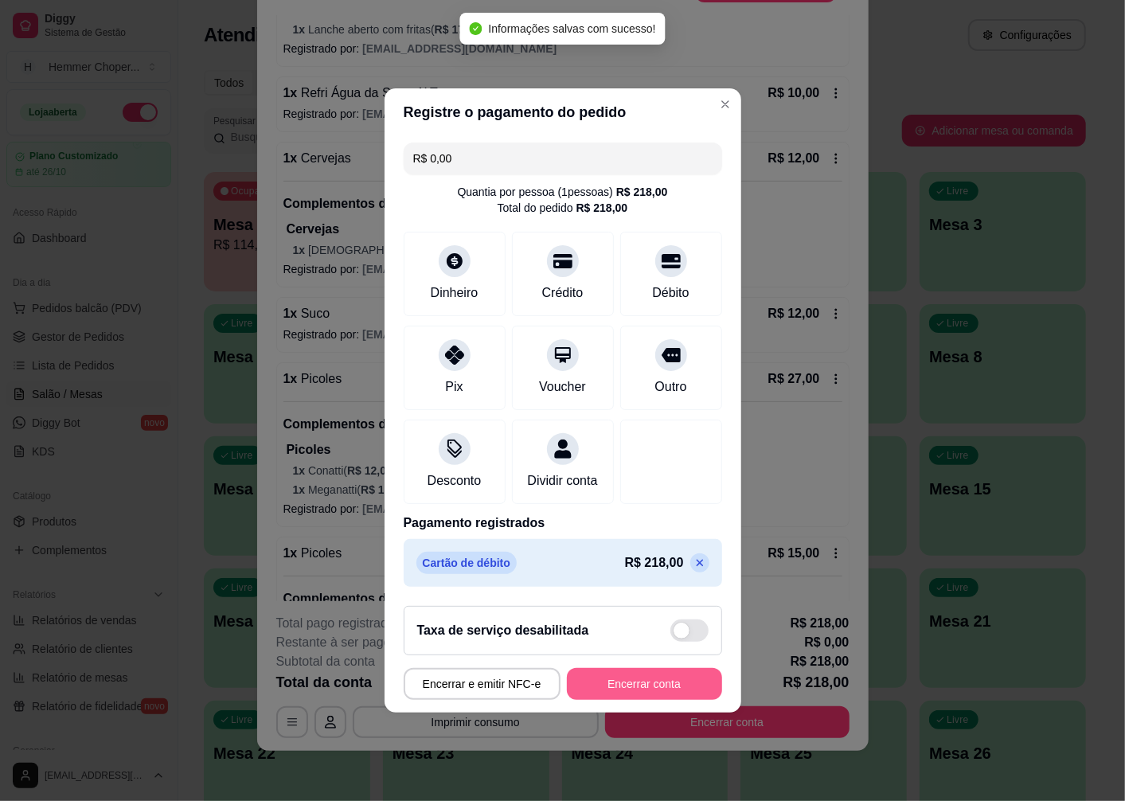
click at [588, 686] on button "Encerrar conta" at bounding box center [644, 684] width 155 height 32
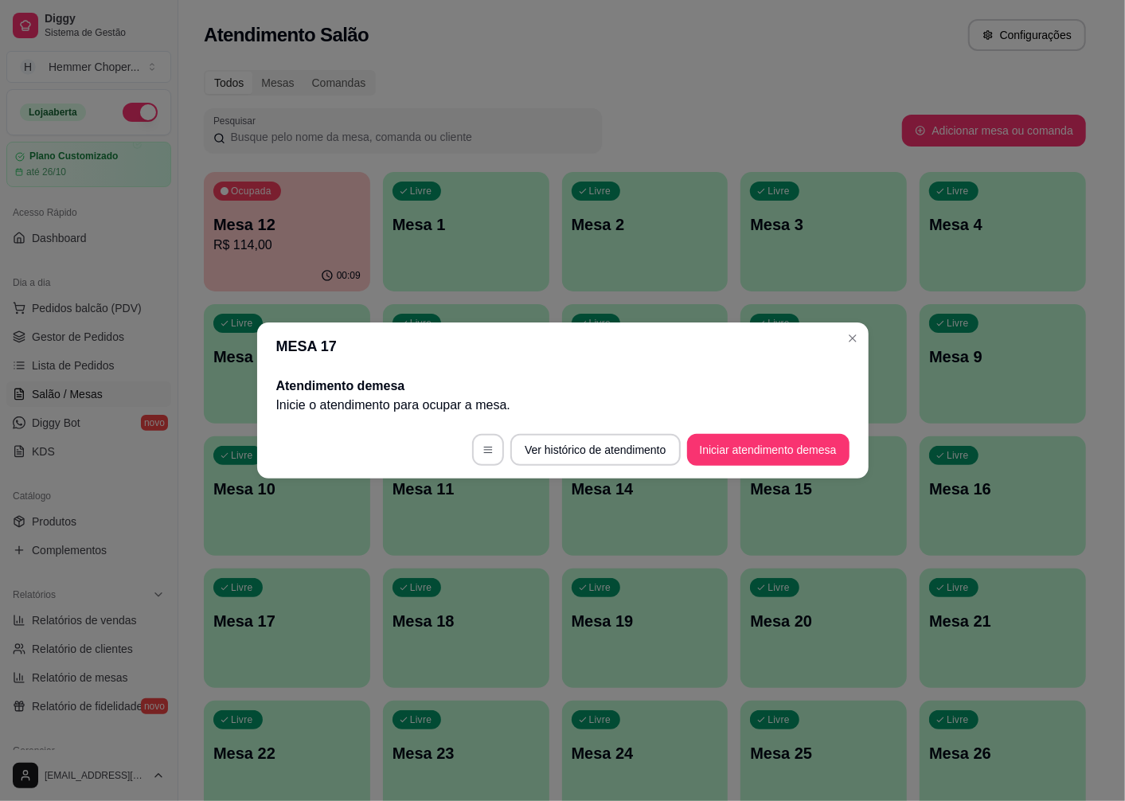
scroll to position [0, 0]
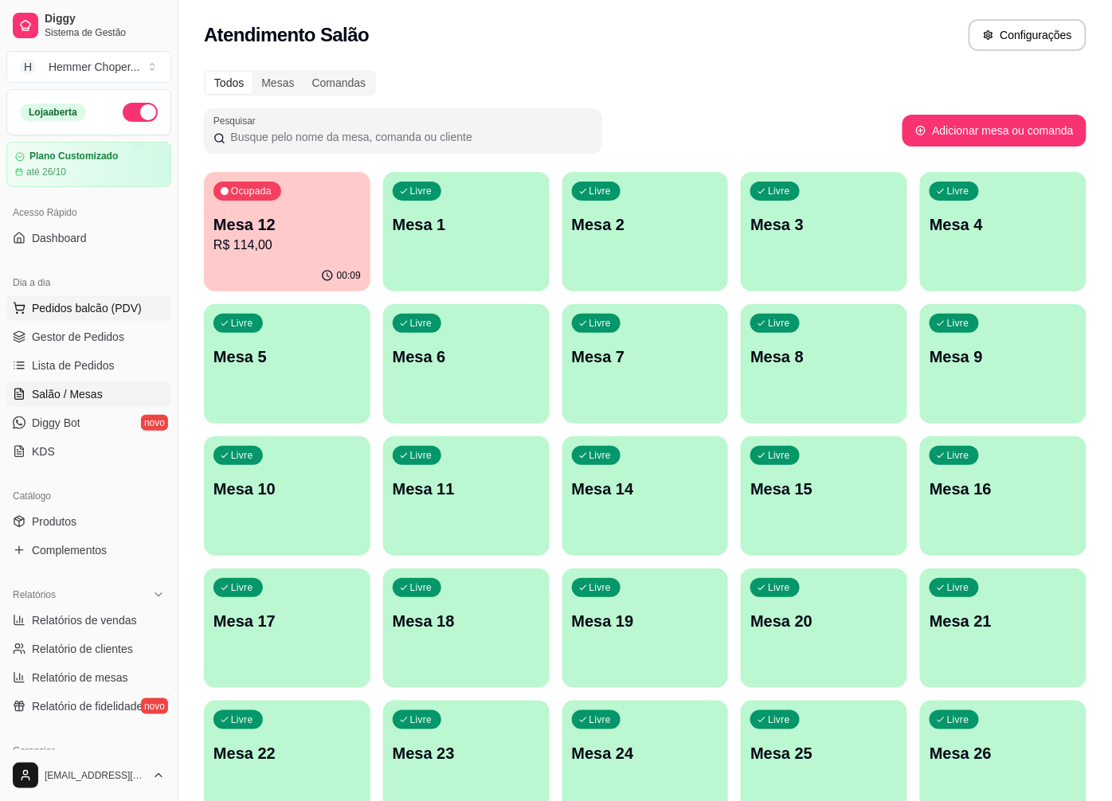
click at [91, 298] on button "Pedidos balcão (PDV)" at bounding box center [88, 307] width 165 height 25
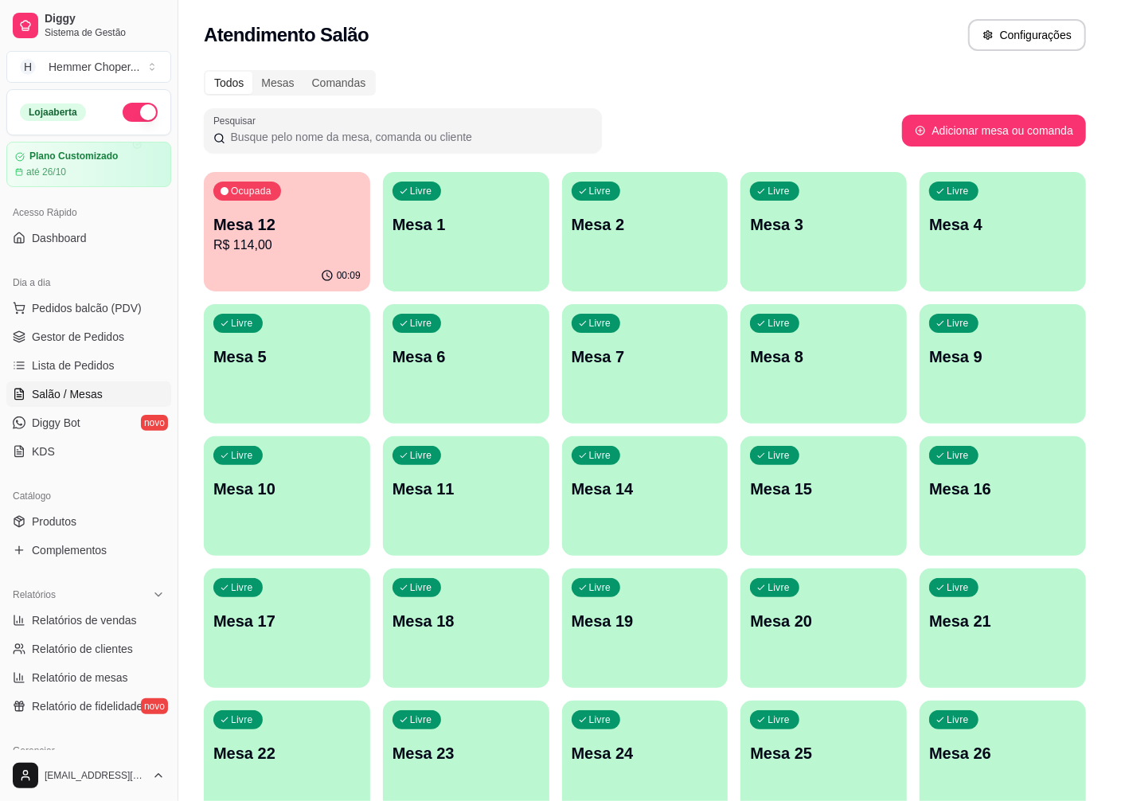
click at [84, 306] on img at bounding box center [114, 294] width 147 height 100
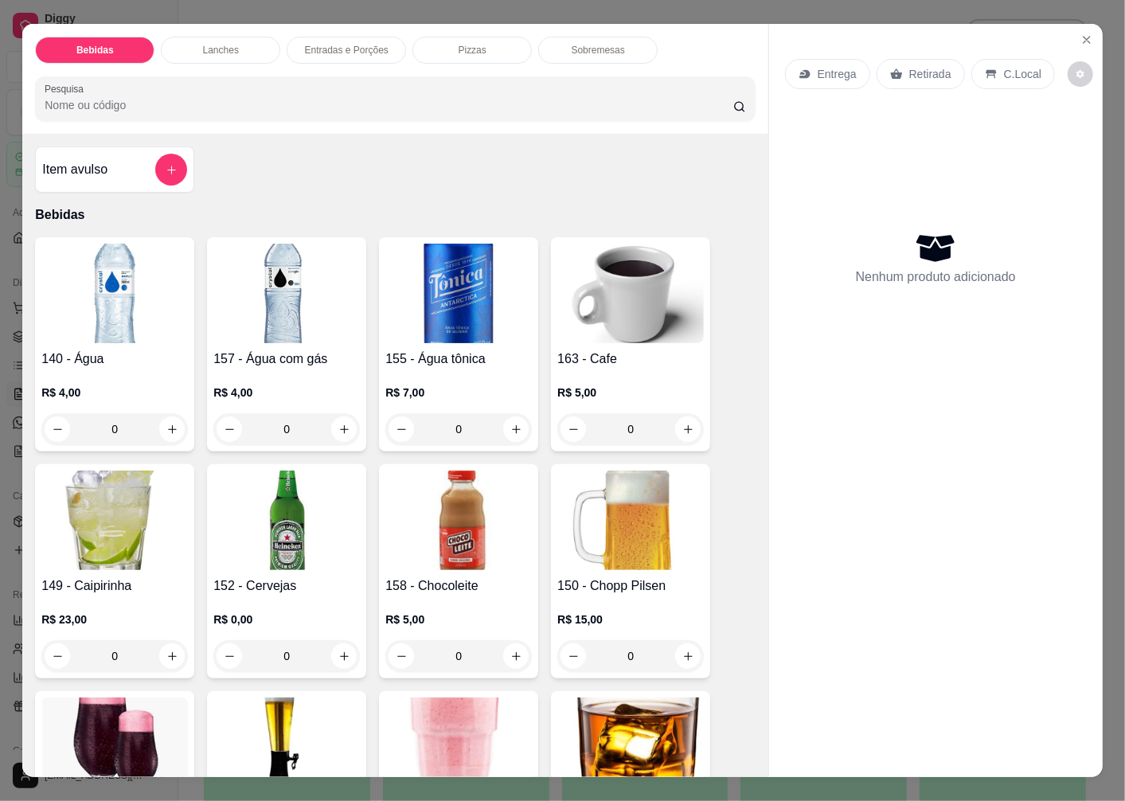
click at [920, 66] on p "Retirada" at bounding box center [930, 74] width 42 height 16
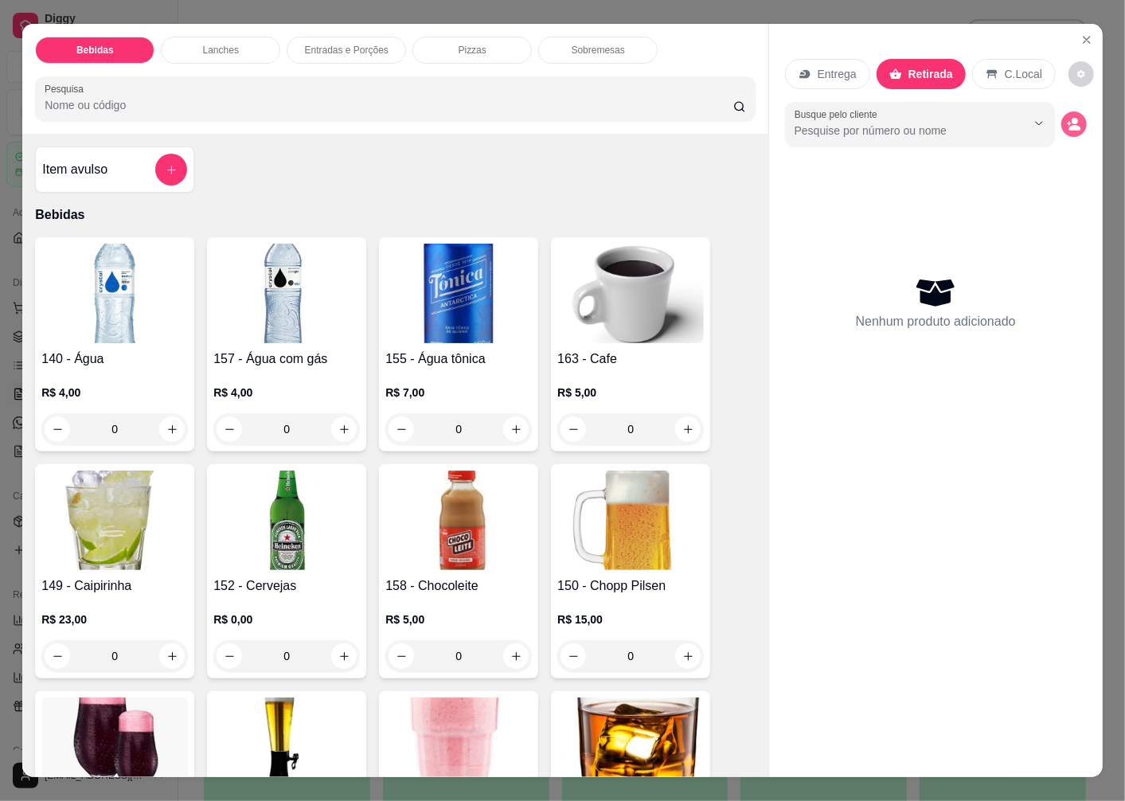
click at [1072, 118] on circle "decrease-product-quantity" at bounding box center [1075, 121] width 6 height 6
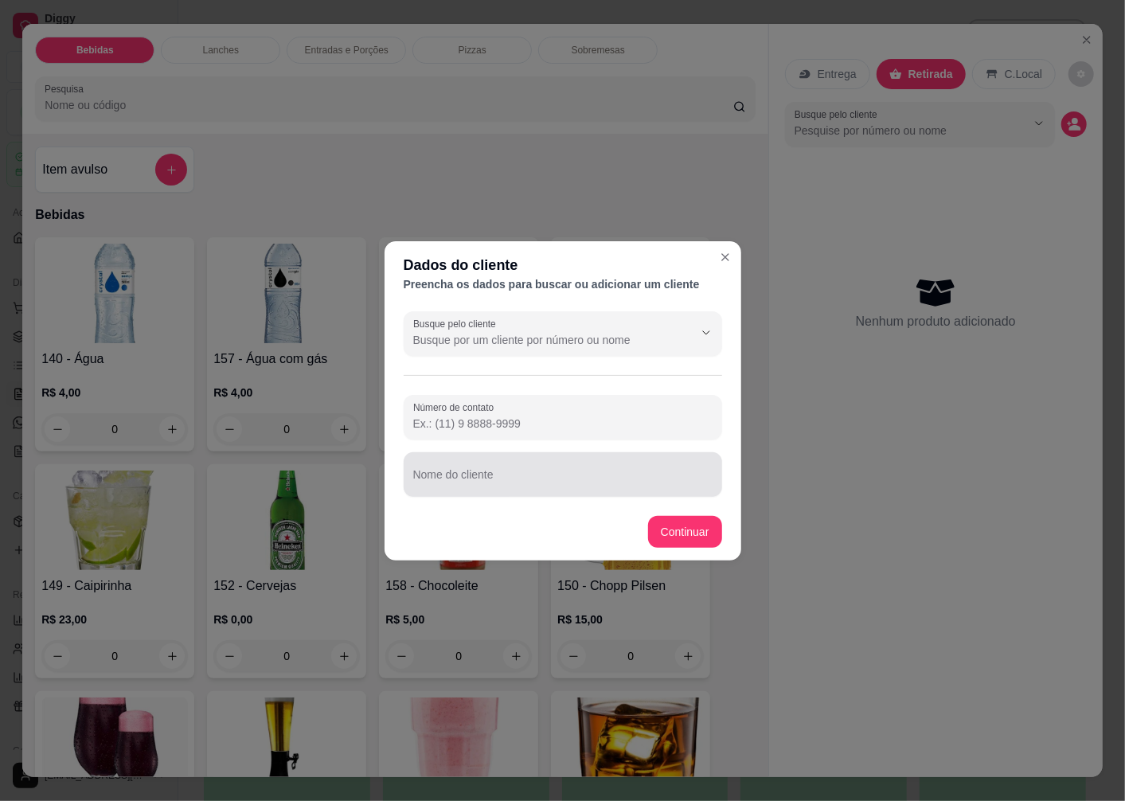
click at [491, 479] on div "Nome do cliente" at bounding box center [563, 474] width 319 height 45
type input "[PERSON_NAME]"
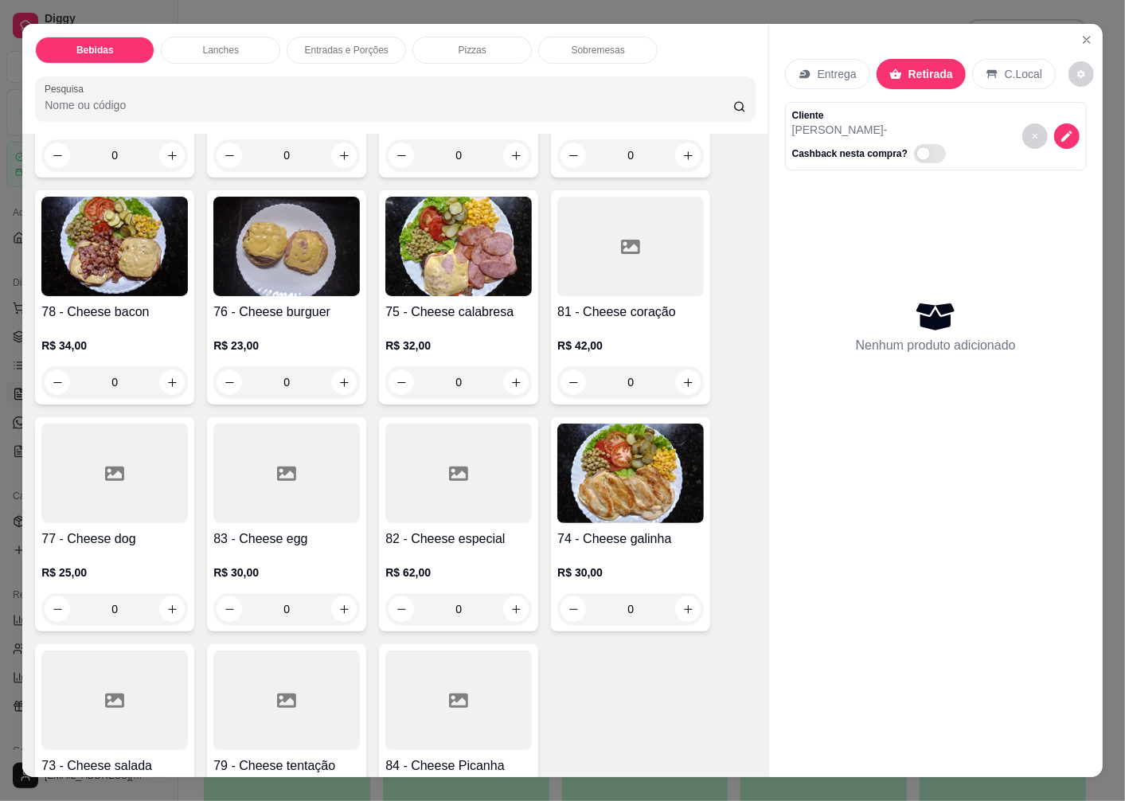
scroll to position [1858, 0]
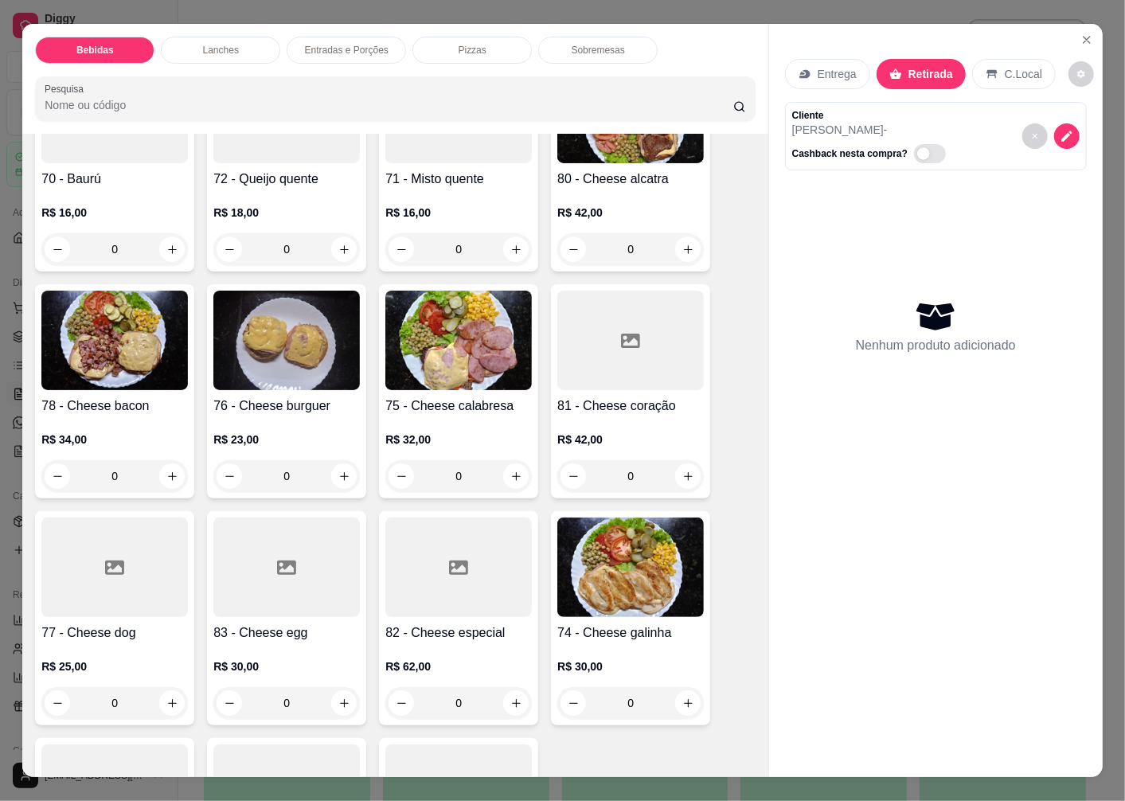
click at [258, 397] on h4 "76 - Cheese burguer" at bounding box center [286, 406] width 147 height 19
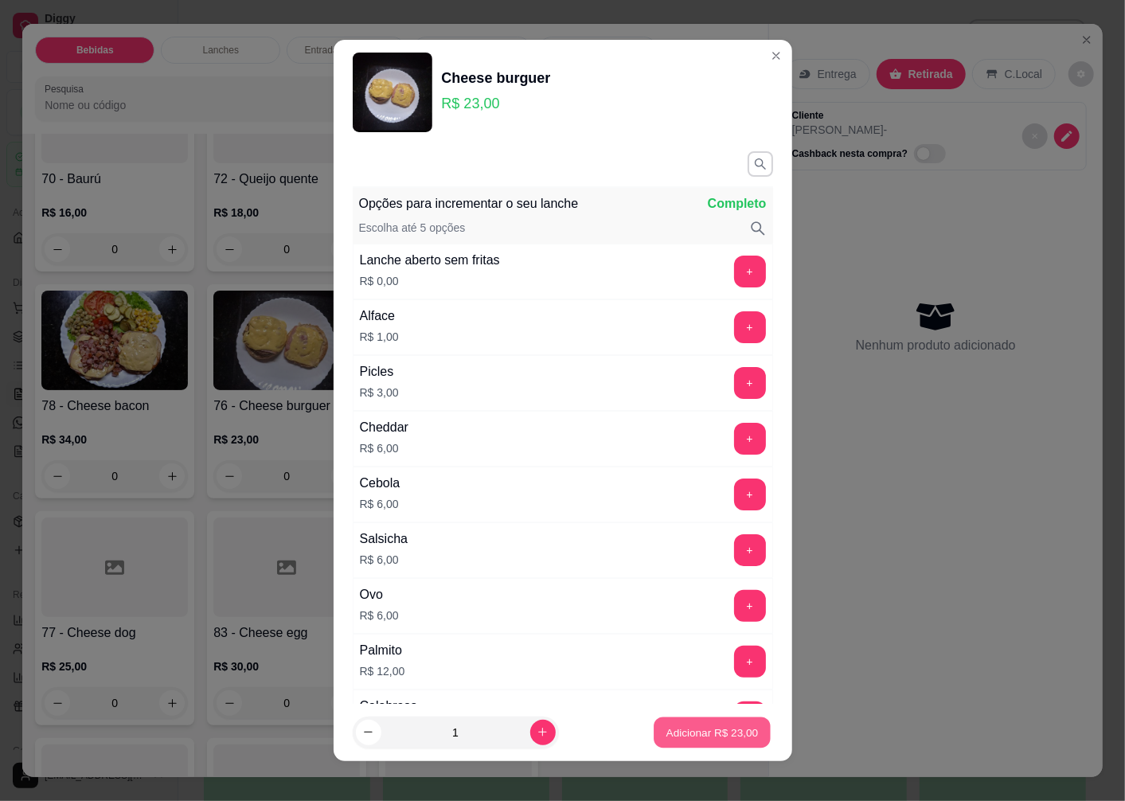
click at [669, 728] on p "Adicionar R$ 23,00" at bounding box center [712, 732] width 92 height 15
type input "1"
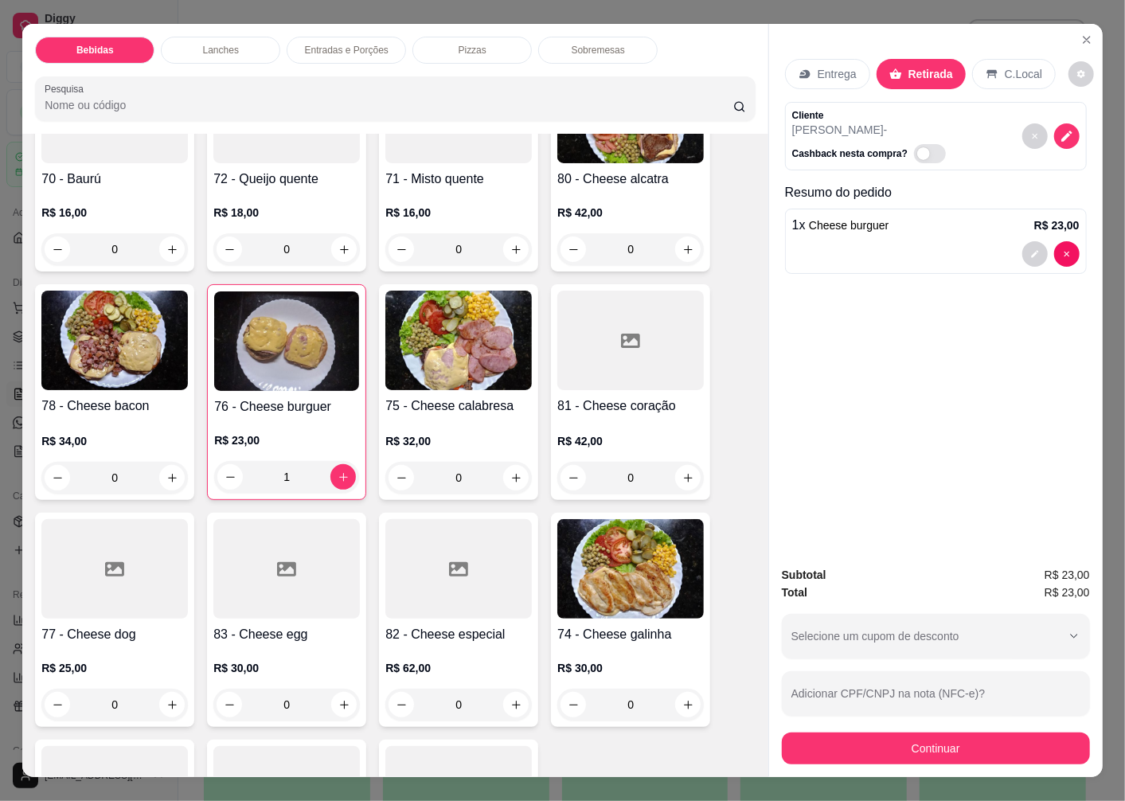
scroll to position [2123, 0]
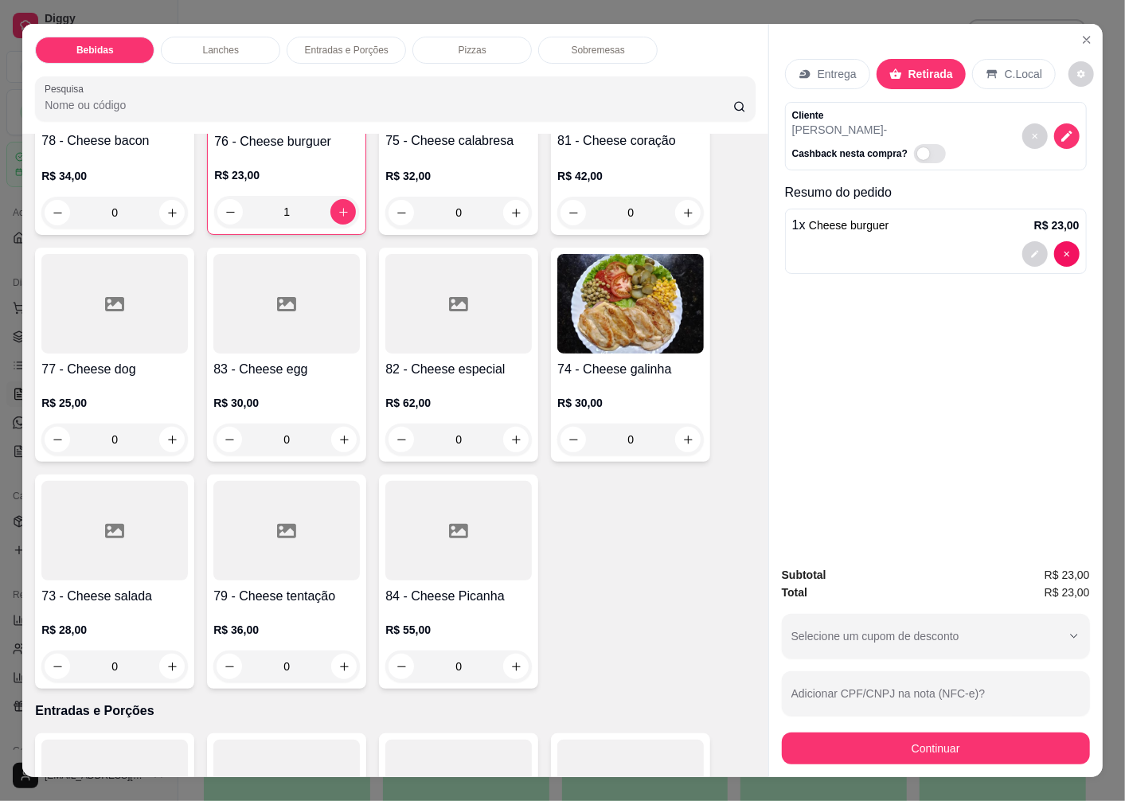
click at [107, 573] on div at bounding box center [114, 531] width 147 height 100
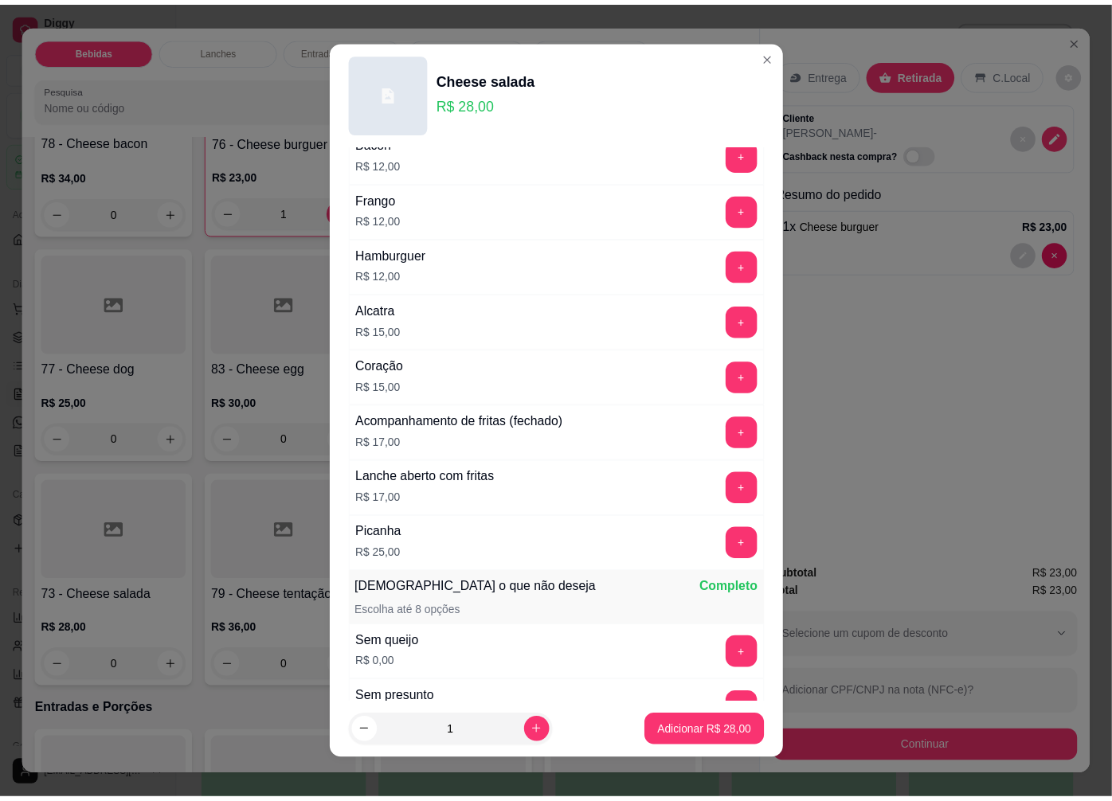
scroll to position [885, 0]
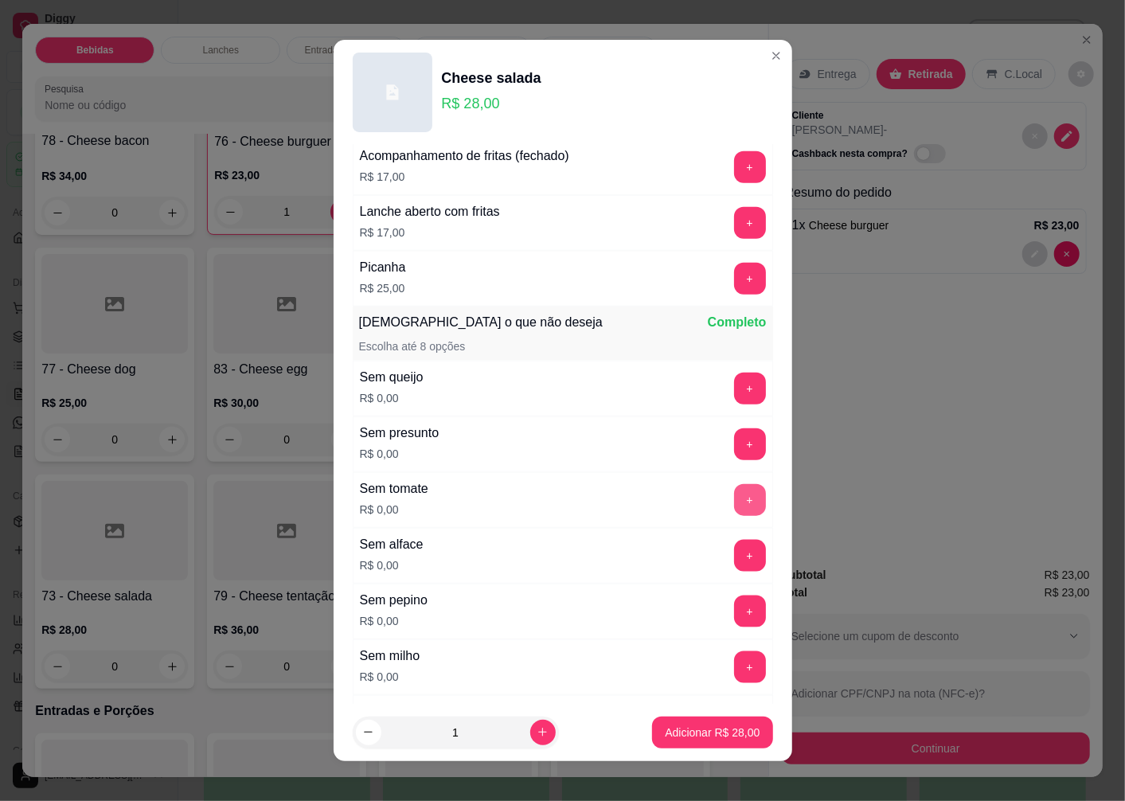
click at [734, 507] on button "+" at bounding box center [750, 500] width 32 height 32
click at [694, 729] on p "Adicionar R$ 28,00" at bounding box center [712, 733] width 95 height 16
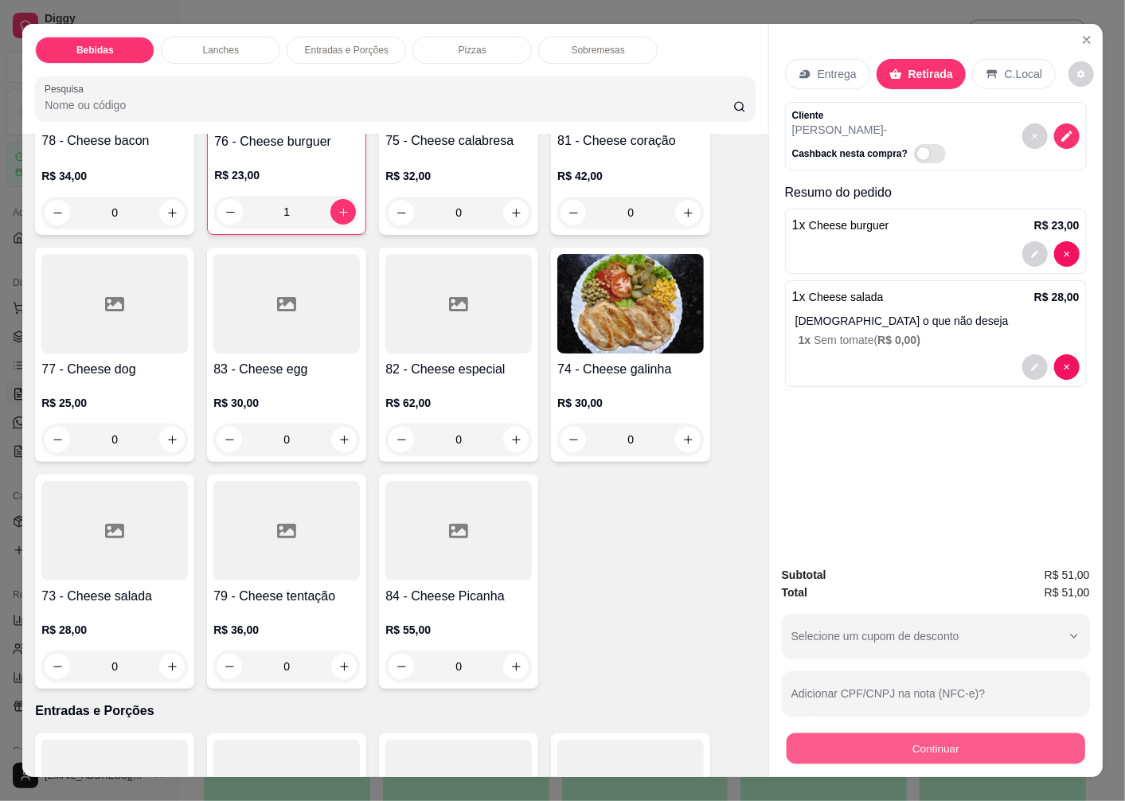
click at [849, 751] on button "Continuar" at bounding box center [936, 748] width 299 height 31
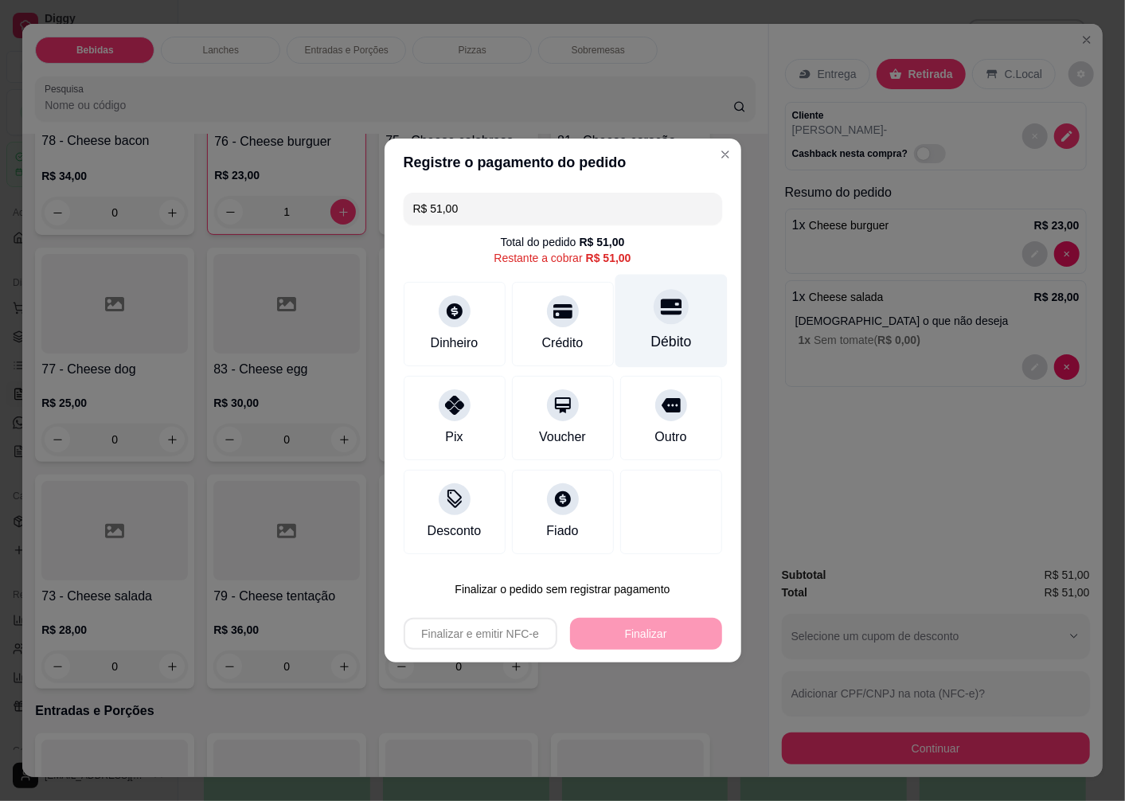
click at [657, 330] on div "Débito" at bounding box center [671, 321] width 112 height 93
type input "R$ 0,00"
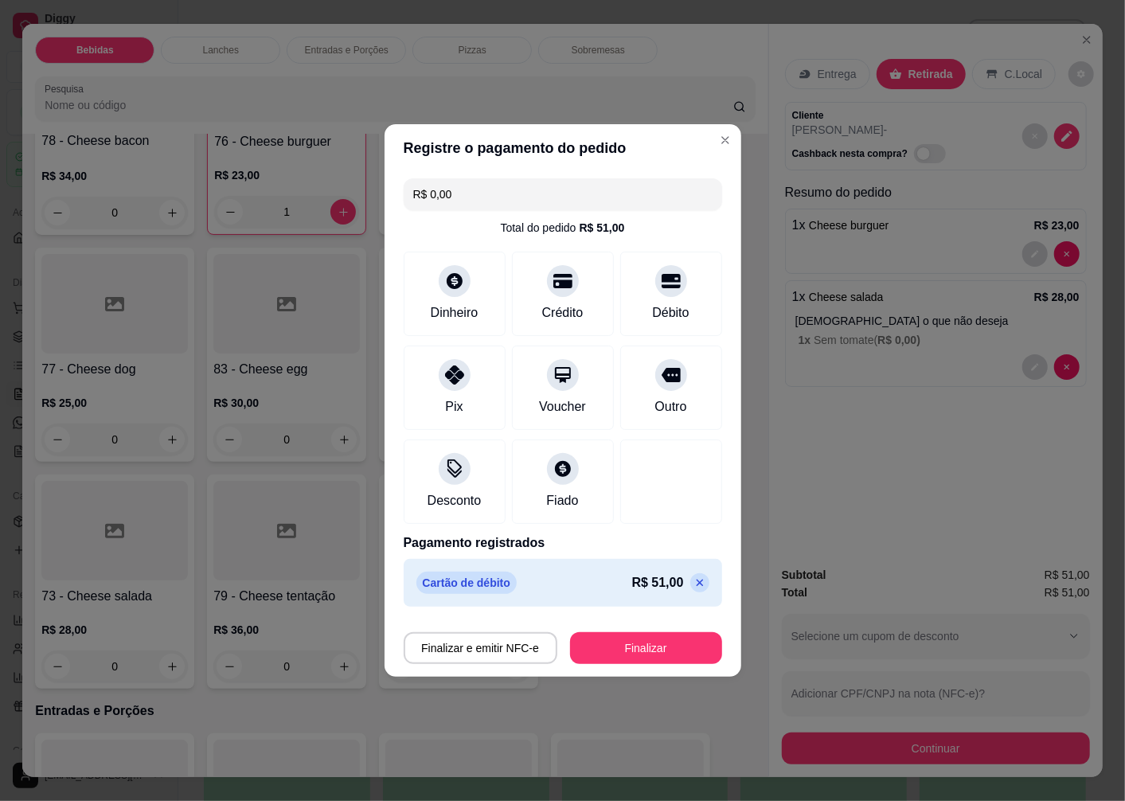
click at [611, 650] on button "Finalizar" at bounding box center [646, 648] width 152 height 32
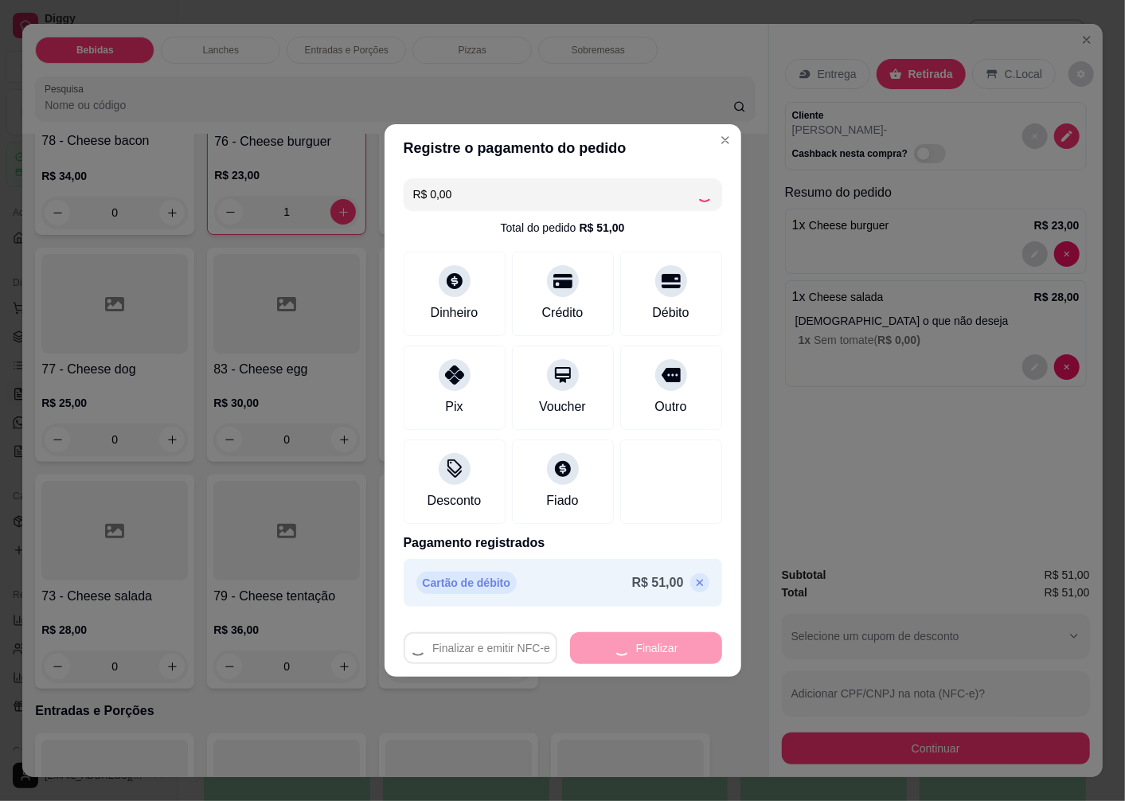
type input "0"
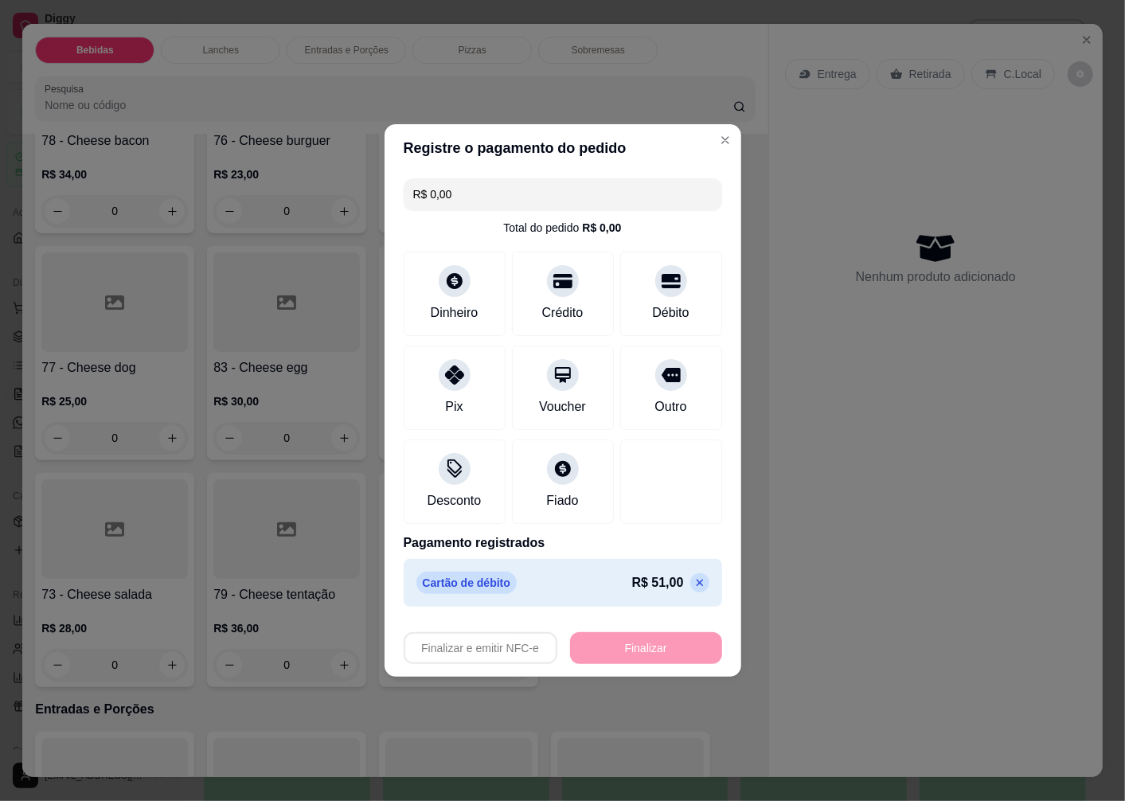
type input "-R$ 51,00"
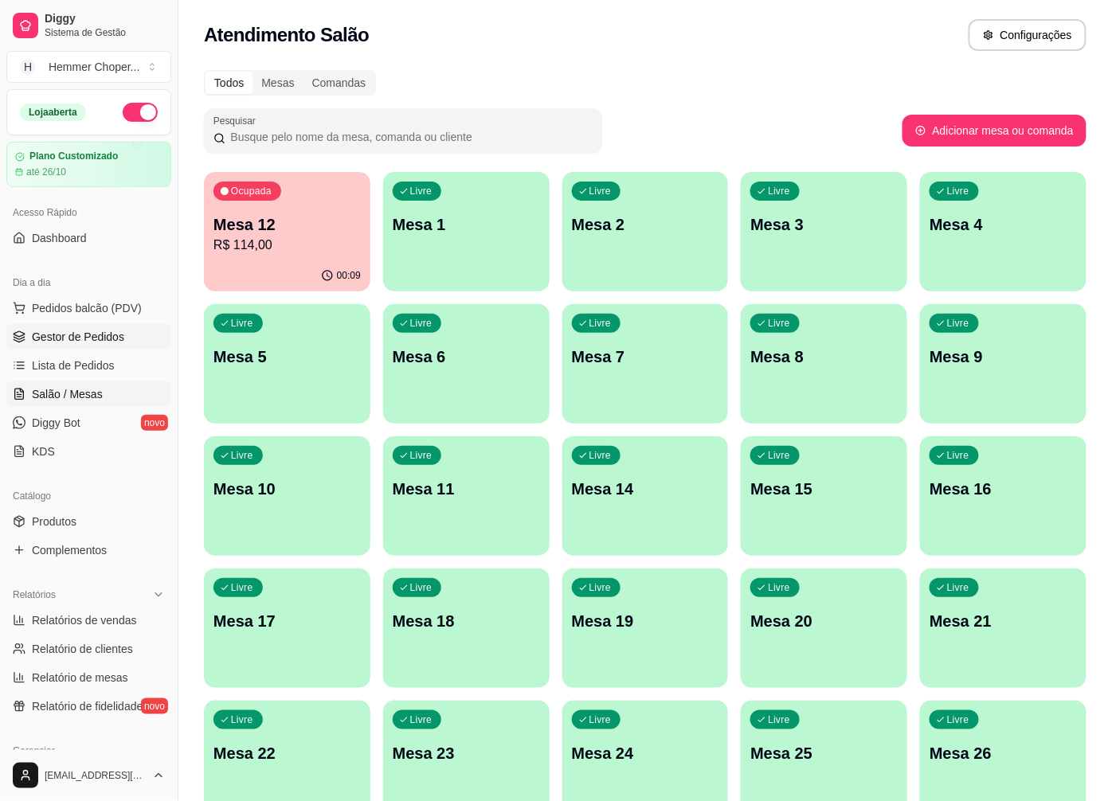
click at [107, 346] on link "Gestor de Pedidos" at bounding box center [88, 336] width 165 height 25
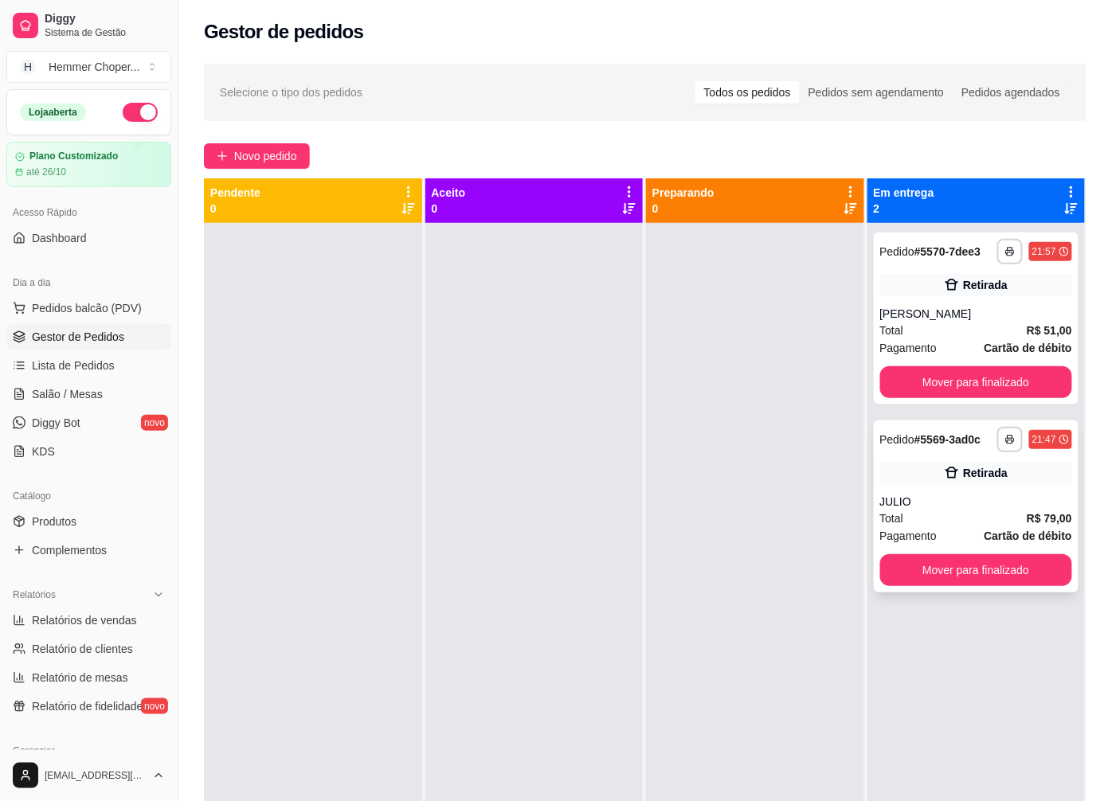
click at [956, 484] on div "**********" at bounding box center [976, 506] width 205 height 172
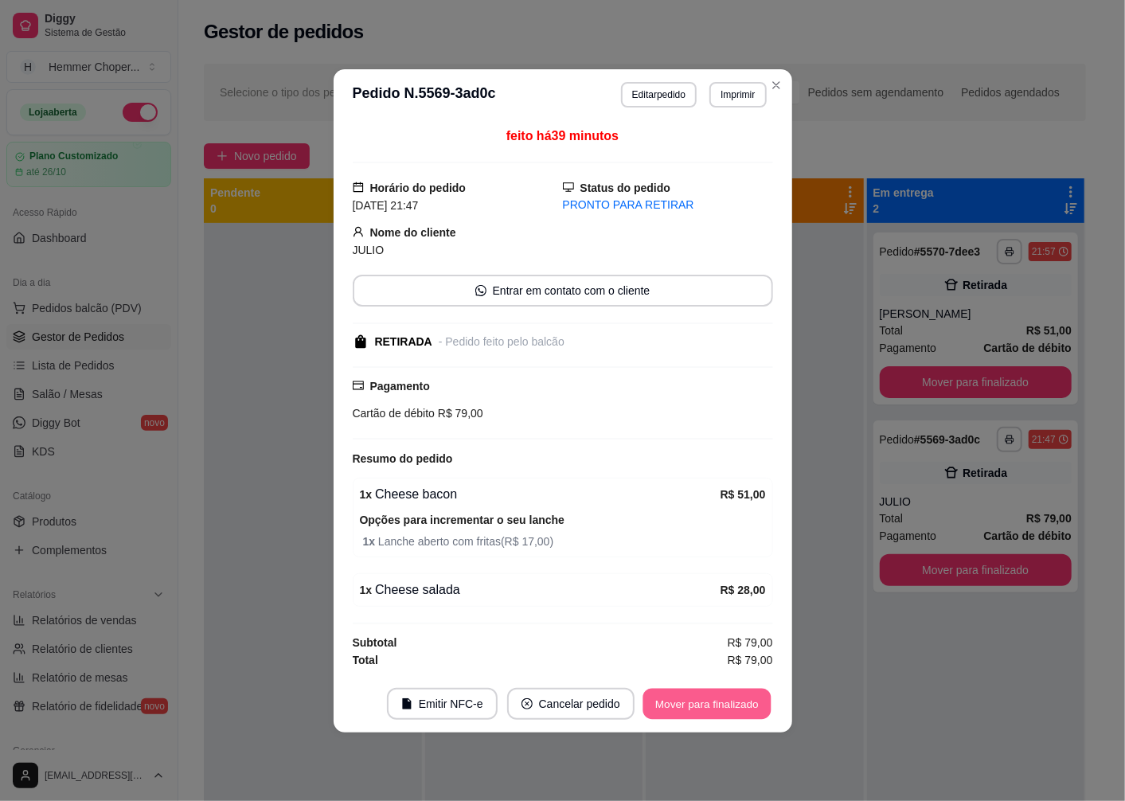
click at [720, 706] on button "Mover para finalizado" at bounding box center [707, 703] width 128 height 31
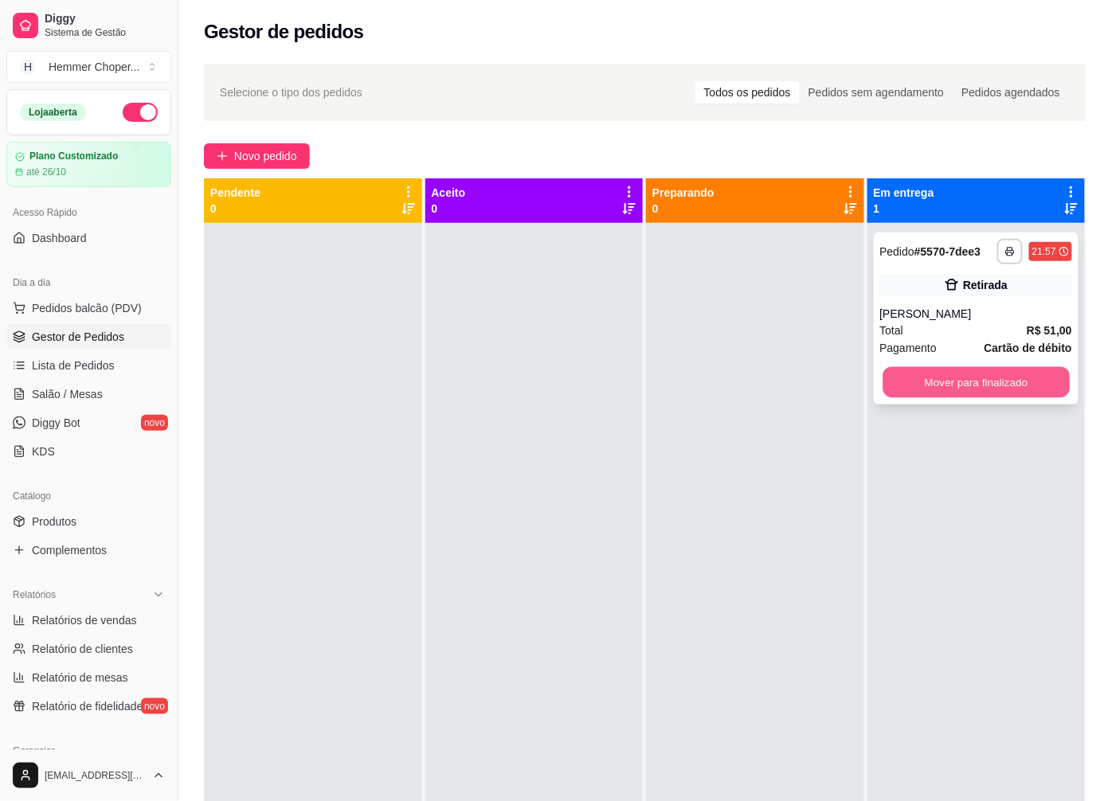
click at [936, 382] on button "Mover para finalizado" at bounding box center [975, 382] width 186 height 31
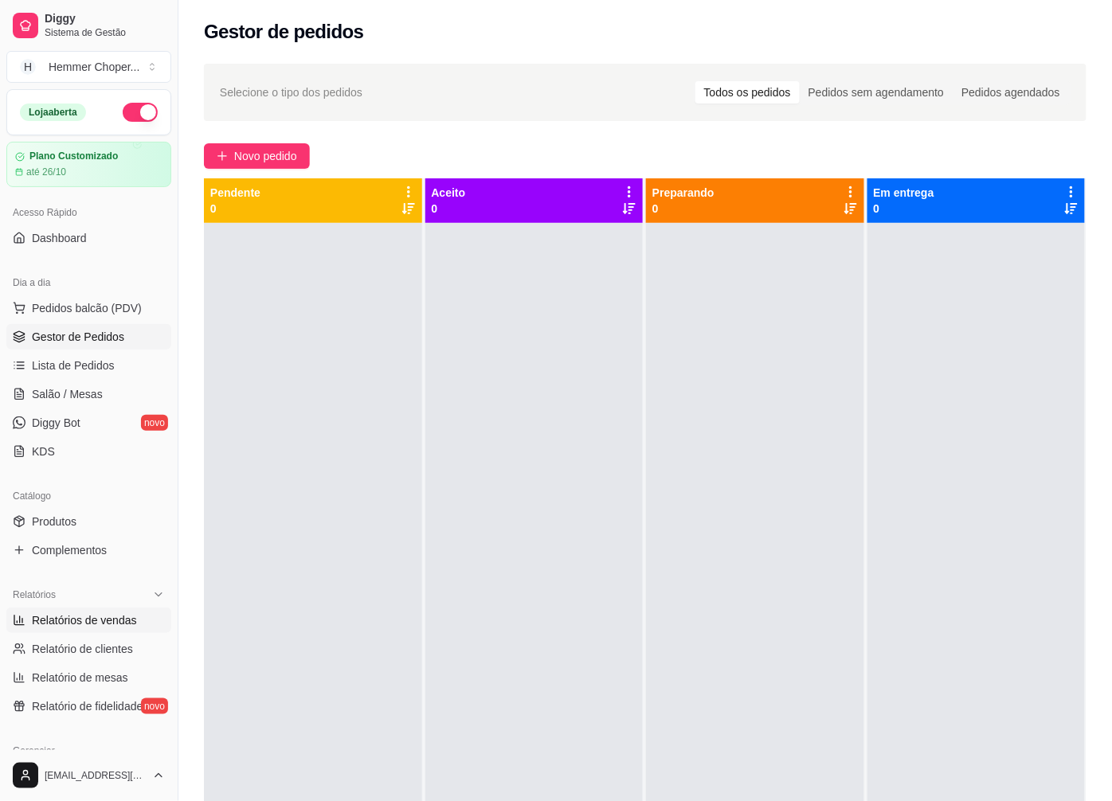
click at [69, 623] on span "Relatórios de vendas" at bounding box center [84, 620] width 105 height 16
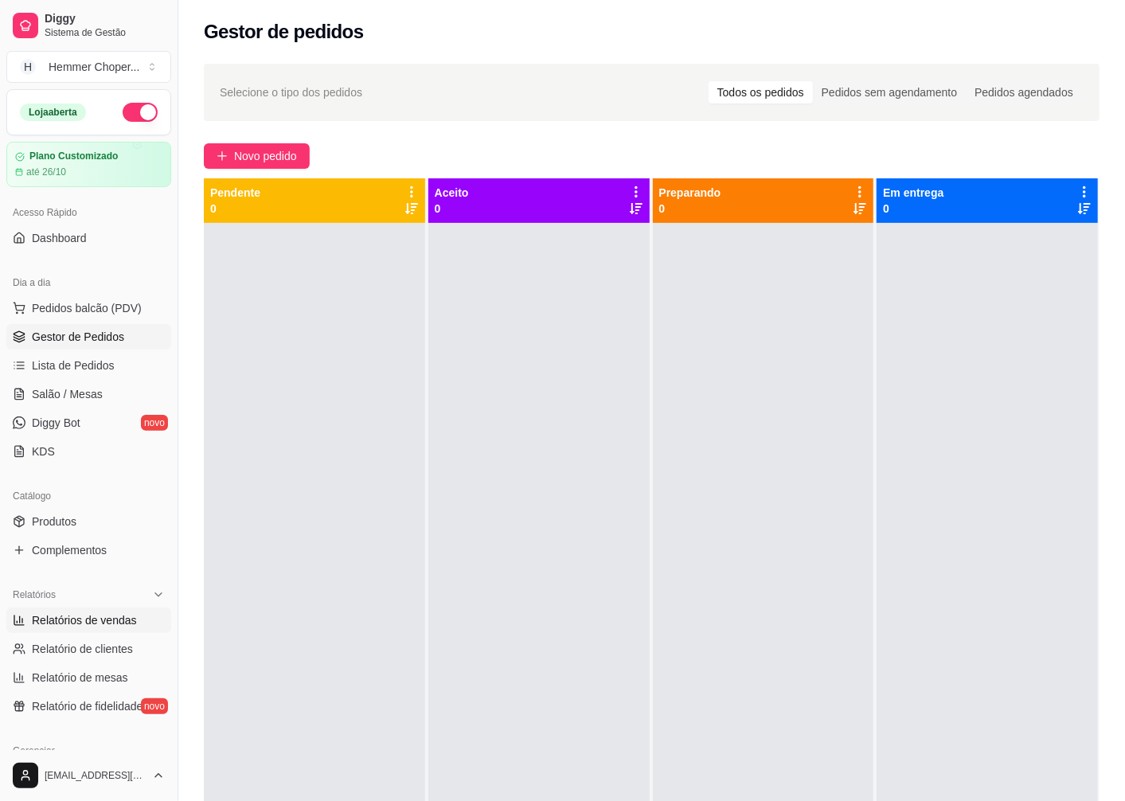
select select "ALL"
select select "0"
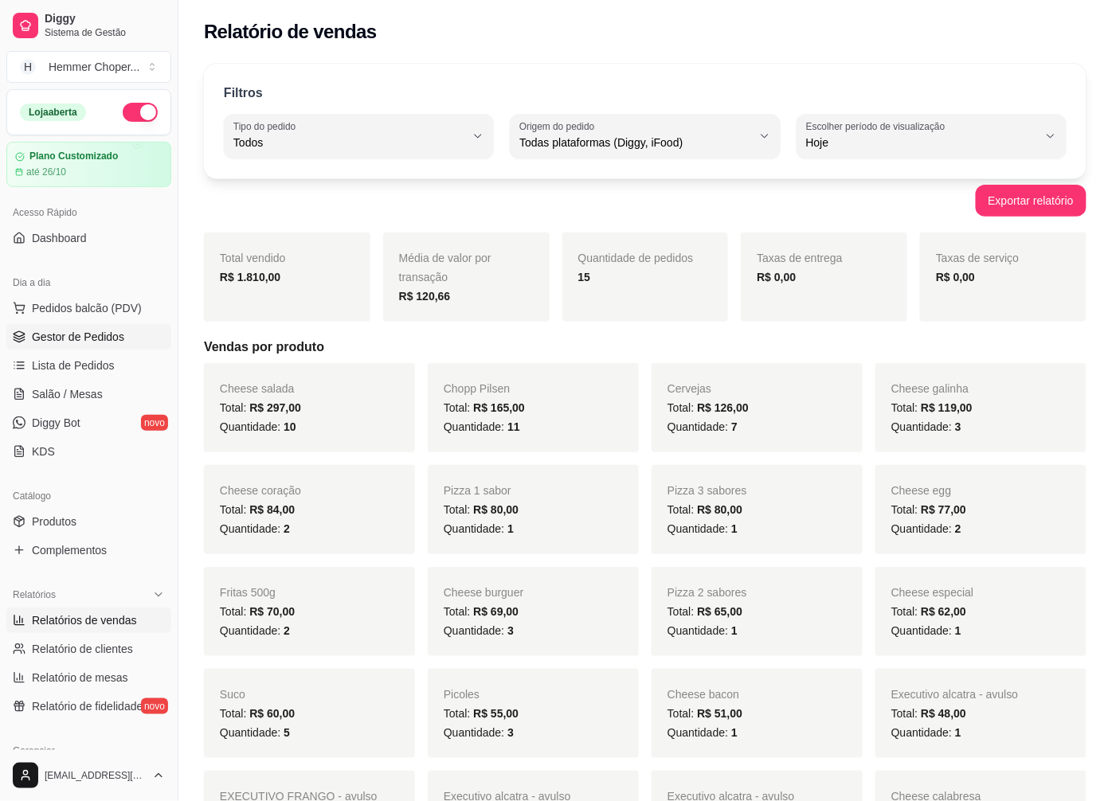
click at [101, 335] on span "Gestor de Pedidos" at bounding box center [78, 337] width 92 height 16
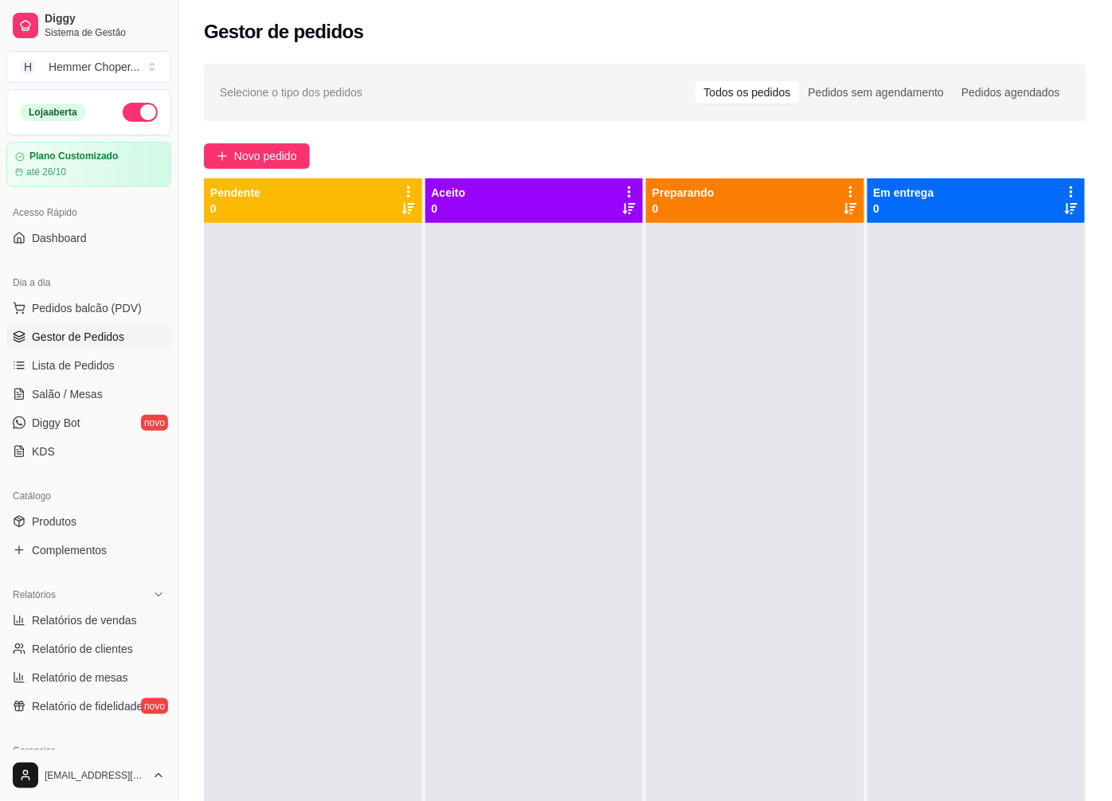
drag, startPoint x: 178, startPoint y: 510, endPoint x: 227, endPoint y: 502, distance: 49.2
click at [179, 508] on button "Toggle Sidebar" at bounding box center [177, 400] width 13 height 801
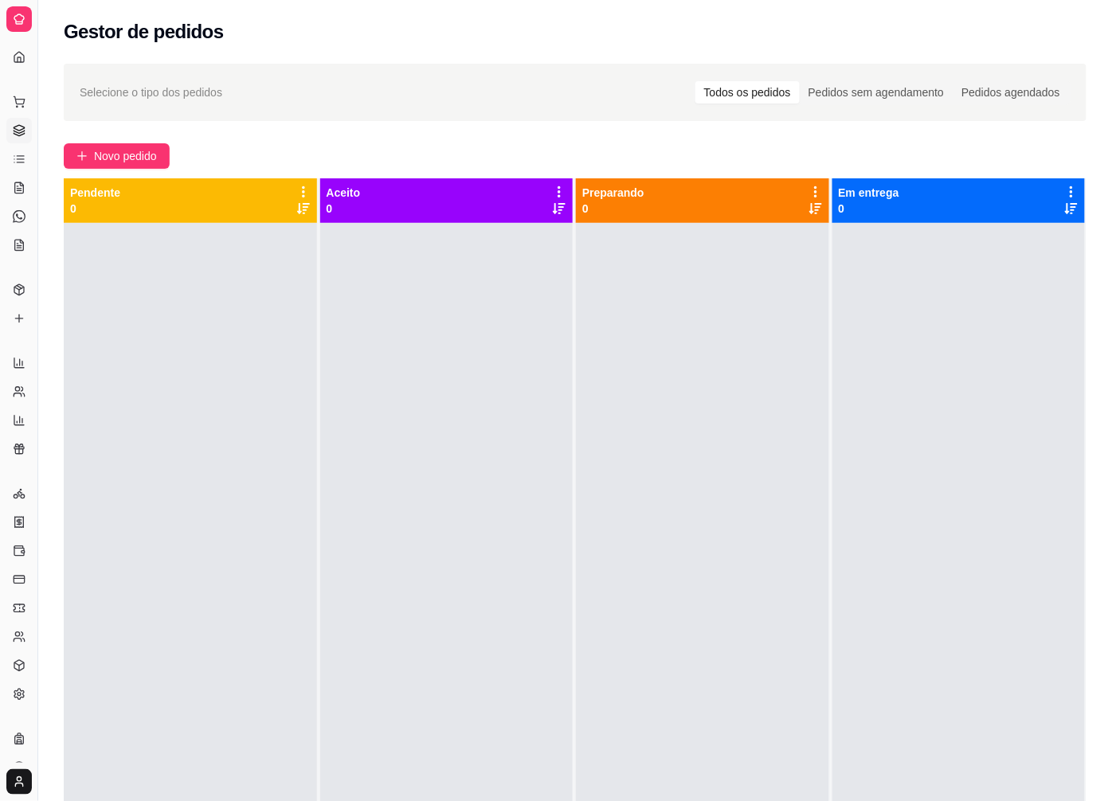
click at [368, 507] on div at bounding box center [446, 623] width 253 height 801
click at [32, 201] on button "Toggle Sidebar" at bounding box center [37, 400] width 13 height 801
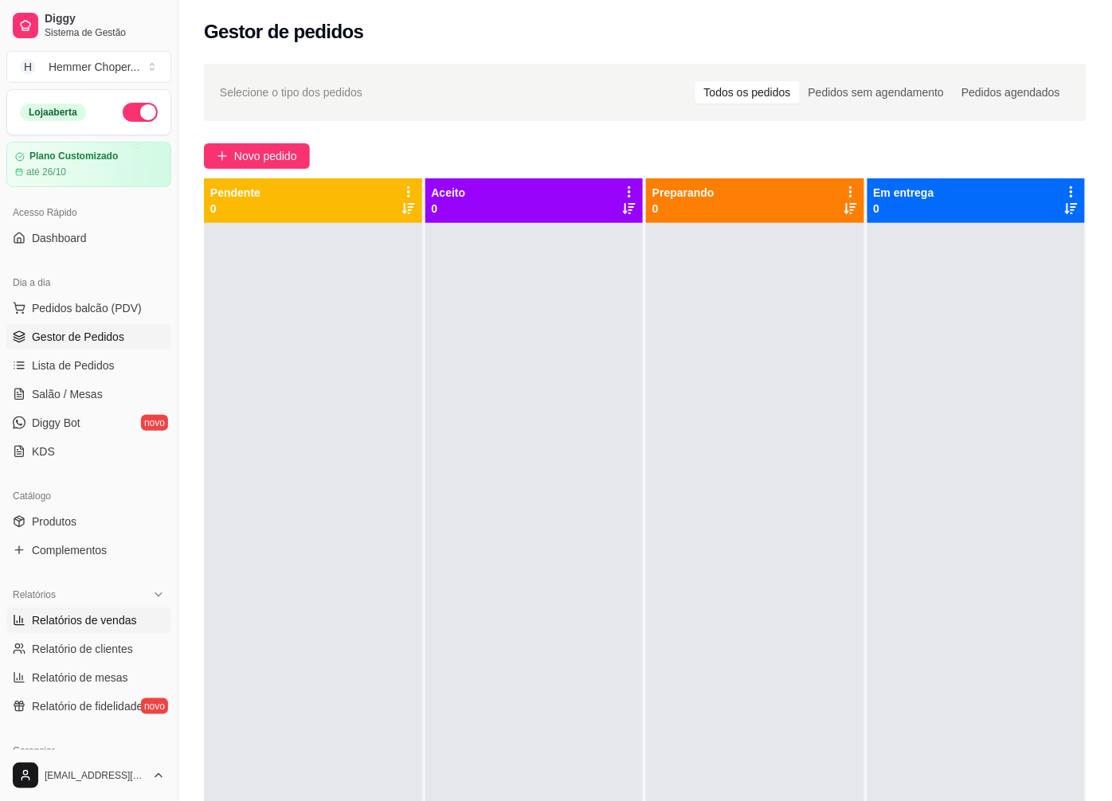
click at [77, 623] on span "Relatórios de vendas" at bounding box center [84, 620] width 105 height 16
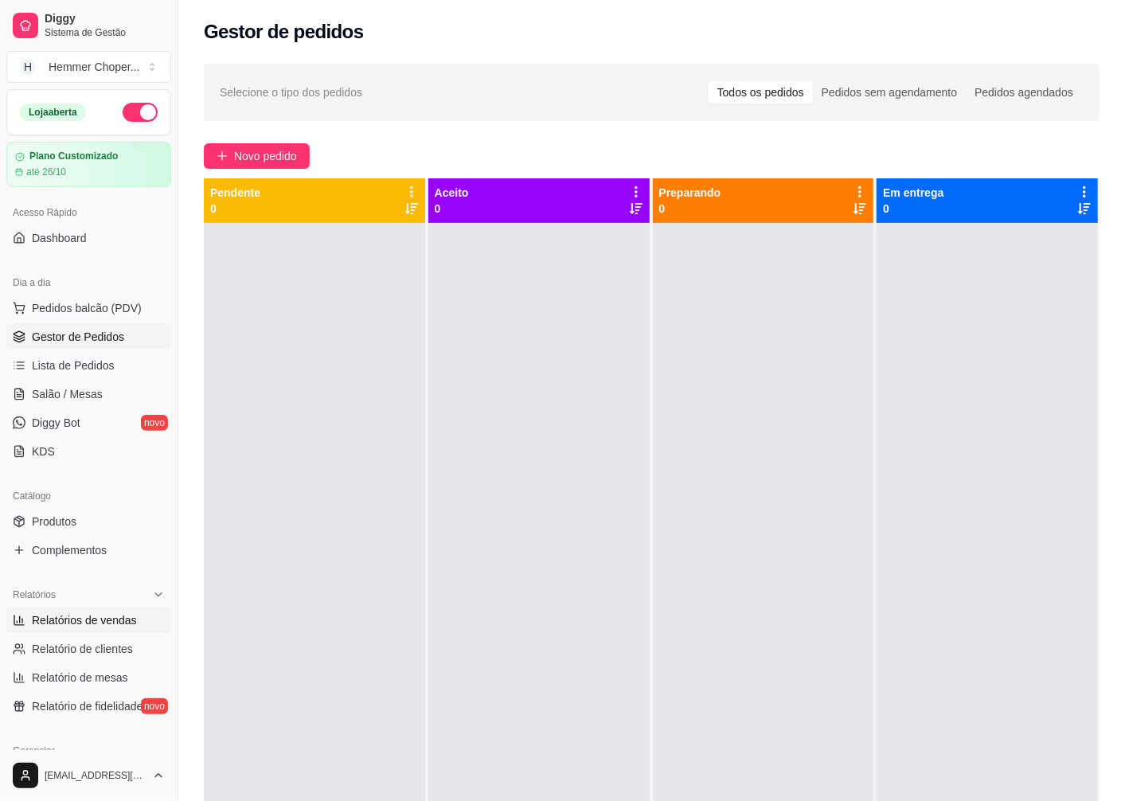
select select "ALL"
select select "0"
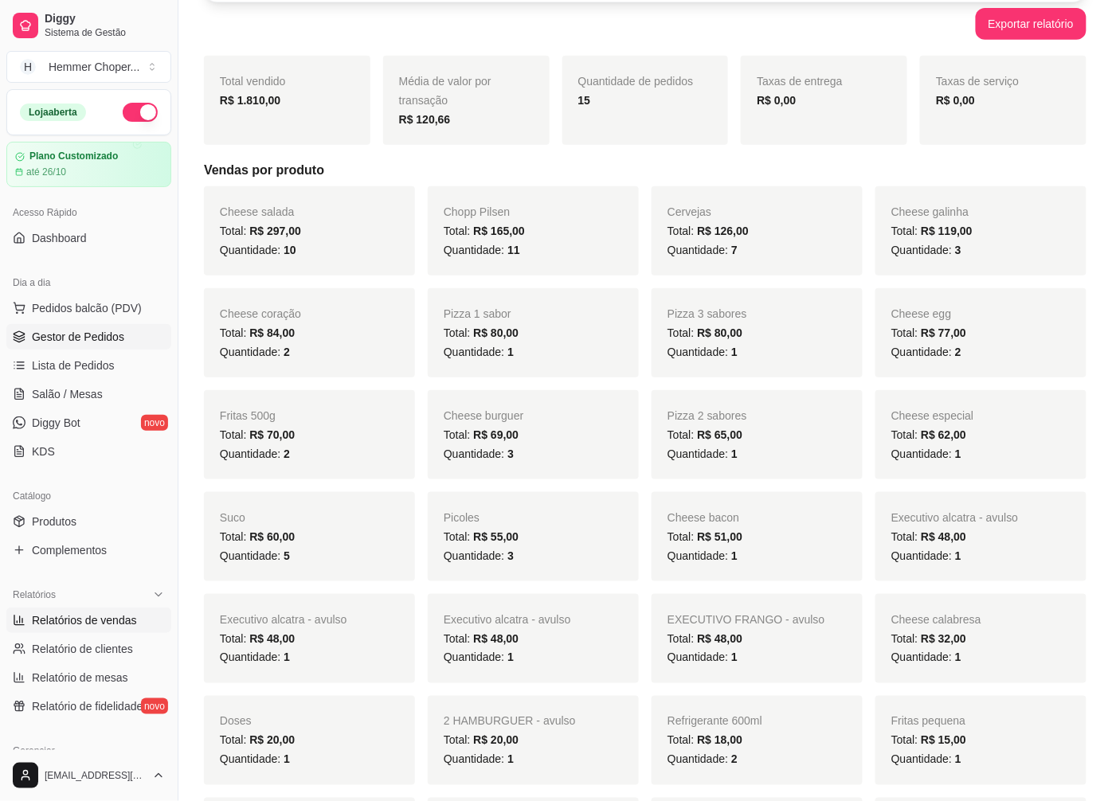
scroll to position [88, 0]
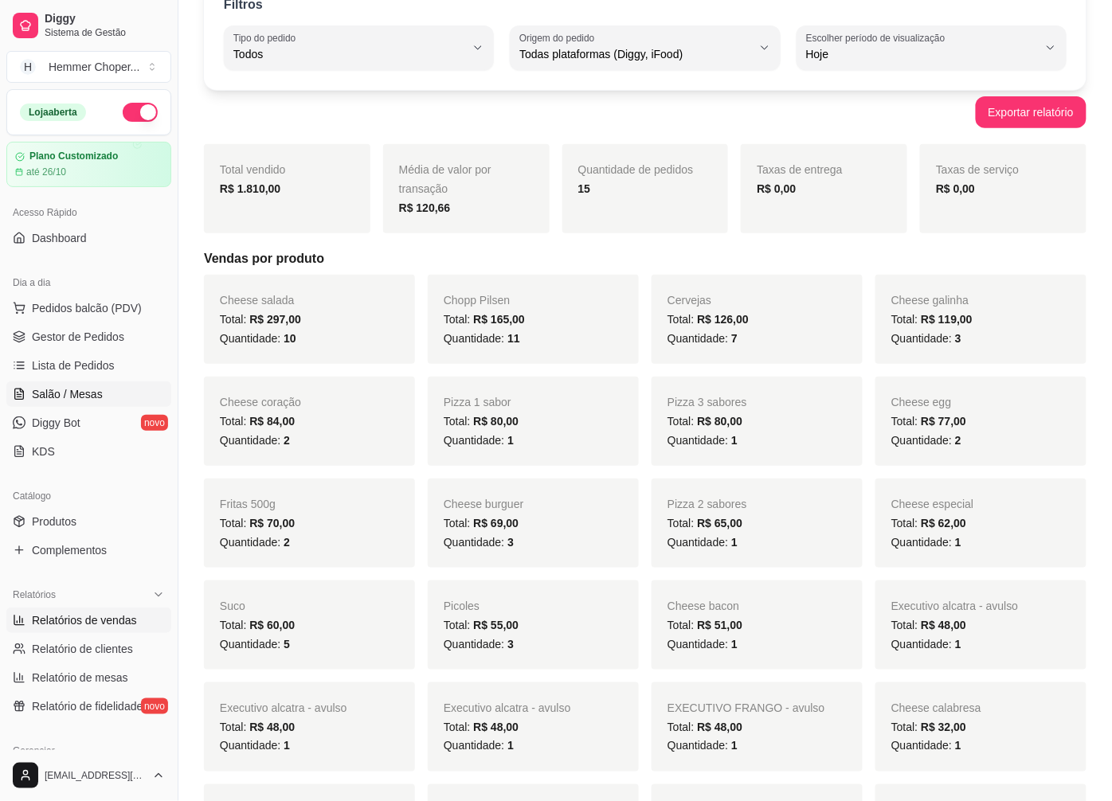
click at [70, 395] on span "Salão / Mesas" at bounding box center [67, 394] width 71 height 16
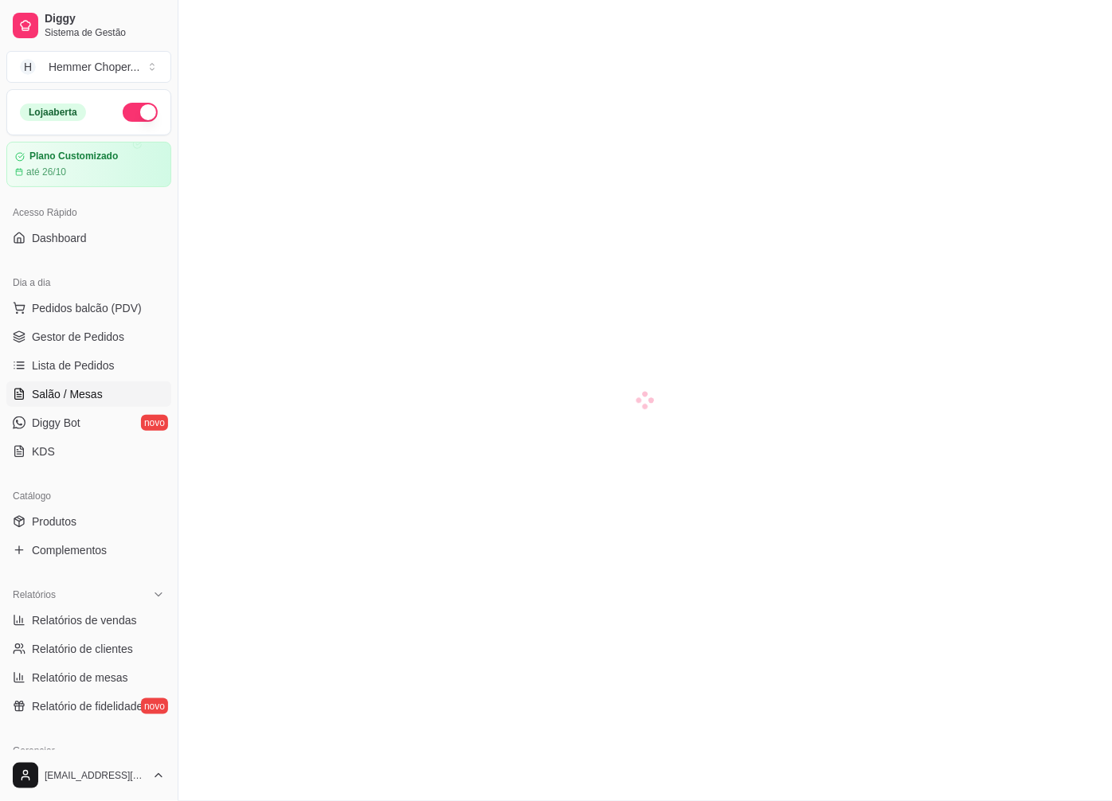
click at [70, 395] on span "Salão / Mesas" at bounding box center [67, 394] width 71 height 16
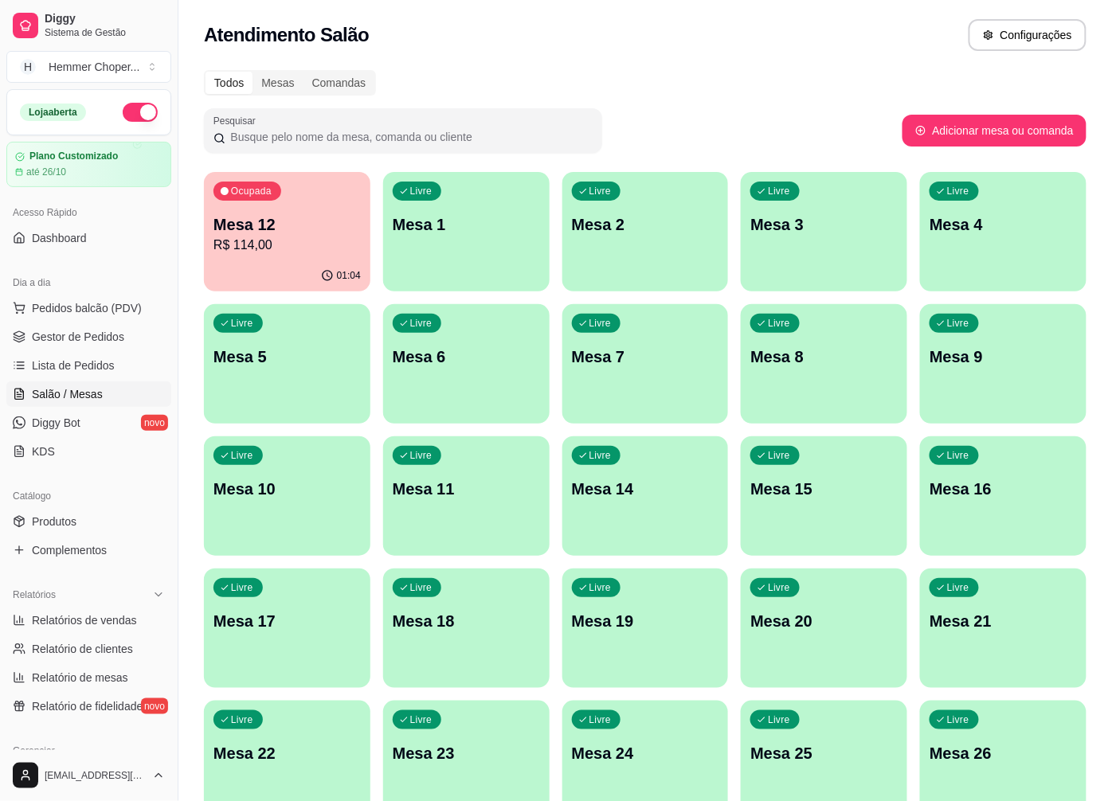
click at [321, 242] on p "R$ 114,00" at bounding box center [286, 245] width 147 height 19
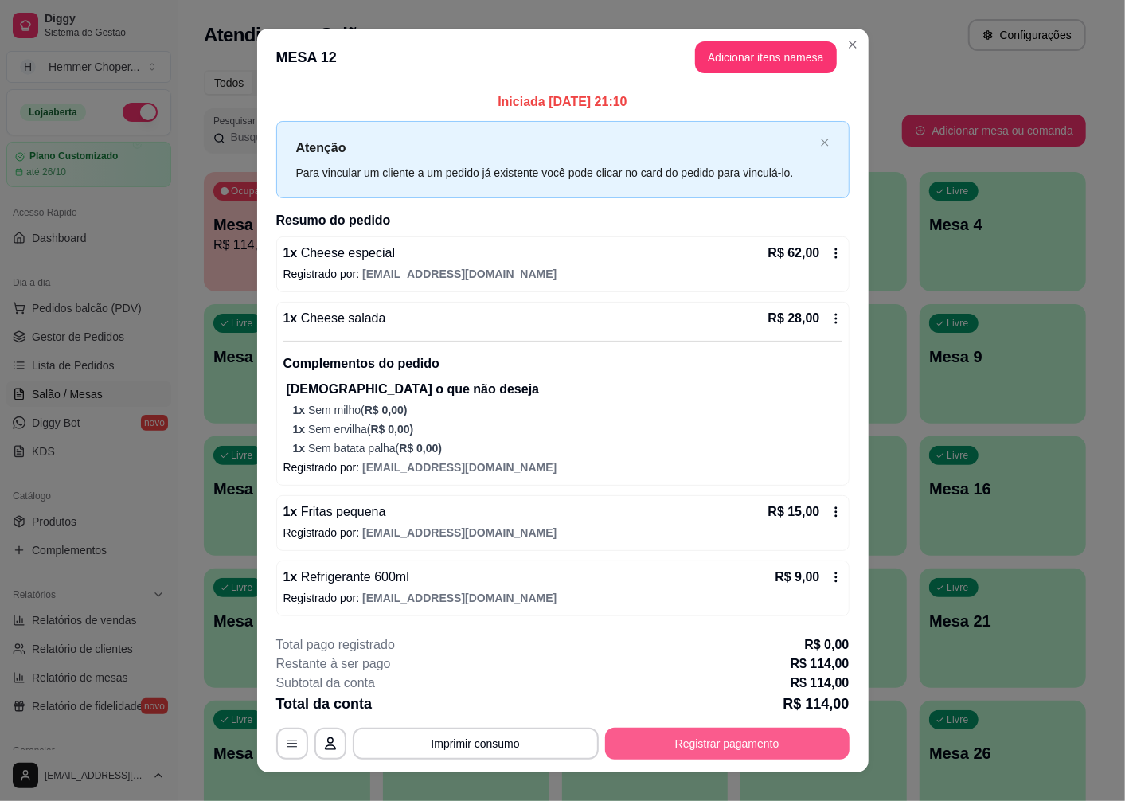
click at [681, 752] on button "Registrar pagamento" at bounding box center [727, 744] width 244 height 32
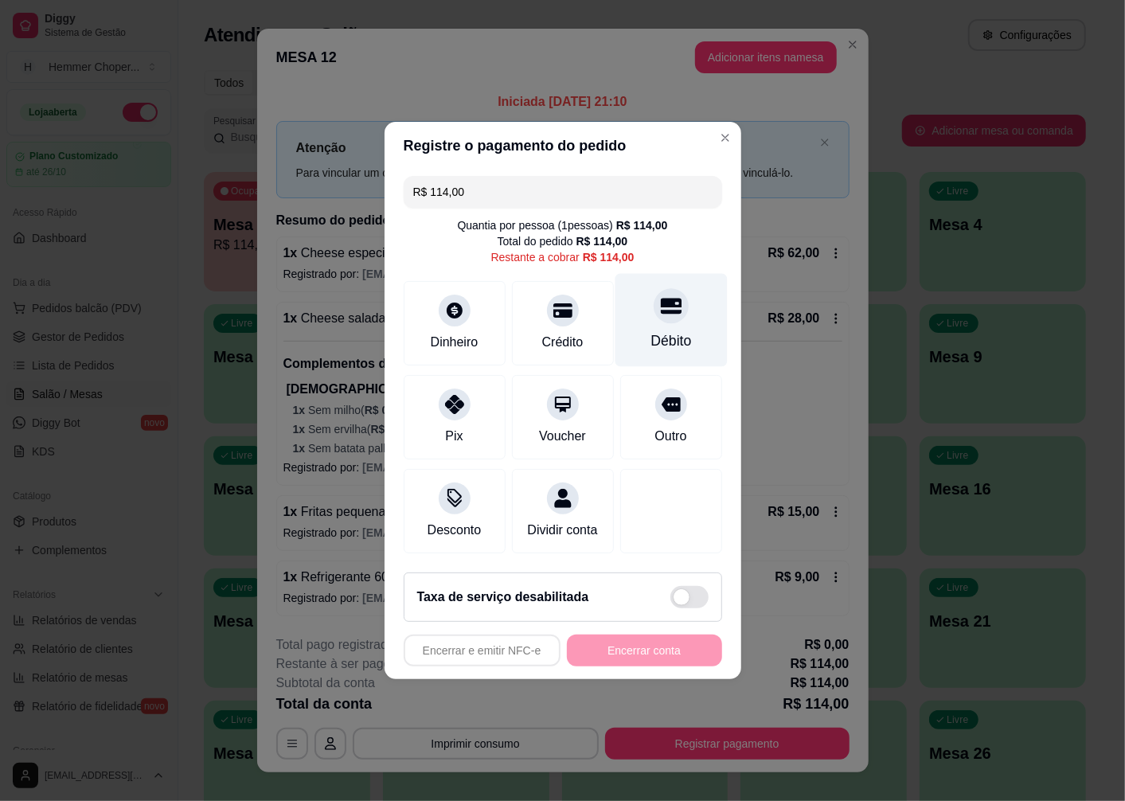
click at [659, 308] on div at bounding box center [671, 305] width 35 height 35
type input "R$ 0,00"
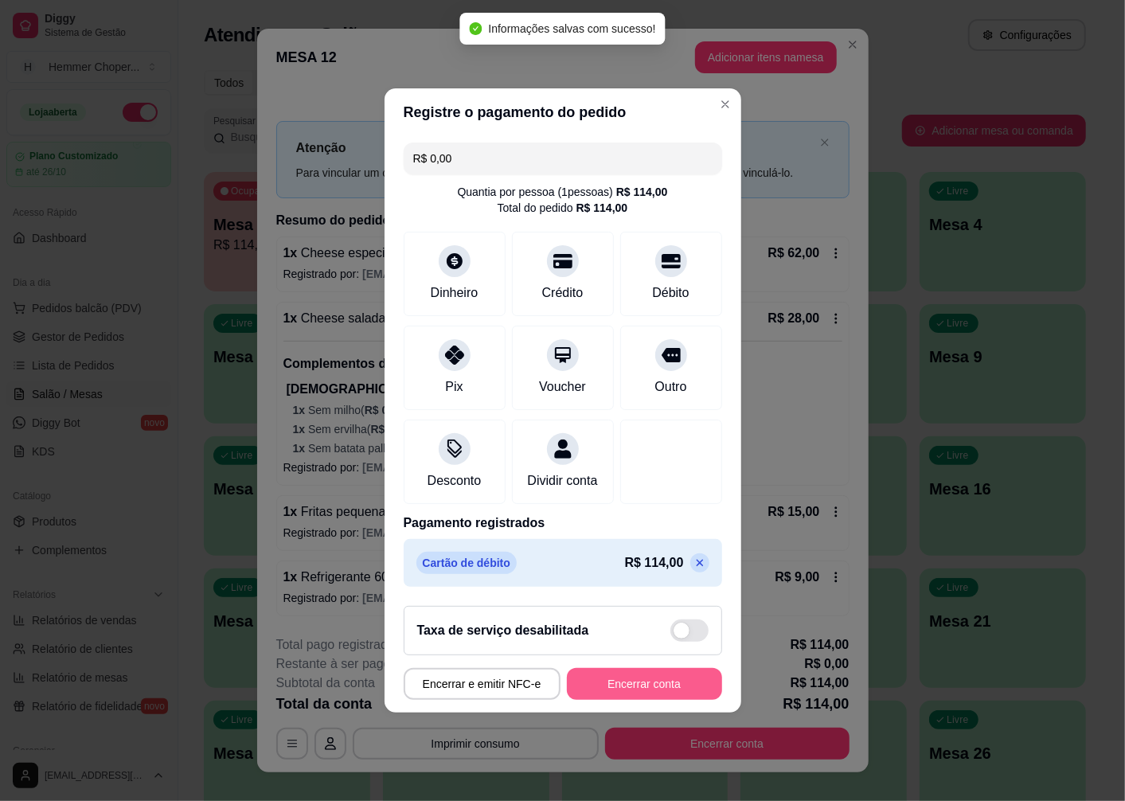
click at [639, 695] on button "Encerrar conta" at bounding box center [644, 684] width 155 height 32
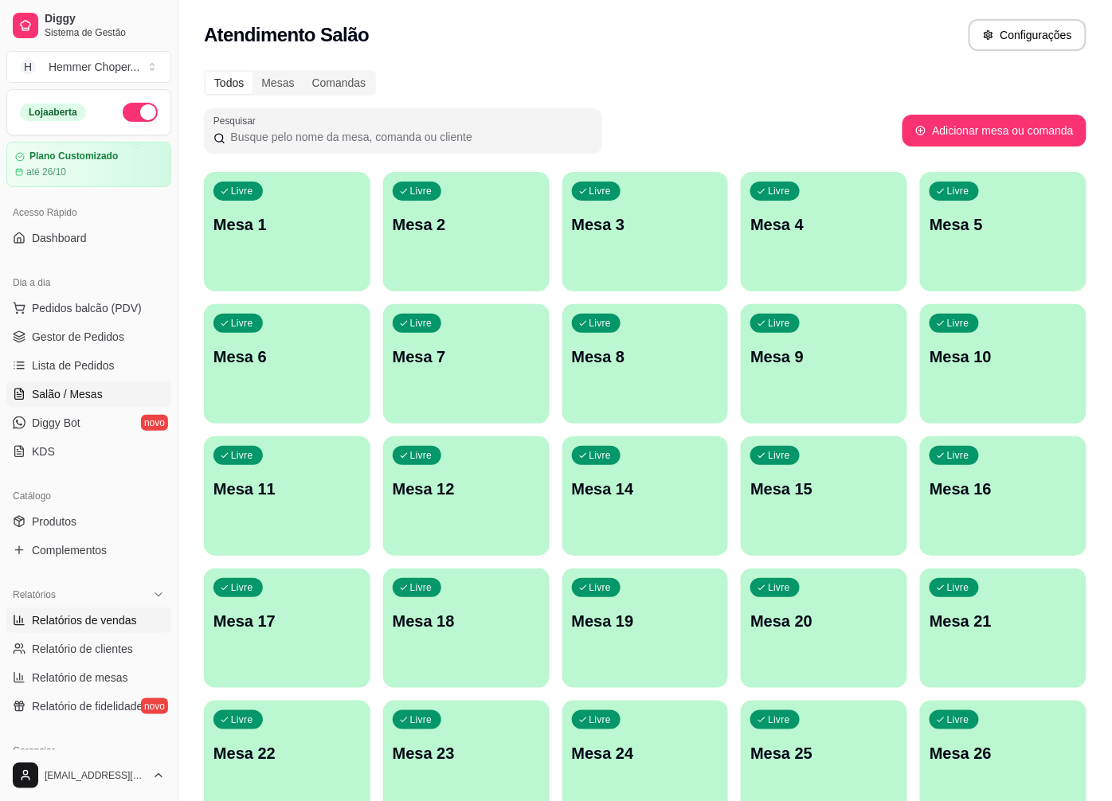
click at [84, 617] on span "Relatórios de vendas" at bounding box center [84, 620] width 105 height 16
select select "ALL"
select select "0"
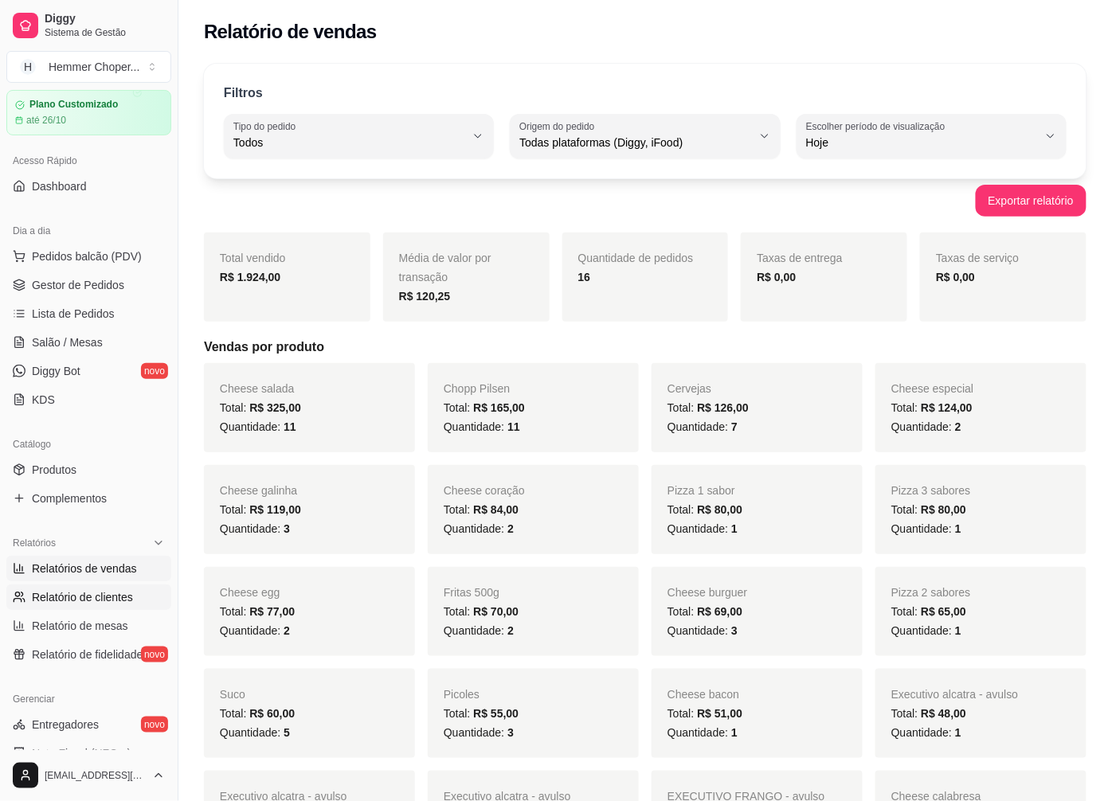
scroll to position [88, 0]
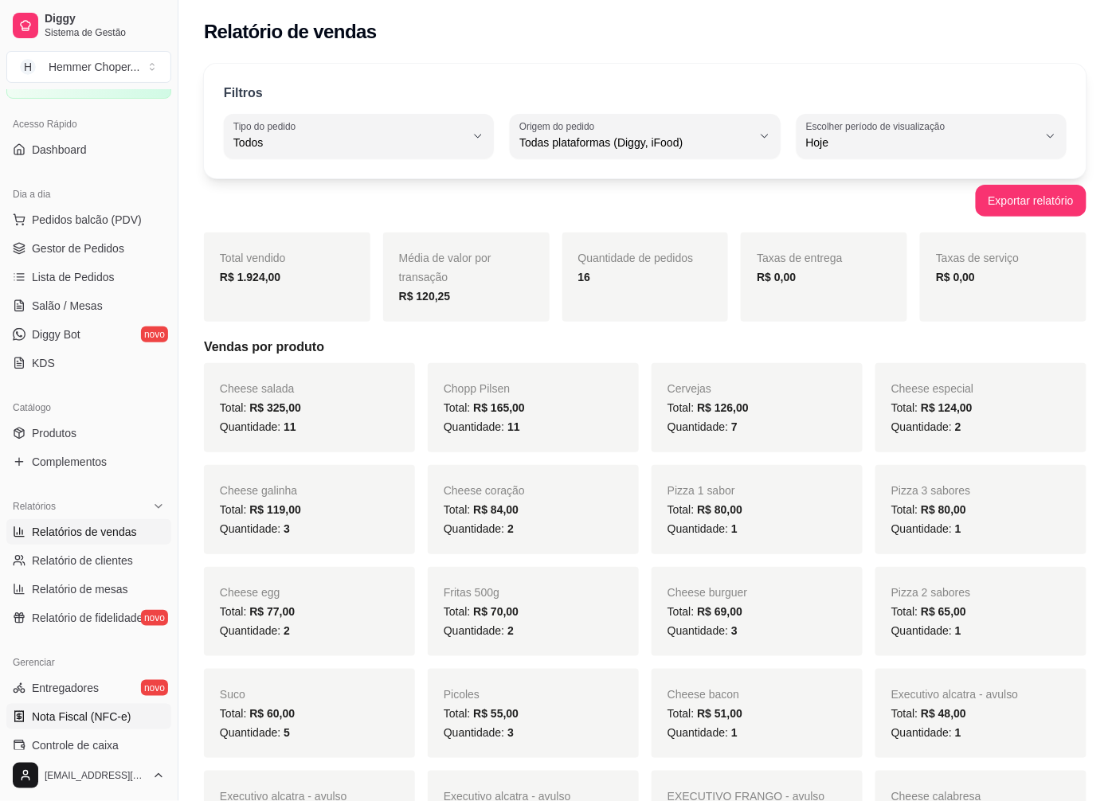
click at [83, 713] on span "Nota Fiscal (NFC-e)" at bounding box center [81, 717] width 99 height 16
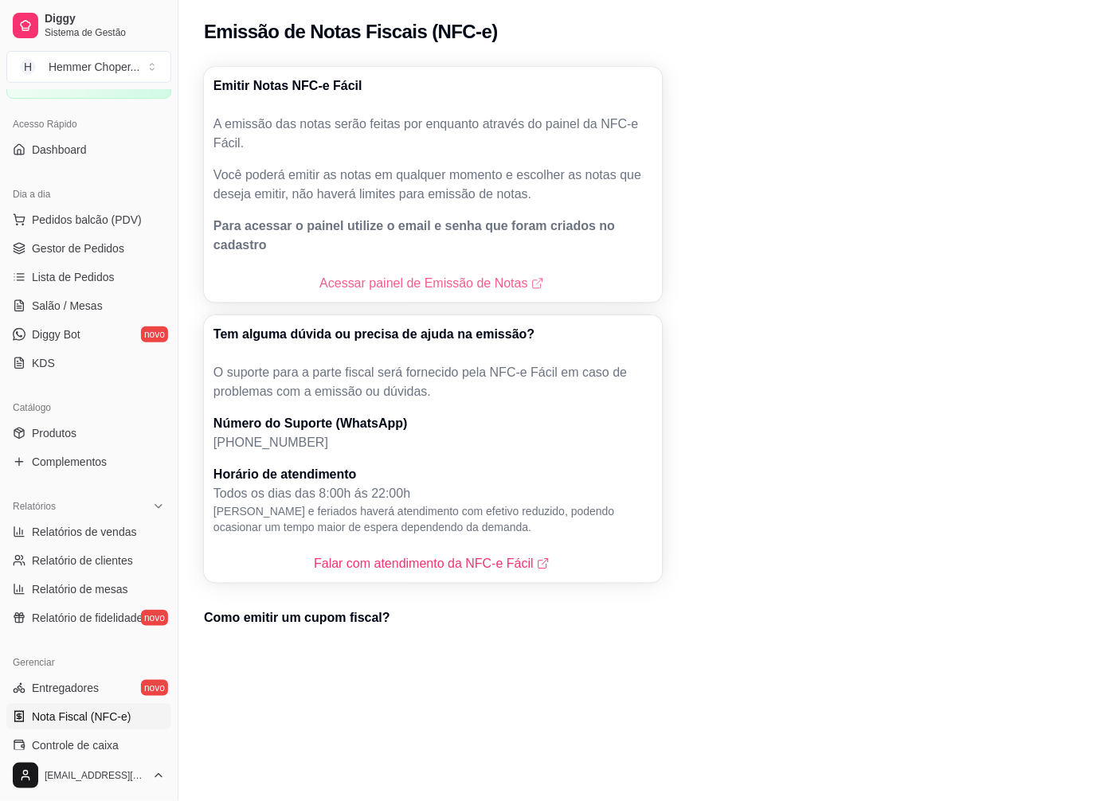
click at [407, 274] on link "Acessar painel de Emissão de Notas" at bounding box center [432, 283] width 227 height 19
click at [73, 249] on span "Gestor de Pedidos" at bounding box center [78, 248] width 92 height 16
